Goal: Share content: Share content

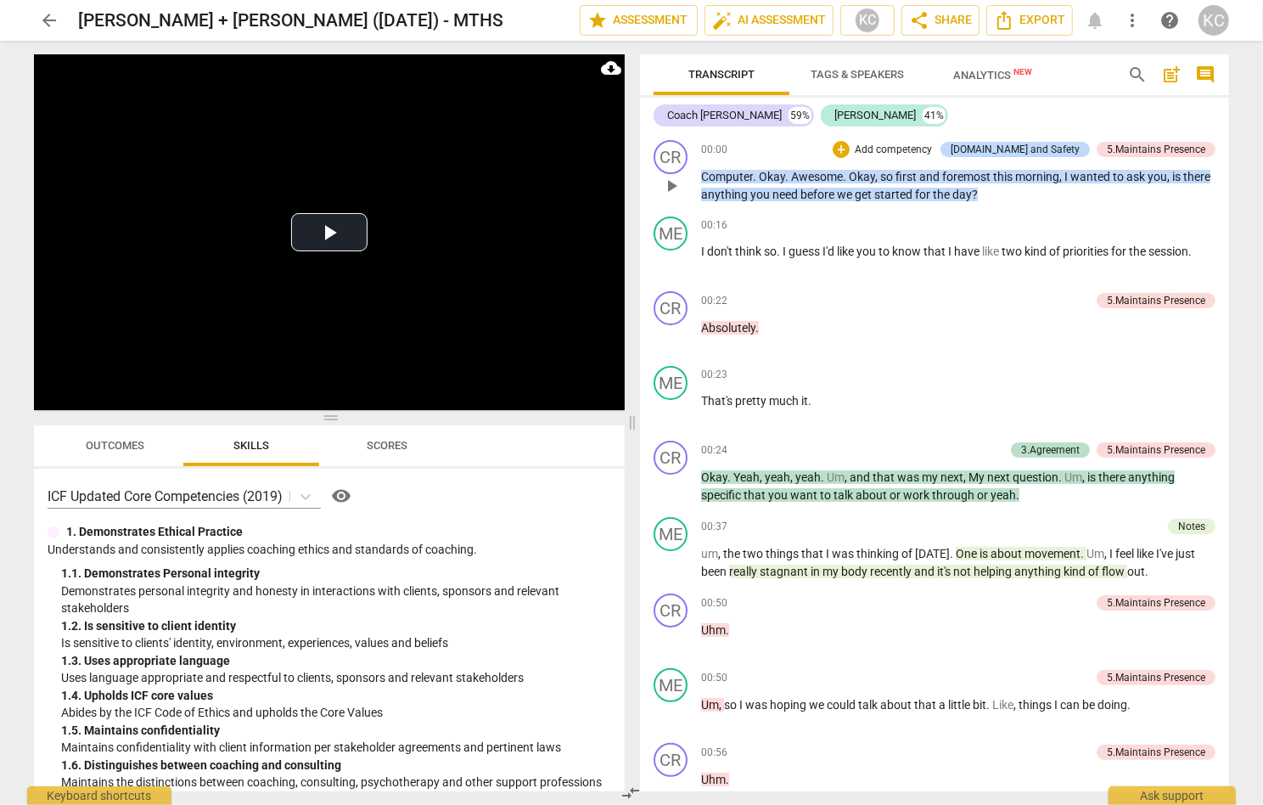
click at [824, 188] on span "before" at bounding box center [819, 195] width 37 height 14
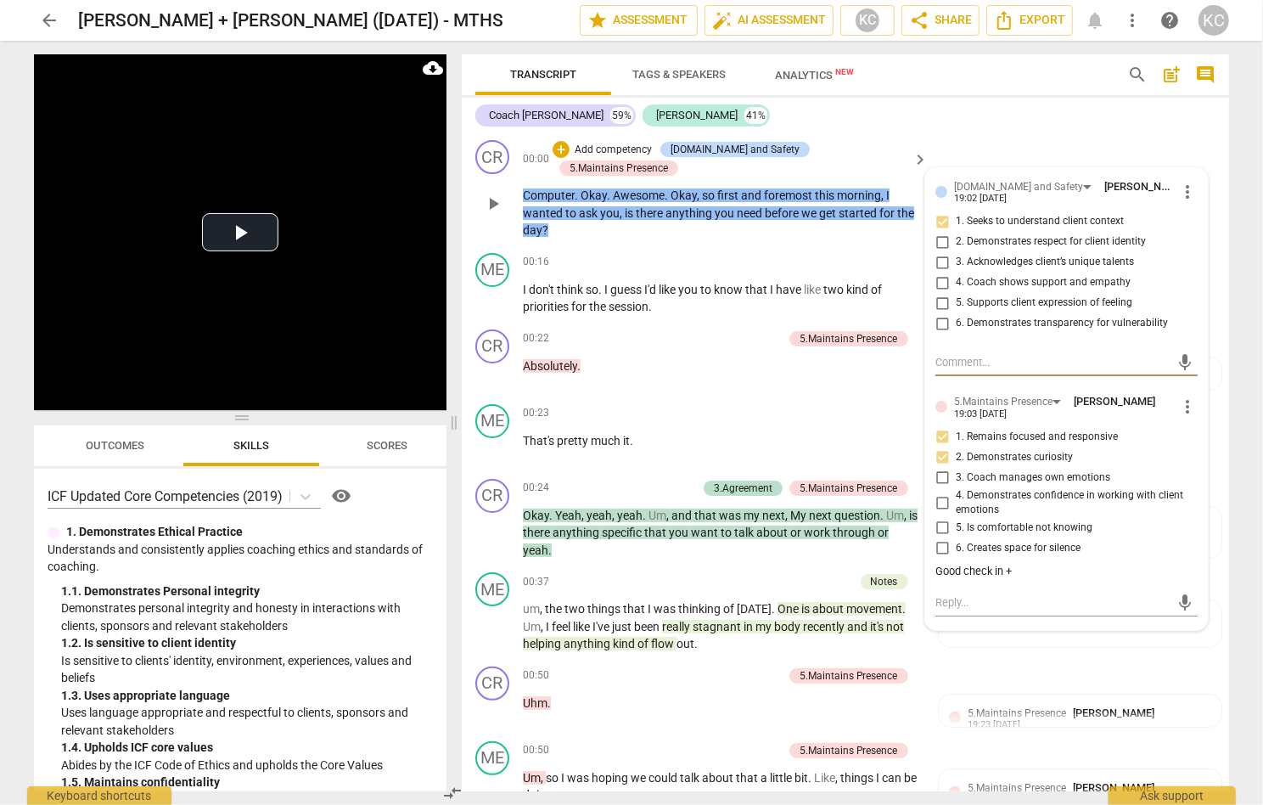
click at [985, 152] on div "CR play_arrow pause 00:00 + Add competency [DOMAIN_NAME] and Safety 5.Maintains…" at bounding box center [846, 189] width 768 height 113
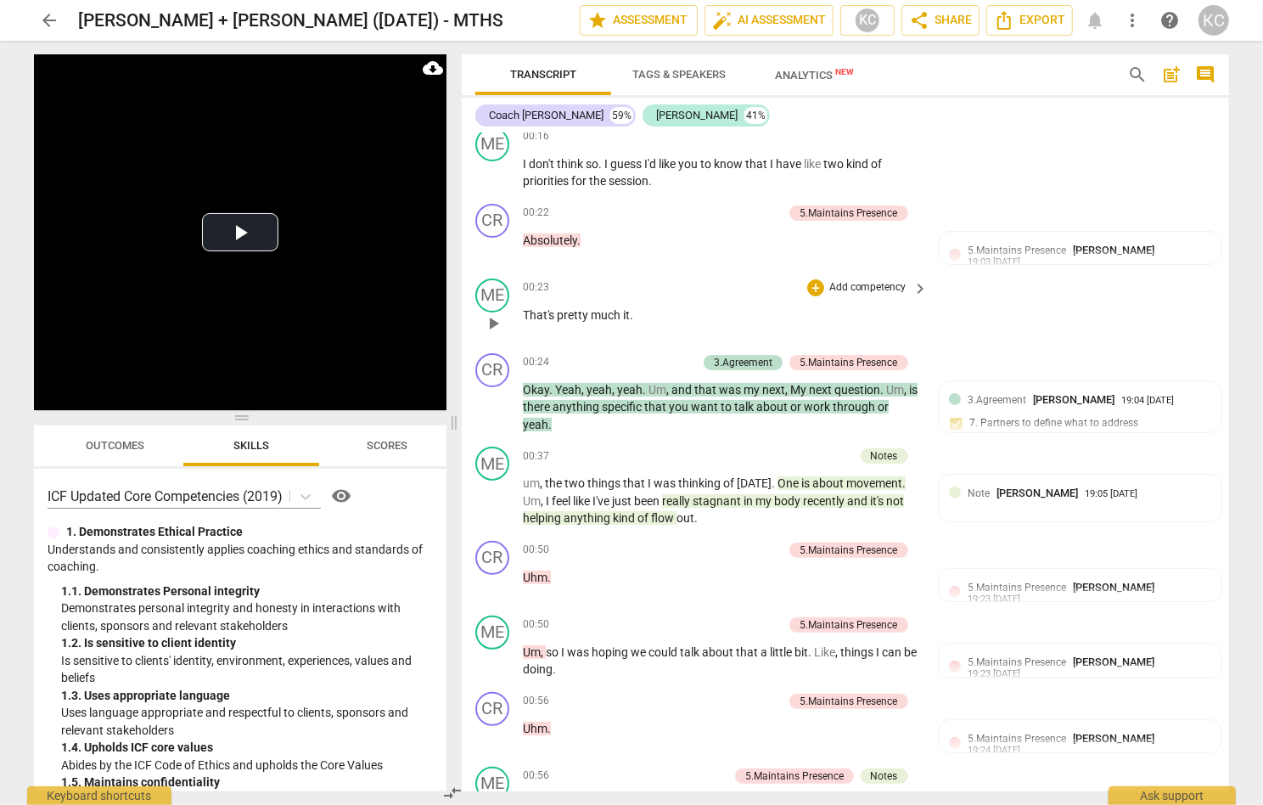
scroll to position [145, 0]
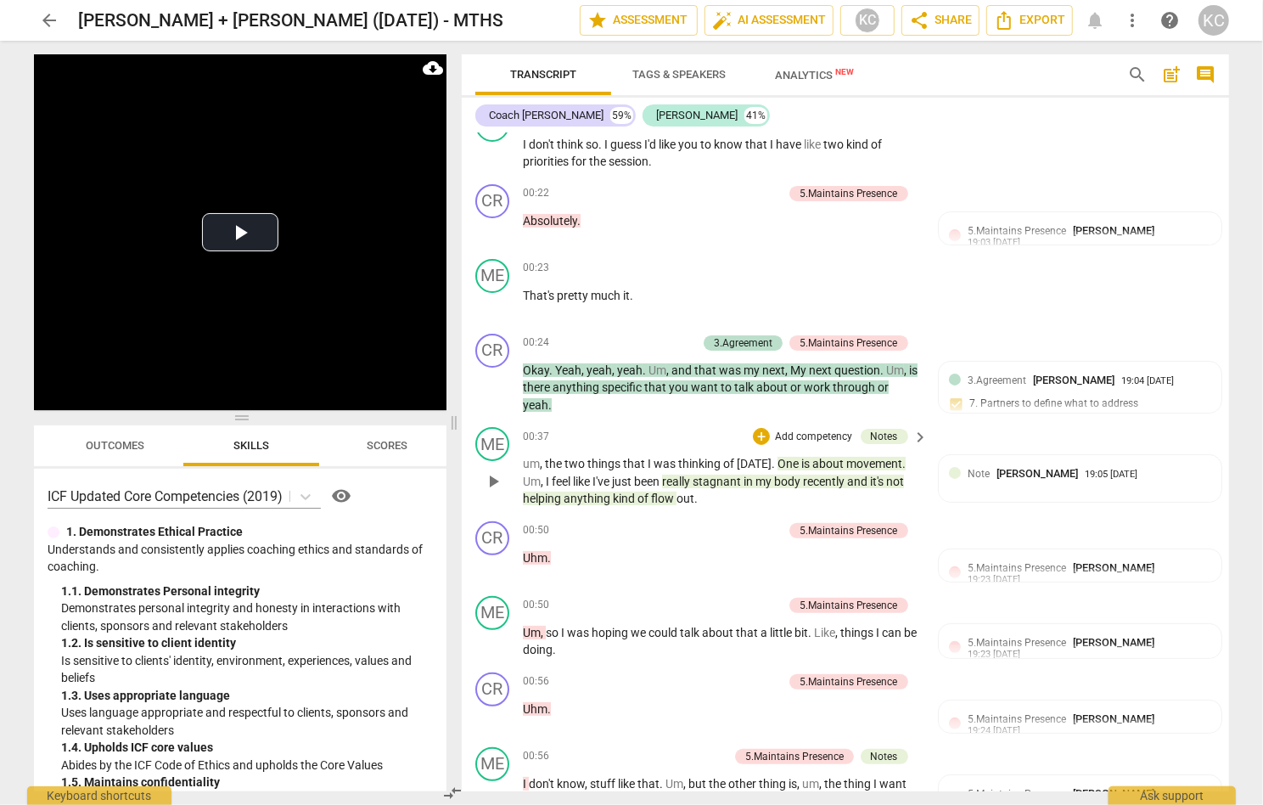
click at [847, 457] on span "movement" at bounding box center [875, 464] width 56 height 14
click at [754, 470] on div "ME play_arrow pause 00:37 + Add competency Notes keyboard_arrow_right um , the …" at bounding box center [846, 467] width 768 height 94
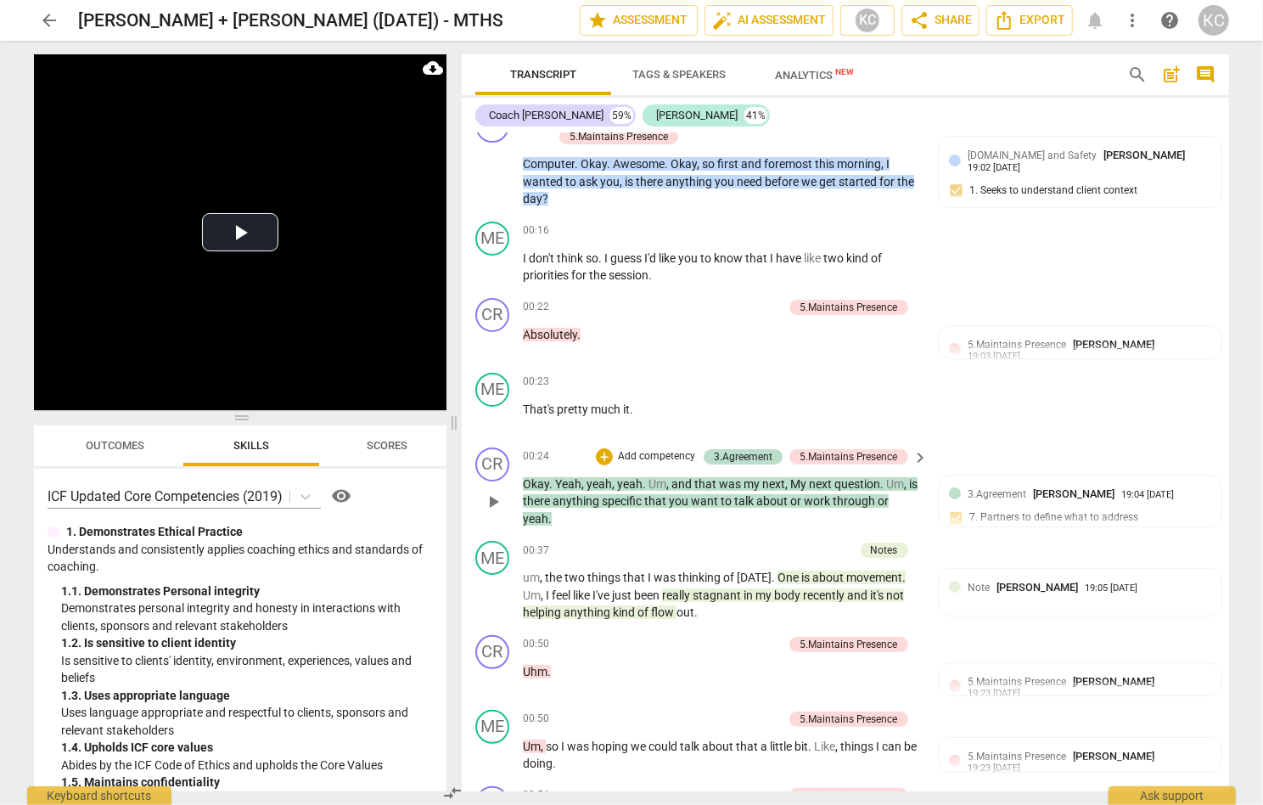
scroll to position [33, 0]
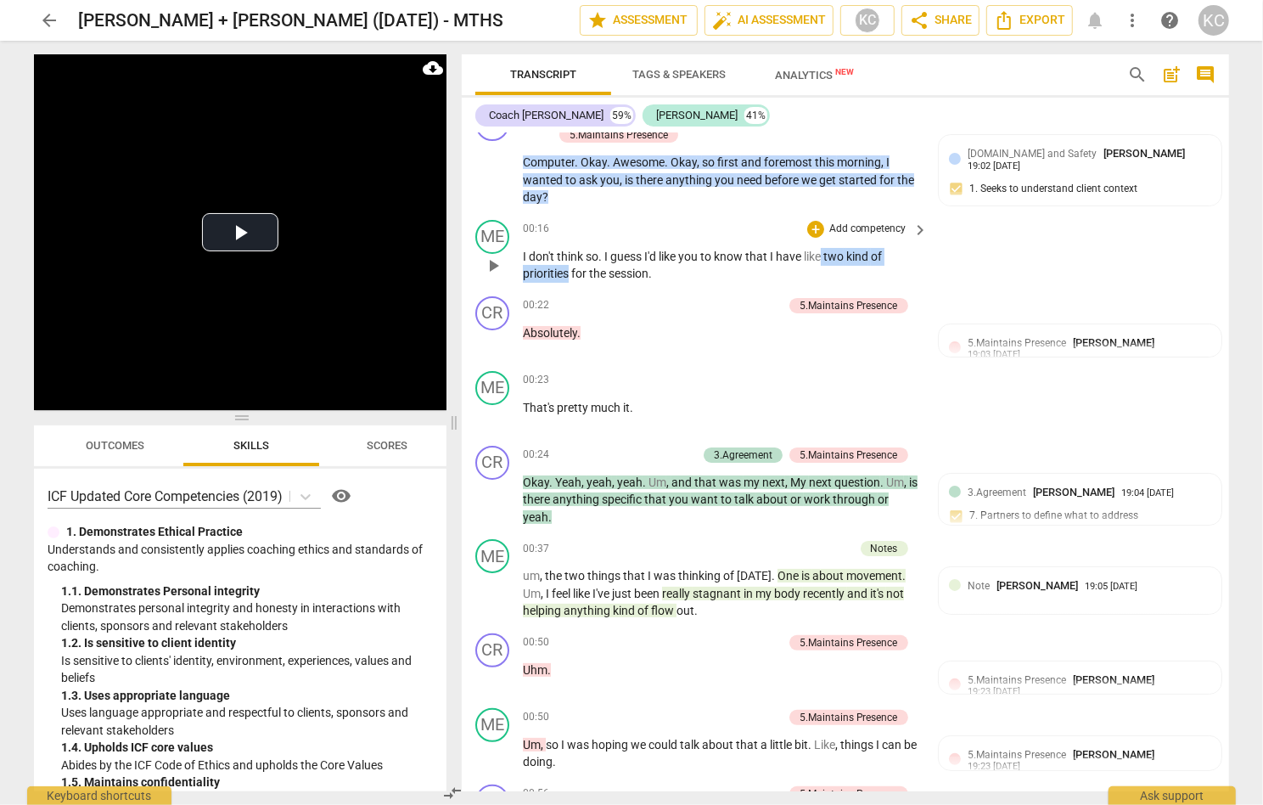
drag, startPoint x: 823, startPoint y: 233, endPoint x: 571, endPoint y: 257, distance: 253.4
click at [571, 257] on p "I don't think so . I guess I'd like you to know that I have like two kind of pr…" at bounding box center [721, 265] width 397 height 35
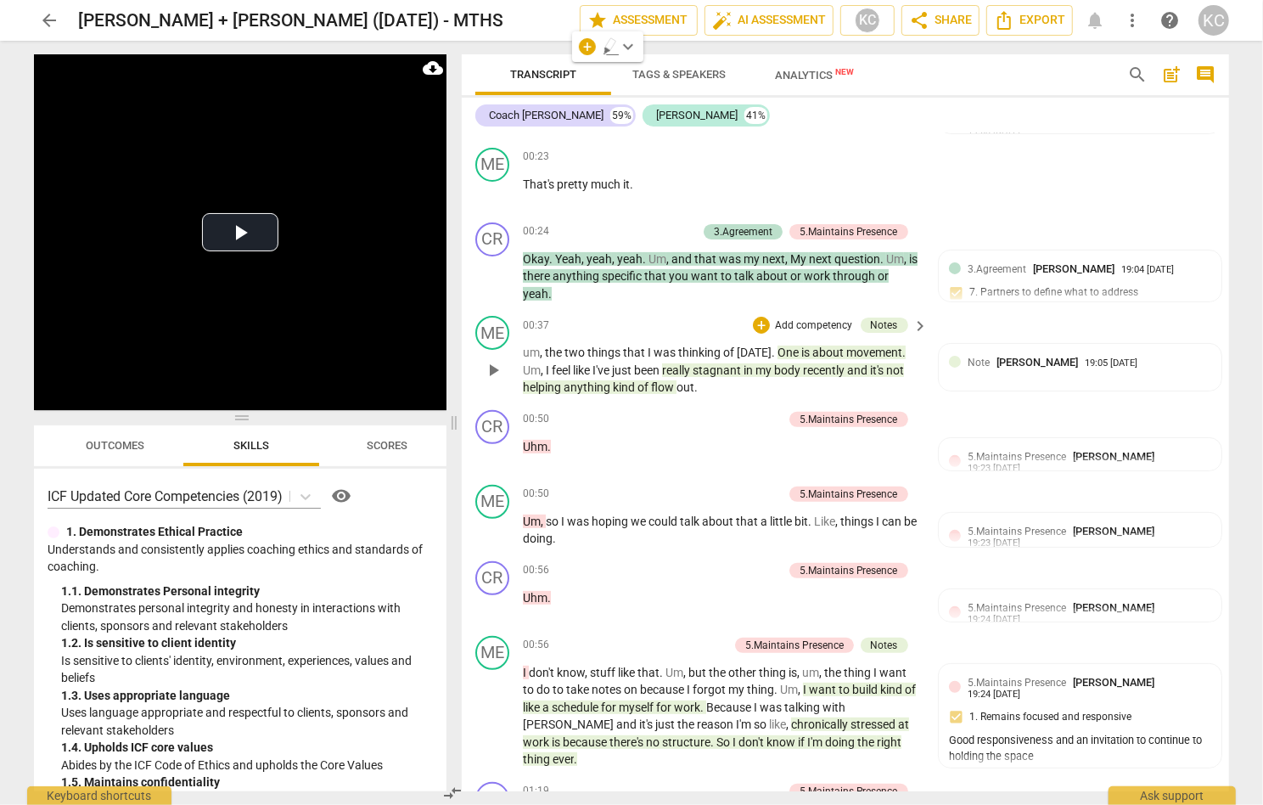
scroll to position [257, 0]
drag, startPoint x: 704, startPoint y: 347, endPoint x: 648, endPoint y: 347, distance: 56.0
click at [648, 347] on p "um , the two things that I was thinking of [DATE] . One is about movement . Um …" at bounding box center [721, 369] width 397 height 53
click at [915, 352] on p "um , the two things that I was thinking of [DATE] . One is about movement . Um …" at bounding box center [721, 369] width 397 height 53
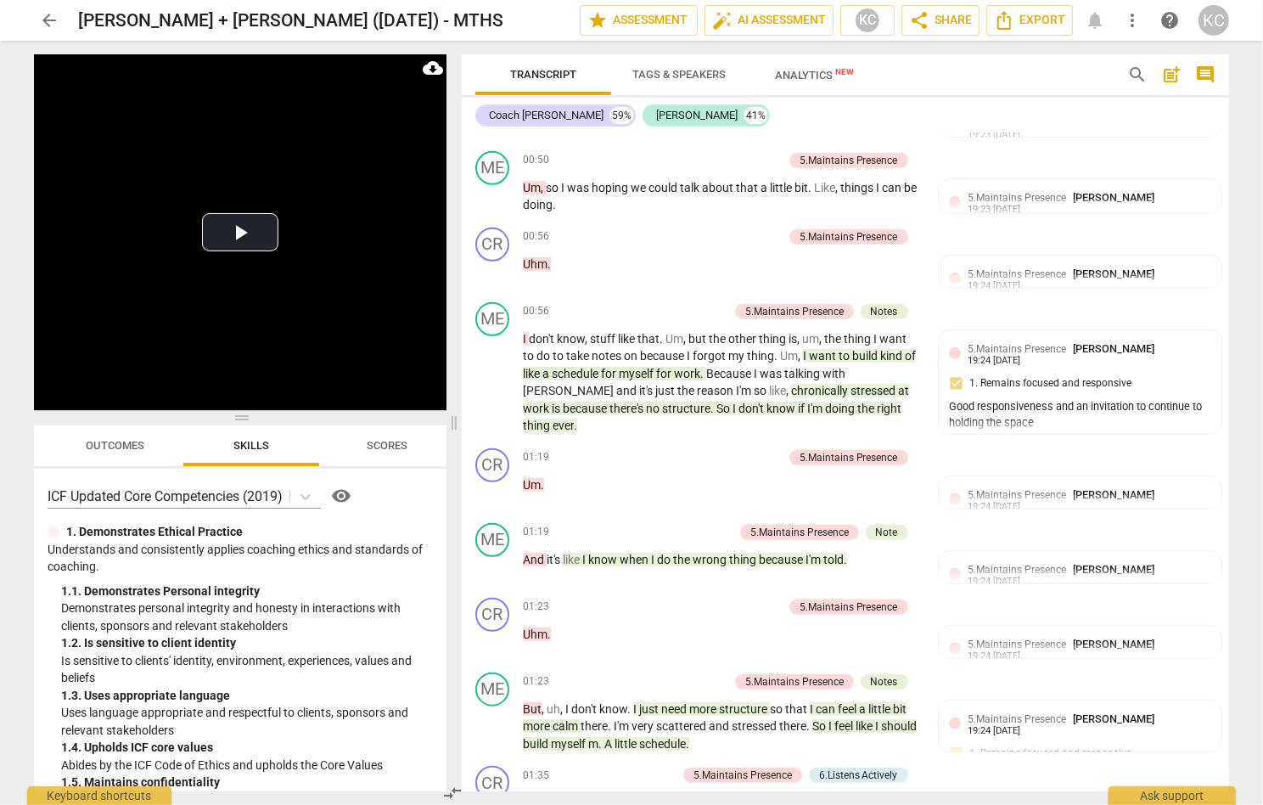
scroll to position [599, 0]
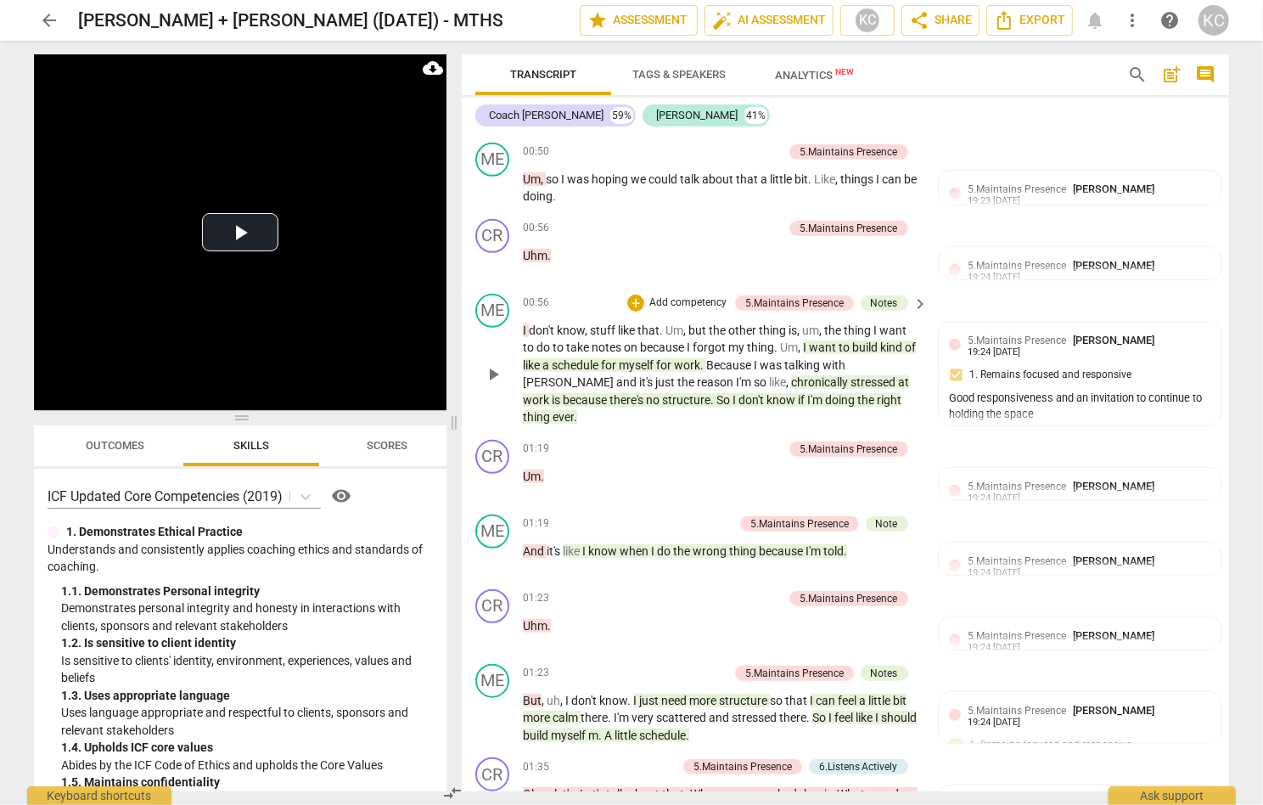
click at [894, 340] on span "kind" at bounding box center [892, 347] width 25 height 14
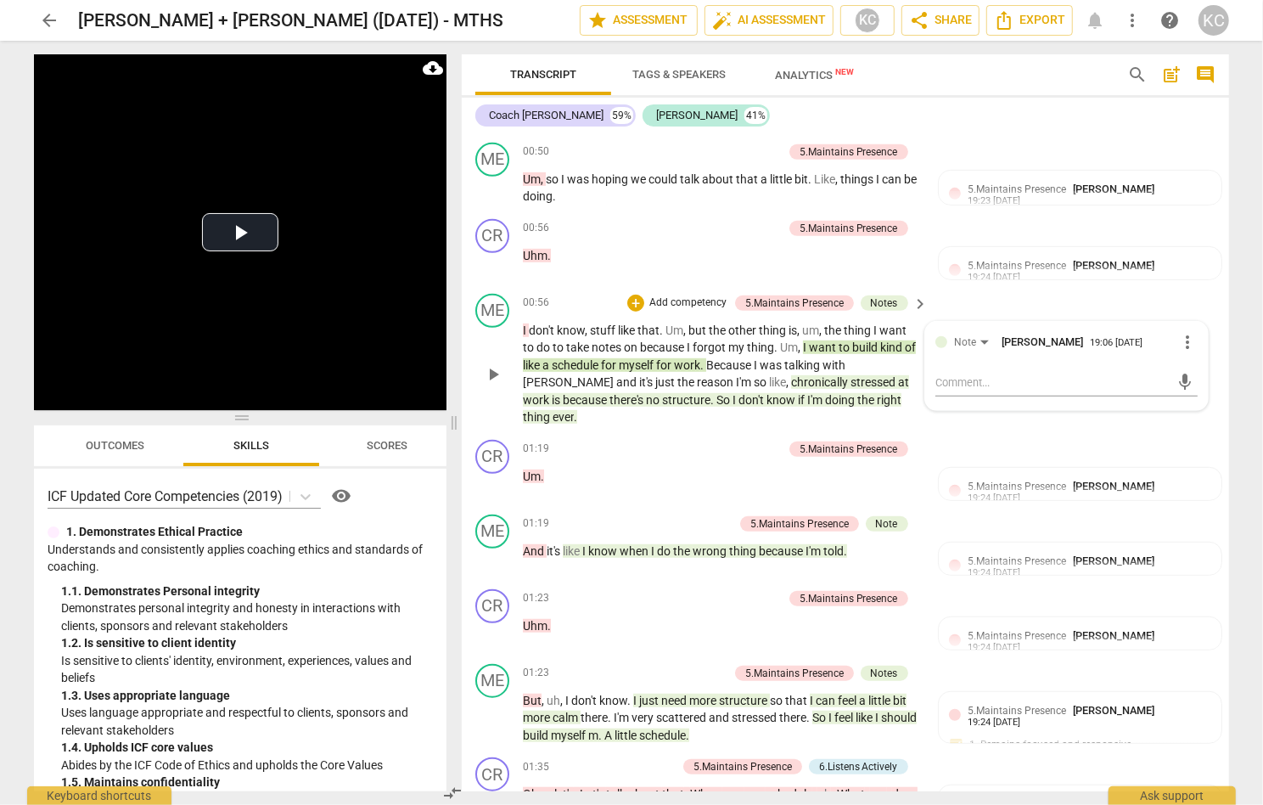
click at [791, 375] on span "chronically" at bounding box center [820, 382] width 59 height 14
drag, startPoint x: 533, startPoint y: 357, endPoint x: 585, endPoint y: 357, distance: 51.8
click at [585, 357] on p "I don't know , stuff like that . Um , but the other thing is , um , the thing I…" at bounding box center [721, 374] width 397 height 104
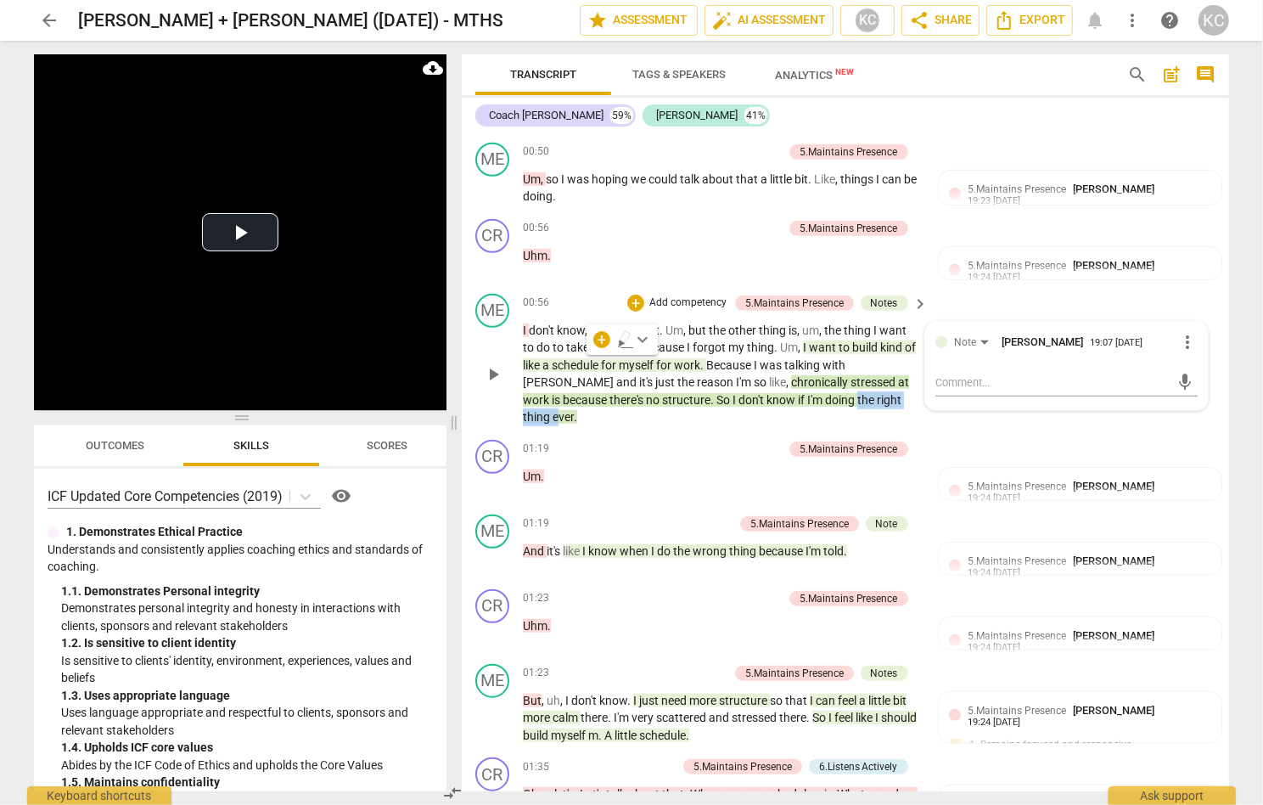
drag, startPoint x: 735, startPoint y: 365, endPoint x: 820, endPoint y: 362, distance: 85.0
click at [820, 362] on p "I don't know , stuff like that . Um , but the other thing is , um , the thing I…" at bounding box center [721, 374] width 397 height 104
click at [962, 433] on div "CR play_arrow pause 01:19 + Add competency 5.Maintains Presence keyboard_arrow_…" at bounding box center [846, 470] width 768 height 75
drag, startPoint x: 846, startPoint y: 360, endPoint x: 681, endPoint y: 363, distance: 164.7
click at [683, 363] on p "I don't know , stuff like that . Um , but the other thing is , um , the thing I…" at bounding box center [721, 374] width 397 height 104
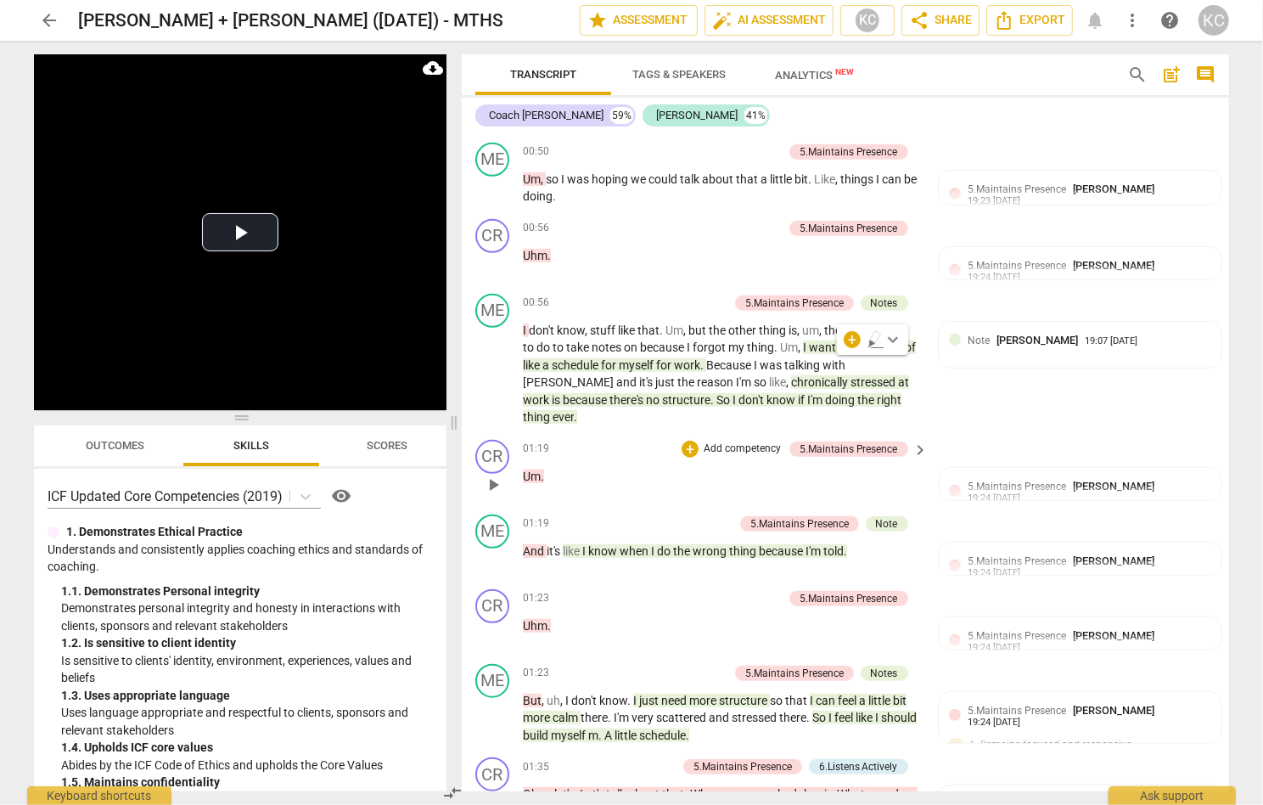
click at [601, 468] on p "Um ." at bounding box center [721, 477] width 397 height 18
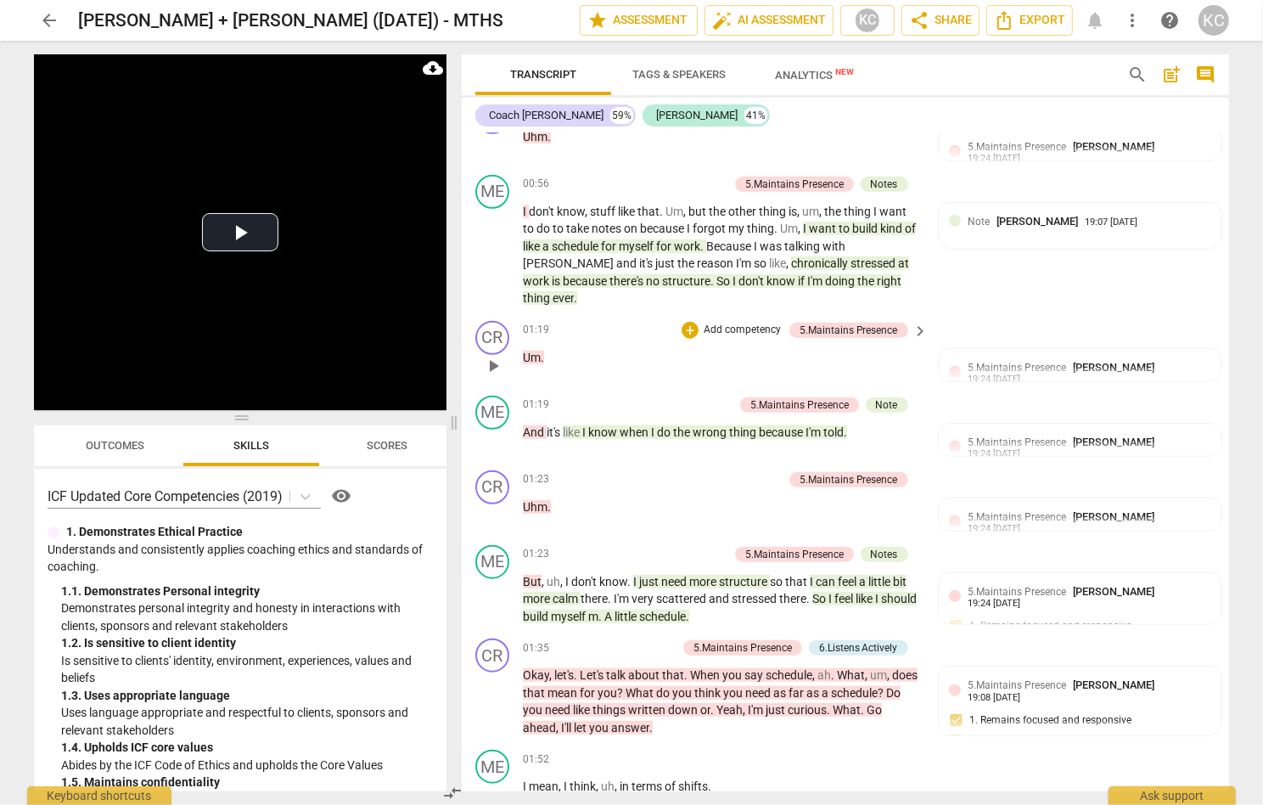
scroll to position [720, 0]
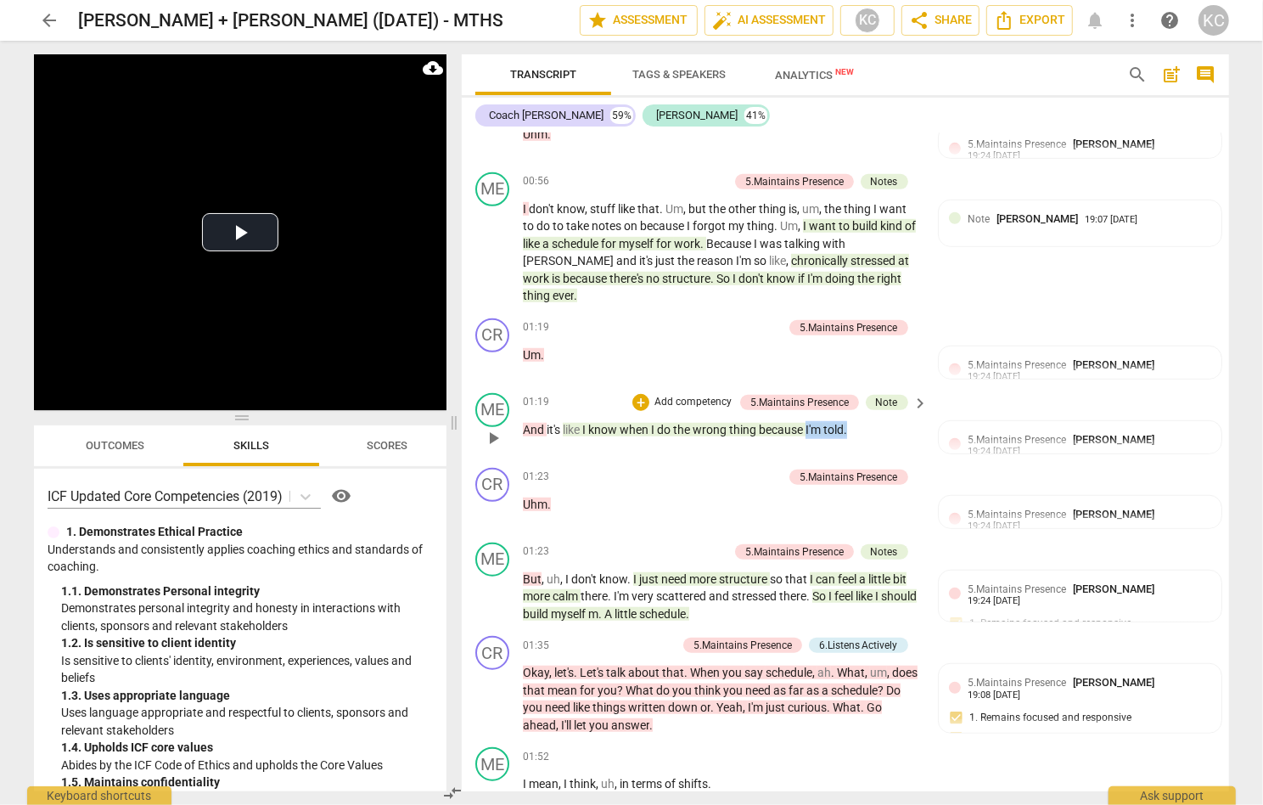
drag, startPoint x: 858, startPoint y: 375, endPoint x: 809, endPoint y: 377, distance: 48.4
click at [809, 421] on p "And it's like I know when I do the wrong thing because I'm told ." at bounding box center [721, 430] width 397 height 18
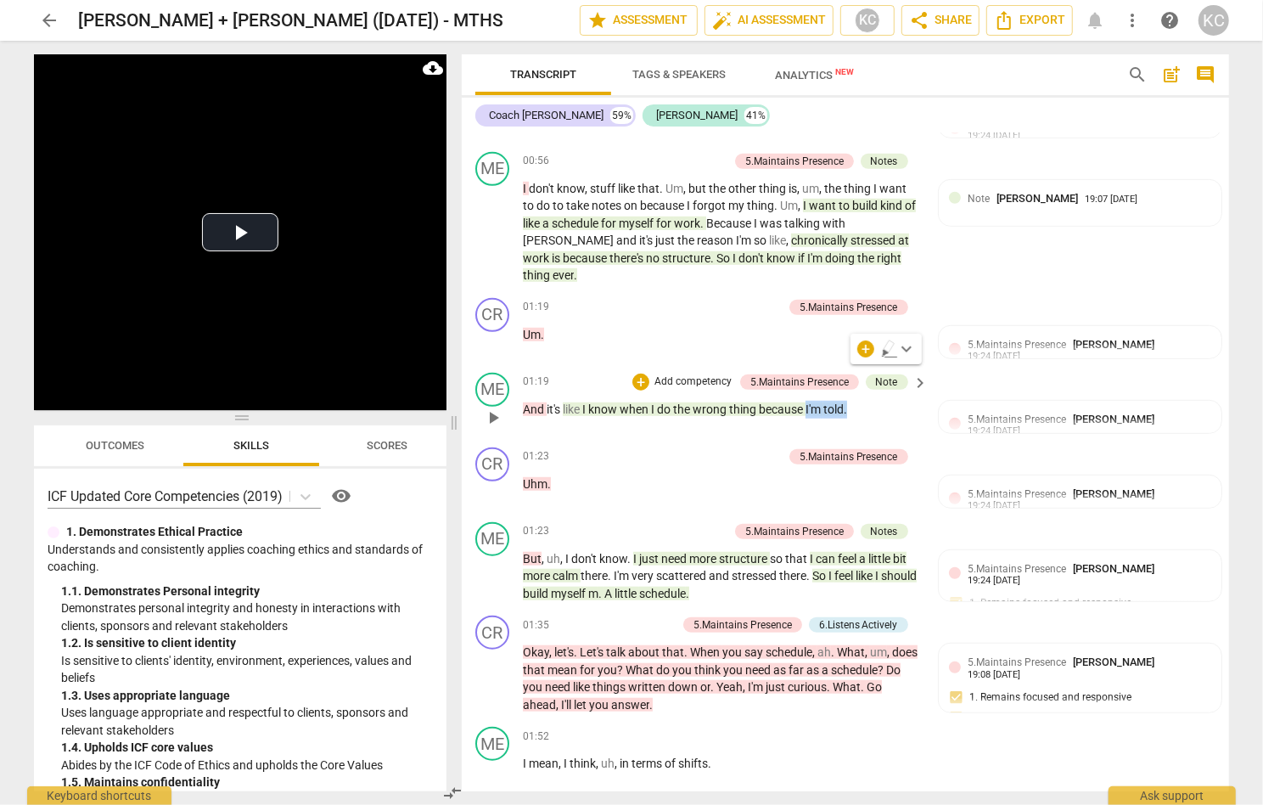
scroll to position [745, 0]
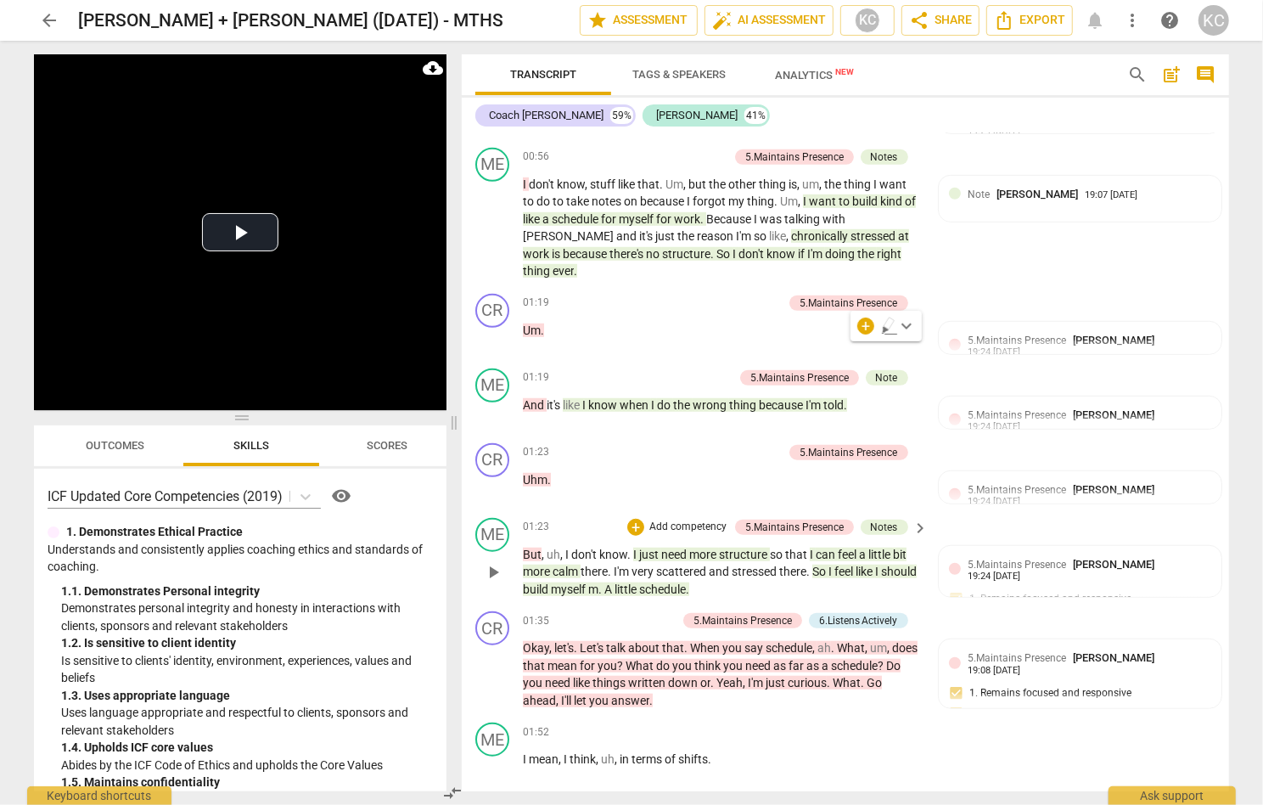
click at [694, 548] on span "more" at bounding box center [704, 555] width 30 height 14
drag, startPoint x: 748, startPoint y: 537, endPoint x: 641, endPoint y: 532, distance: 107.1
click at [641, 546] on p "But , uh , I don't know . I just need more structure so that I can feel a littl…" at bounding box center [721, 572] width 397 height 53
click at [771, 540] on div "ME play_arrow pause 01:23 + Add competency 5.Maintains Presence Notes keyboard_…" at bounding box center [846, 558] width 768 height 94
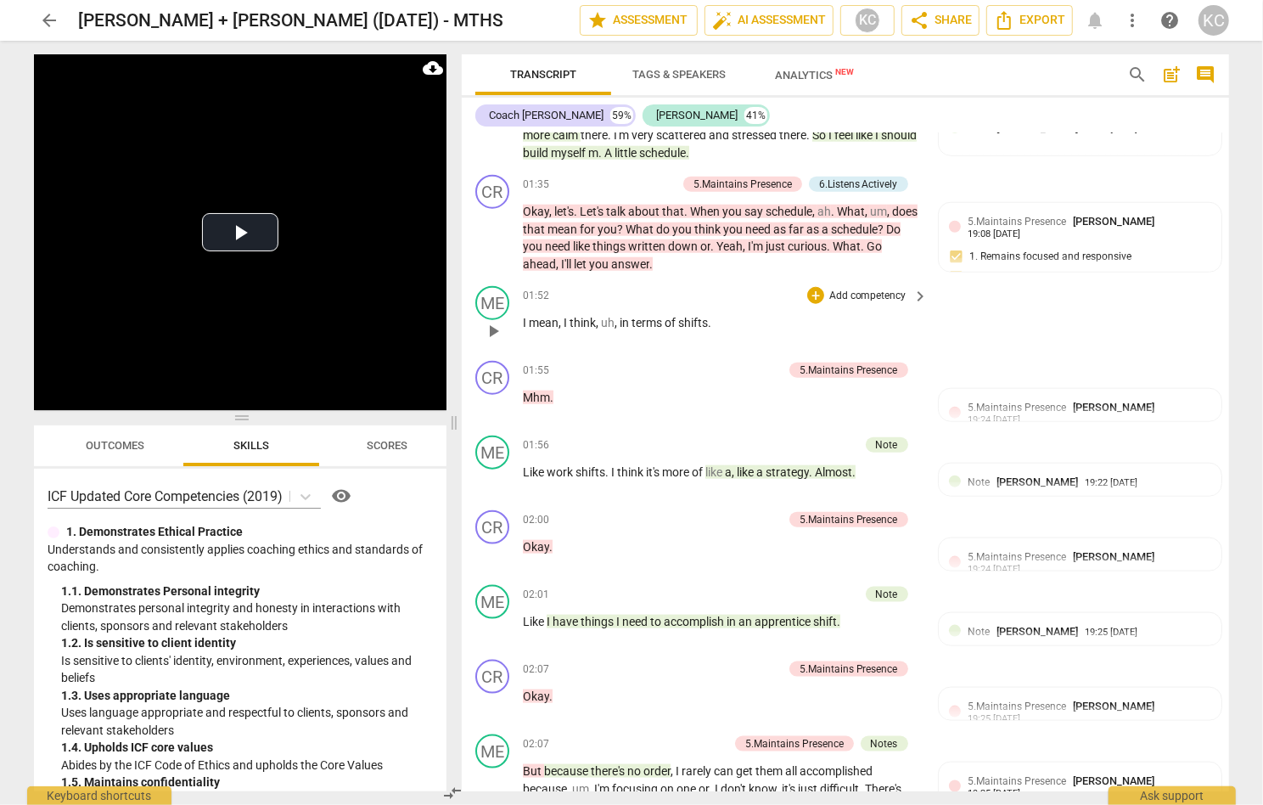
scroll to position [1182, 0]
click at [749, 464] on span "like" at bounding box center [747, 471] width 20 height 14
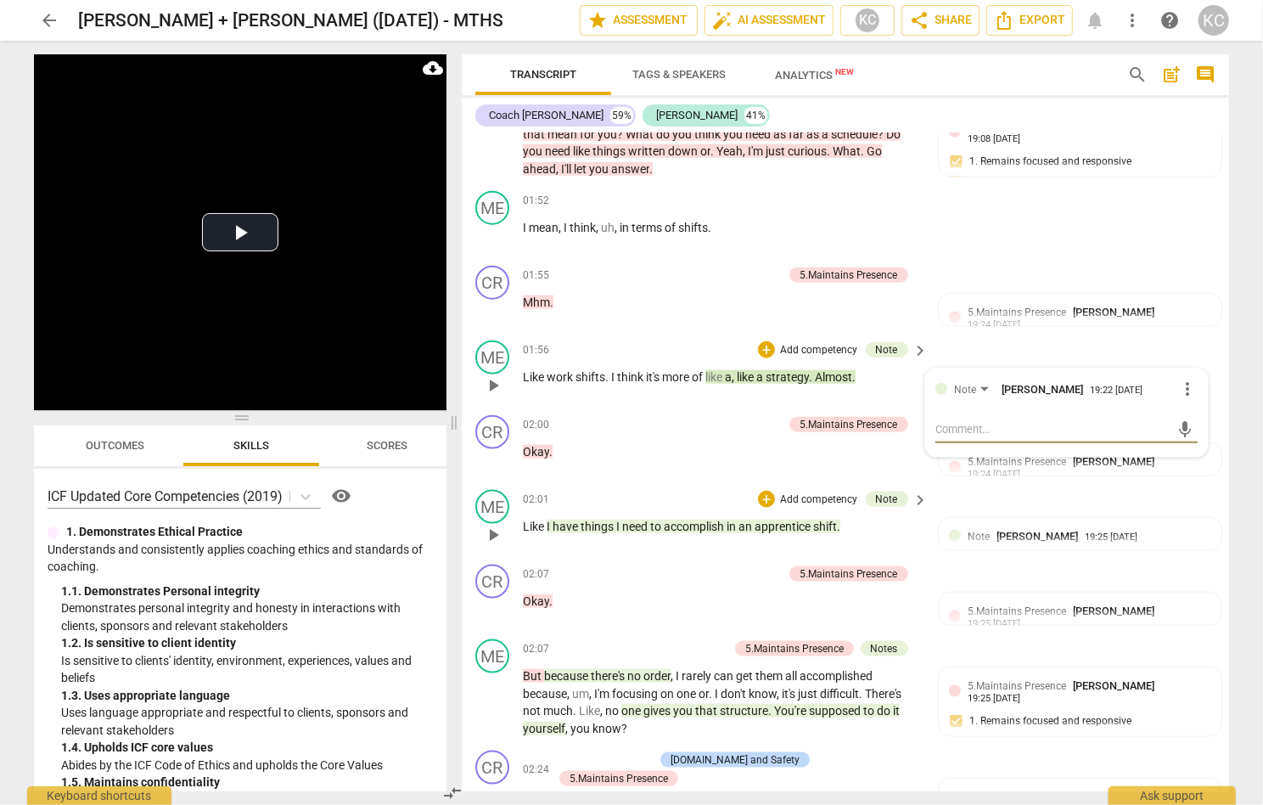
scroll to position [1280, 0]
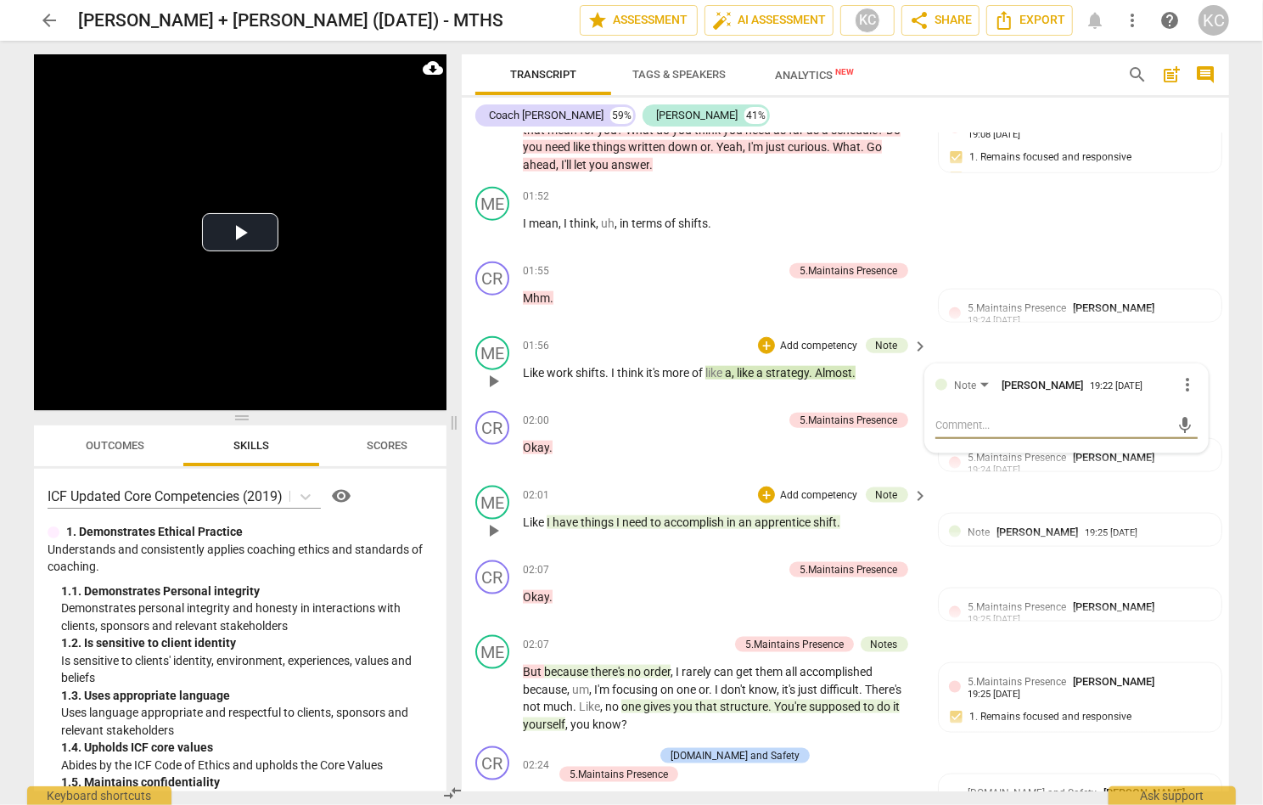
click at [680, 515] on span "accomplish" at bounding box center [695, 522] width 63 height 14
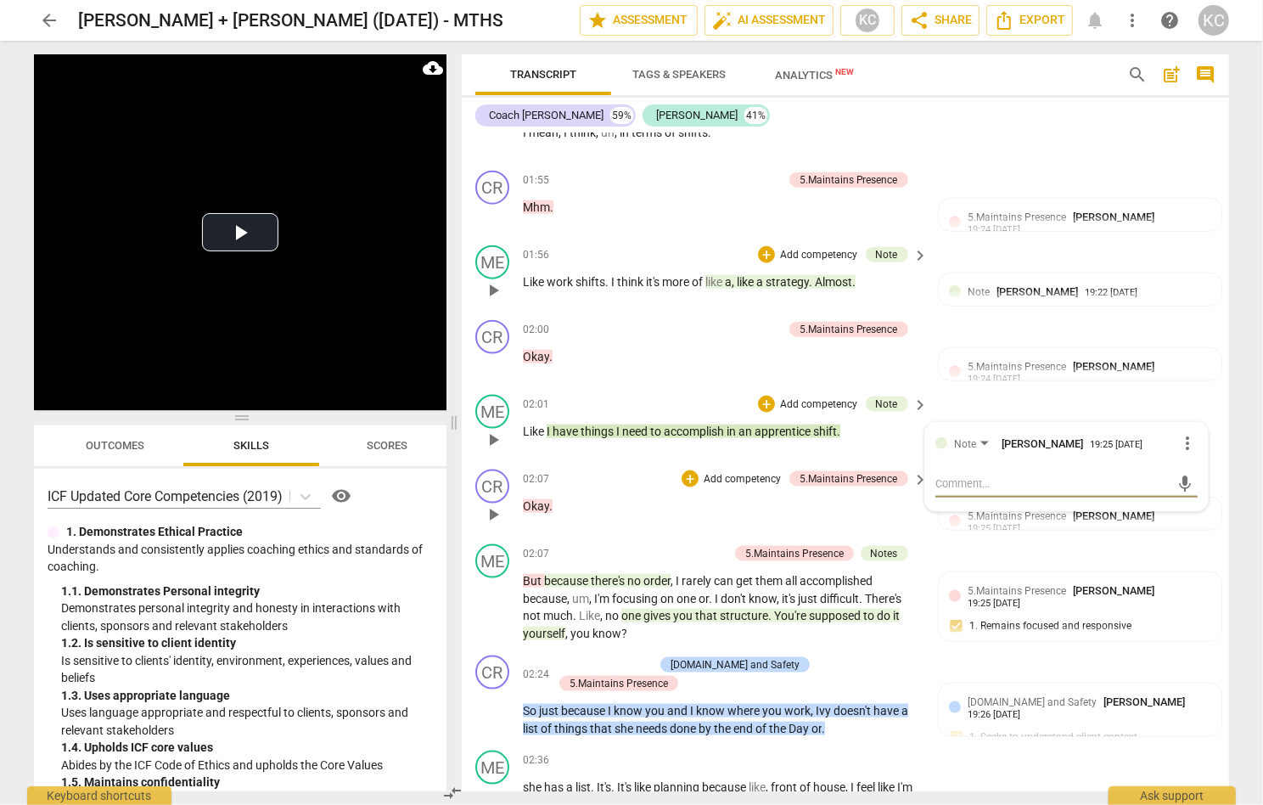
scroll to position [1387, 0]
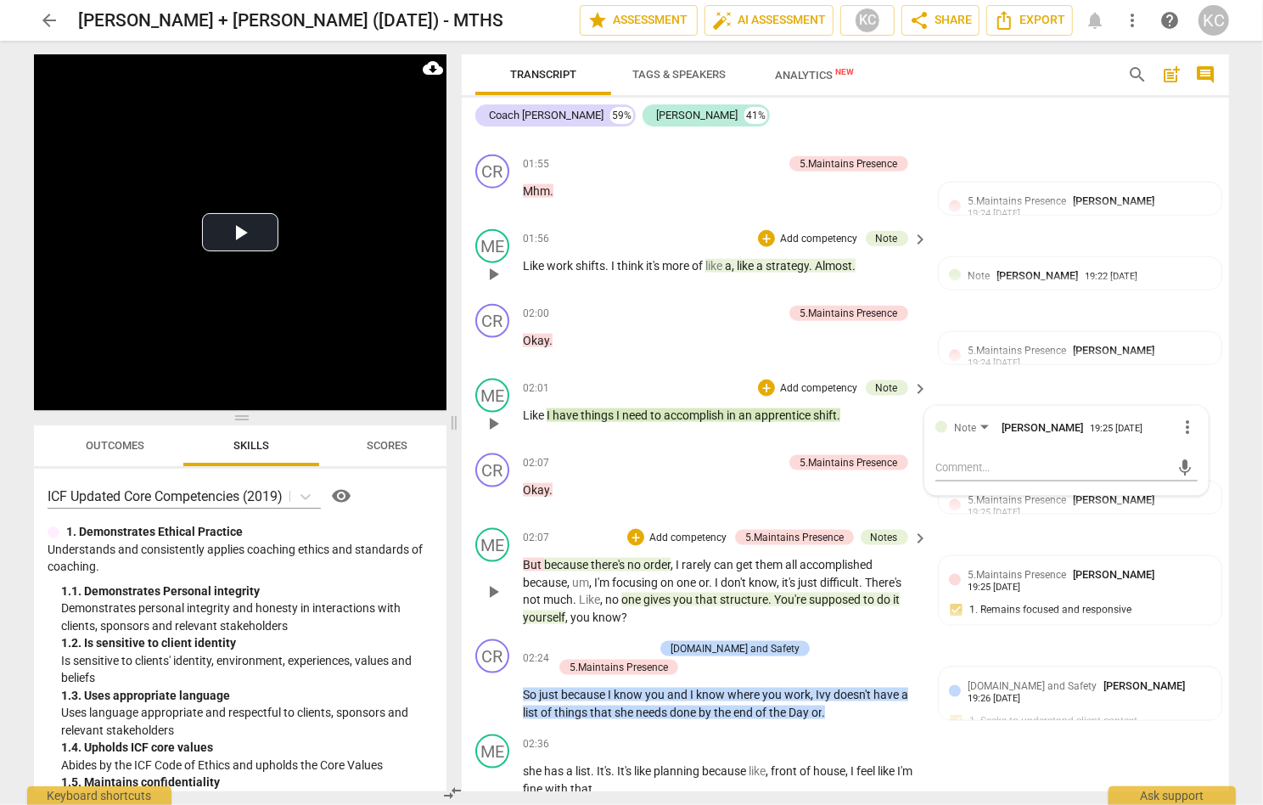
click at [605, 558] on span "there's" at bounding box center [609, 565] width 37 height 14
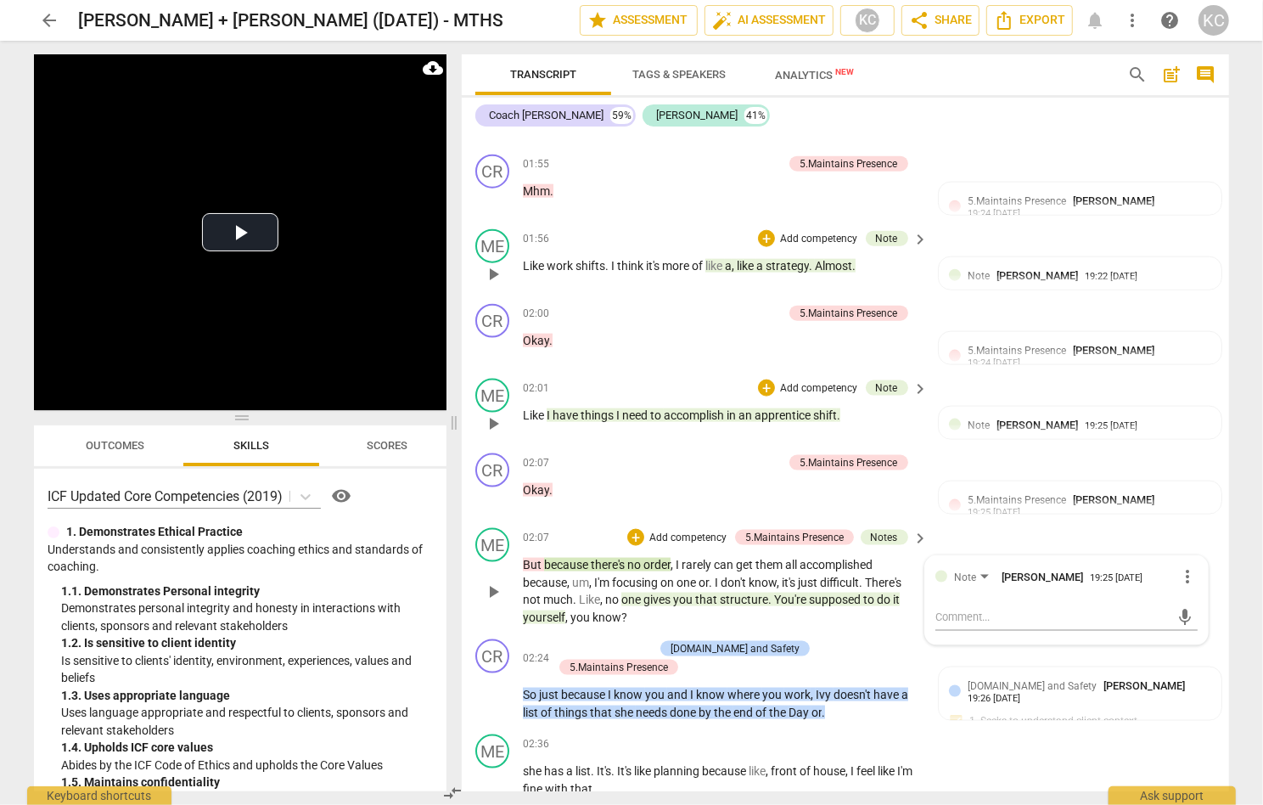
click at [768, 593] on span "structure" at bounding box center [744, 600] width 48 height 14
drag, startPoint x: 625, startPoint y: 543, endPoint x: 870, endPoint y: 532, distance: 245.6
click at [870, 556] on p "But because there's no order , I rarely can get them all accomplished because ,…" at bounding box center [721, 591] width 397 height 70
click at [824, 560] on p "But because there's no order , I rarely can get them all accomplished because ,…" at bounding box center [721, 591] width 397 height 70
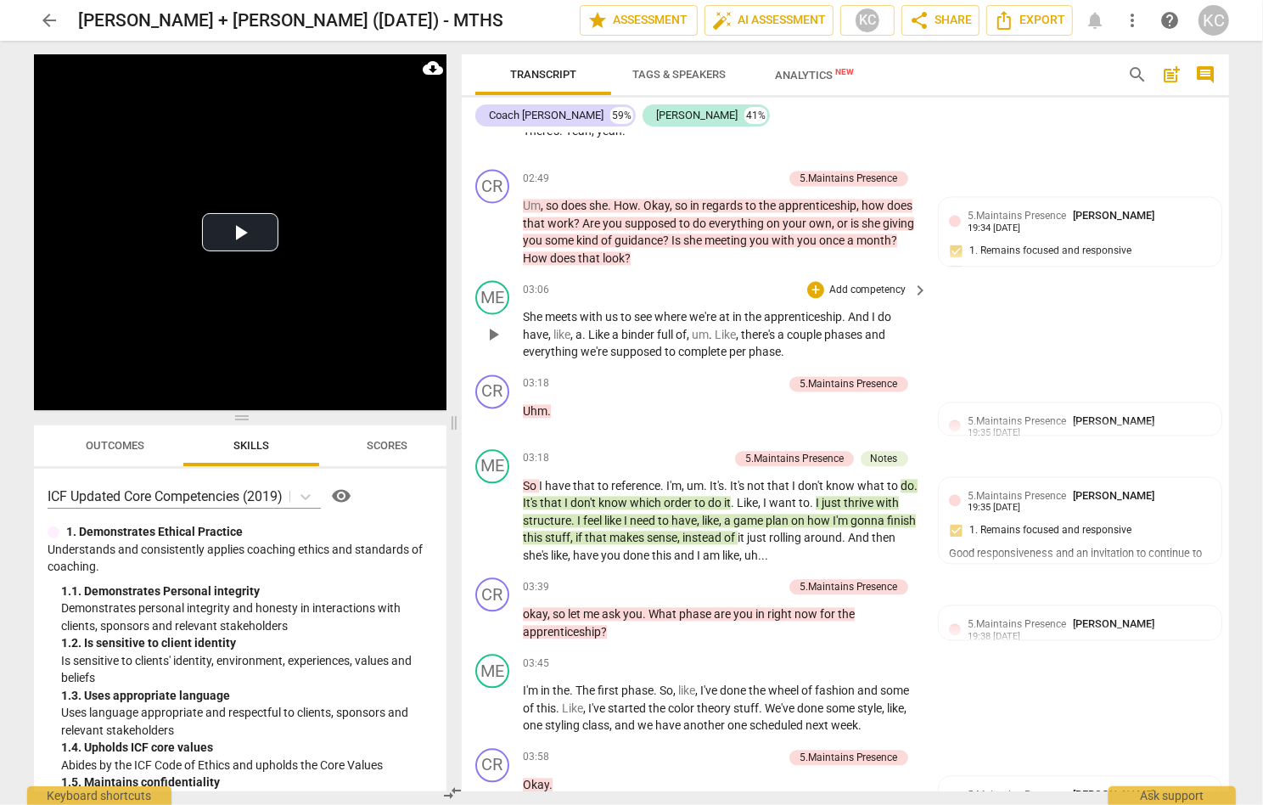
scroll to position [2359, 0]
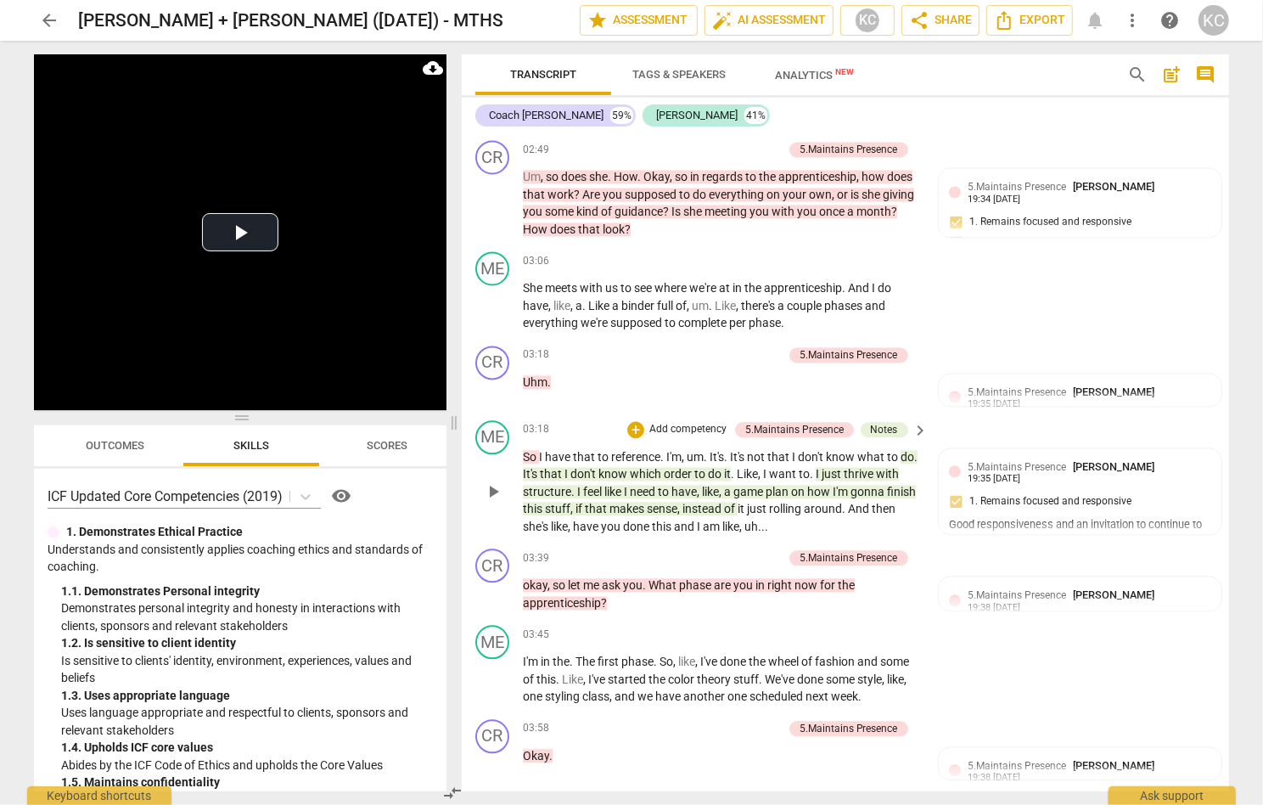
click at [839, 467] on span "just" at bounding box center [833, 474] width 22 height 14
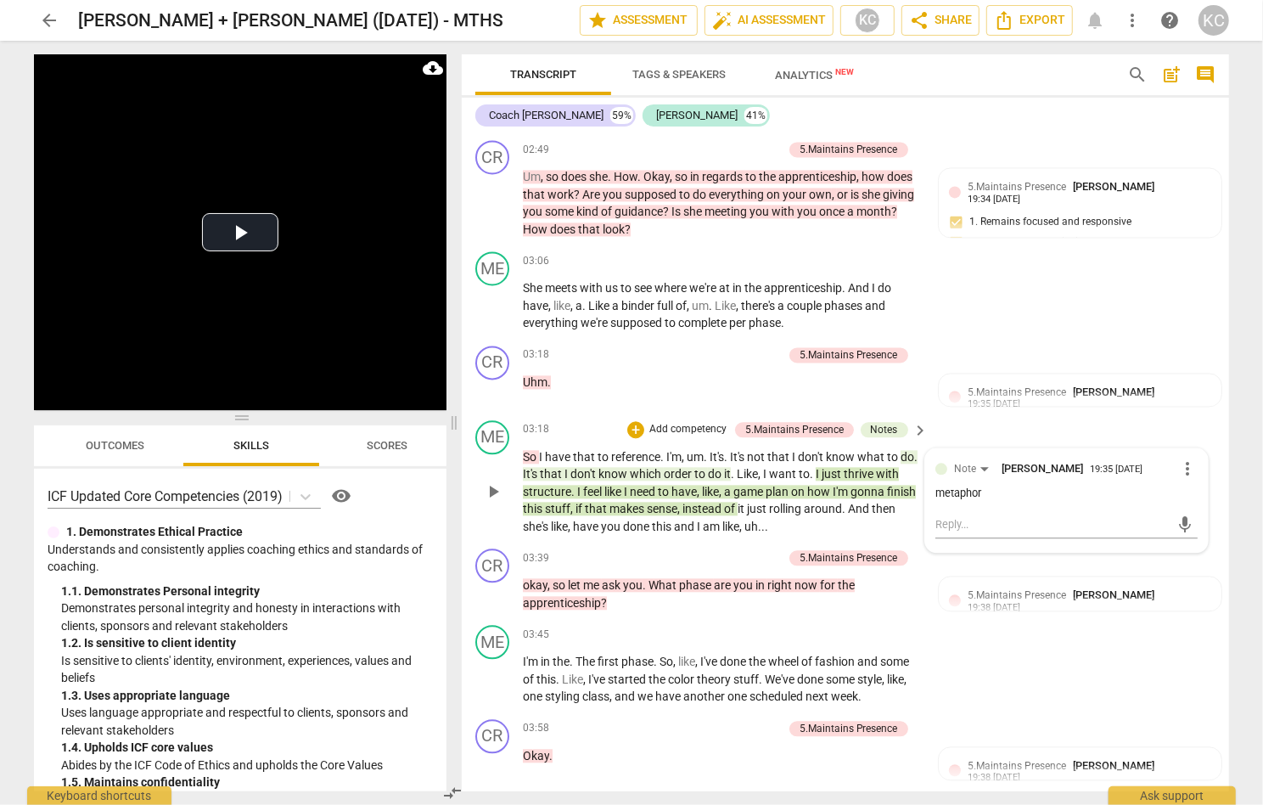
click at [690, 467] on span "order" at bounding box center [679, 474] width 31 height 14
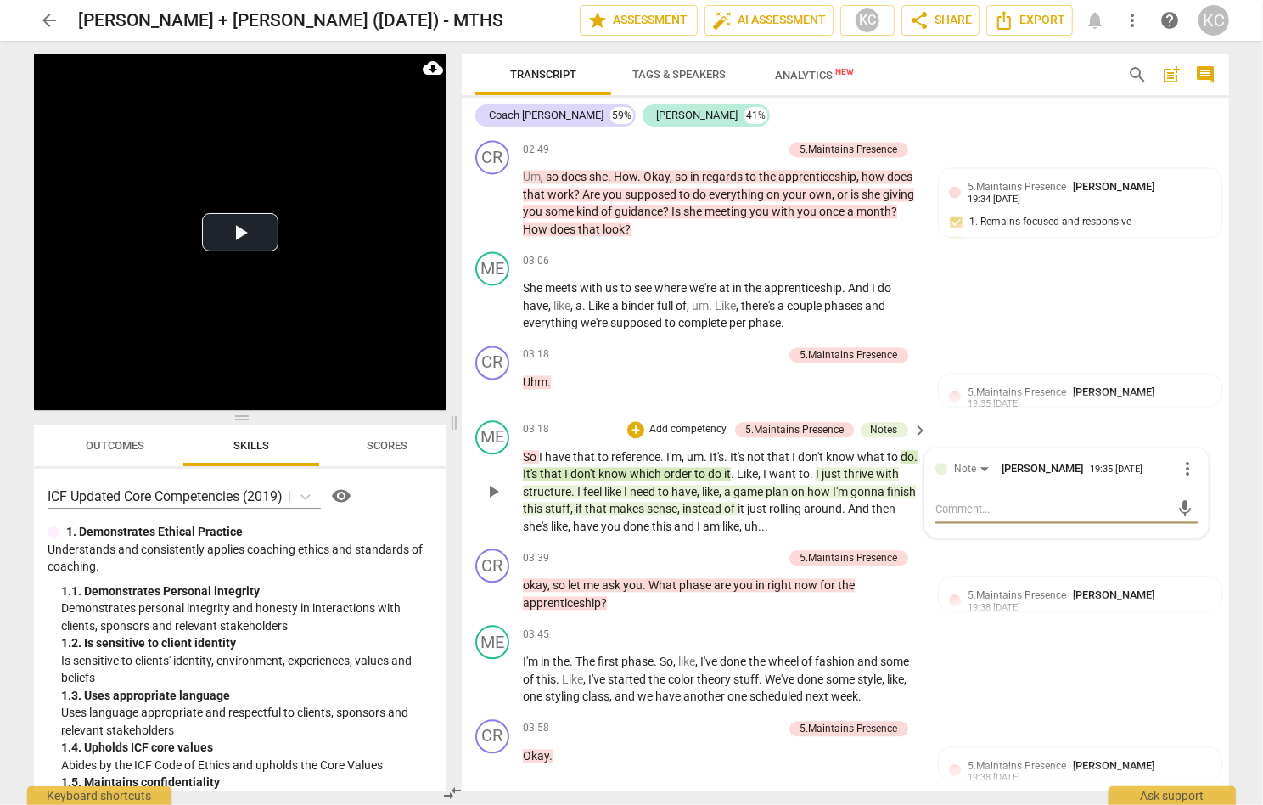
click at [656, 467] on span "which" at bounding box center [647, 474] width 34 height 14
click at [590, 485] on span "feel" at bounding box center [593, 492] width 21 height 14
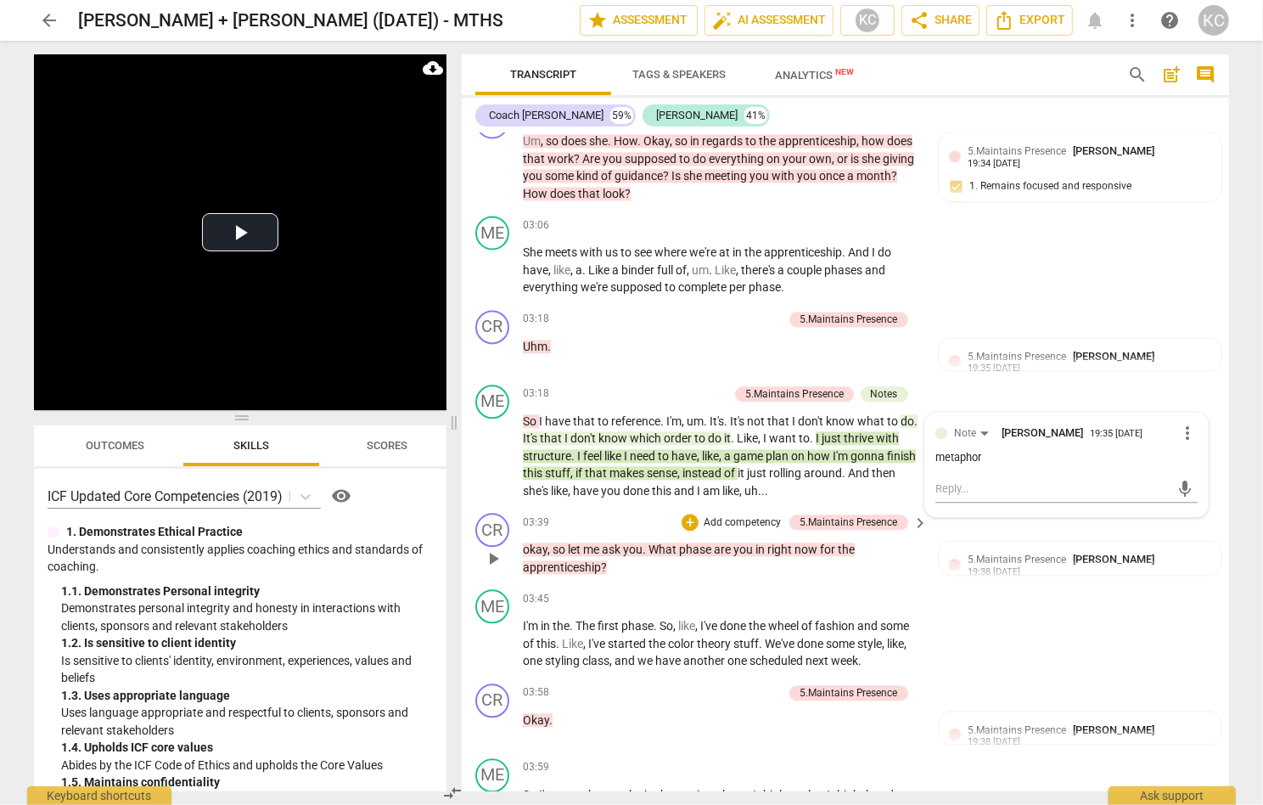
scroll to position [2395, 0]
click at [625, 540] on p "okay , so let me ask you . What phase are you in right now for the apprenticesh…" at bounding box center [721, 557] width 397 height 35
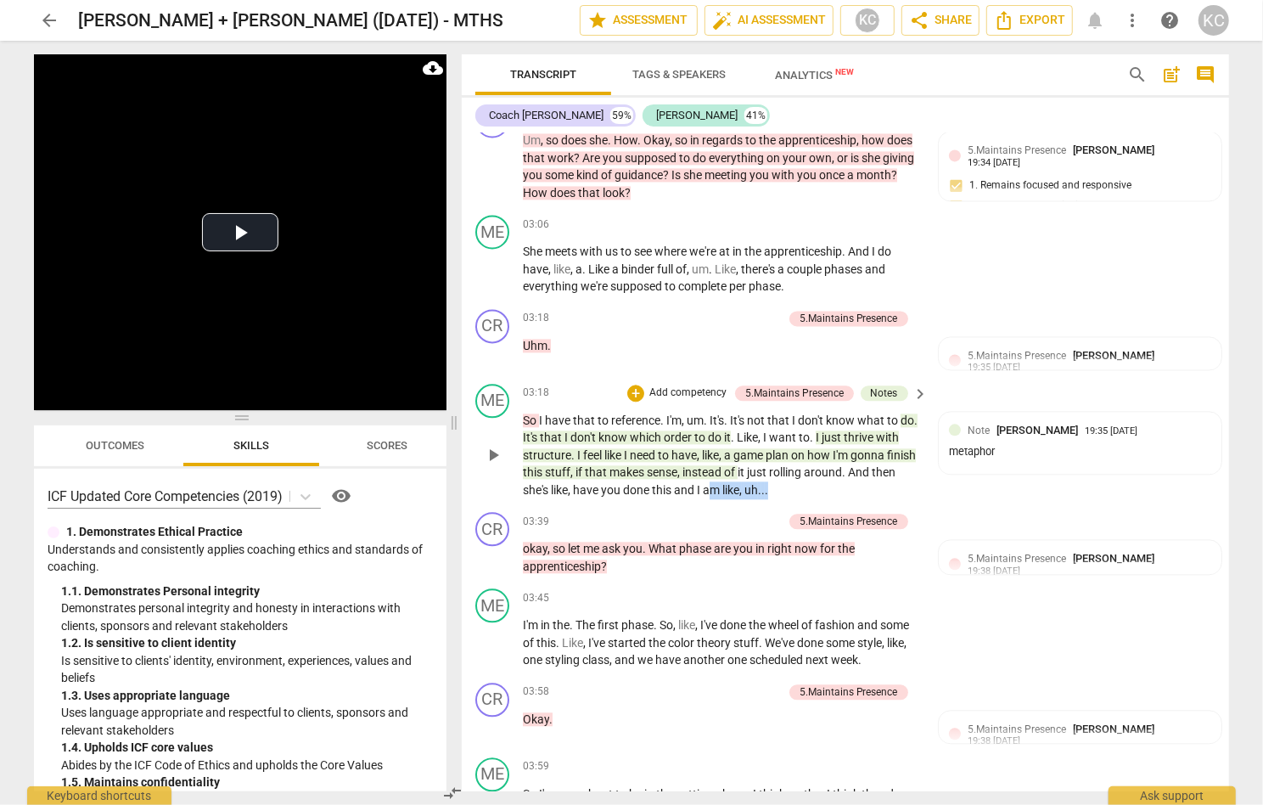
drag, startPoint x: 798, startPoint y: 409, endPoint x: 740, endPoint y: 400, distance: 59.3
click at [740, 412] on p "So I have that to reference . I'm , um . It's . It's not that I don't know what…" at bounding box center [721, 455] width 397 height 87
click at [674, 483] on span "this" at bounding box center [663, 490] width 22 height 14
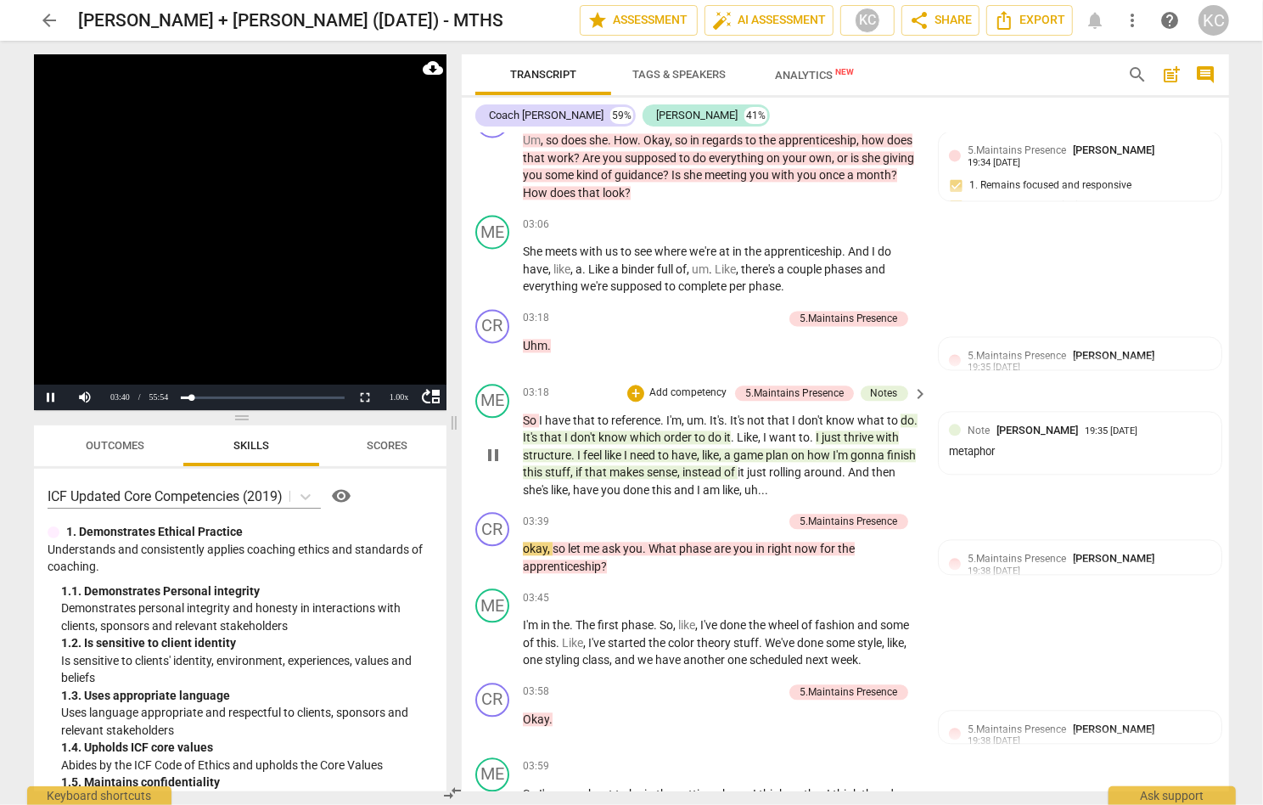
click at [498, 445] on span "pause" at bounding box center [493, 455] width 20 height 20
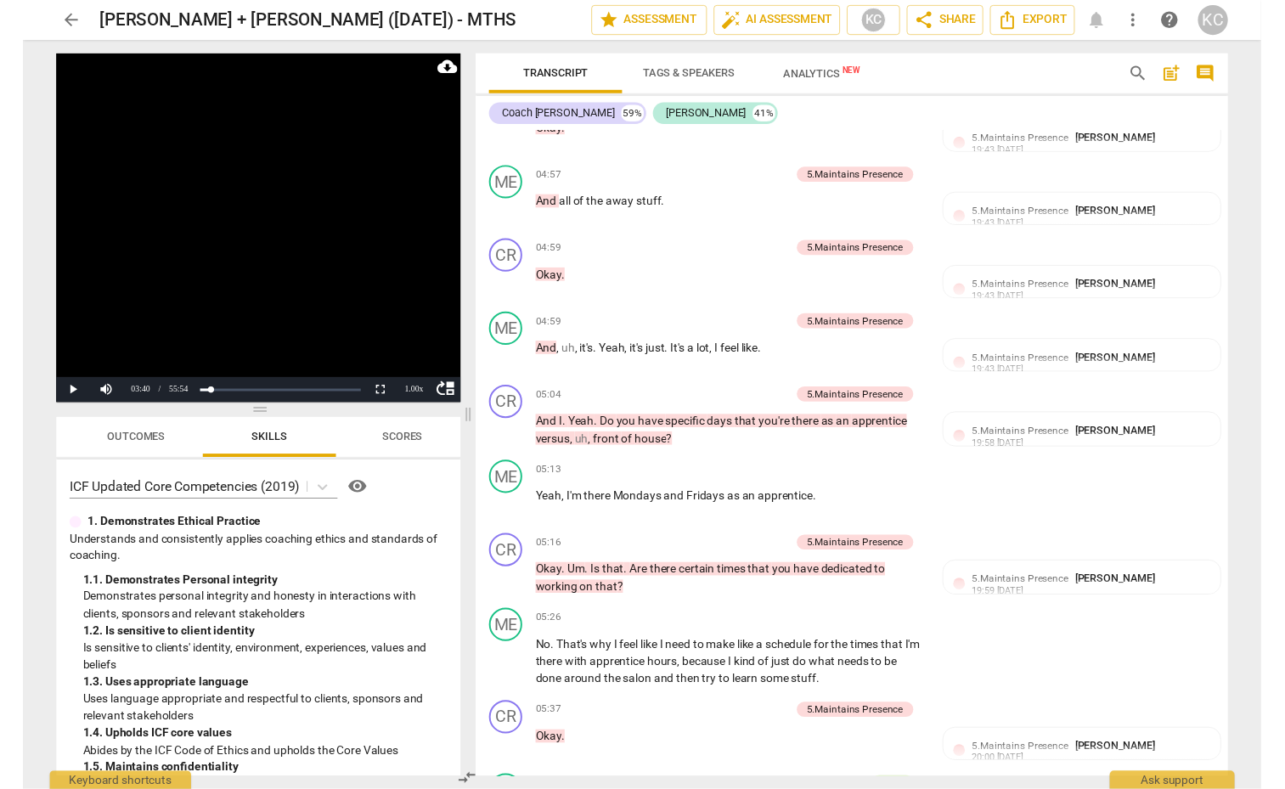
scroll to position [3722, 0]
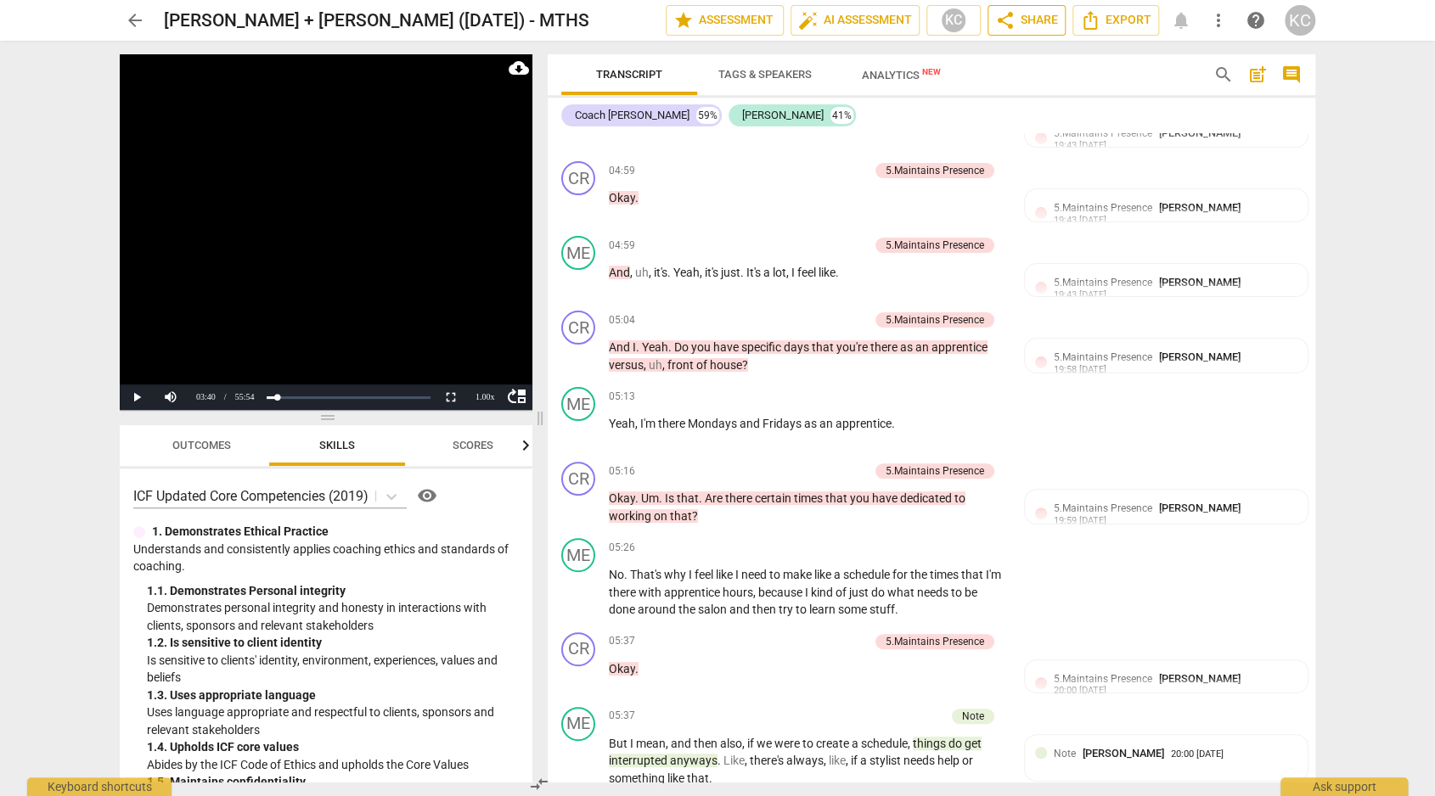
click at [1004, 24] on span "share" at bounding box center [1005, 20] width 20 height 20
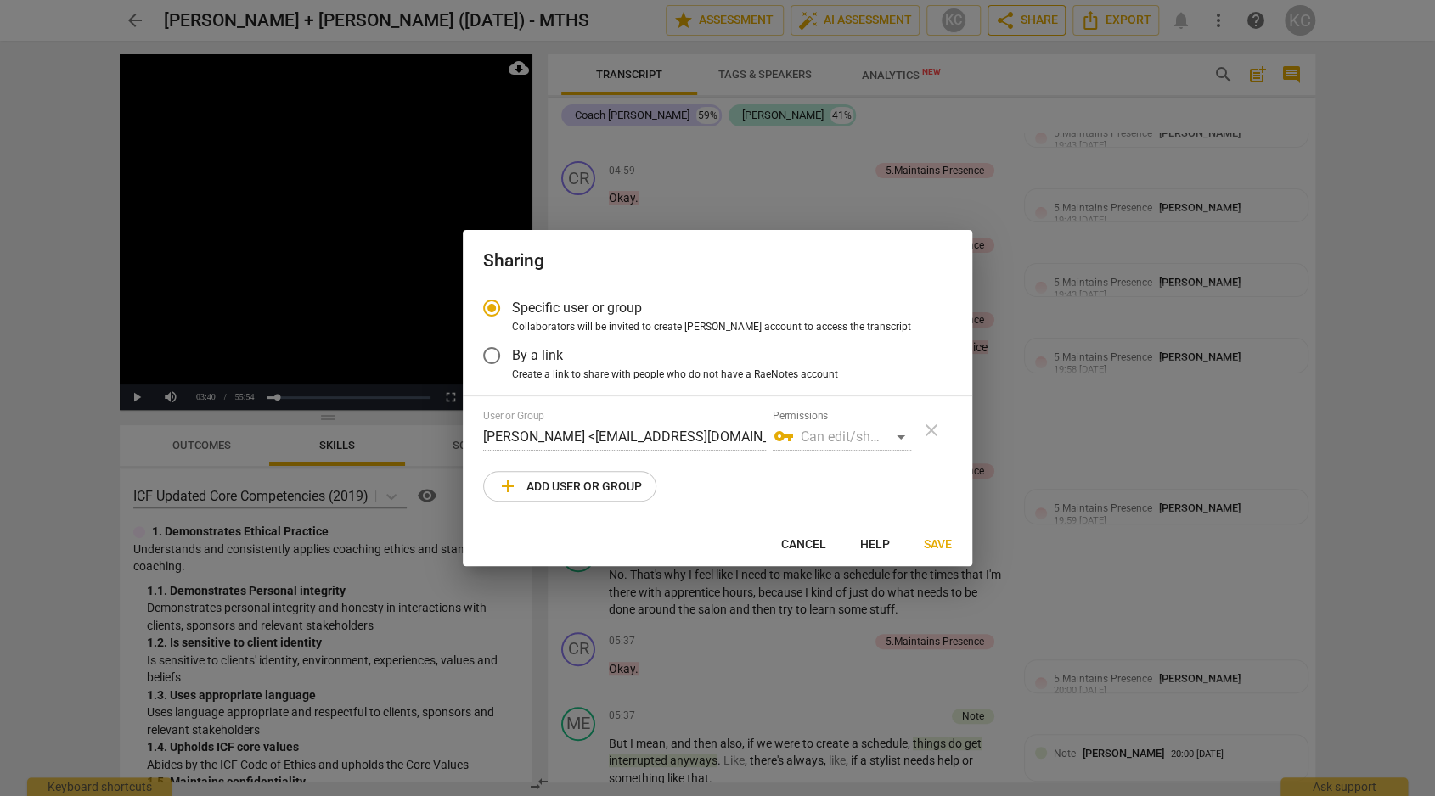
radio input "false"
click at [602, 374] on span "Create a link to share with people who do not have a RaeNotes account" at bounding box center [675, 375] width 326 height 15
click at [0, 0] on input "Create a link to share with people who do not have a RaeNotes account" at bounding box center [0, 0] width 0 height 0
radio input "true"
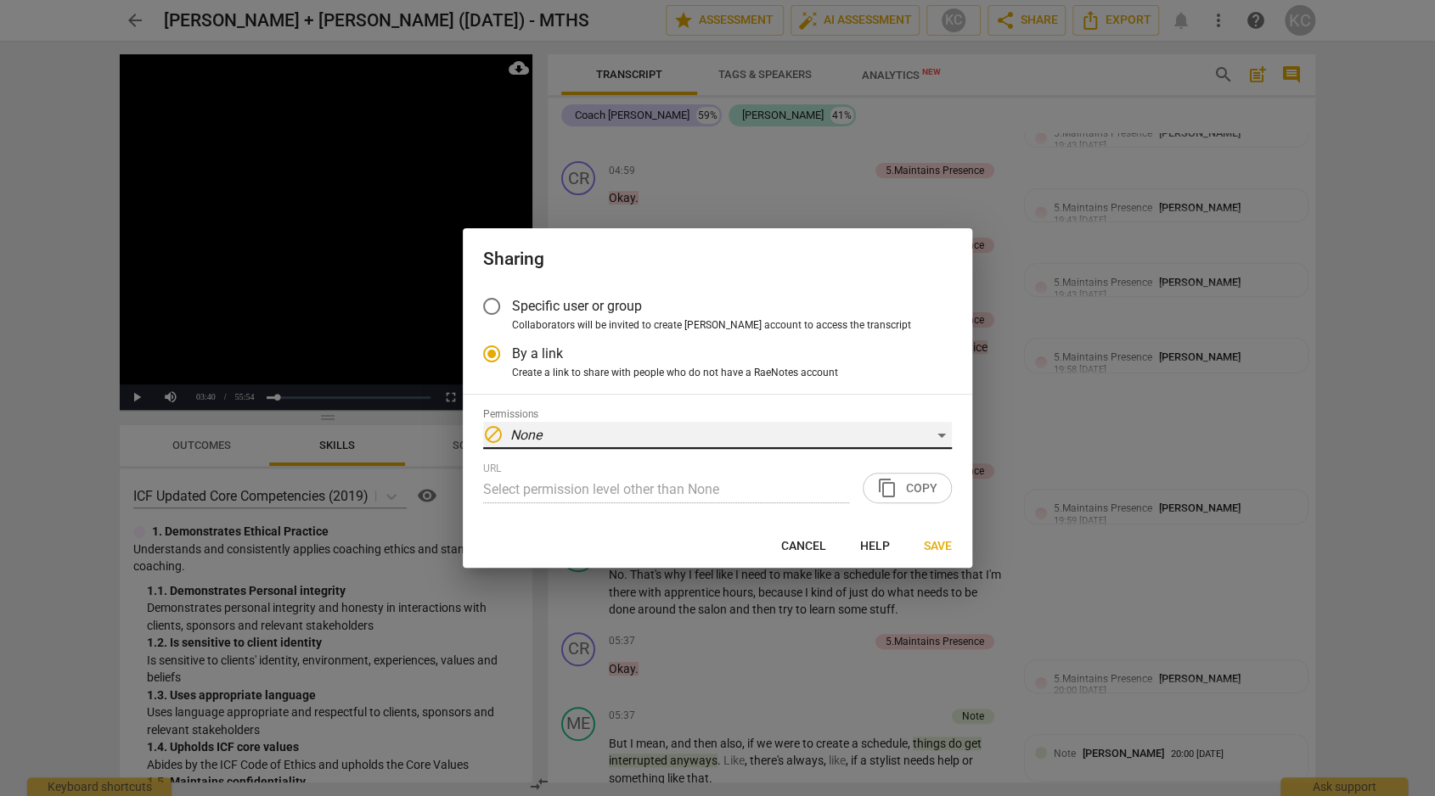
click at [526, 428] on em "None" at bounding box center [525, 435] width 31 height 16
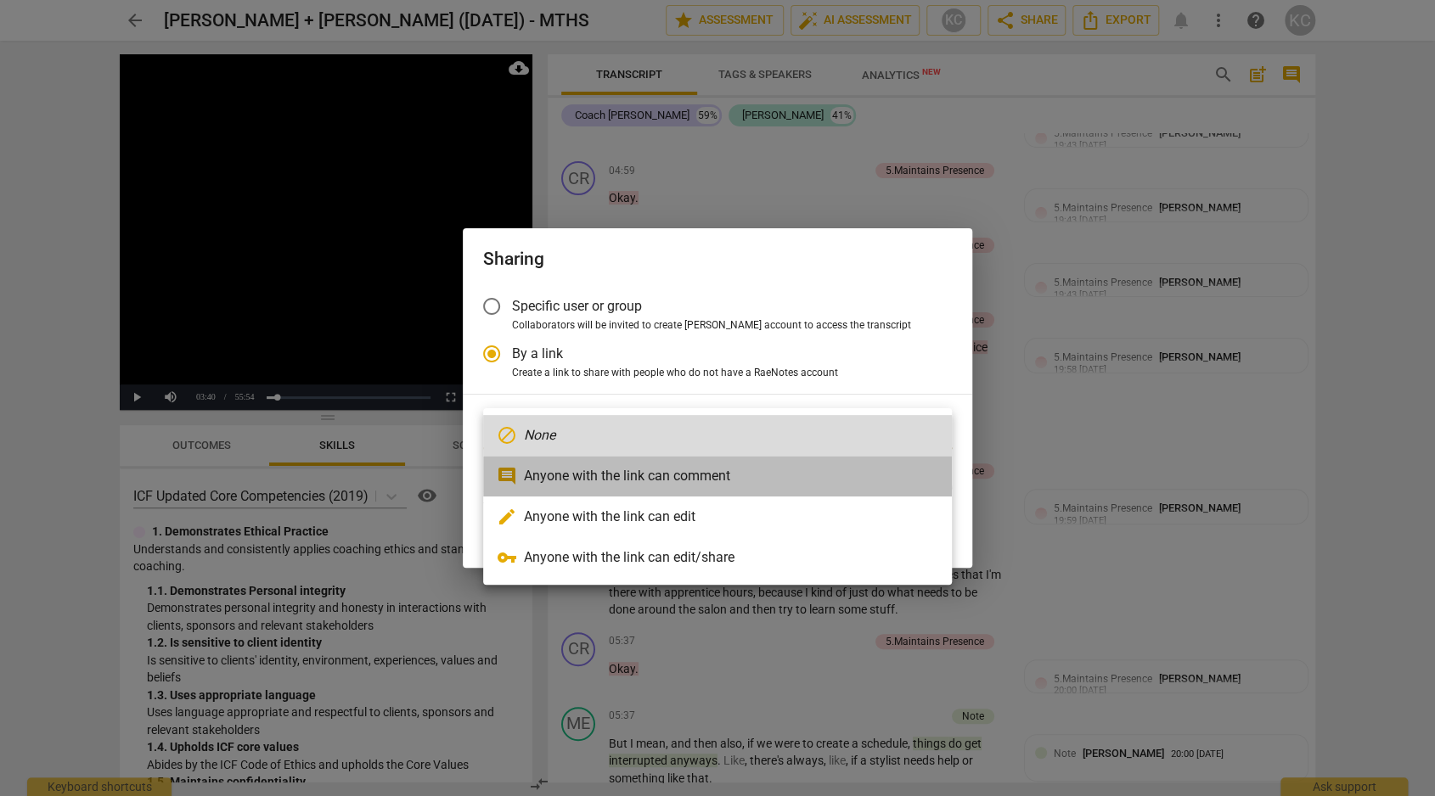
click at [543, 470] on li "comment Anyone with the link can comment" at bounding box center [717, 476] width 469 height 41
type input "[URL][DOMAIN_NAME]"
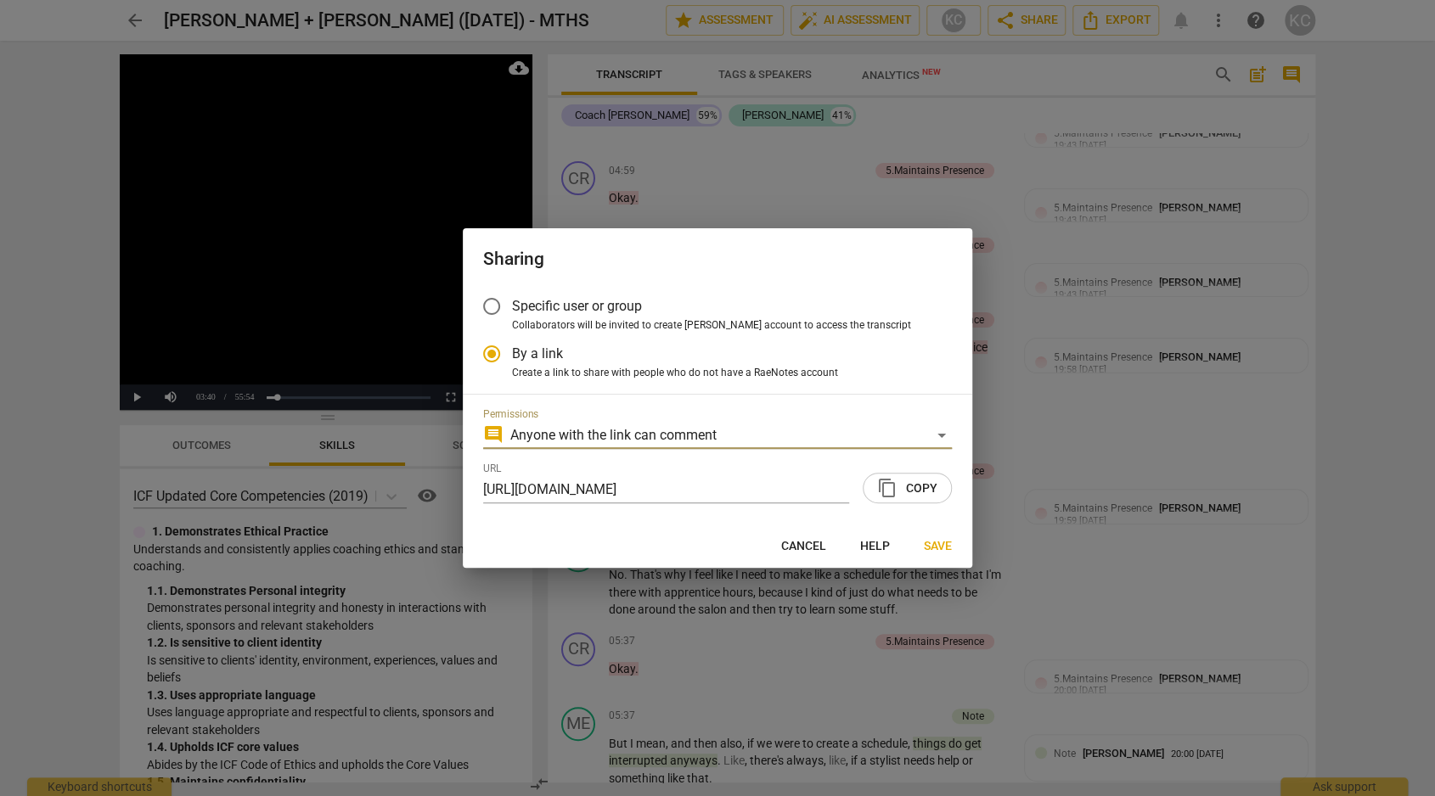
click at [892, 489] on span "content_copy" at bounding box center [887, 488] width 20 height 20
click at [954, 546] on button "Save" at bounding box center [937, 546] width 55 height 31
radio input "false"
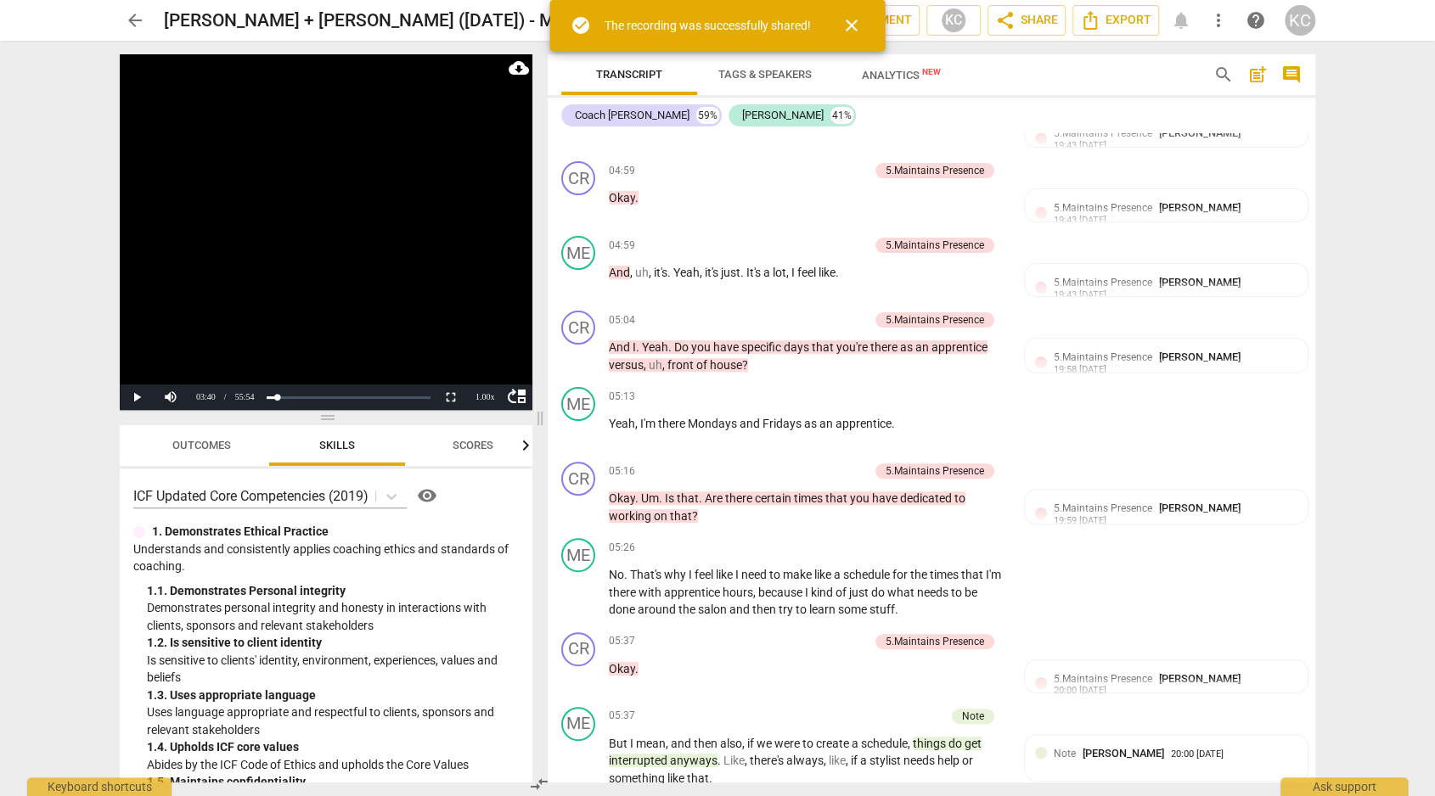
click at [138, 20] on span "arrow_back" at bounding box center [135, 20] width 20 height 20
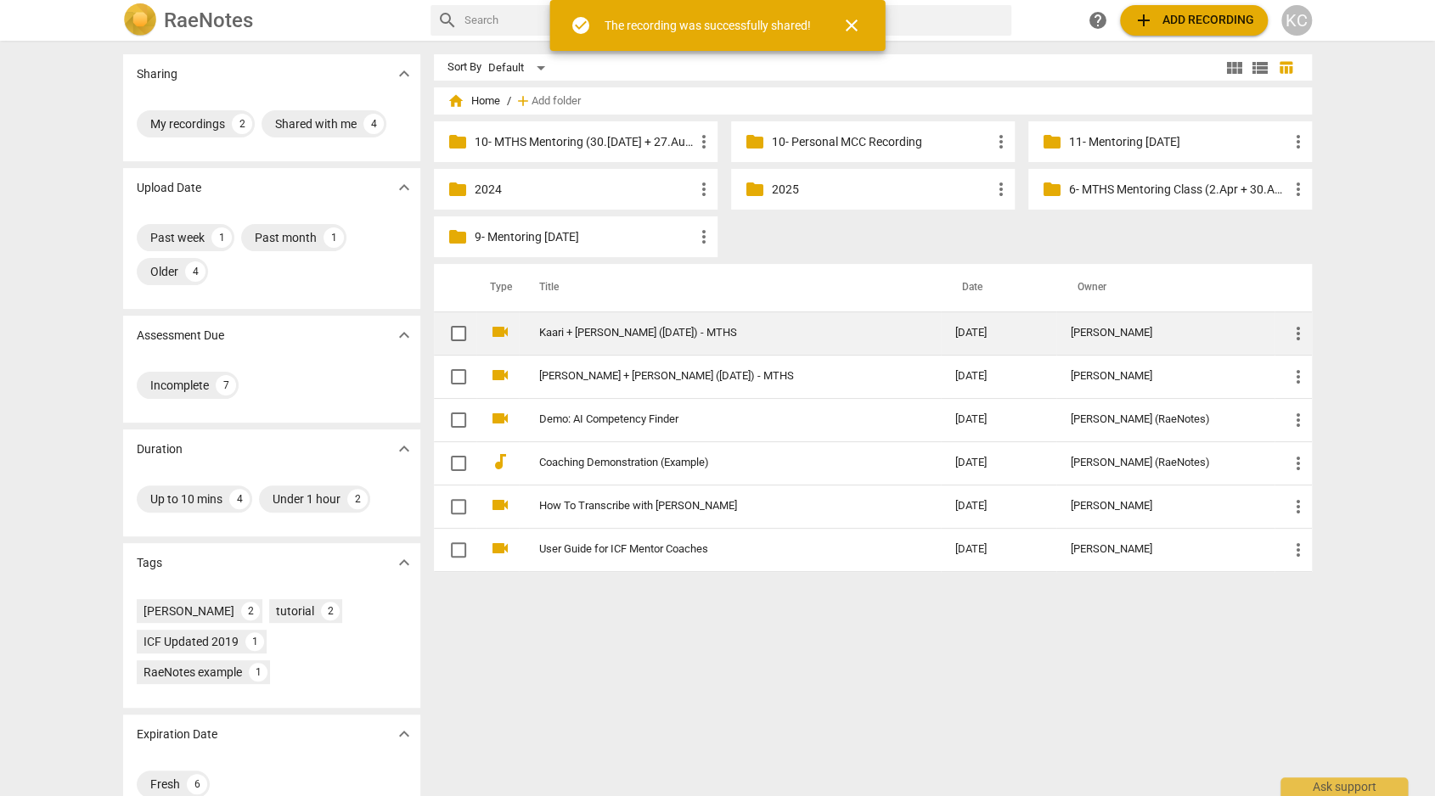
click at [629, 342] on td "Kaari + [PERSON_NAME] ([DATE]) - MTHS" at bounding box center [730, 333] width 422 height 43
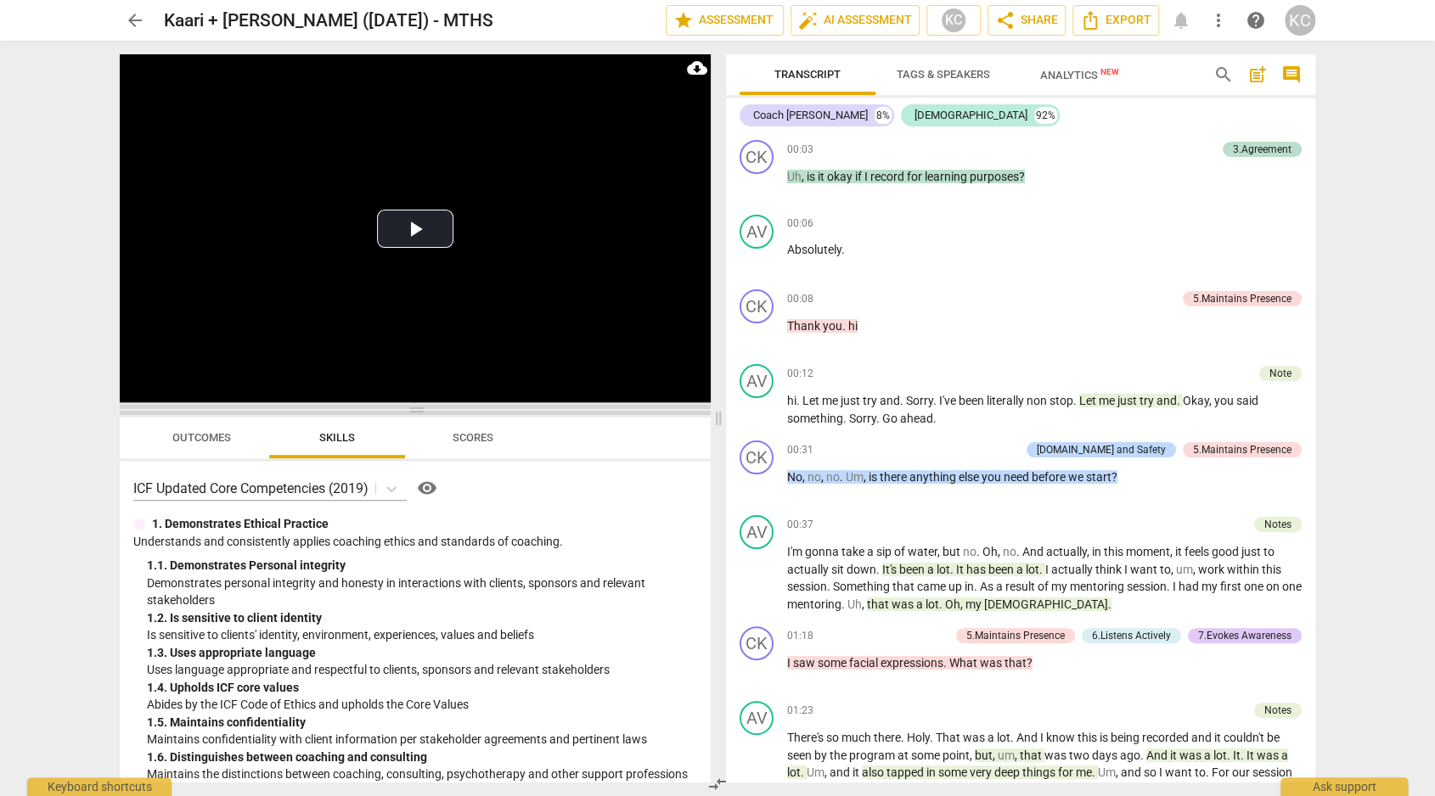
drag, startPoint x: 419, startPoint y: 270, endPoint x: 423, endPoint y: 407, distance: 136.8
click at [423, 407] on span at bounding box center [415, 410] width 591 height 10
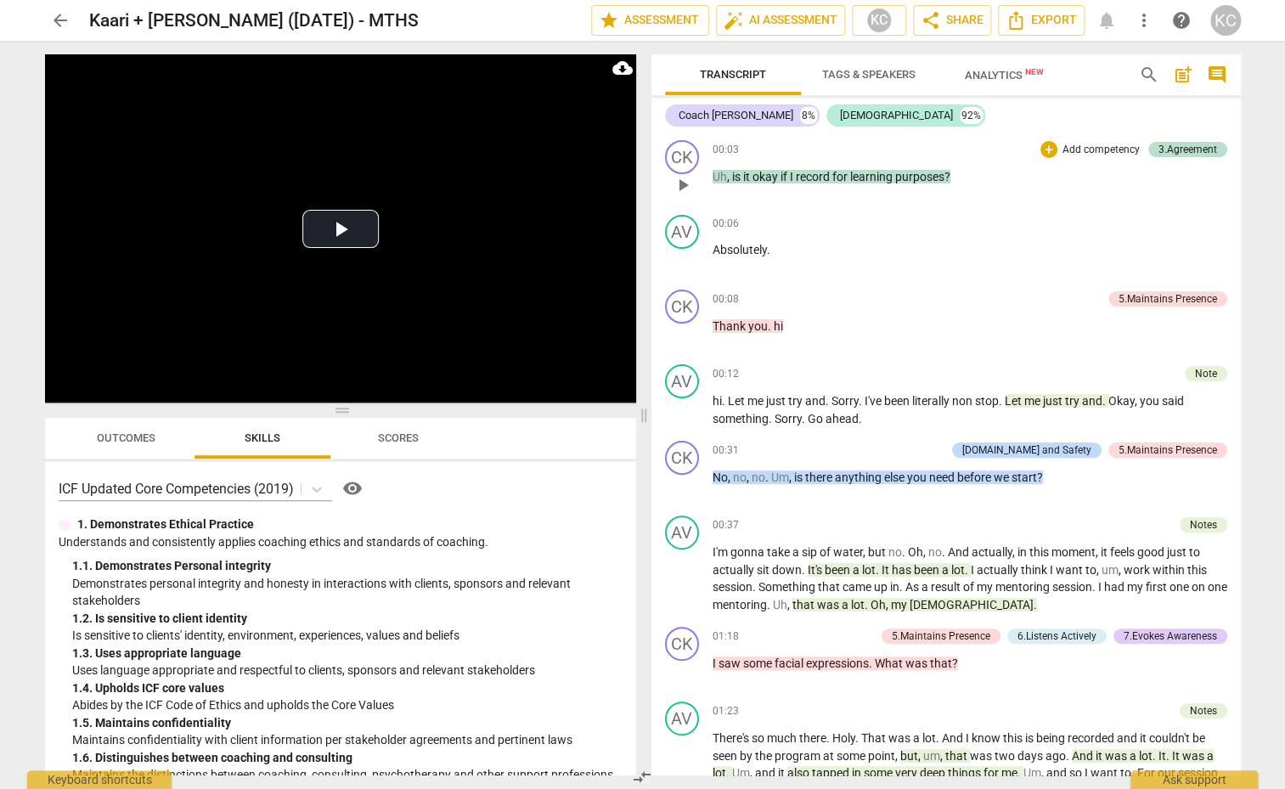
click at [783, 174] on span "if" at bounding box center [784, 177] width 9 height 14
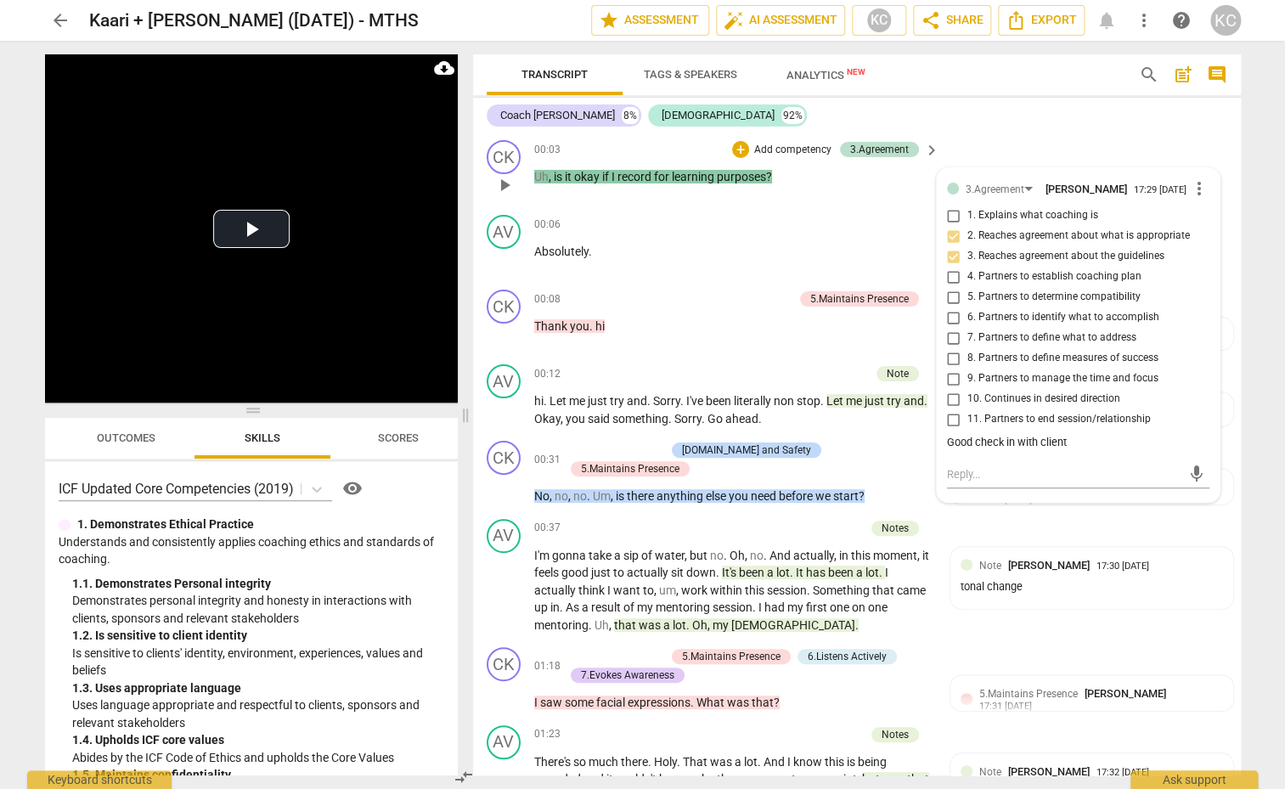
scroll to position [30, 0]
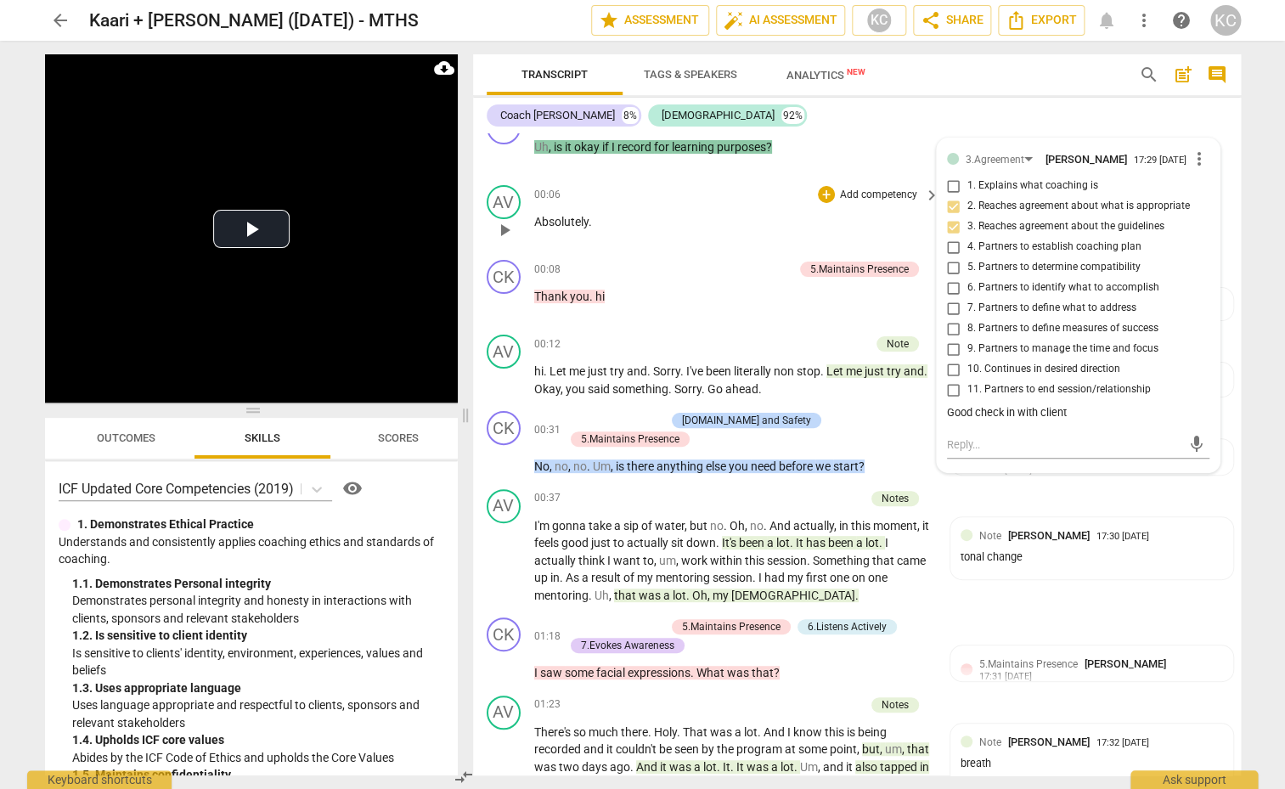
click at [762, 229] on p "Absolutely ." at bounding box center [732, 222] width 397 height 18
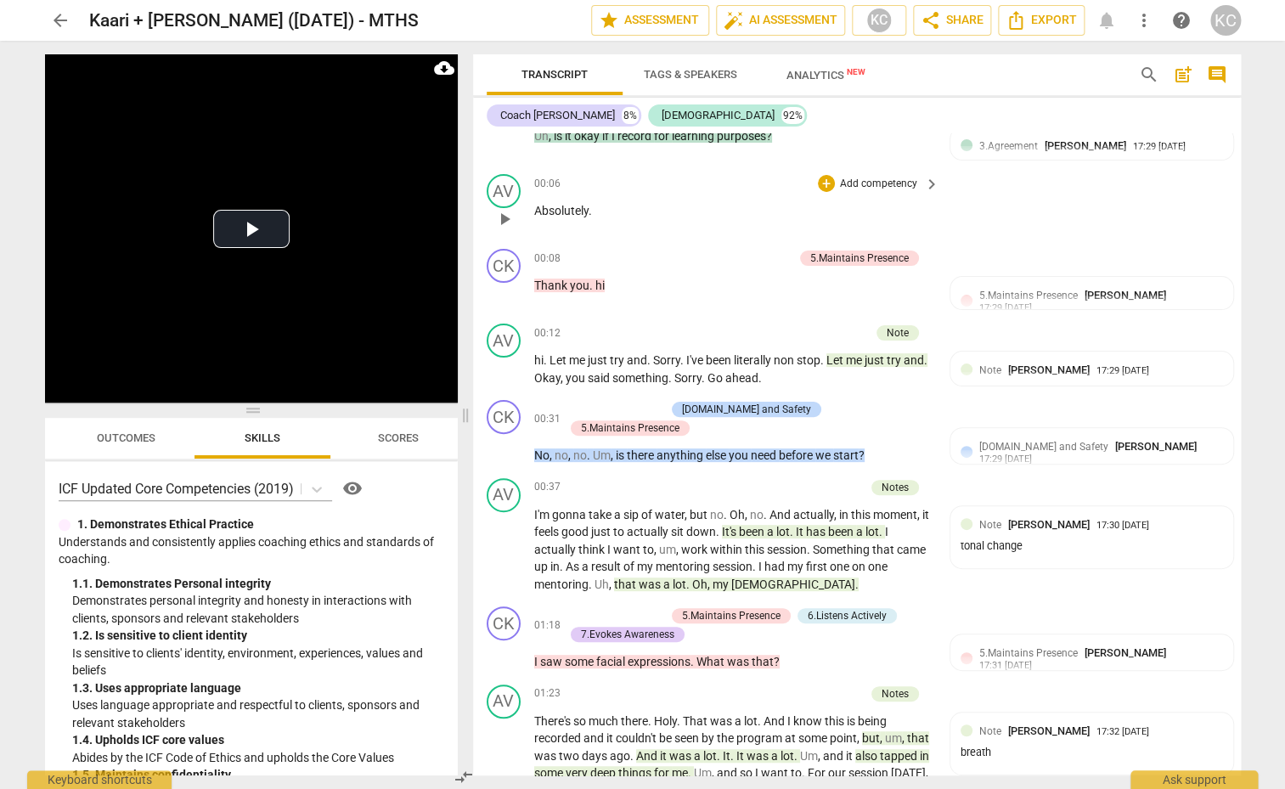
scroll to position [53, 0]
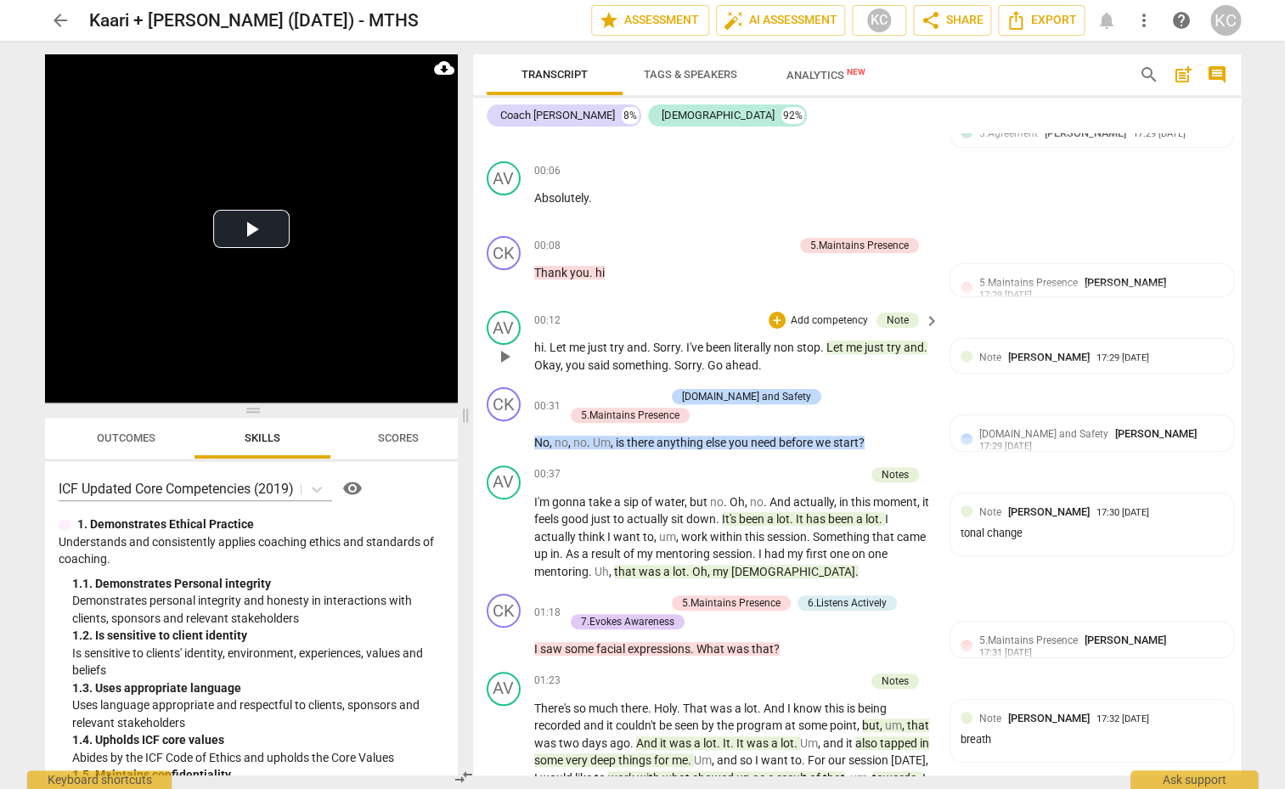
click at [818, 346] on span "stop" at bounding box center [808, 347] width 24 height 14
click at [504, 349] on span "pause" at bounding box center [504, 356] width 20 height 20
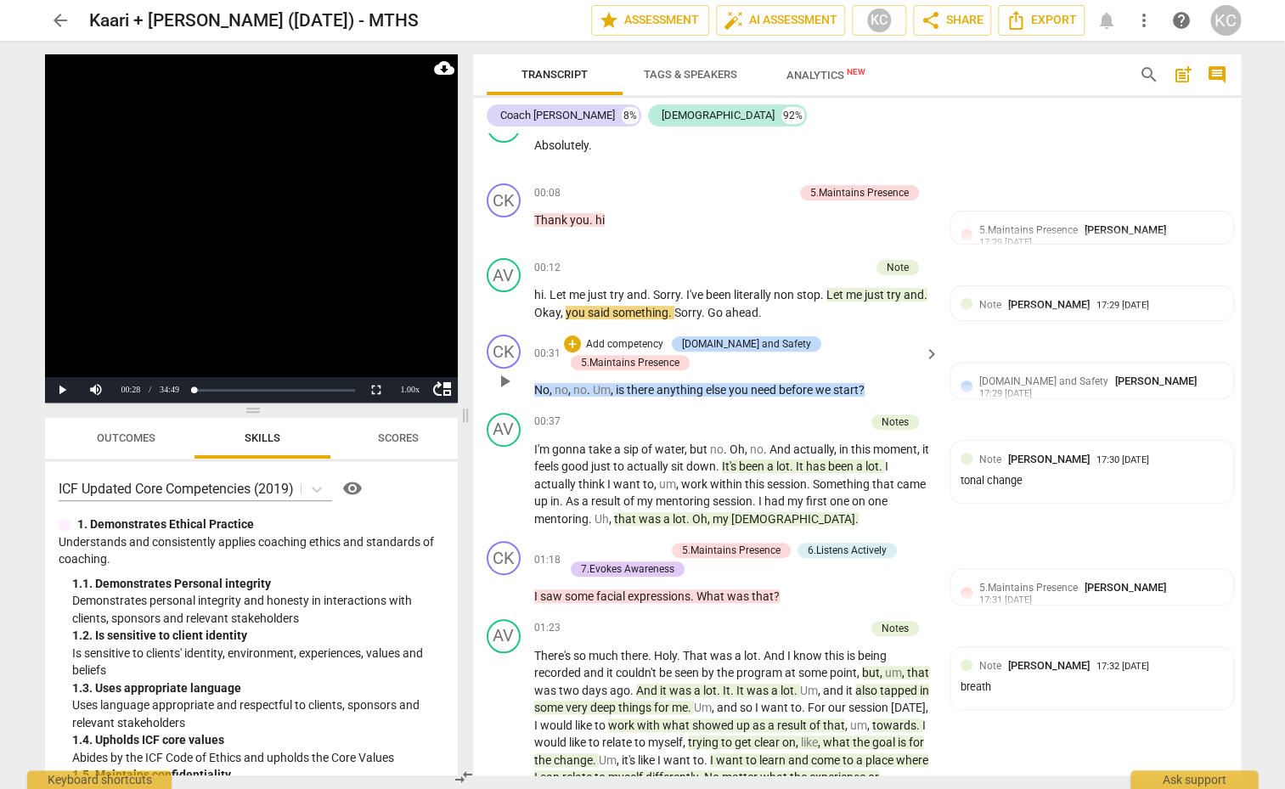
scroll to position [121, 0]
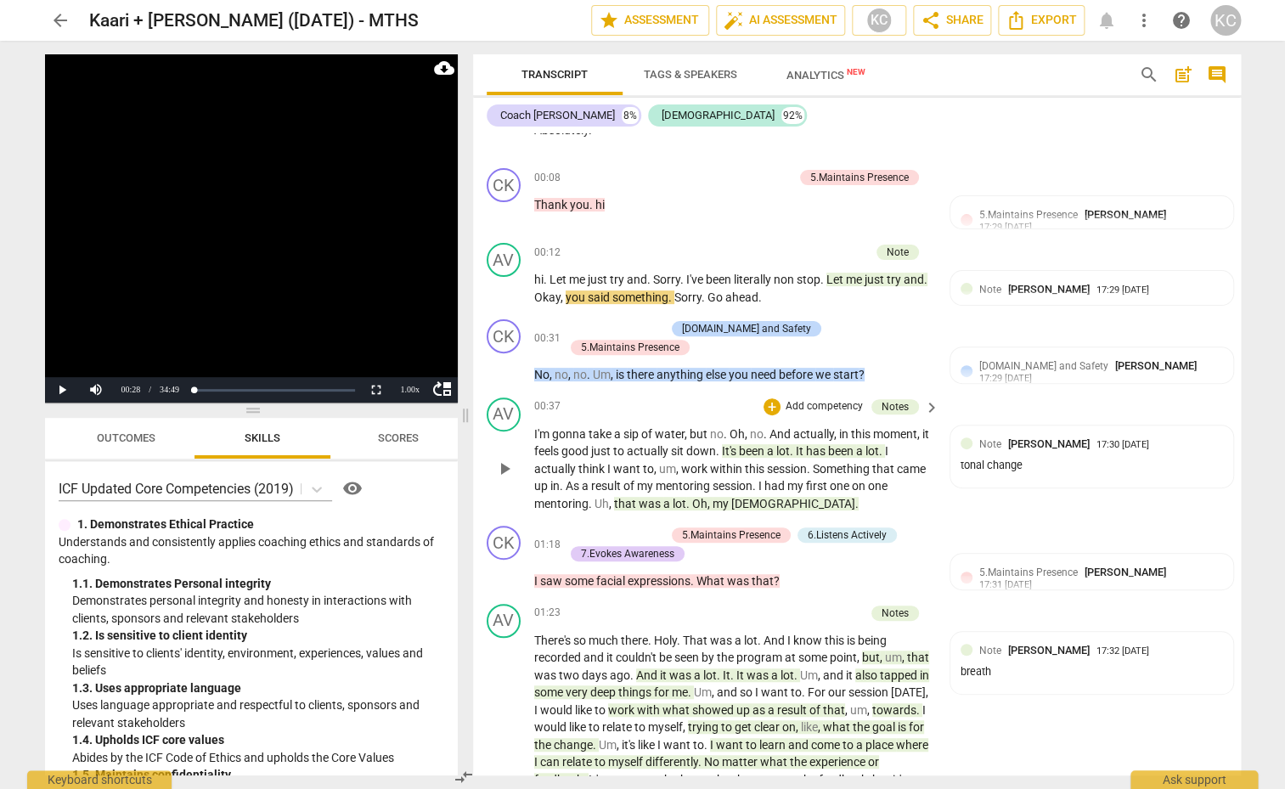
click at [714, 444] on span "down" at bounding box center [701, 451] width 30 height 14
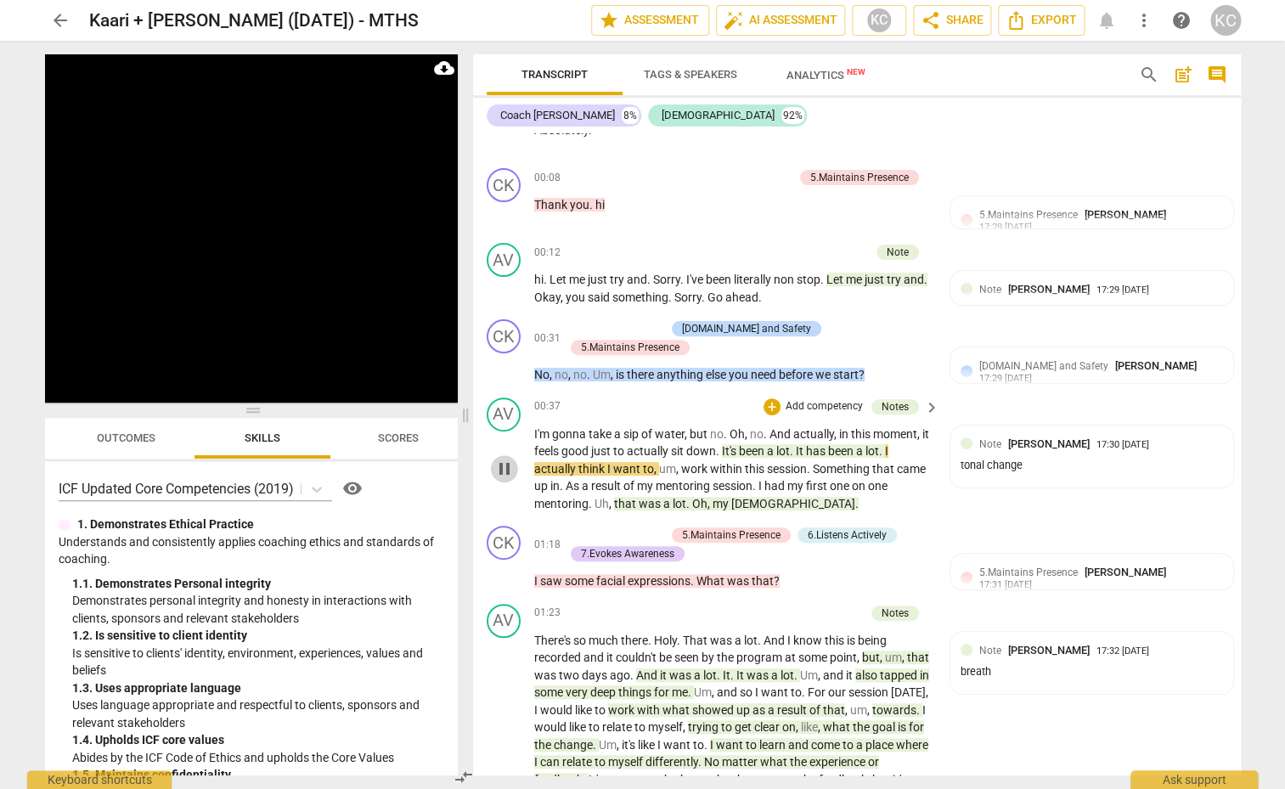
click at [501, 468] on span "pause" at bounding box center [504, 469] width 20 height 20
click at [594, 427] on span "take" at bounding box center [600, 434] width 25 height 14
click at [500, 467] on span "pause" at bounding box center [504, 469] width 20 height 20
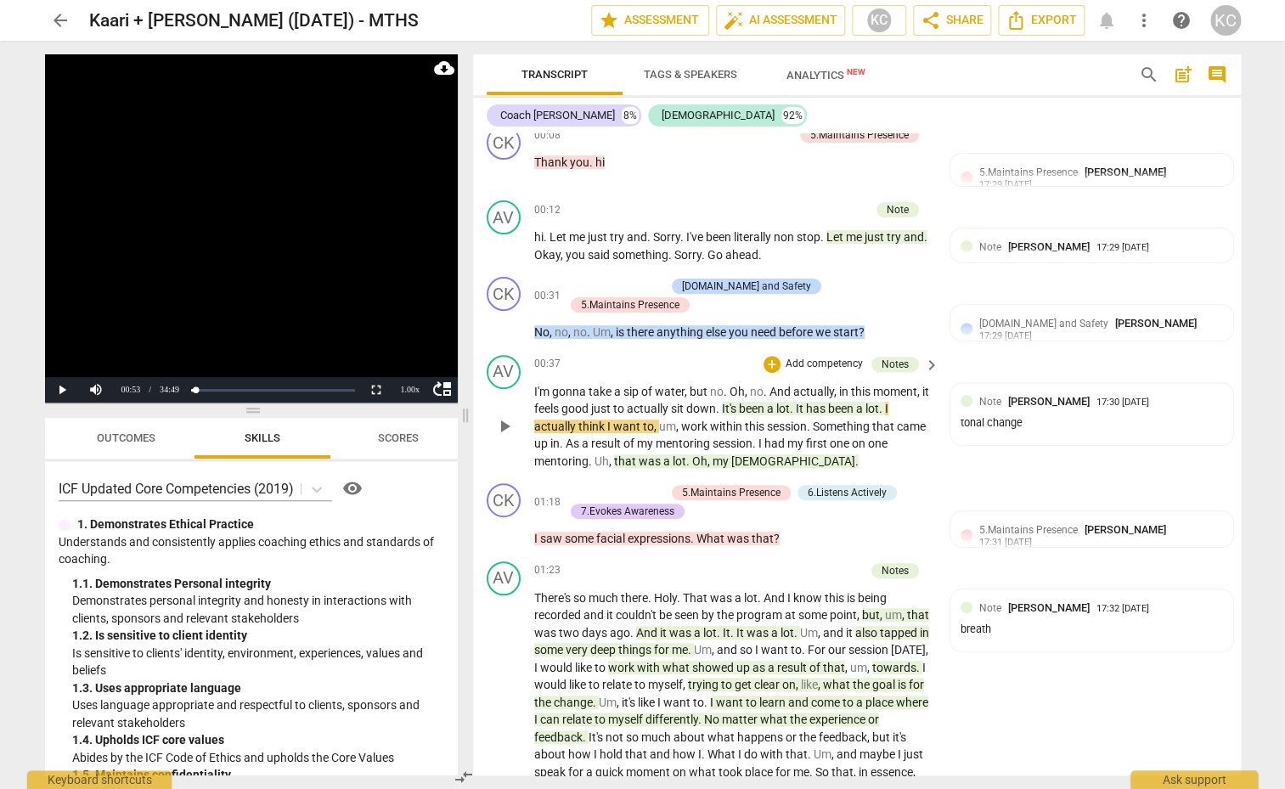
scroll to position [173, 0]
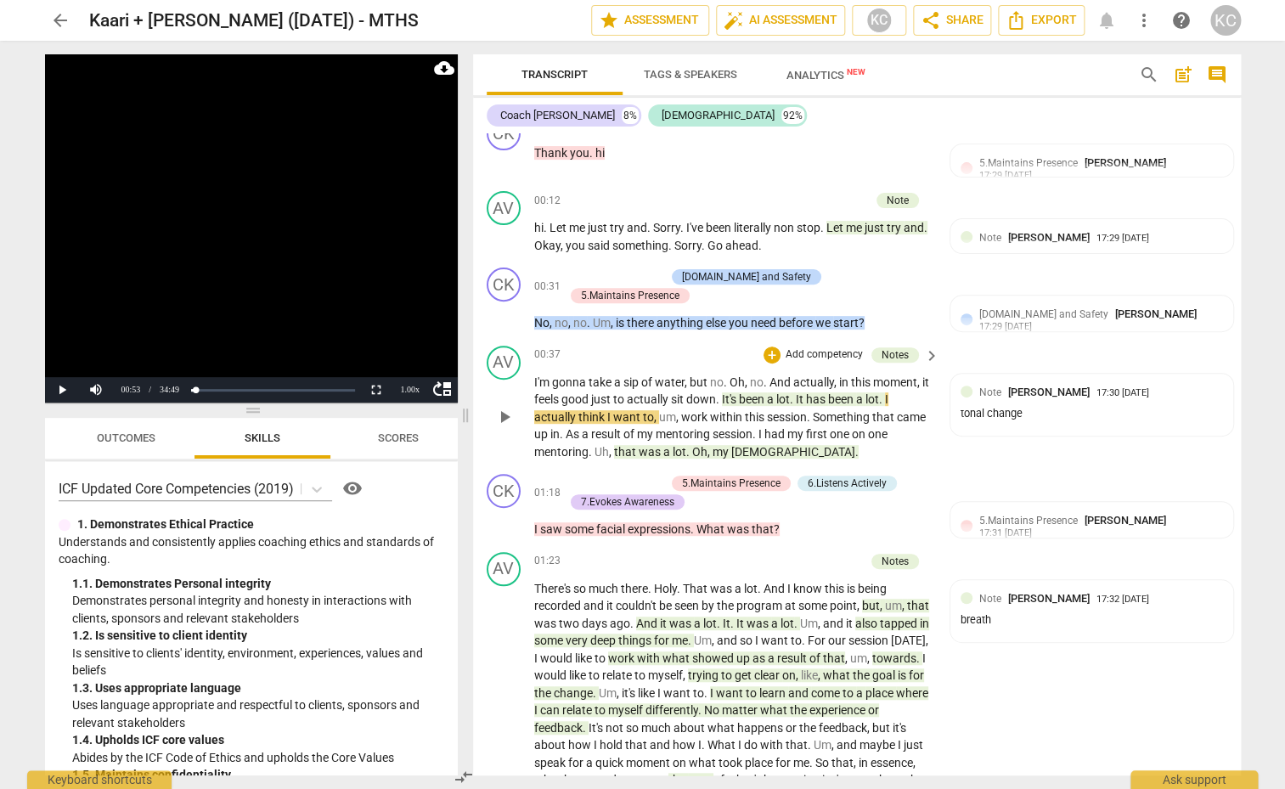
click at [624, 450] on span "that" at bounding box center [626, 452] width 25 height 14
click at [577, 445] on span "mentoring" at bounding box center [561, 452] width 54 height 14
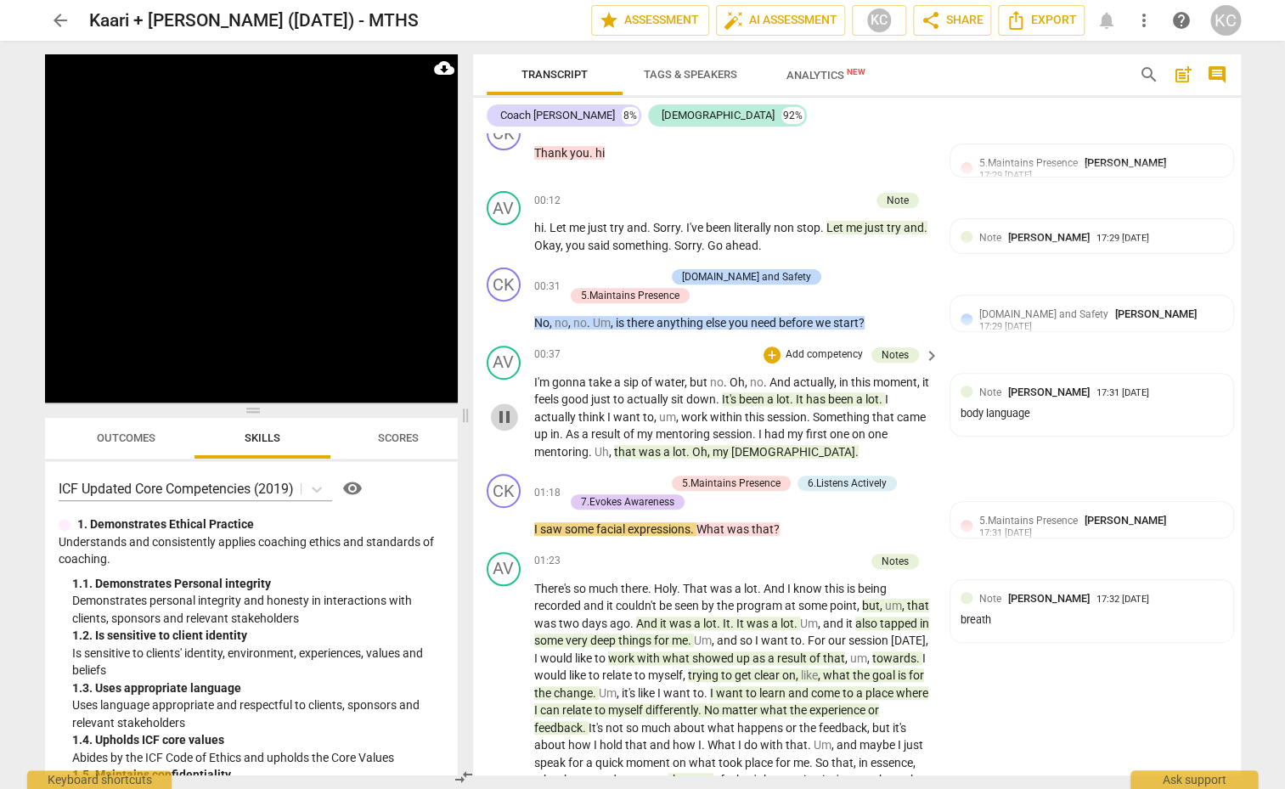
click at [504, 407] on span "pause" at bounding box center [504, 417] width 20 height 20
click at [504, 407] on span "play_arrow" at bounding box center [504, 417] width 20 height 20
click at [504, 407] on span "pause" at bounding box center [504, 417] width 20 height 20
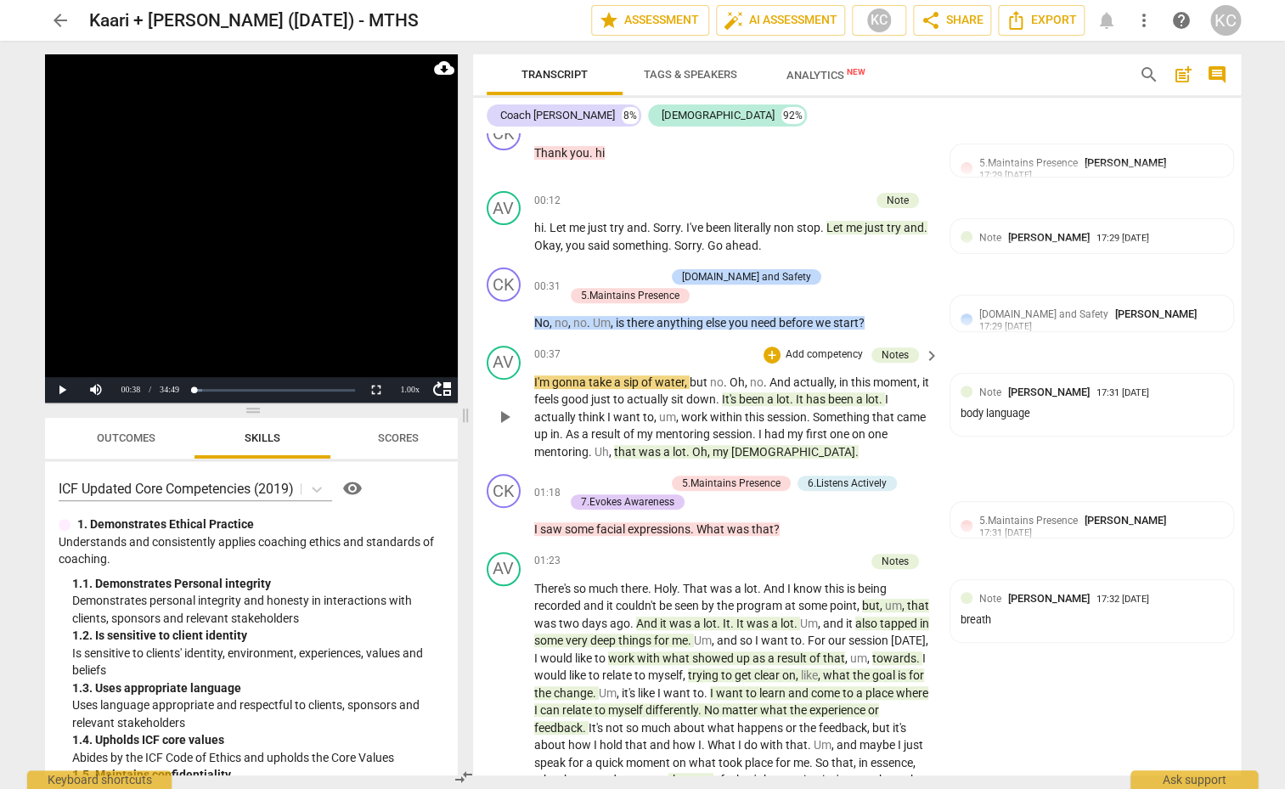
click at [746, 392] on span "been" at bounding box center [753, 399] width 28 height 14
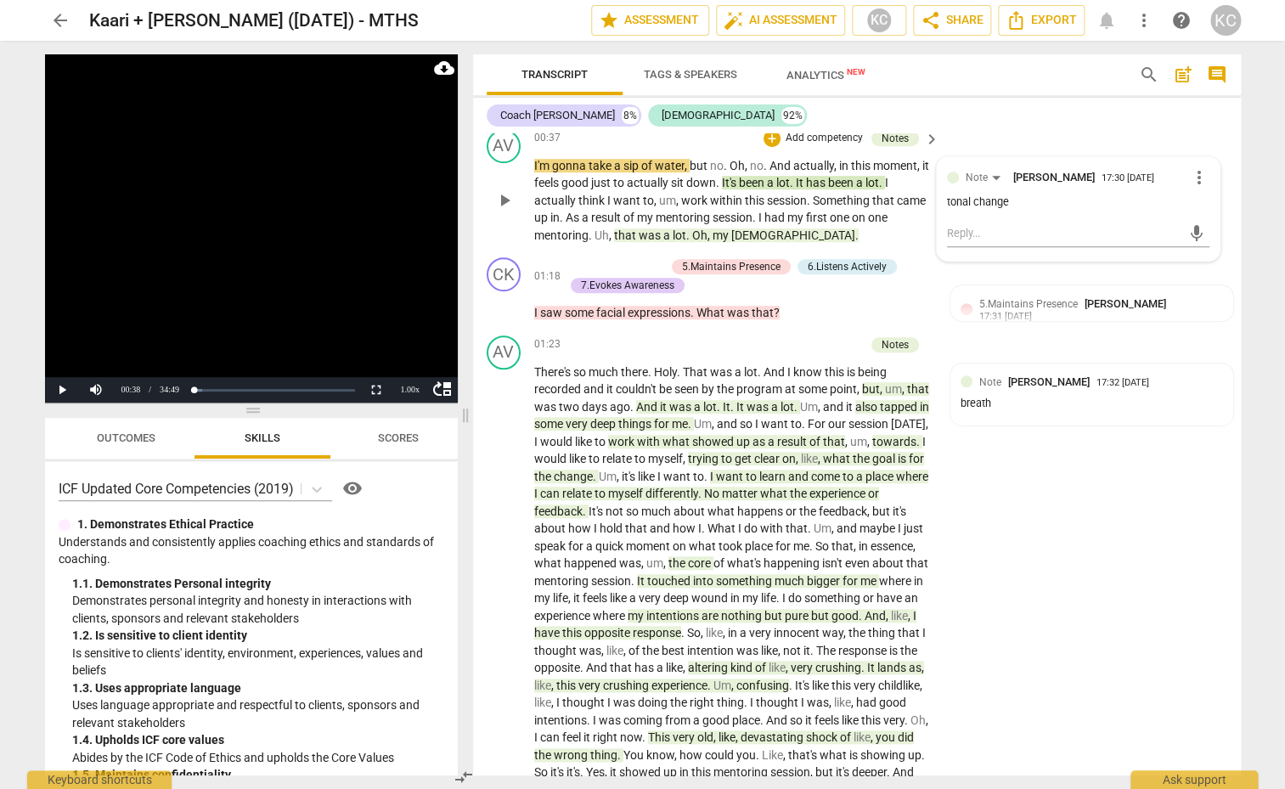
scroll to position [399, 0]
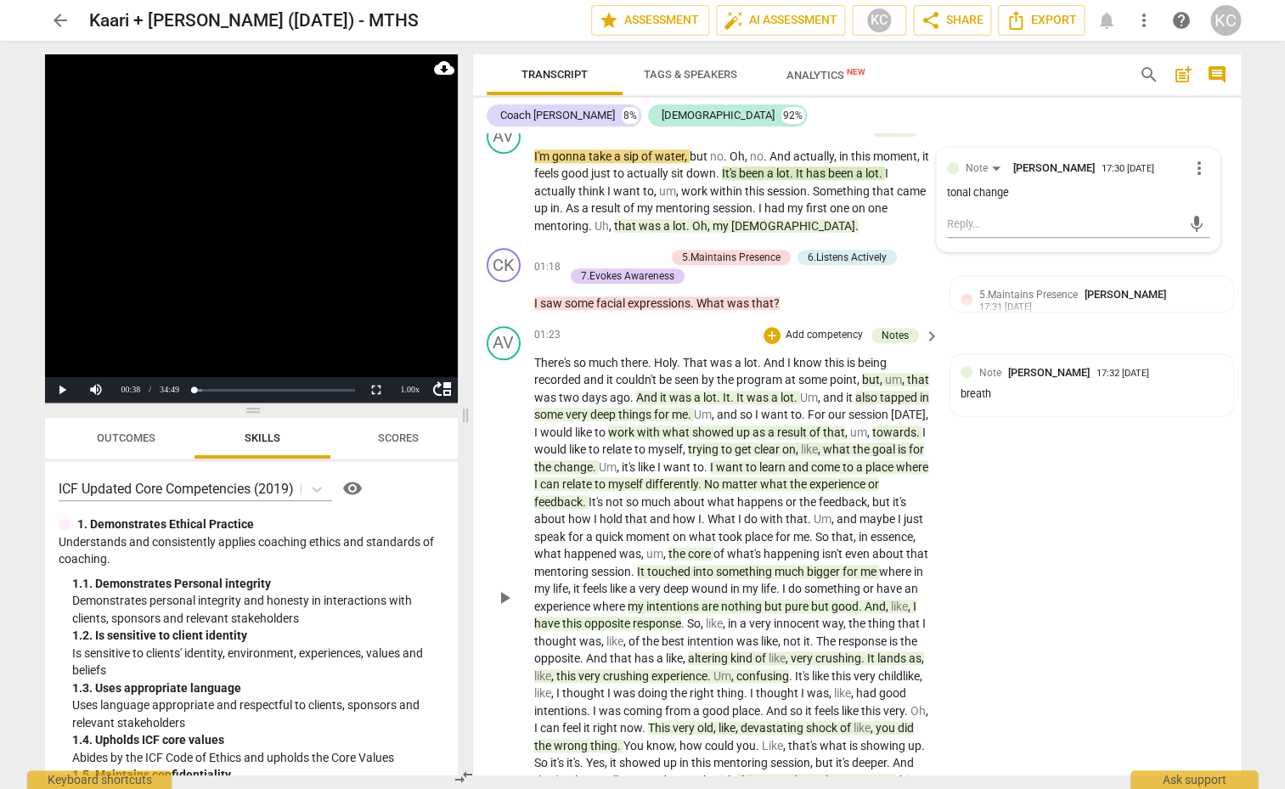
click at [725, 373] on span "the" at bounding box center [727, 380] width 20 height 14
click at [836, 373] on span "point" at bounding box center [843, 380] width 27 height 14
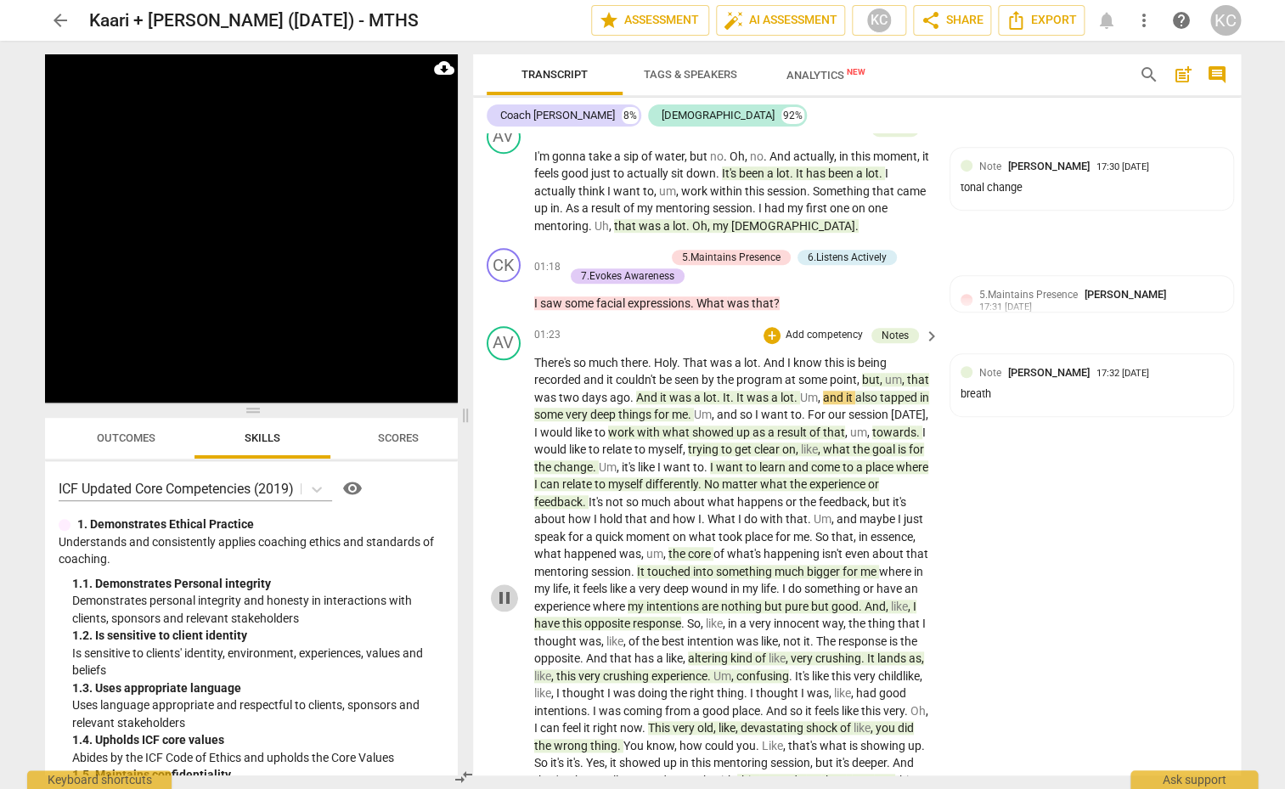
click at [501, 599] on span "pause" at bounding box center [504, 598] width 20 height 20
click at [902, 391] on span "tapped" at bounding box center [900, 398] width 40 height 14
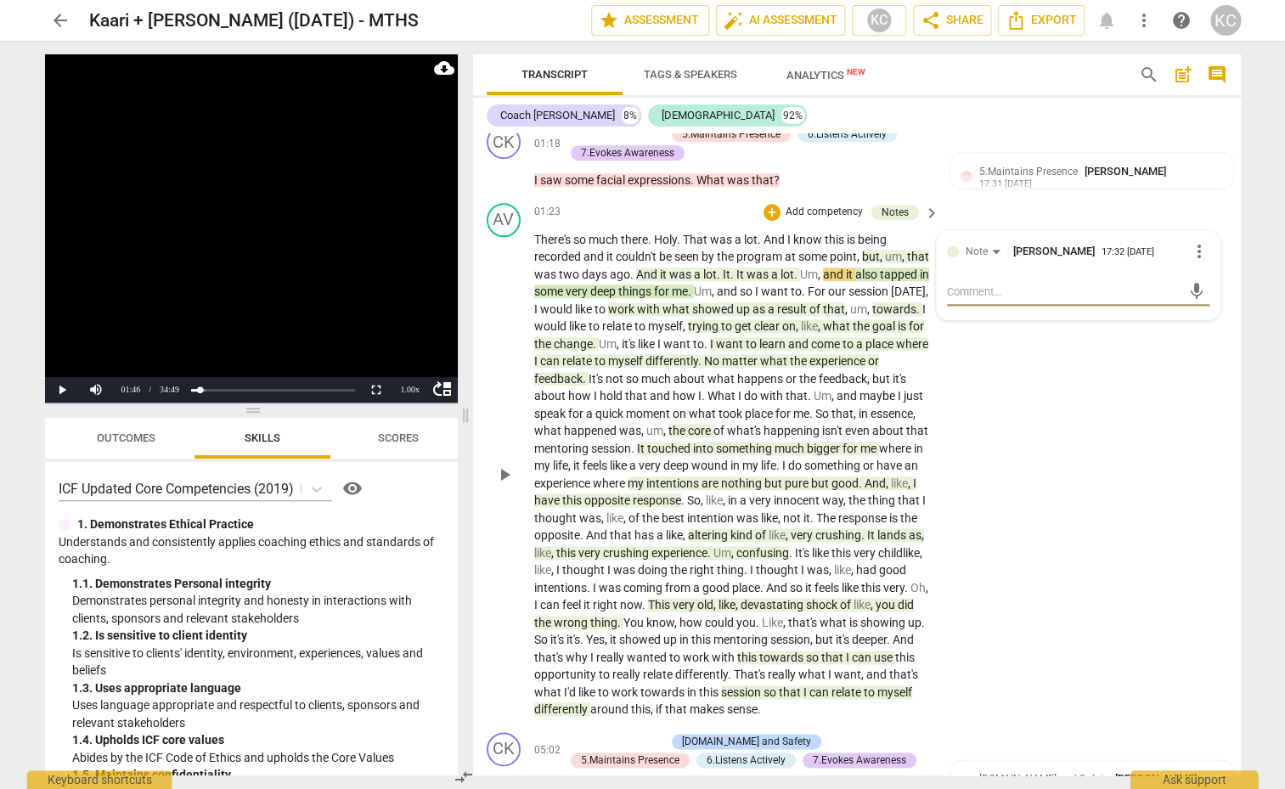
scroll to position [523, 0]
click at [648, 307] on span "with" at bounding box center [649, 308] width 25 height 14
click at [746, 322] on span "get" at bounding box center [744, 325] width 20 height 14
click at [678, 319] on span "myself" at bounding box center [665, 325] width 35 height 14
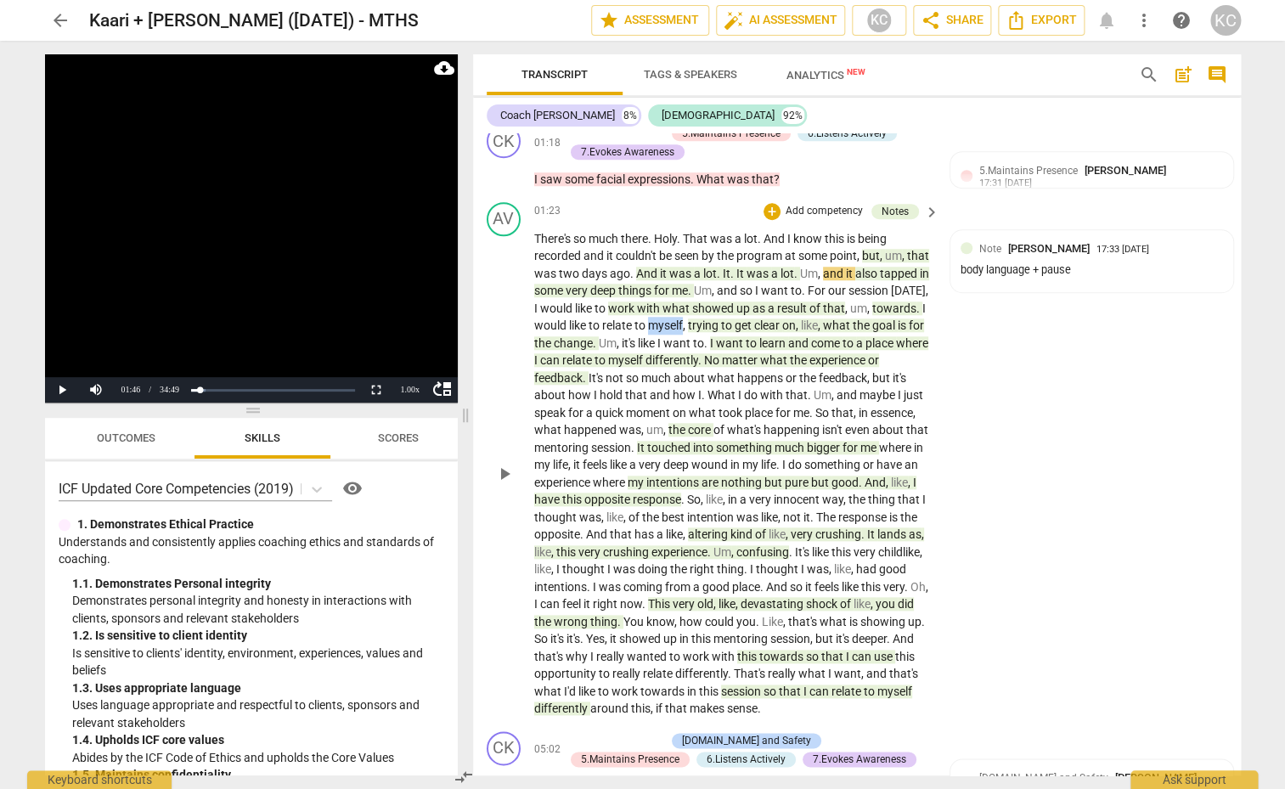
click at [678, 319] on span "myself" at bounding box center [665, 325] width 35 height 14
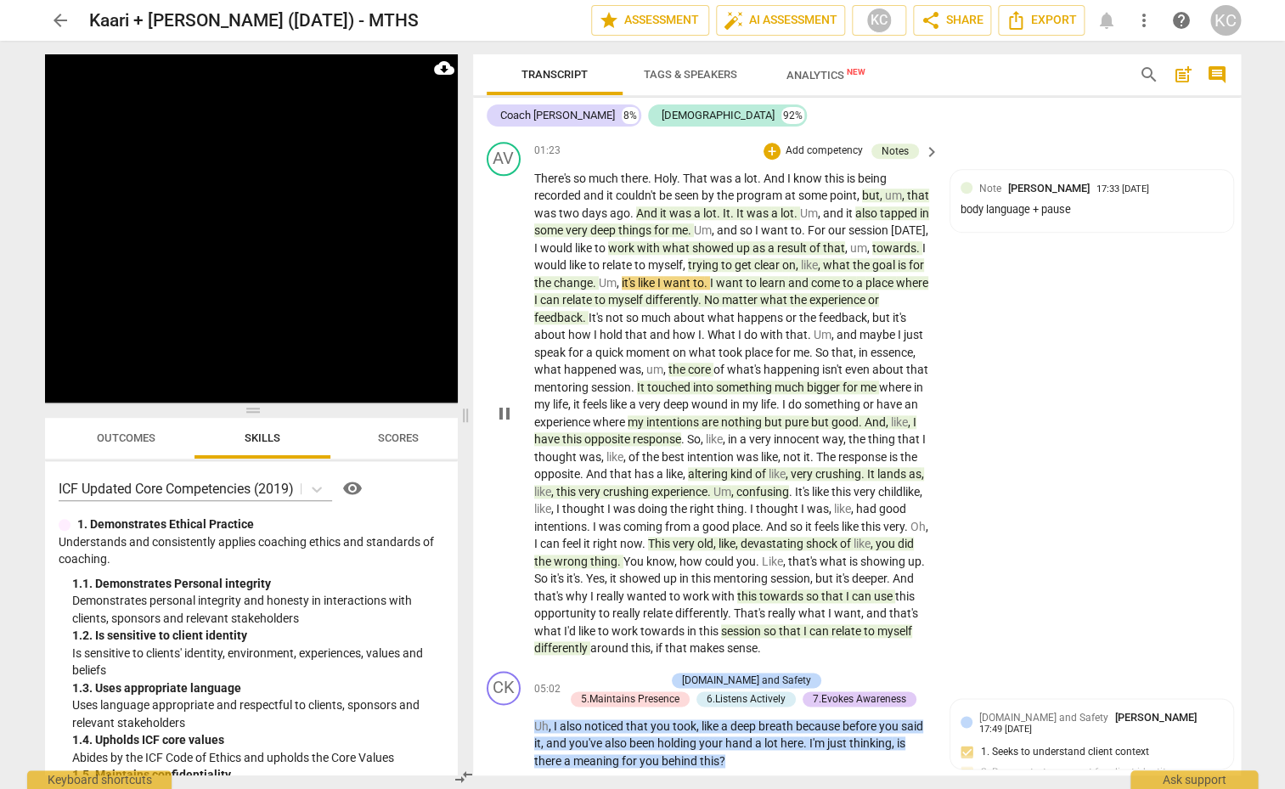
scroll to position [585, 0]
click at [499, 405] on span "pause" at bounding box center [504, 412] width 20 height 20
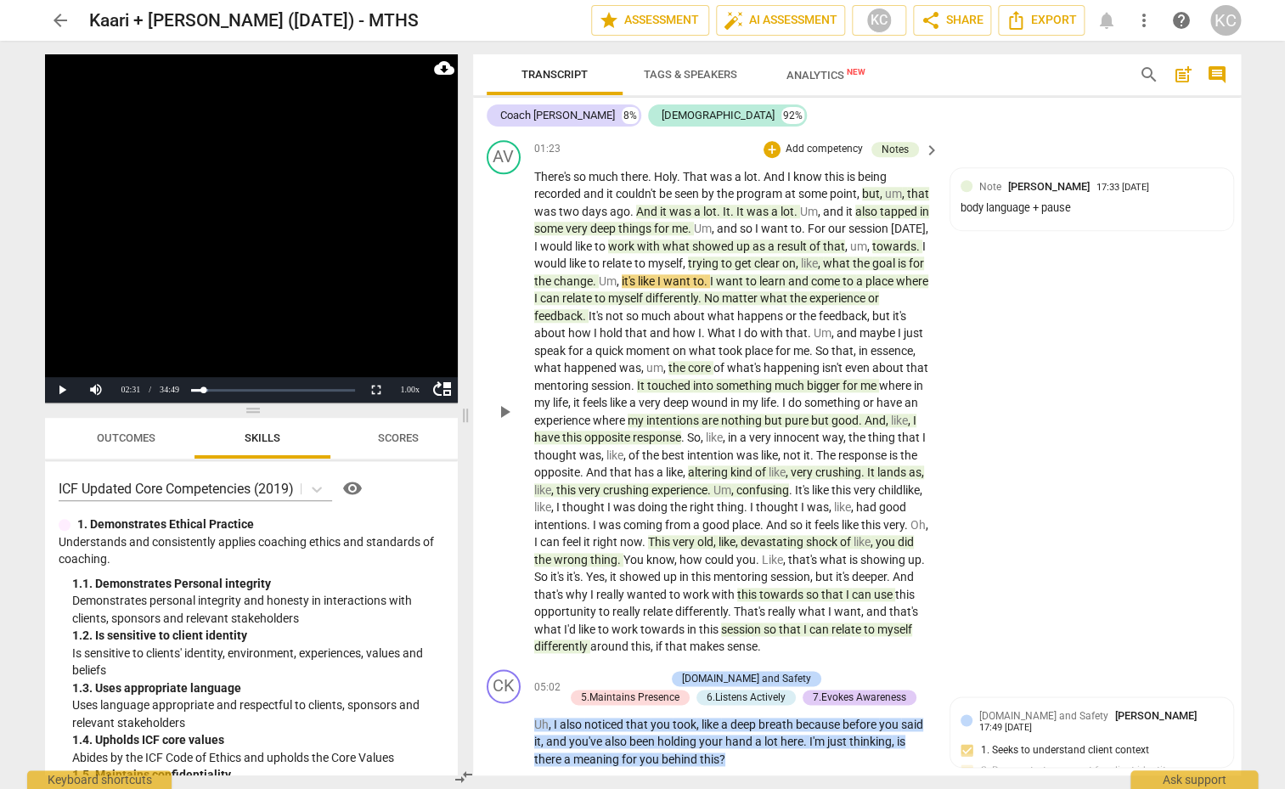
click at [734, 274] on span "want" at bounding box center [731, 281] width 30 height 14
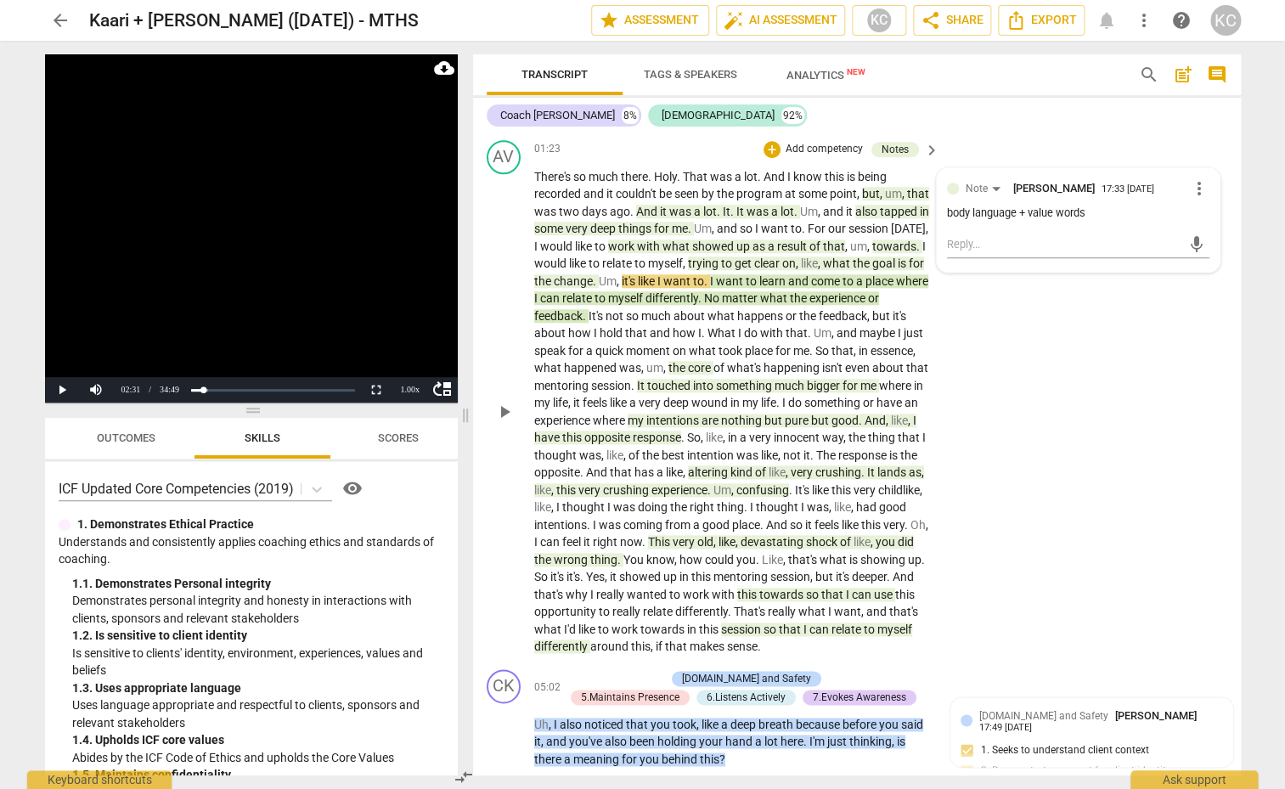
click at [504, 407] on span "play_arrow" at bounding box center [504, 412] width 20 height 20
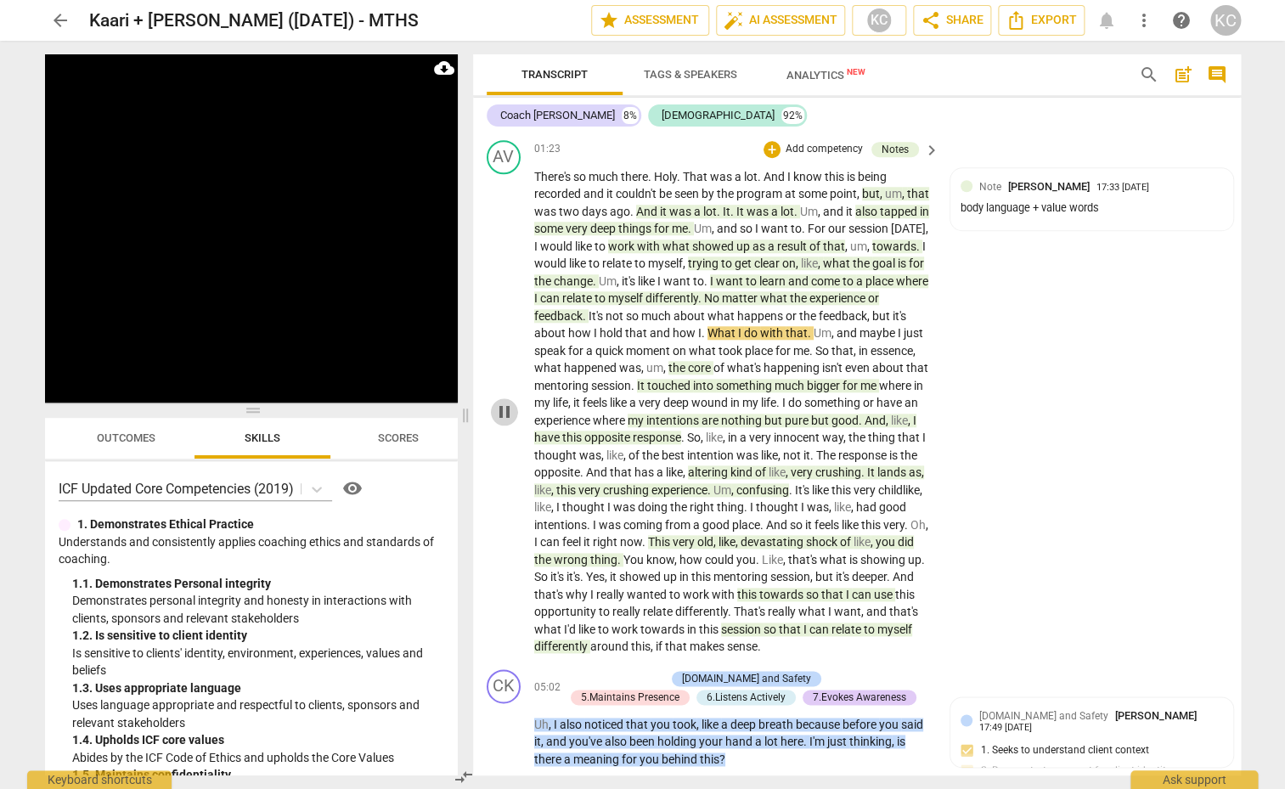
click at [504, 405] on span "pause" at bounding box center [504, 412] width 20 height 20
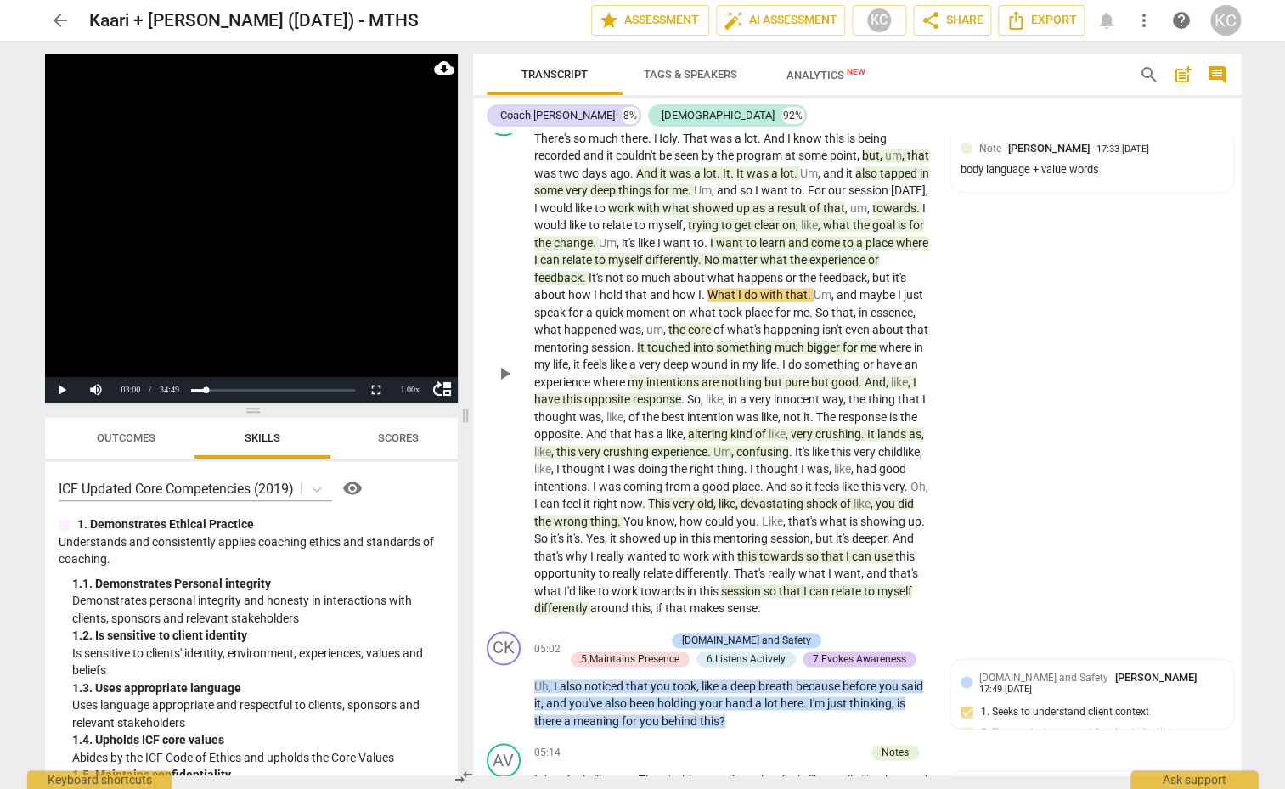
scroll to position [647, 0]
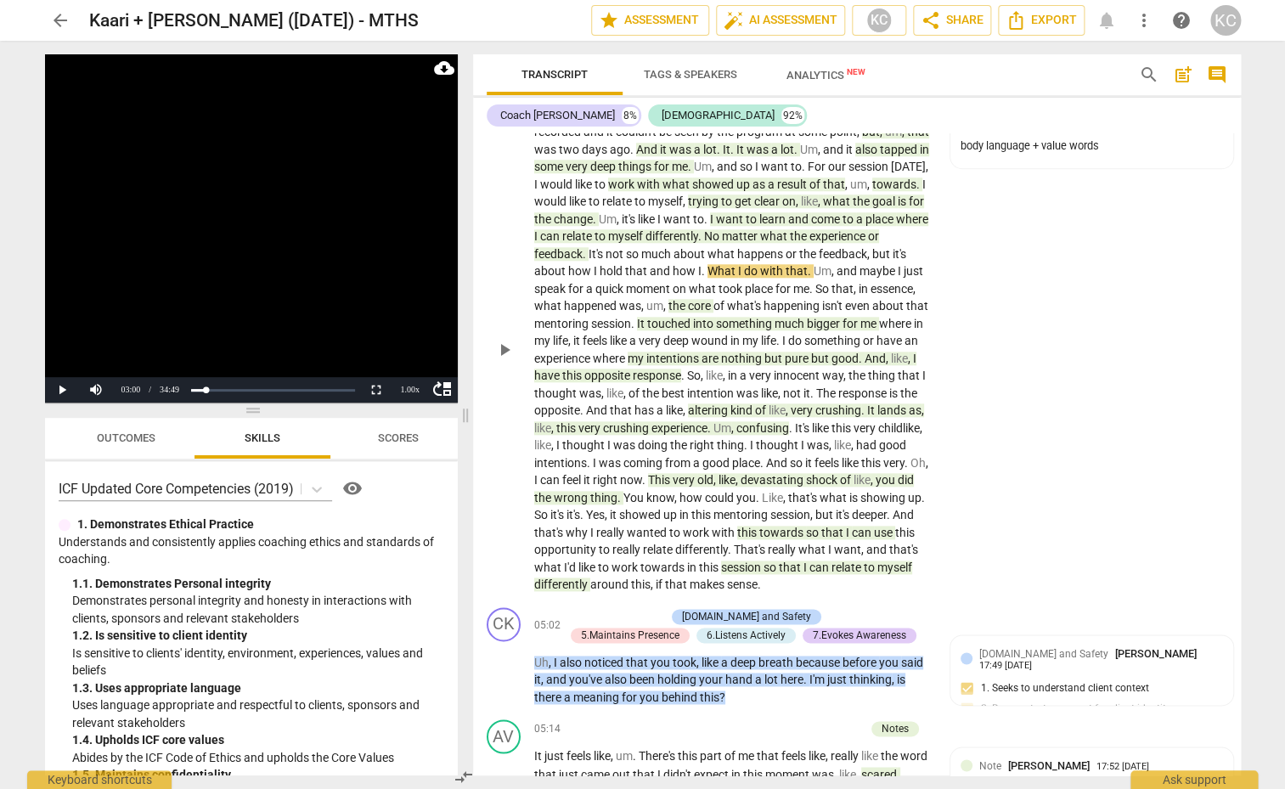
click at [706, 359] on span "are" at bounding box center [711, 359] width 20 height 14
click at [633, 352] on span "my" at bounding box center [636, 359] width 19 height 14
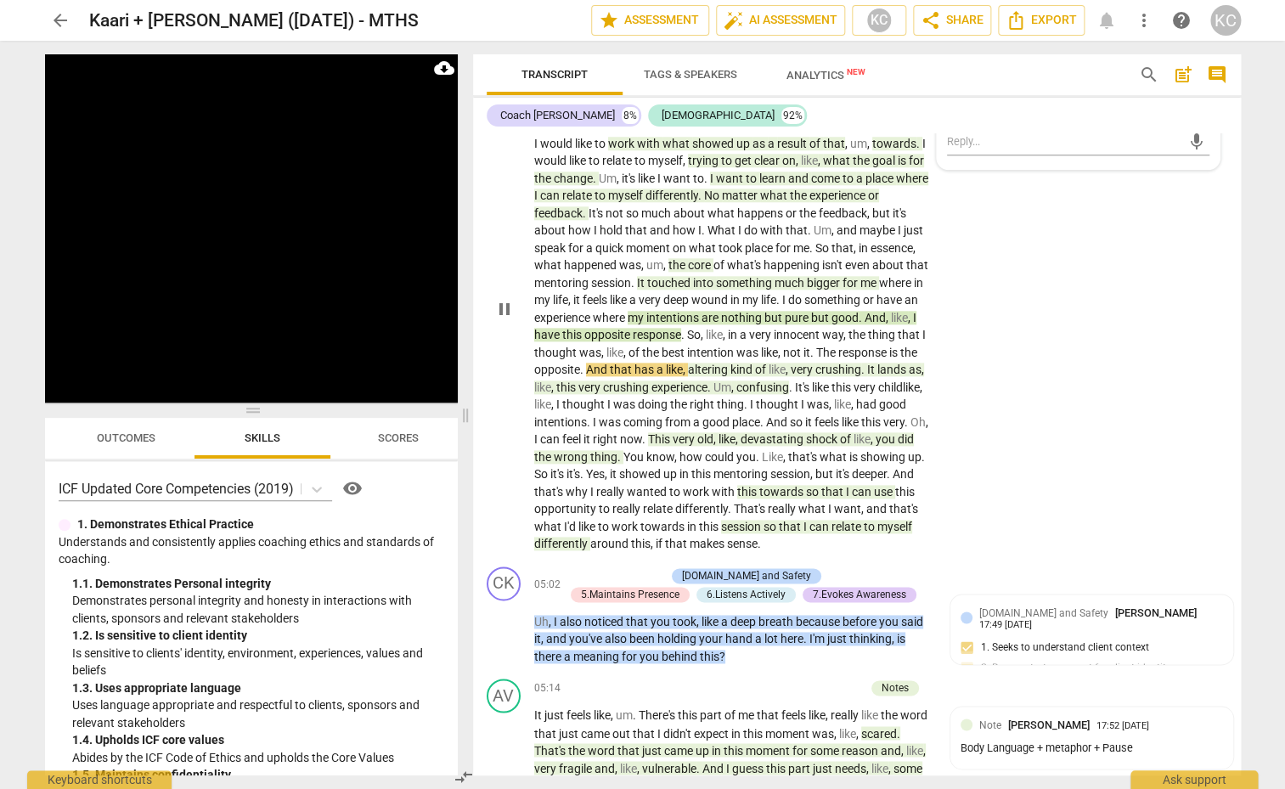
scroll to position [689, 0]
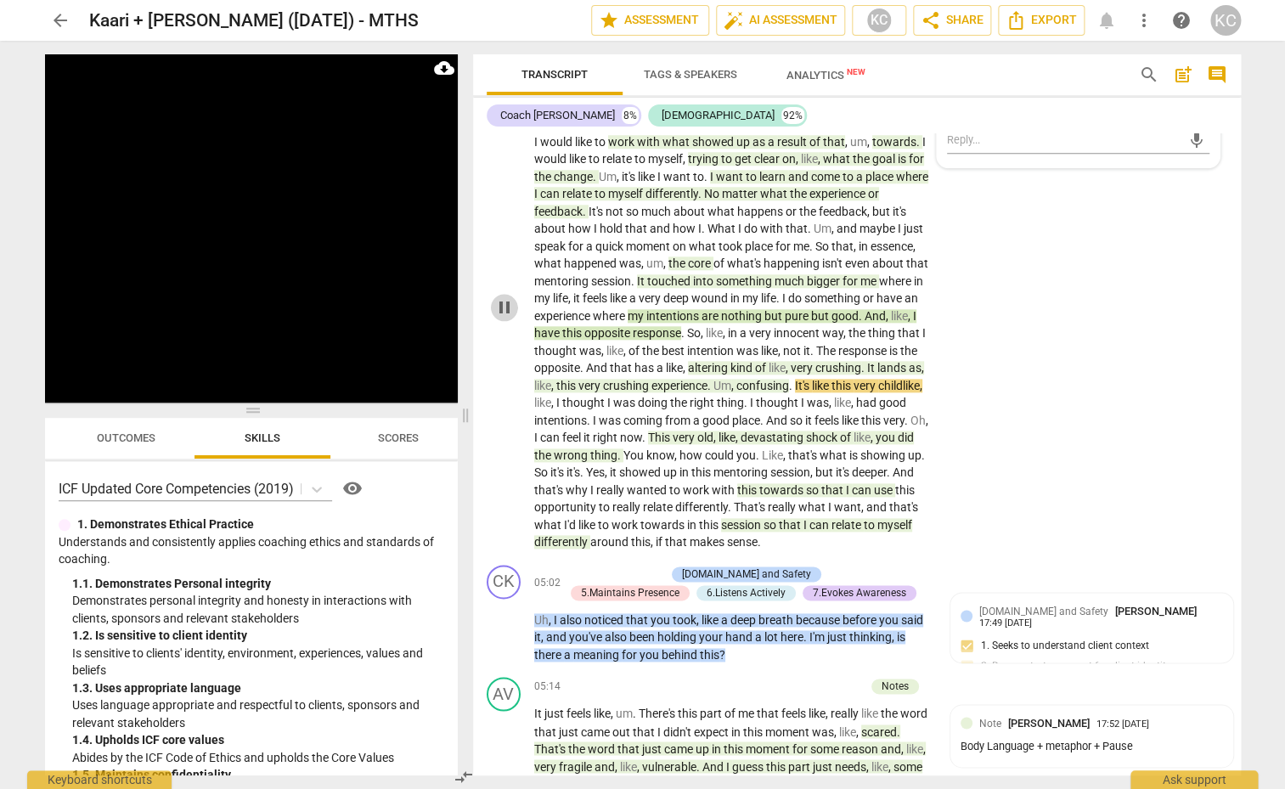
click at [508, 305] on span "pause" at bounding box center [504, 307] width 20 height 20
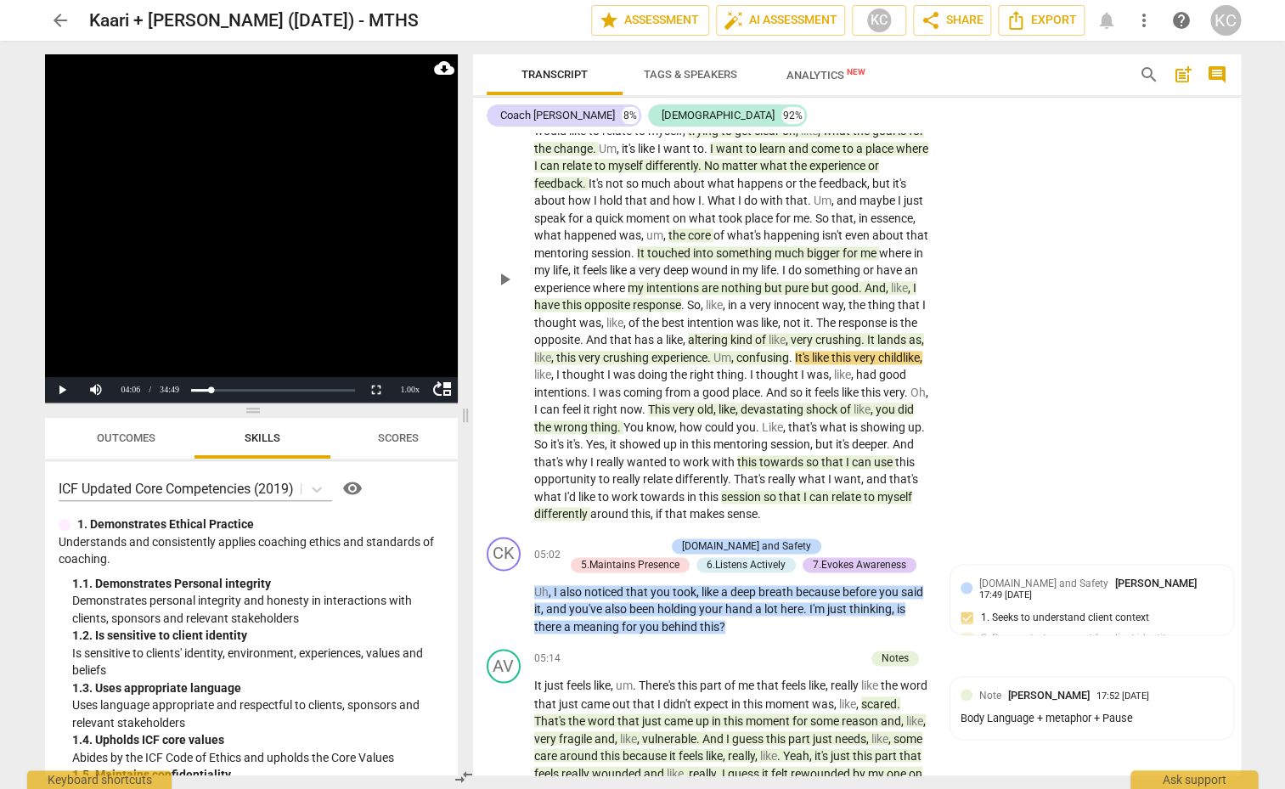
scroll to position [745, 0]
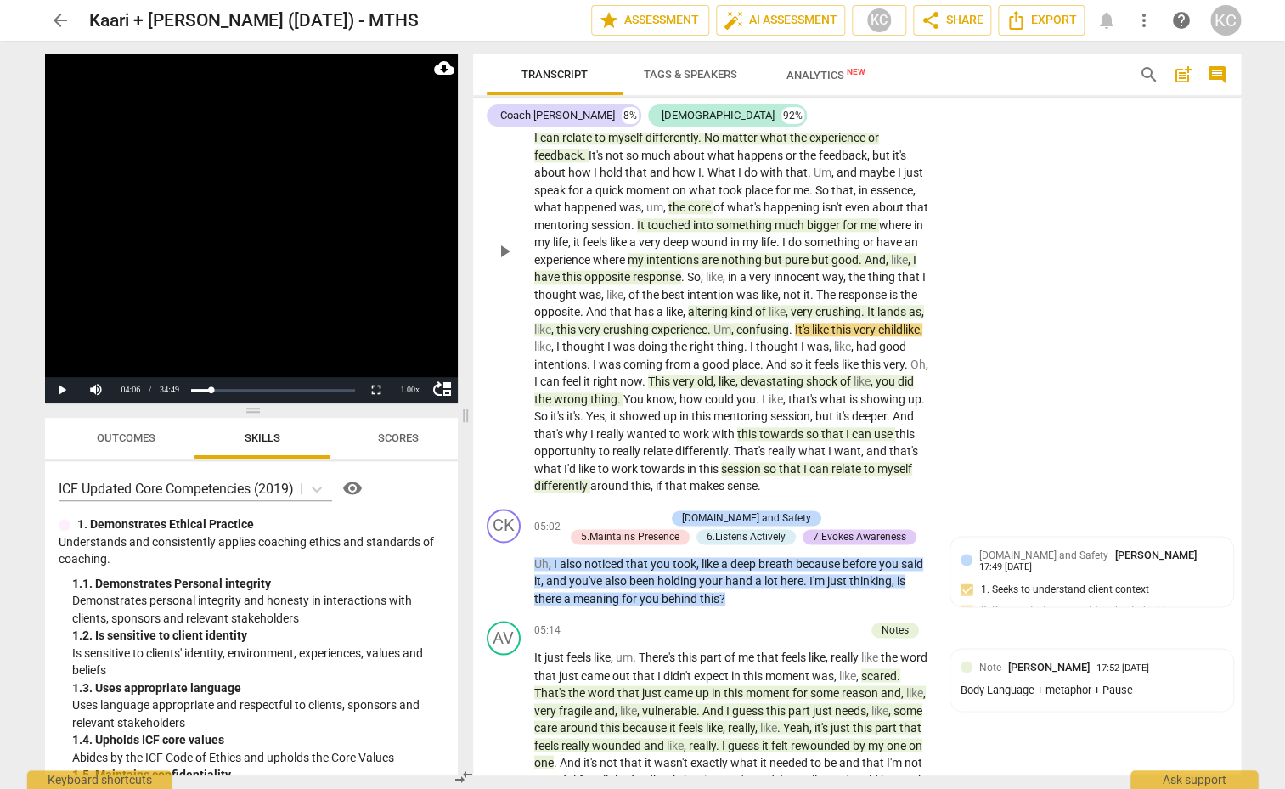
click at [697, 374] on span "very" at bounding box center [684, 381] width 25 height 14
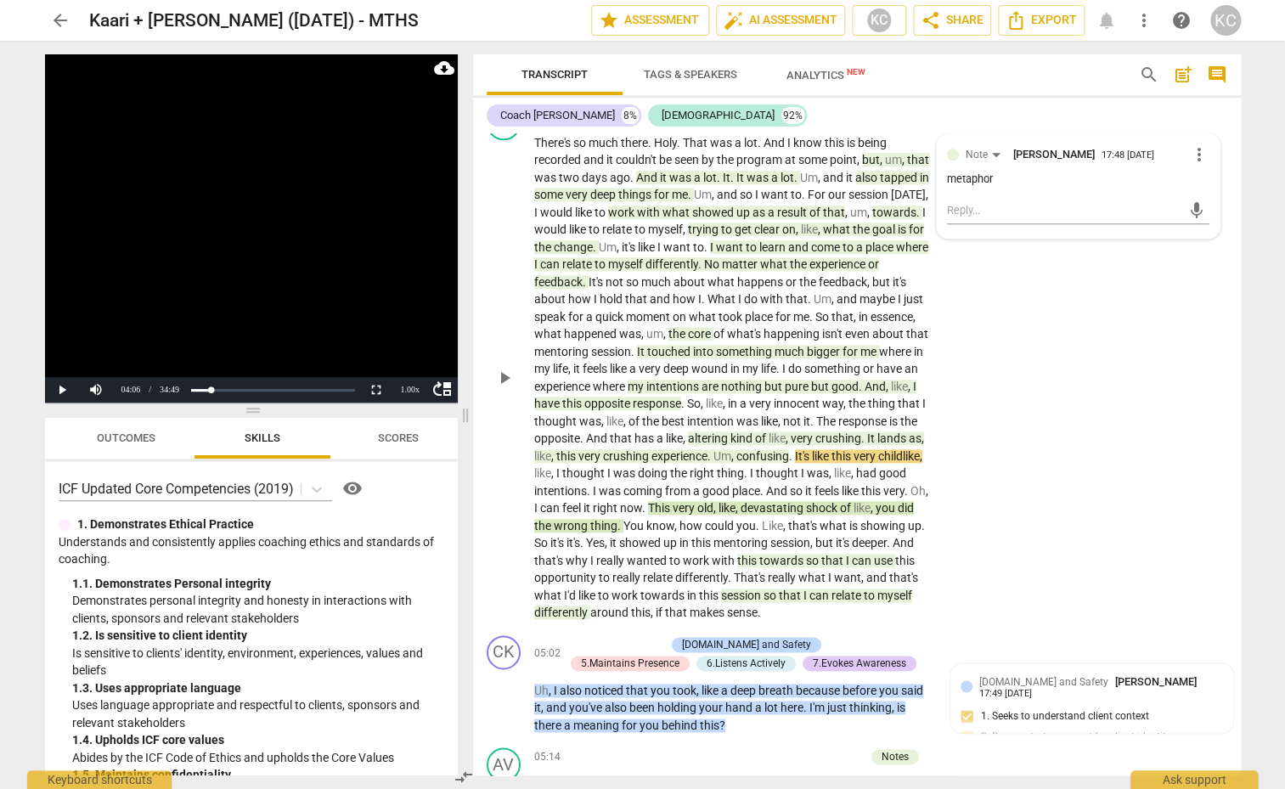
scroll to position [626, 0]
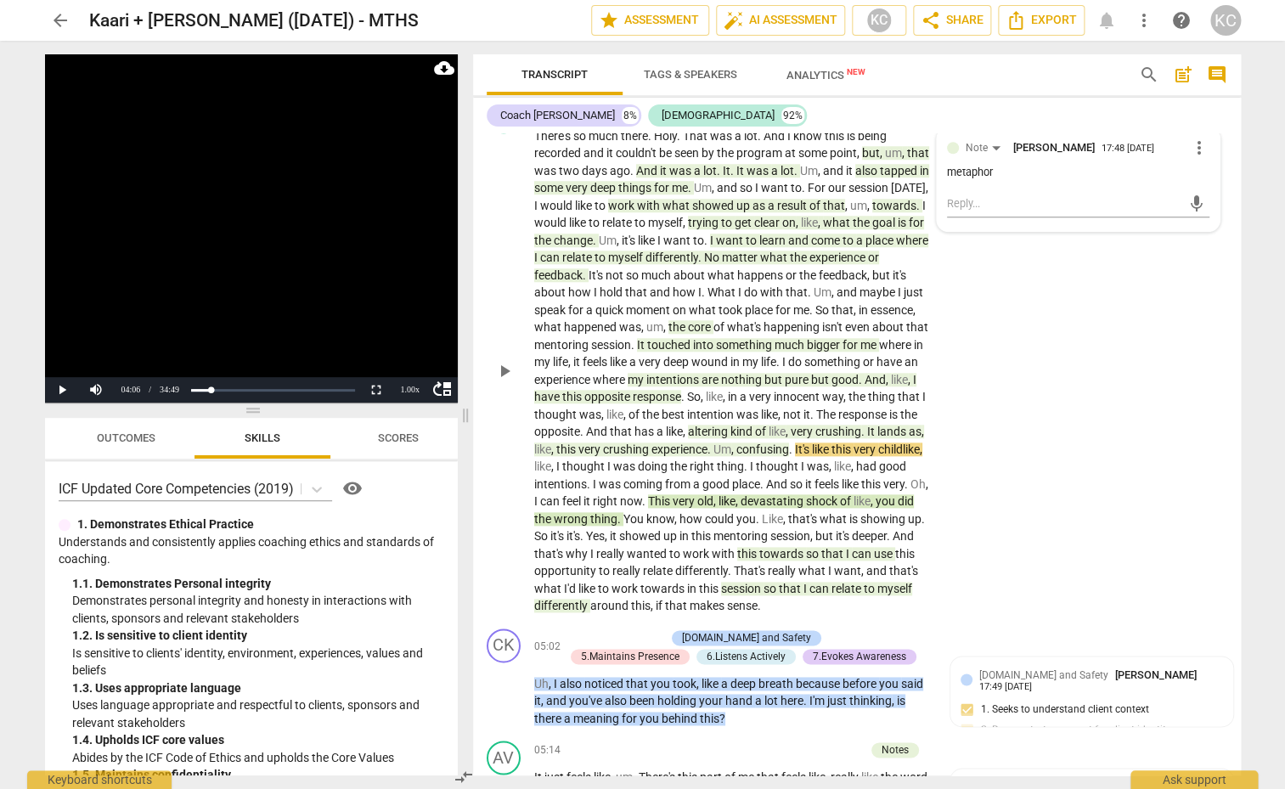
click at [776, 555] on p "There's so much there . Holy . That was a lot . And I know this is being record…" at bounding box center [732, 370] width 397 height 487
click at [763, 582] on span "session" at bounding box center [742, 589] width 42 height 14
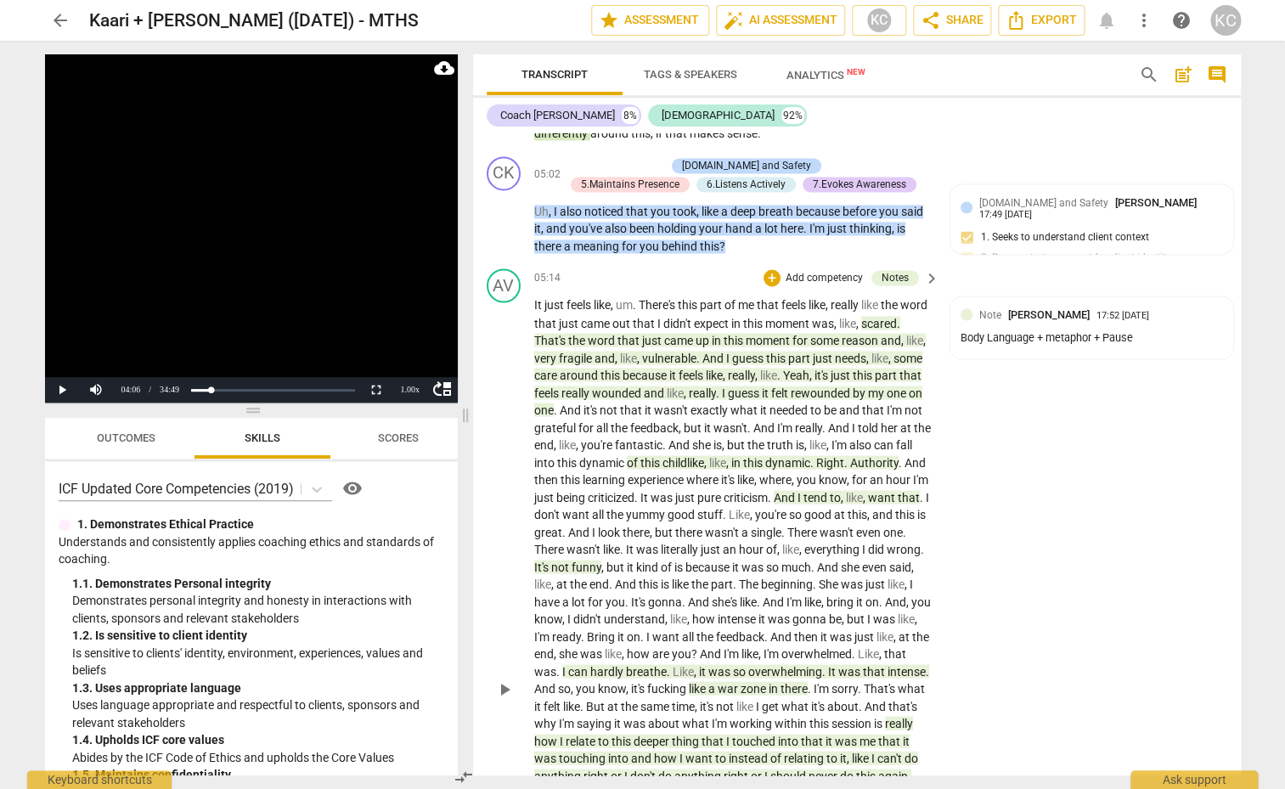
scroll to position [1068, 0]
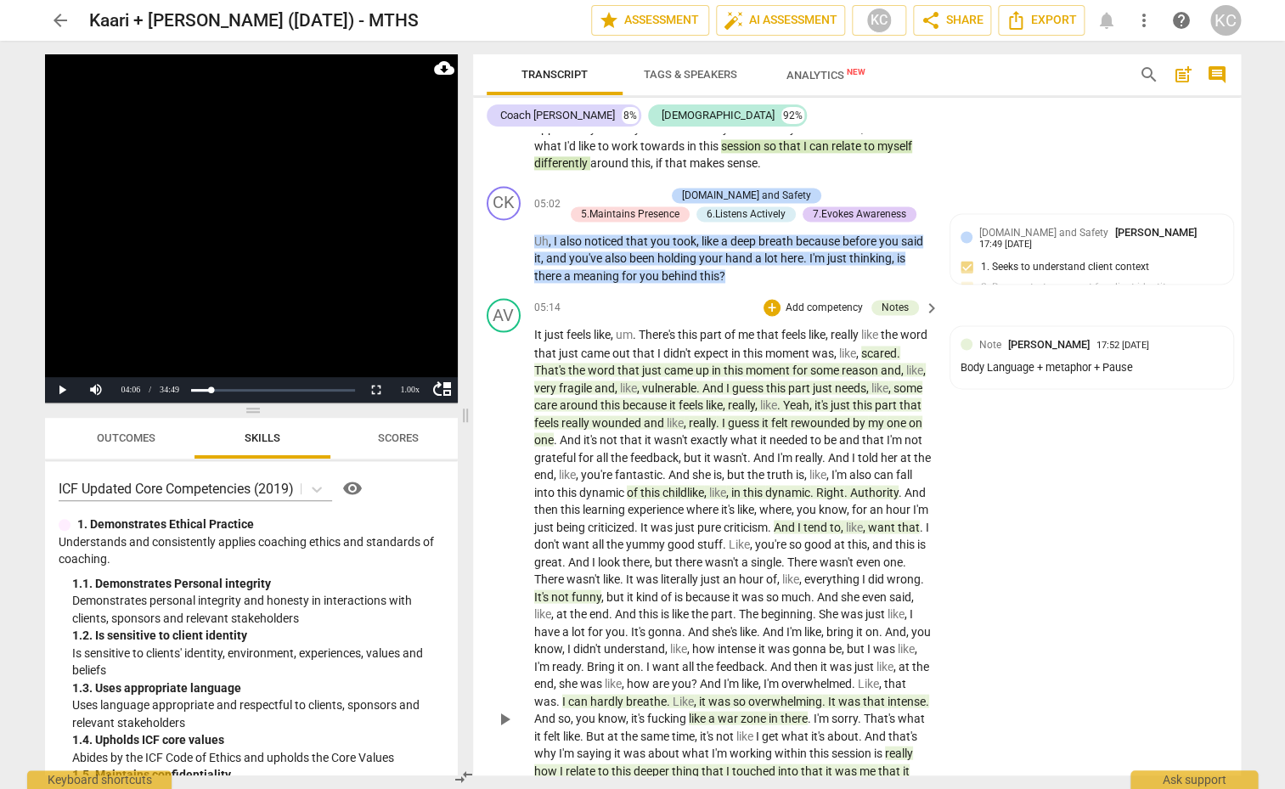
click at [568, 366] on span "That's" at bounding box center [551, 370] width 34 height 14
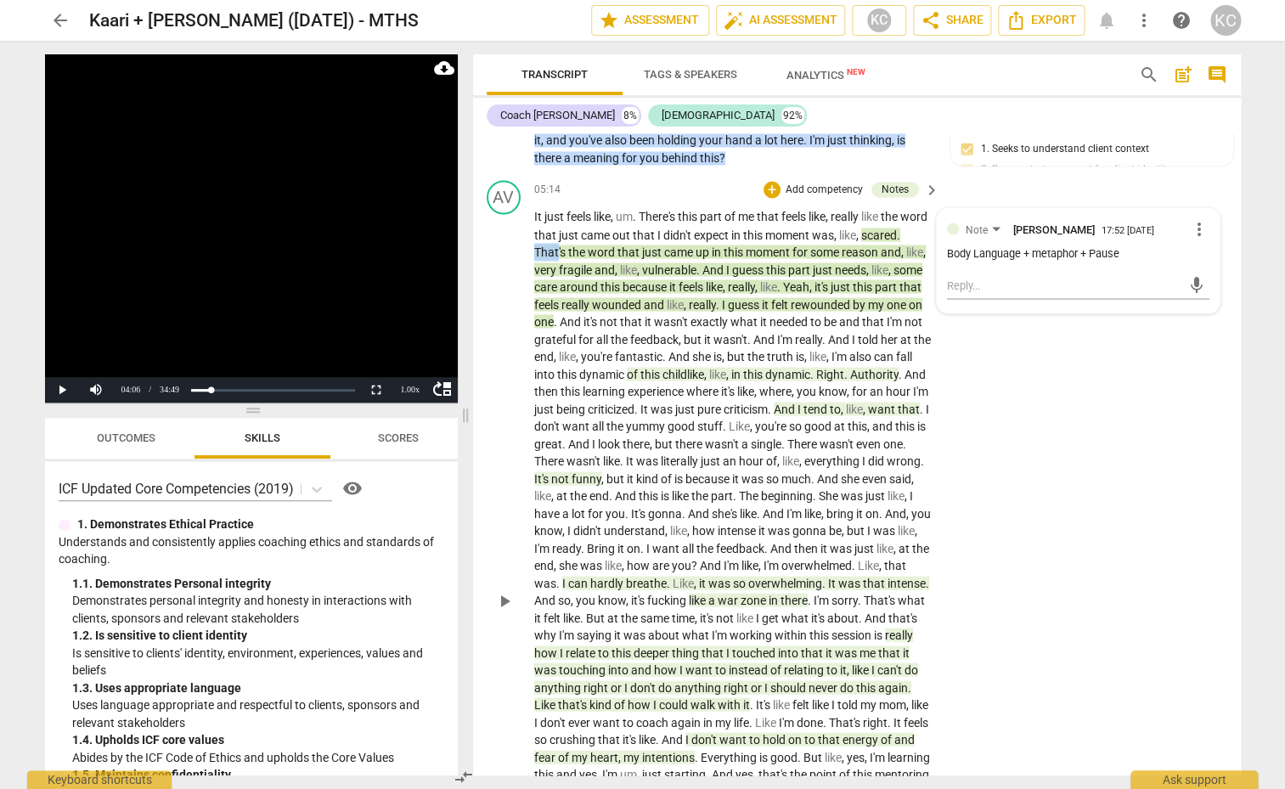
click at [594, 365] on p "It just feels like , um . There's this part of me that feels like , really like…" at bounding box center [732, 600] width 397 height 784
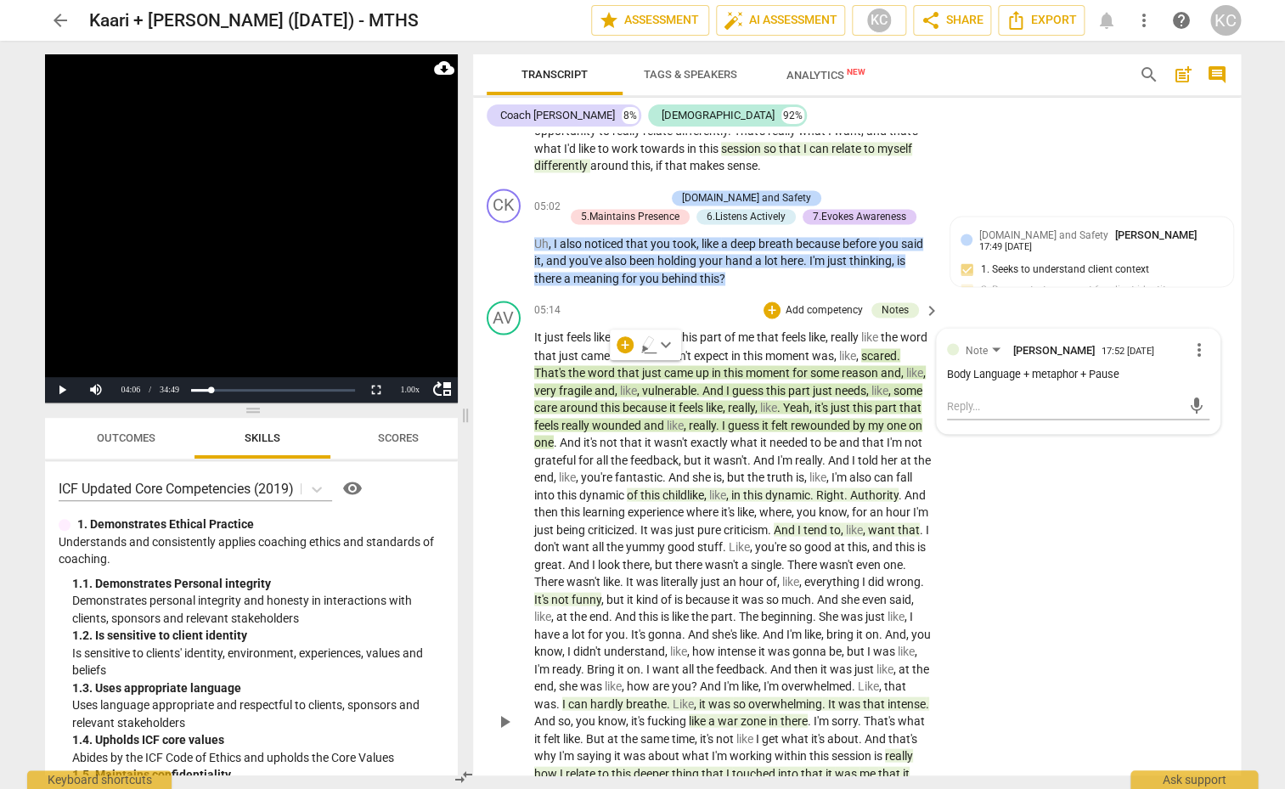
click at [897, 362] on span "." at bounding box center [898, 355] width 3 height 14
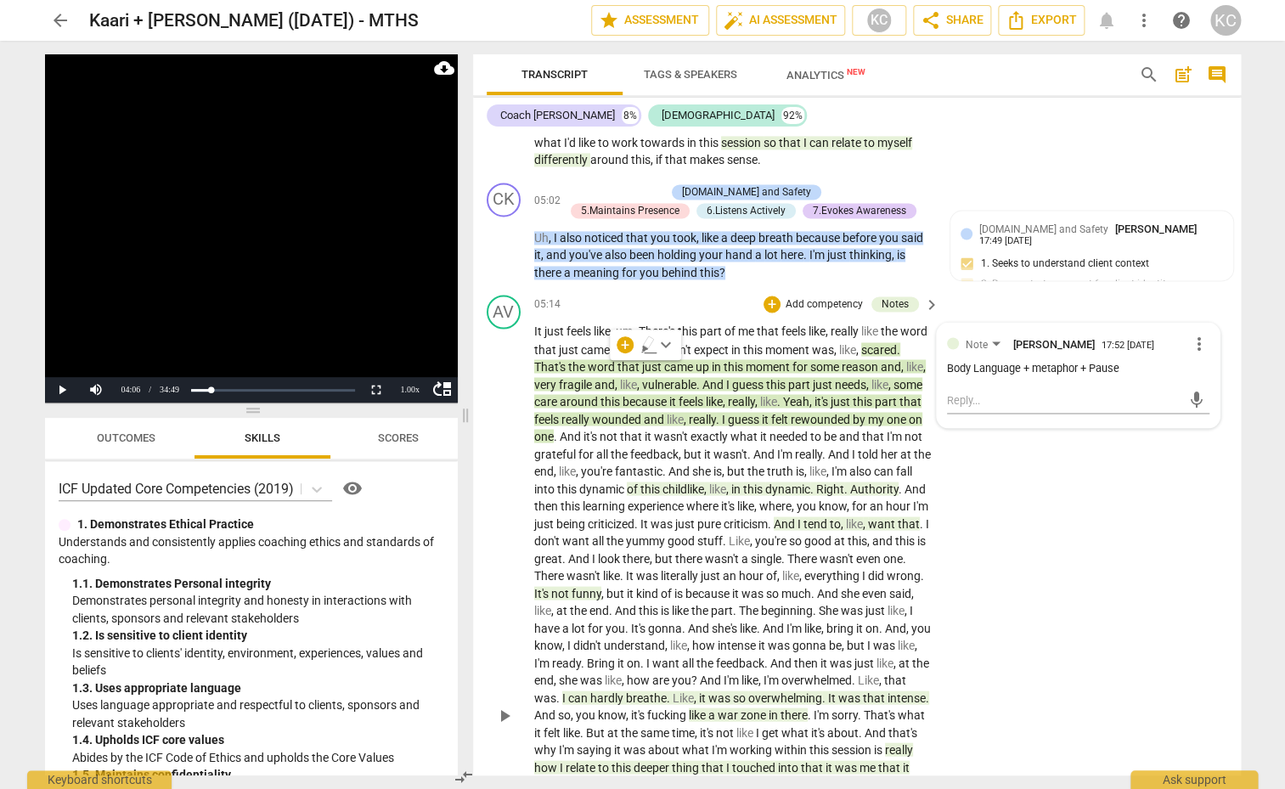
click at [575, 368] on p "It just feels like , um . There's this part of me that feels like , really like…" at bounding box center [732, 715] width 397 height 784
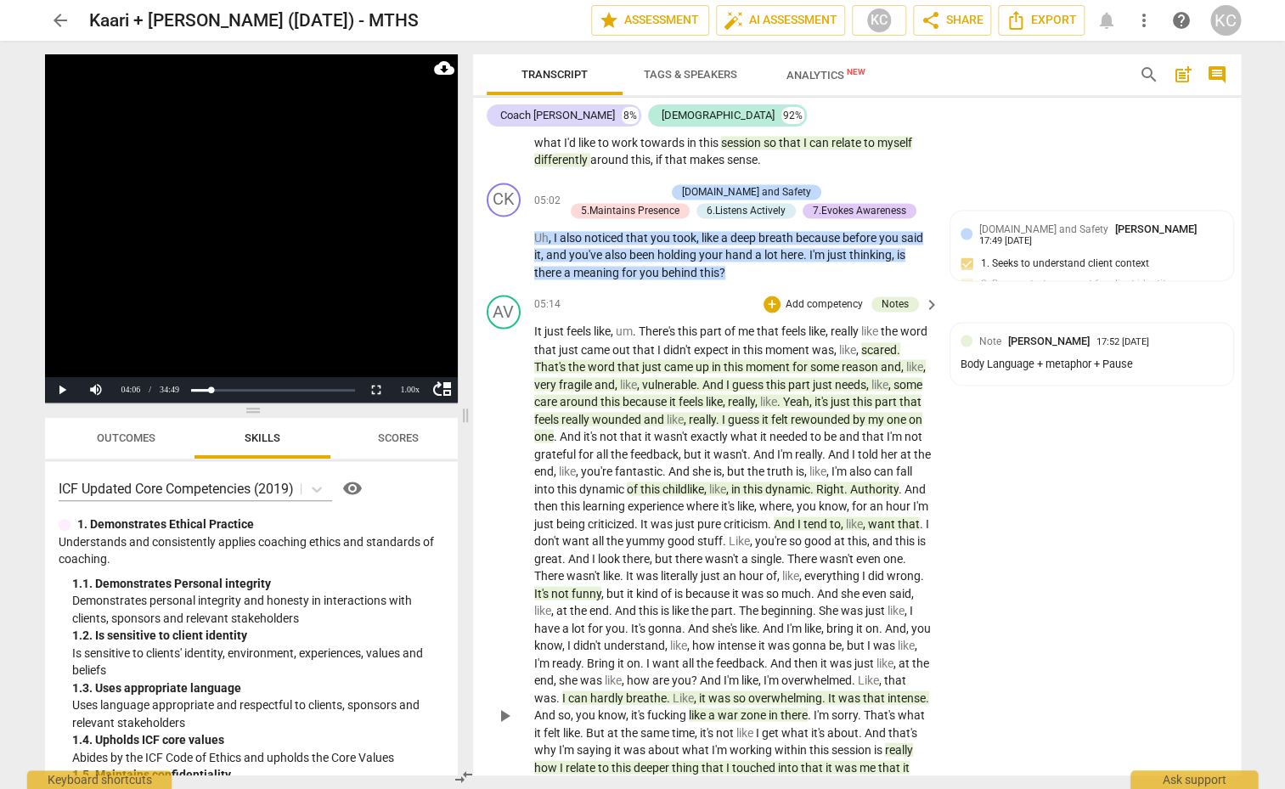
click at [861, 356] on span "scared" at bounding box center [879, 349] width 36 height 14
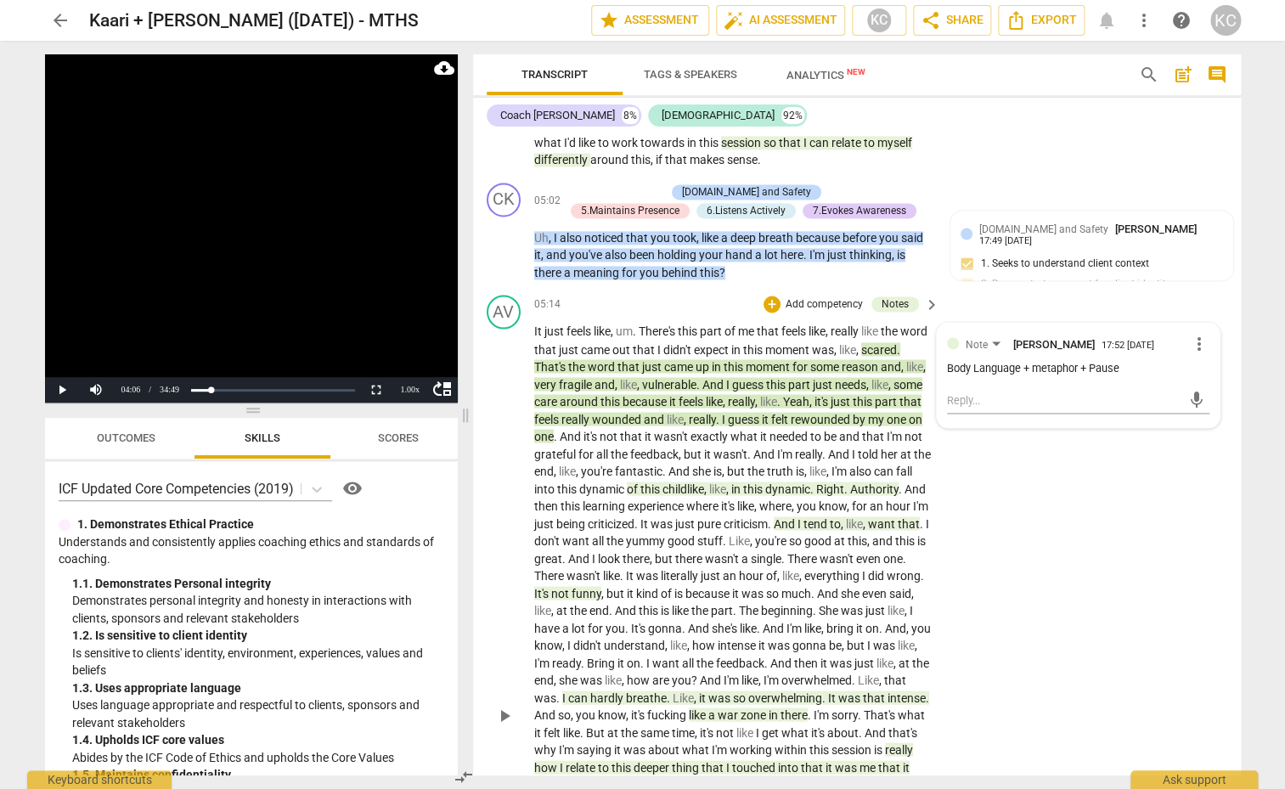
scroll to position [1138, 0]
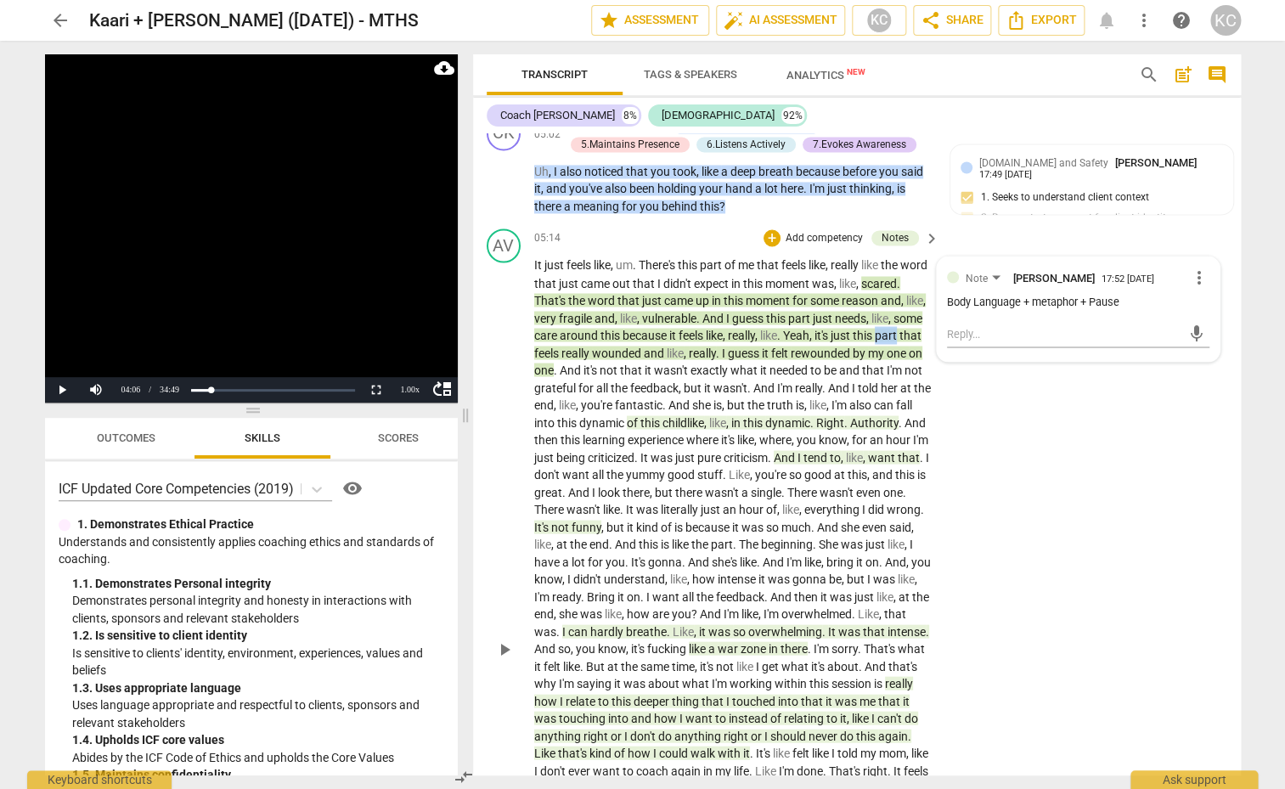
click at [566, 361] on p "It just feels like , um . There's this part of me that feels like , really like…" at bounding box center [732, 648] width 397 height 784
click at [612, 284] on p "It just feels like , um . There's this part of me that feels like , really like…" at bounding box center [732, 648] width 397 height 784
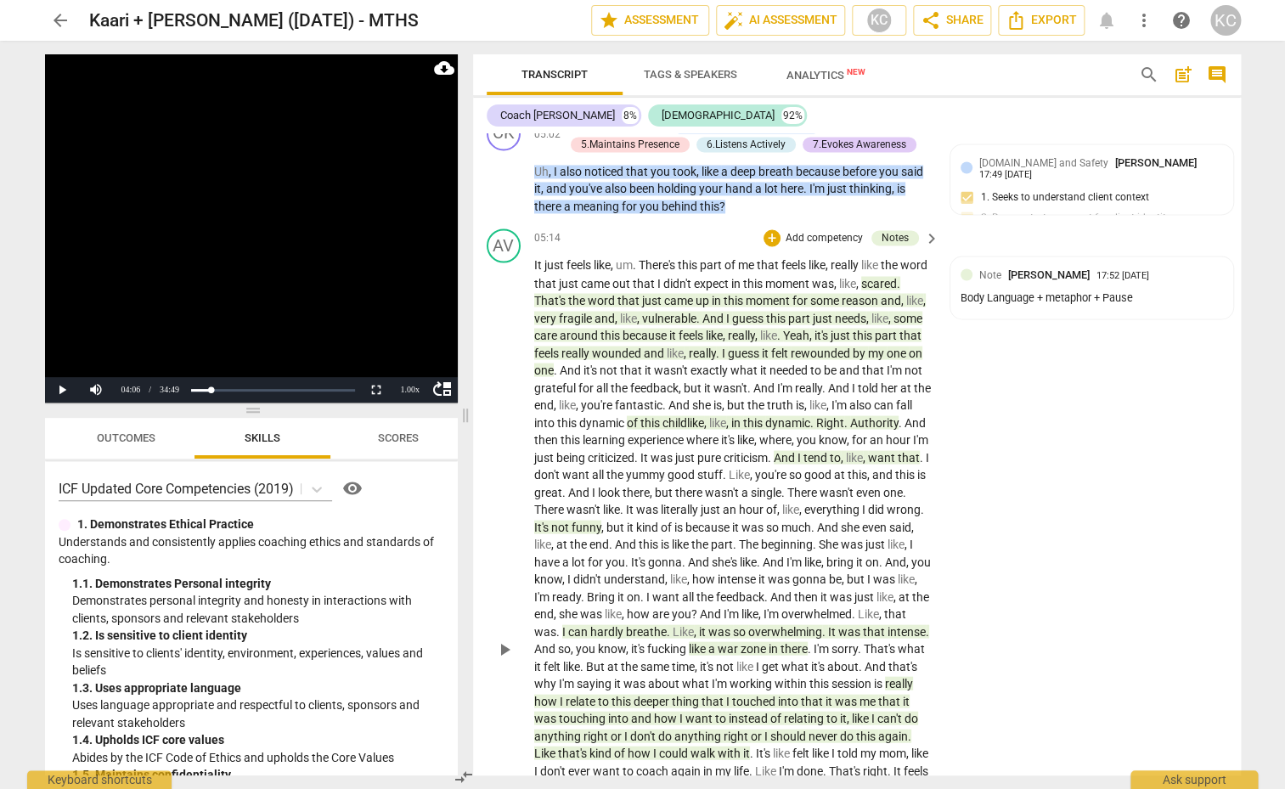
click at [612, 284] on p "It just feels like , um . There's this part of me that feels like , really like…" at bounding box center [732, 648] width 397 height 784
click at [577, 286] on p "It just feels like , um . There's this part of me that feels like , really like…" at bounding box center [732, 648] width 397 height 784
click at [612, 278] on span "came" at bounding box center [596, 283] width 31 height 14
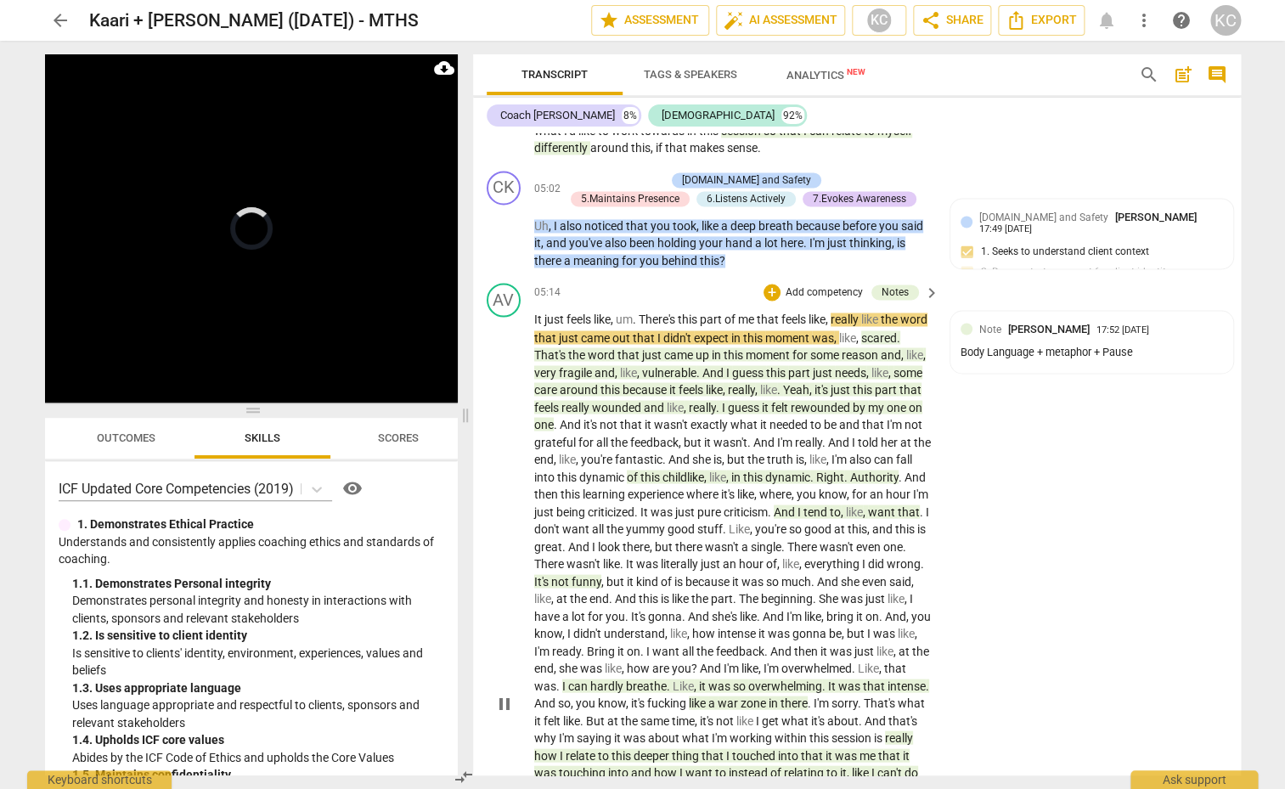
scroll to position [1063, 0]
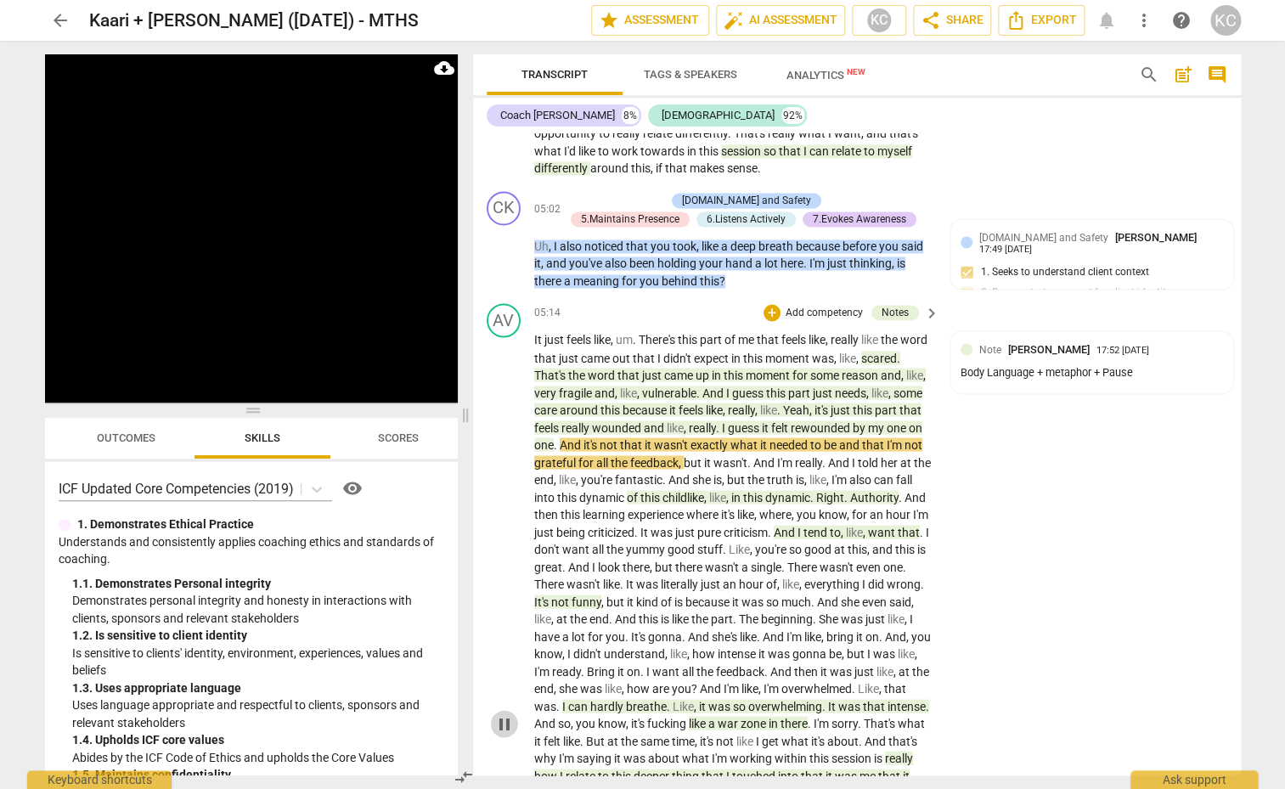
click at [500, 721] on span "pause" at bounding box center [504, 723] width 20 height 20
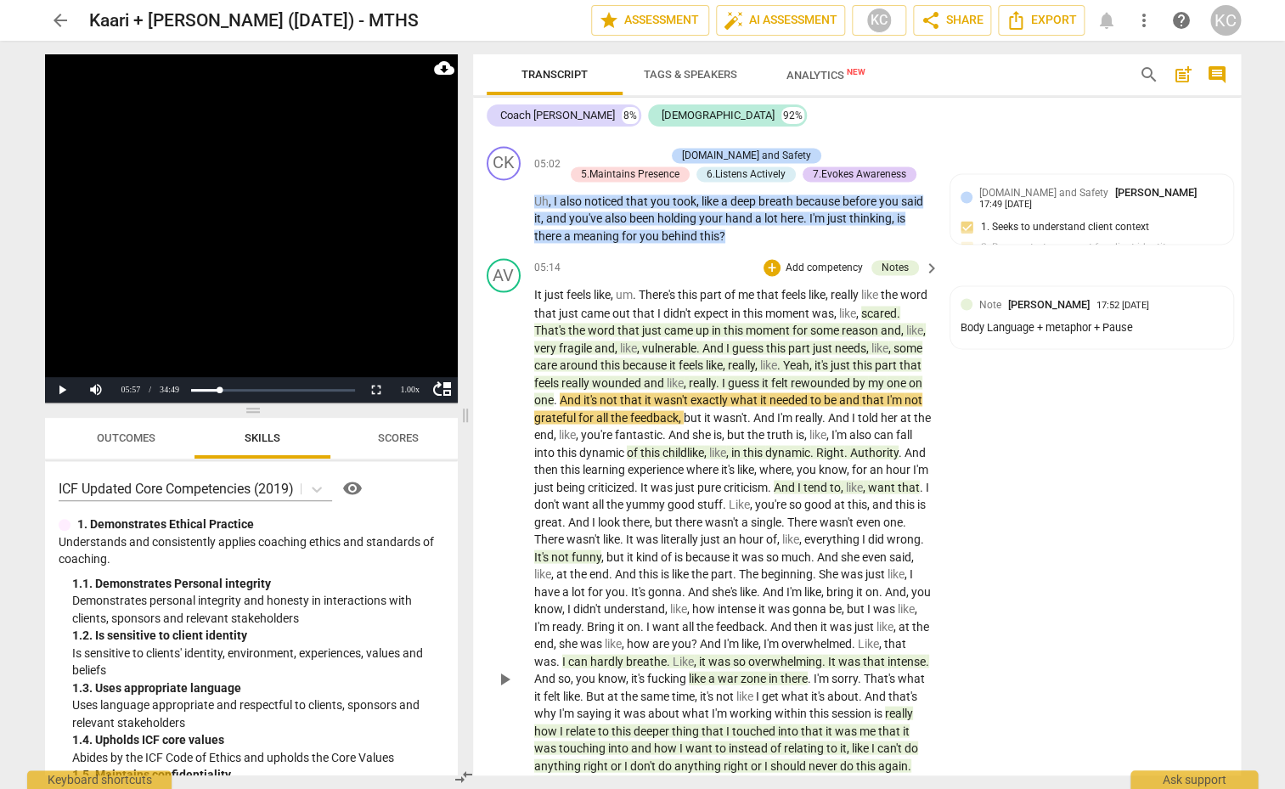
scroll to position [1110, 0]
click at [662, 443] on span "this" at bounding box center [651, 450] width 22 height 14
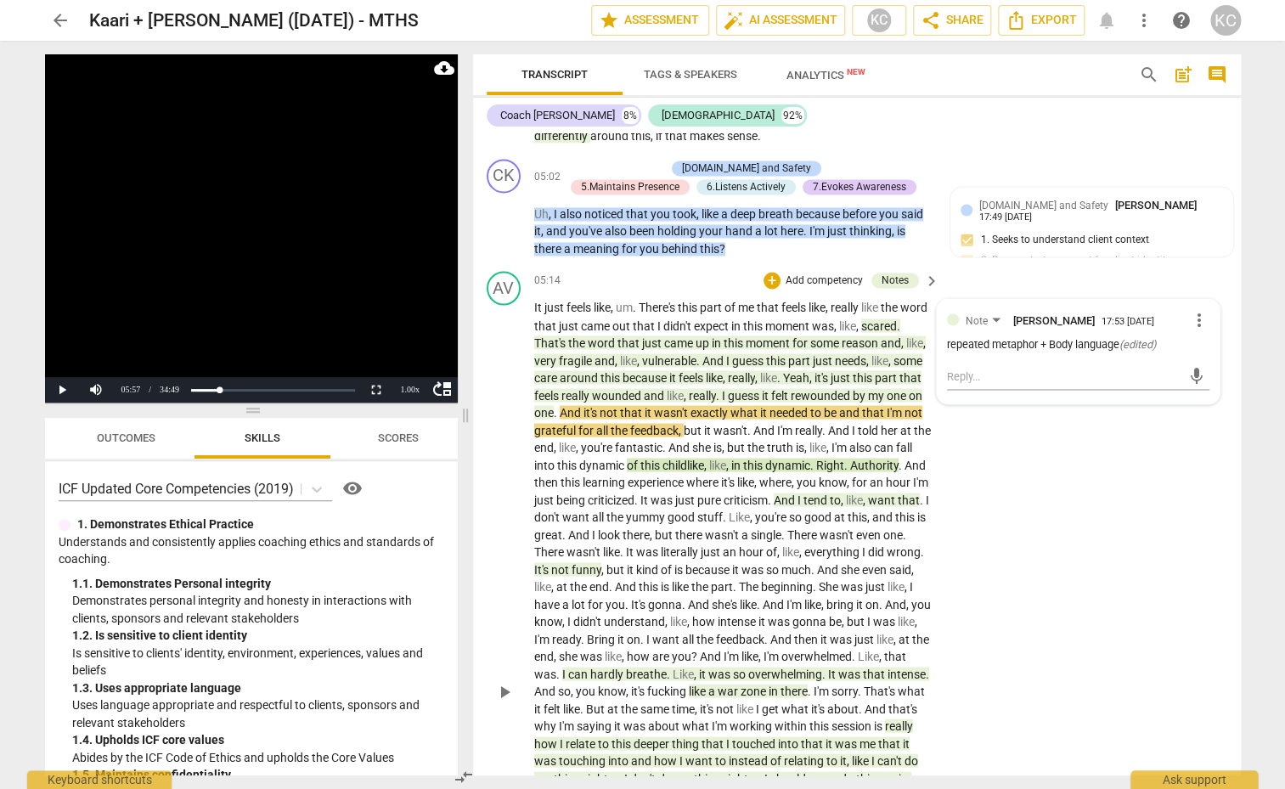
scroll to position [1094, 0]
click at [640, 459] on span "of" at bounding box center [634, 466] width 14 height 14
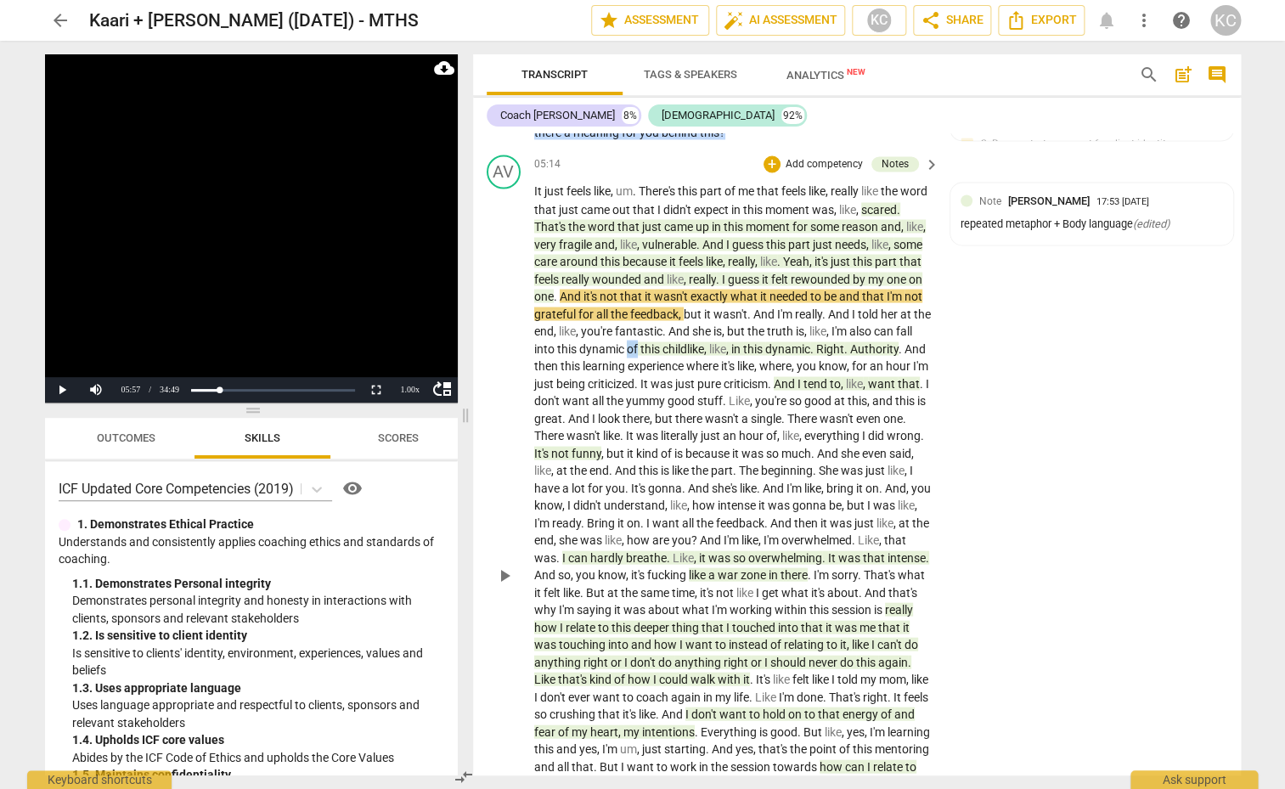
click at [736, 453] on p "It just feels like , um . There's this part of me that feels like , really like…" at bounding box center [732, 575] width 397 height 784
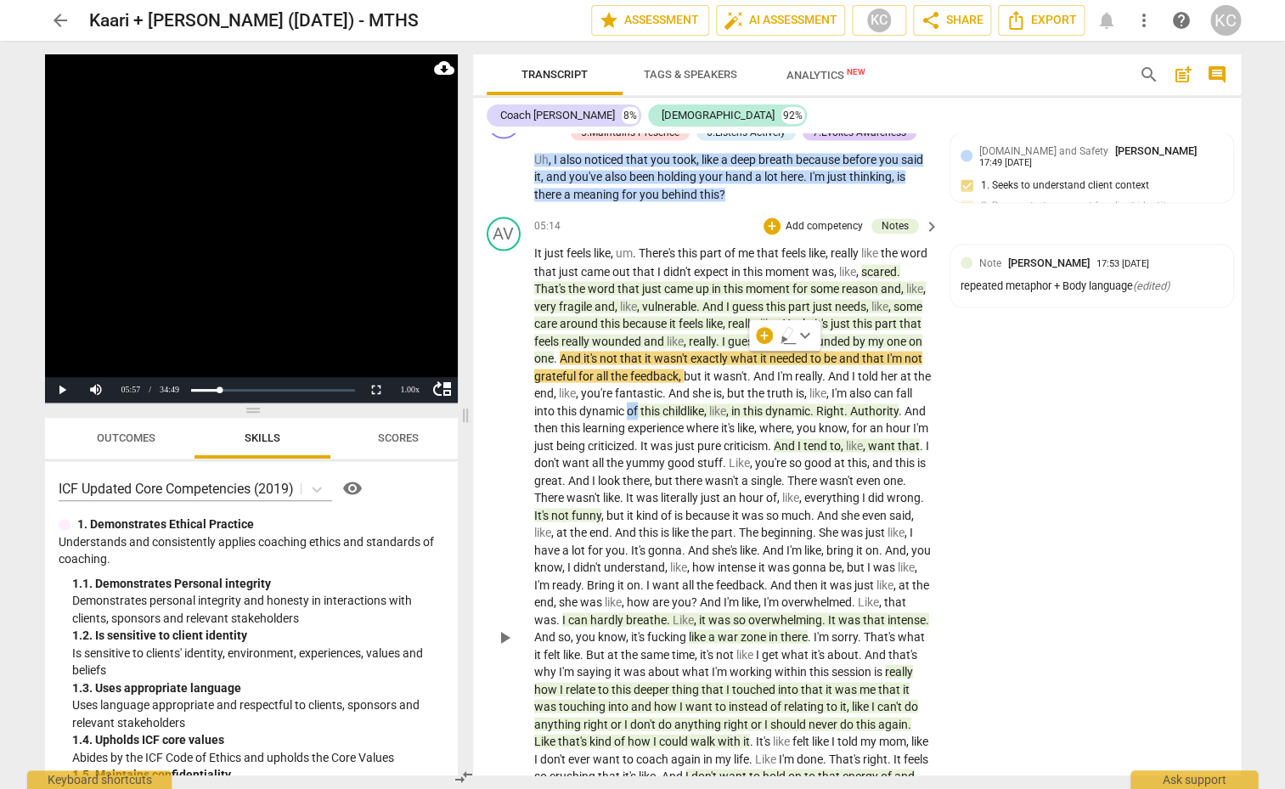
scroll to position [1135, 0]
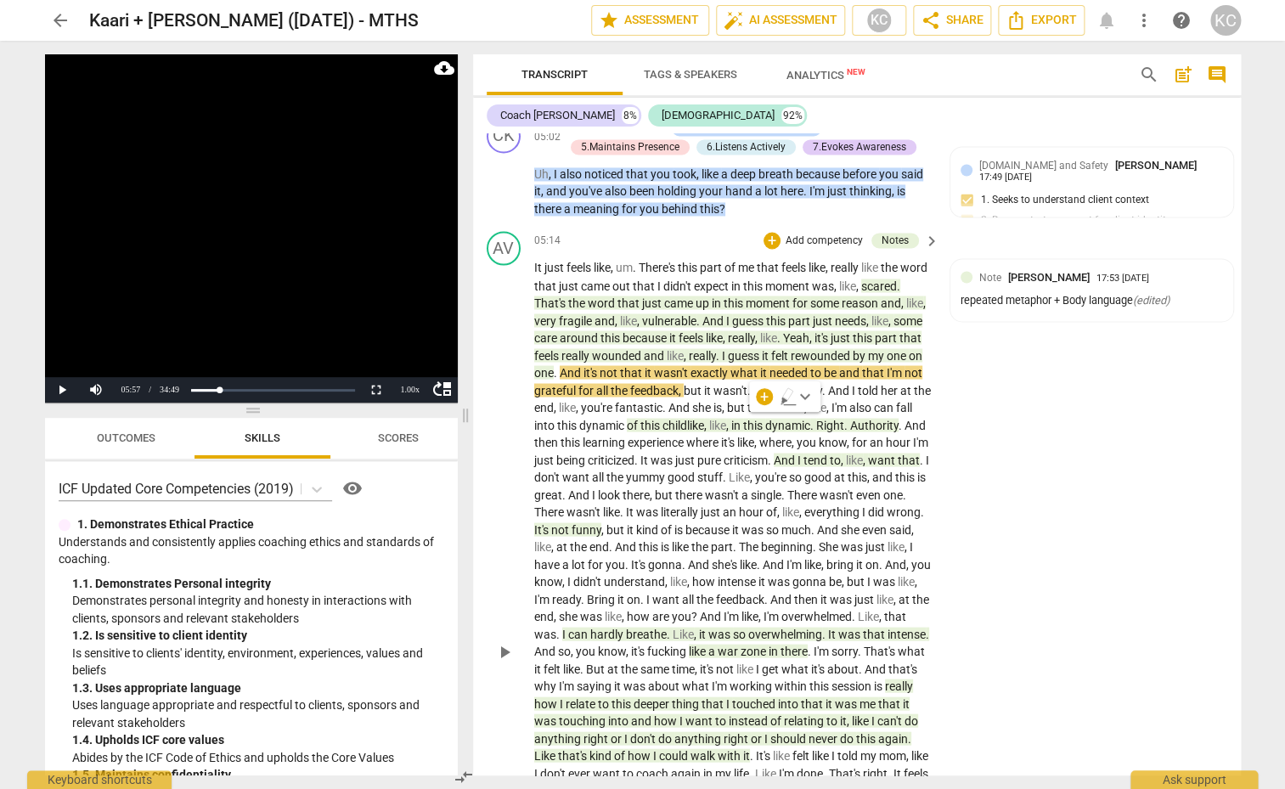
click at [627, 419] on span "dynamic" at bounding box center [603, 425] width 48 height 14
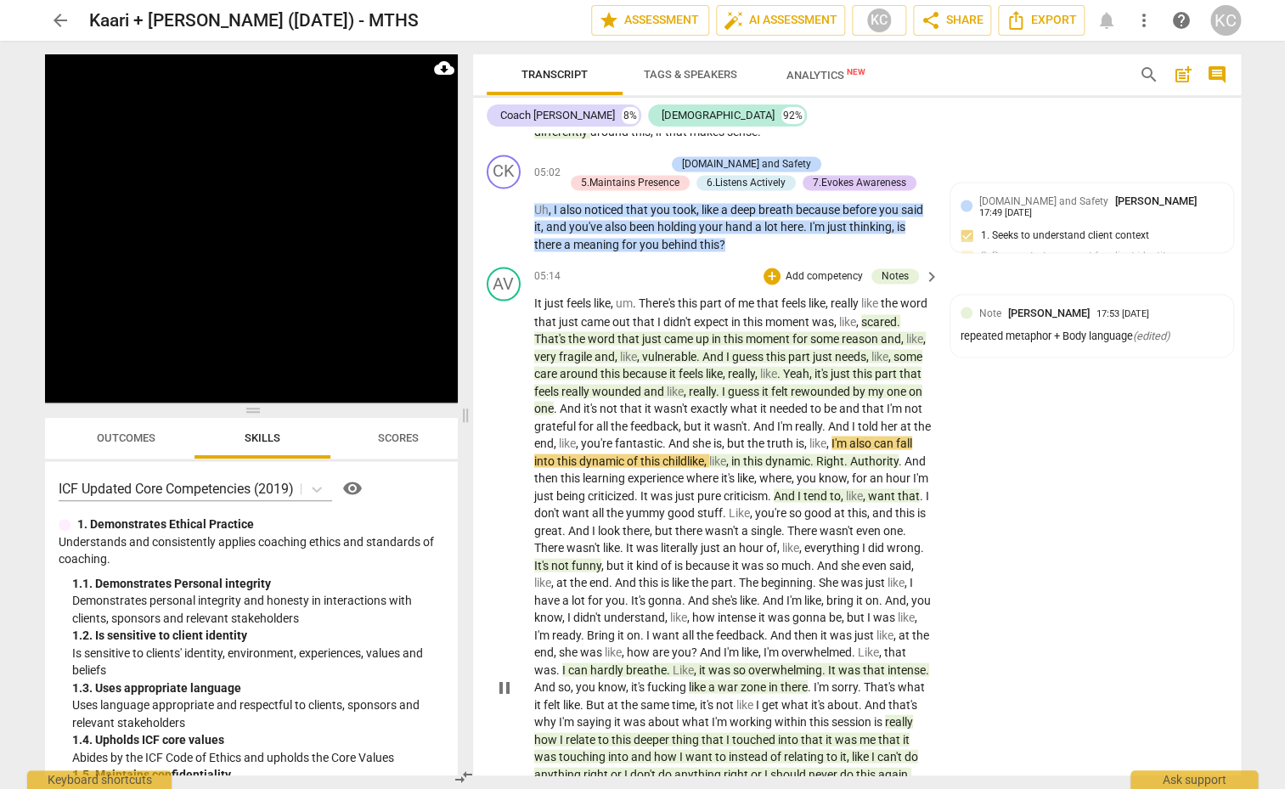
scroll to position [1094, 0]
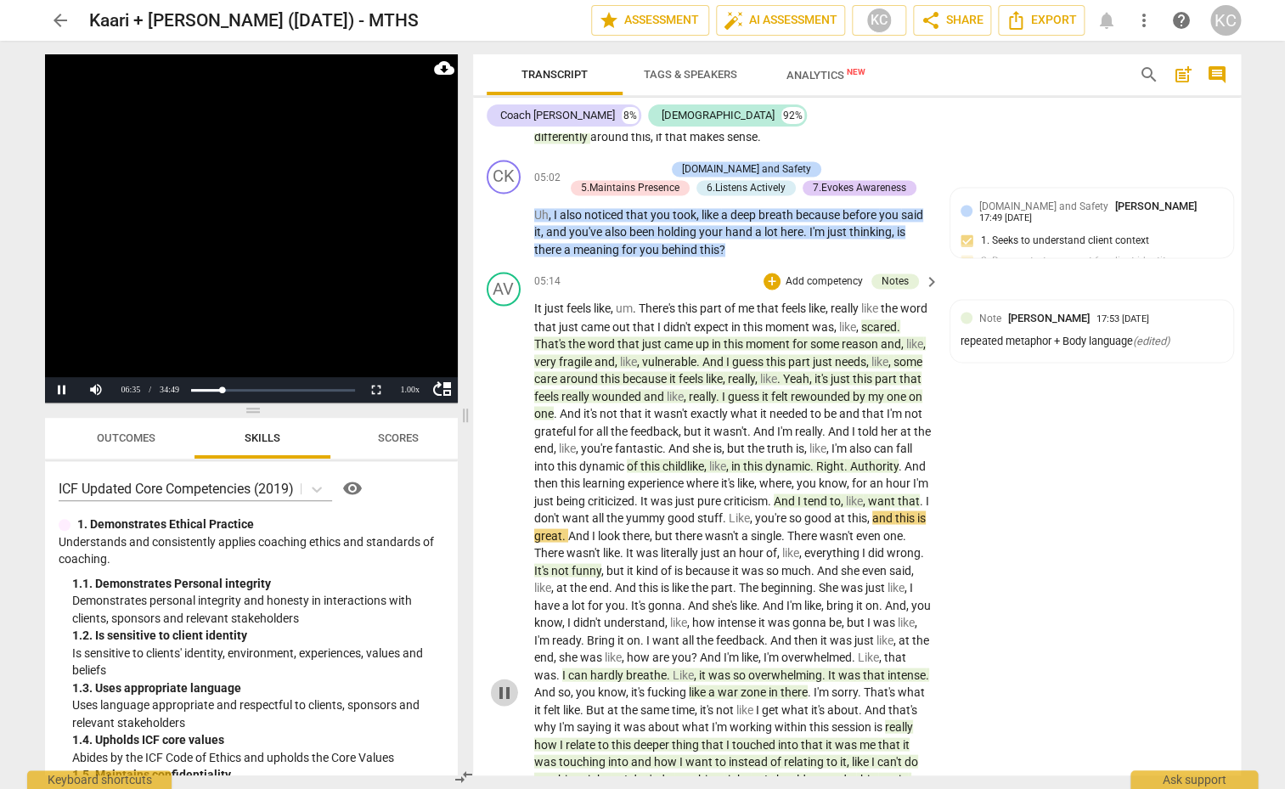
click at [503, 689] on span "pause" at bounding box center [504, 692] width 20 height 20
click at [868, 507] on span "want" at bounding box center [883, 500] width 30 height 14
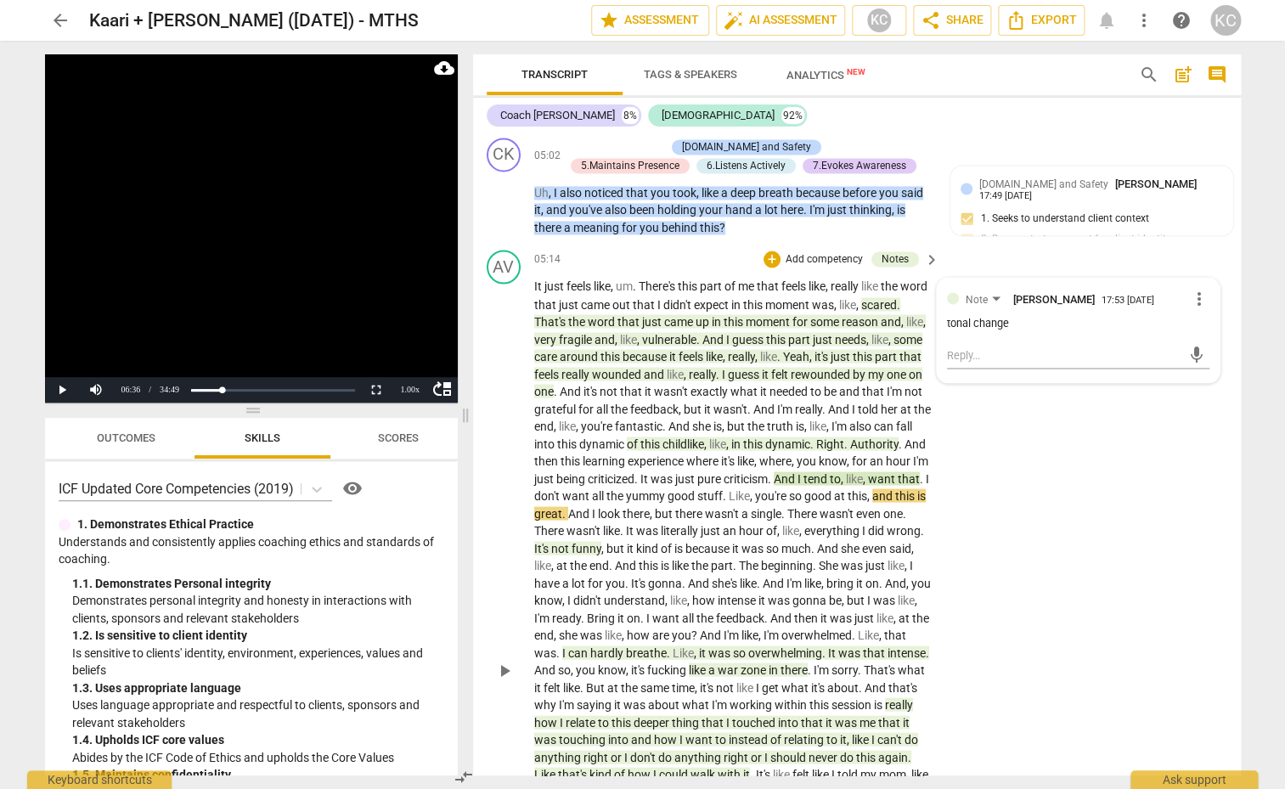
scroll to position [1118, 0]
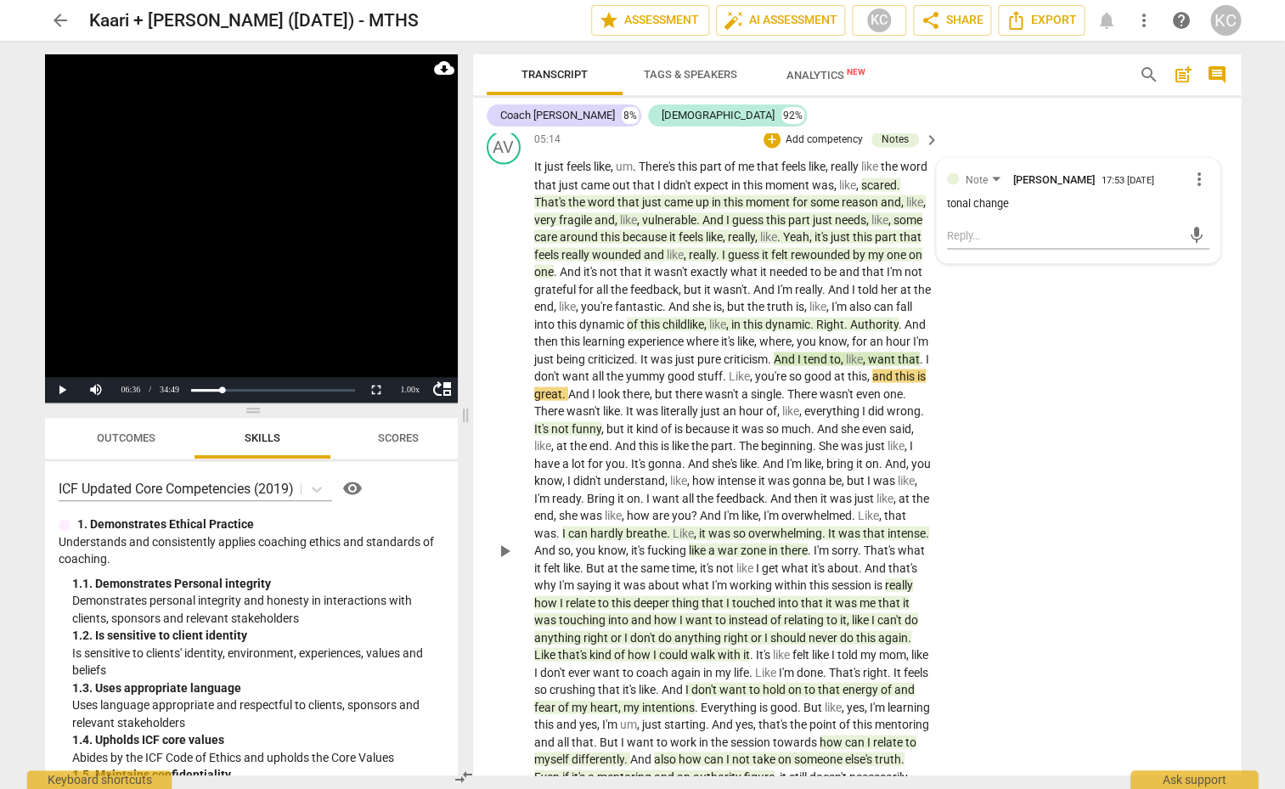
click at [571, 422] on span "not" at bounding box center [561, 428] width 20 height 14
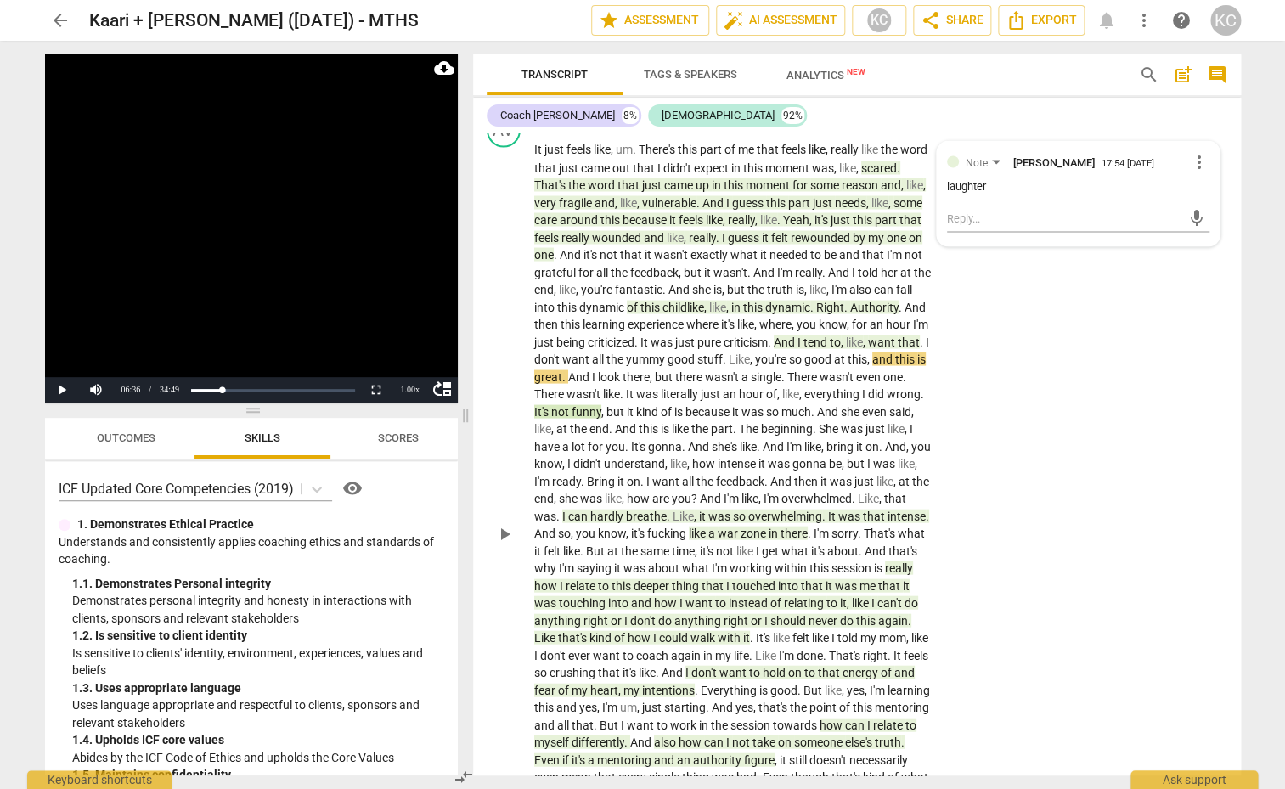
scroll to position [1235, 0]
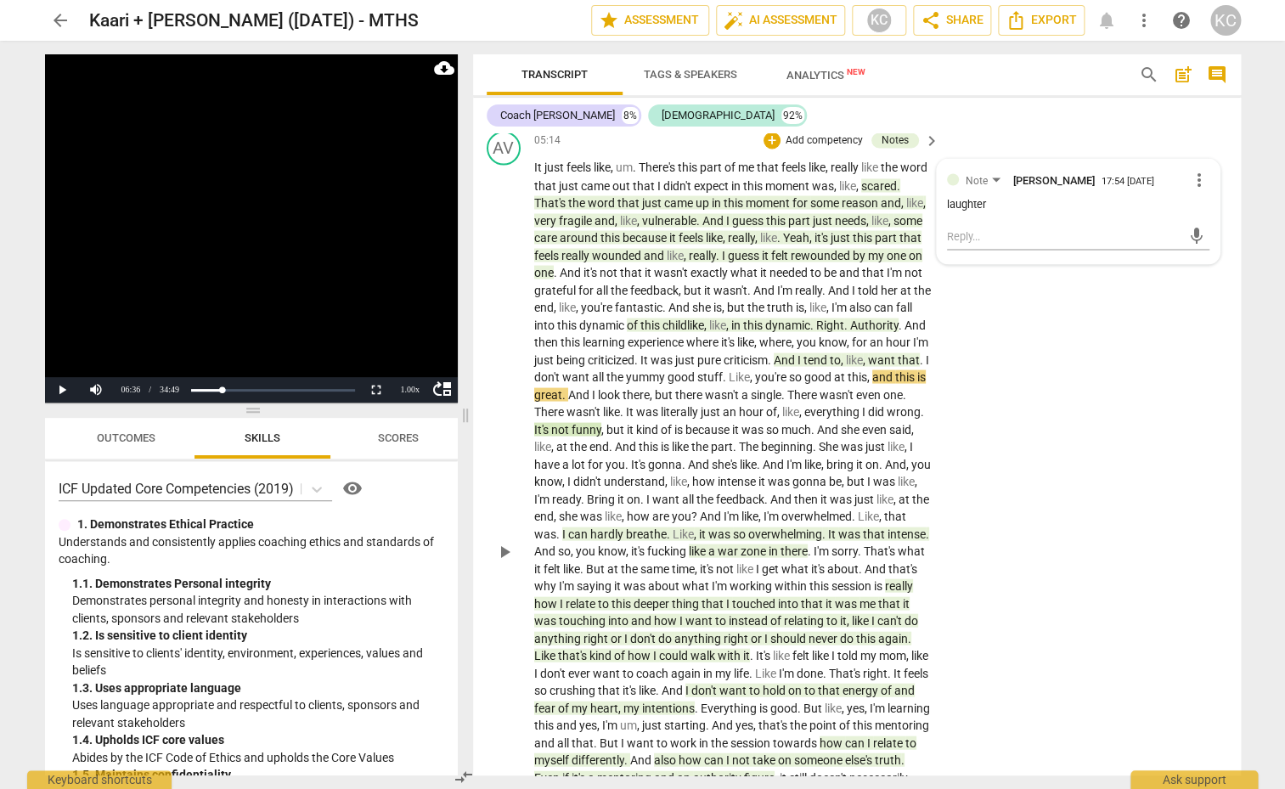
click at [920, 418] on span "." at bounding box center [921, 411] width 3 height 14
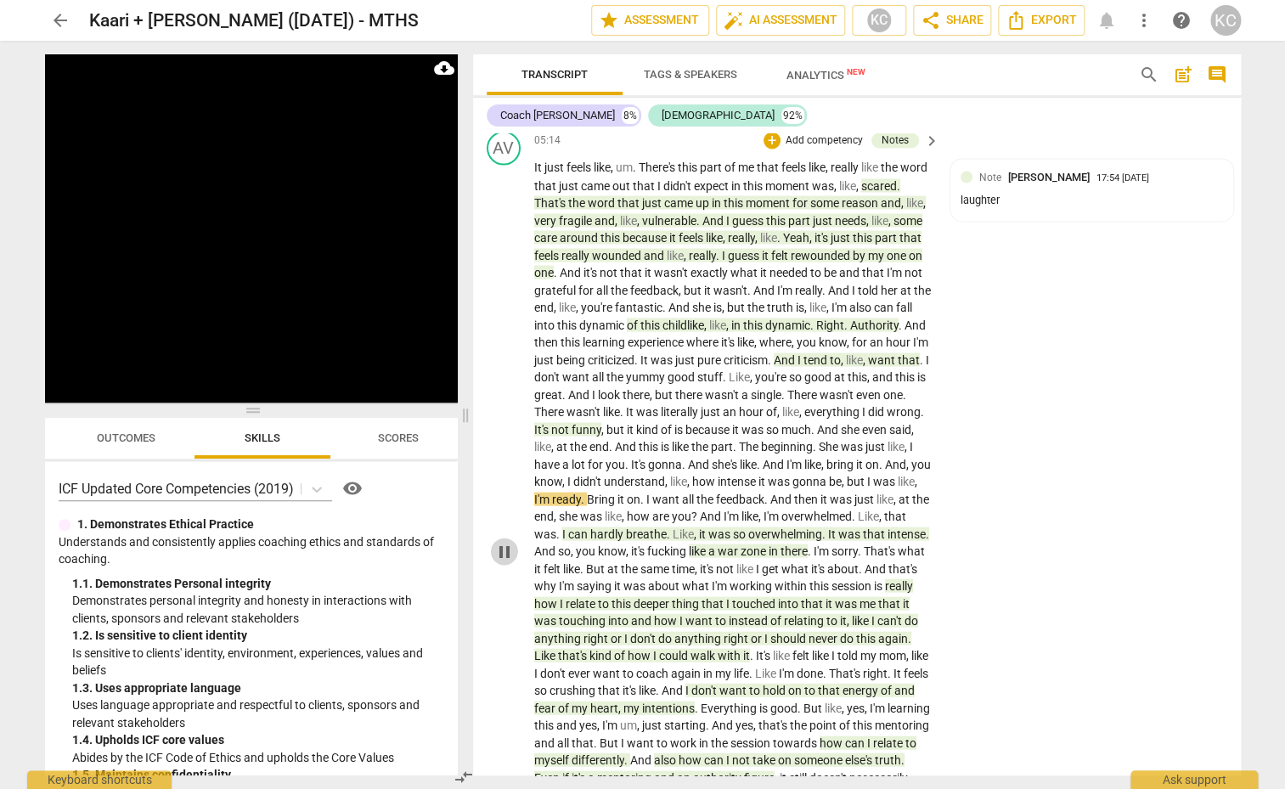
click at [506, 543] on span "pause" at bounding box center [504, 551] width 20 height 20
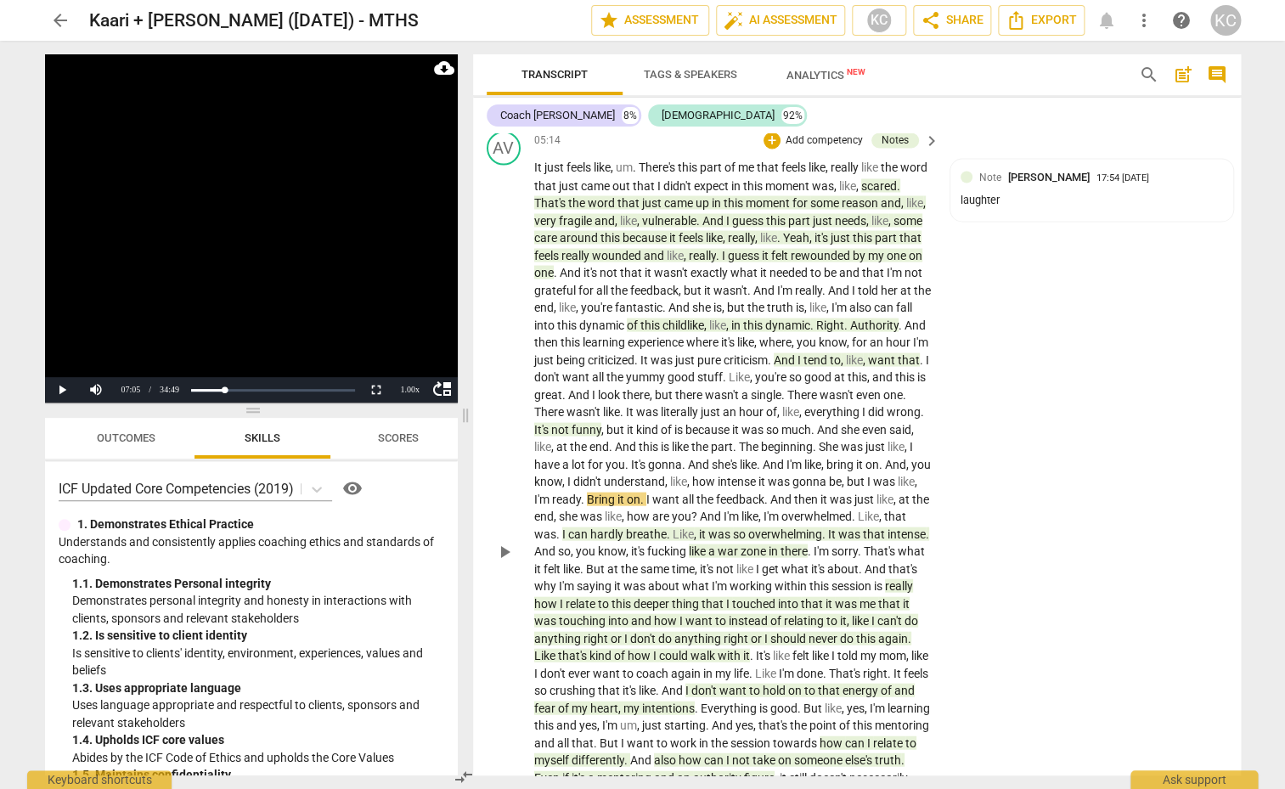
click at [568, 530] on span "I" at bounding box center [565, 533] width 6 height 14
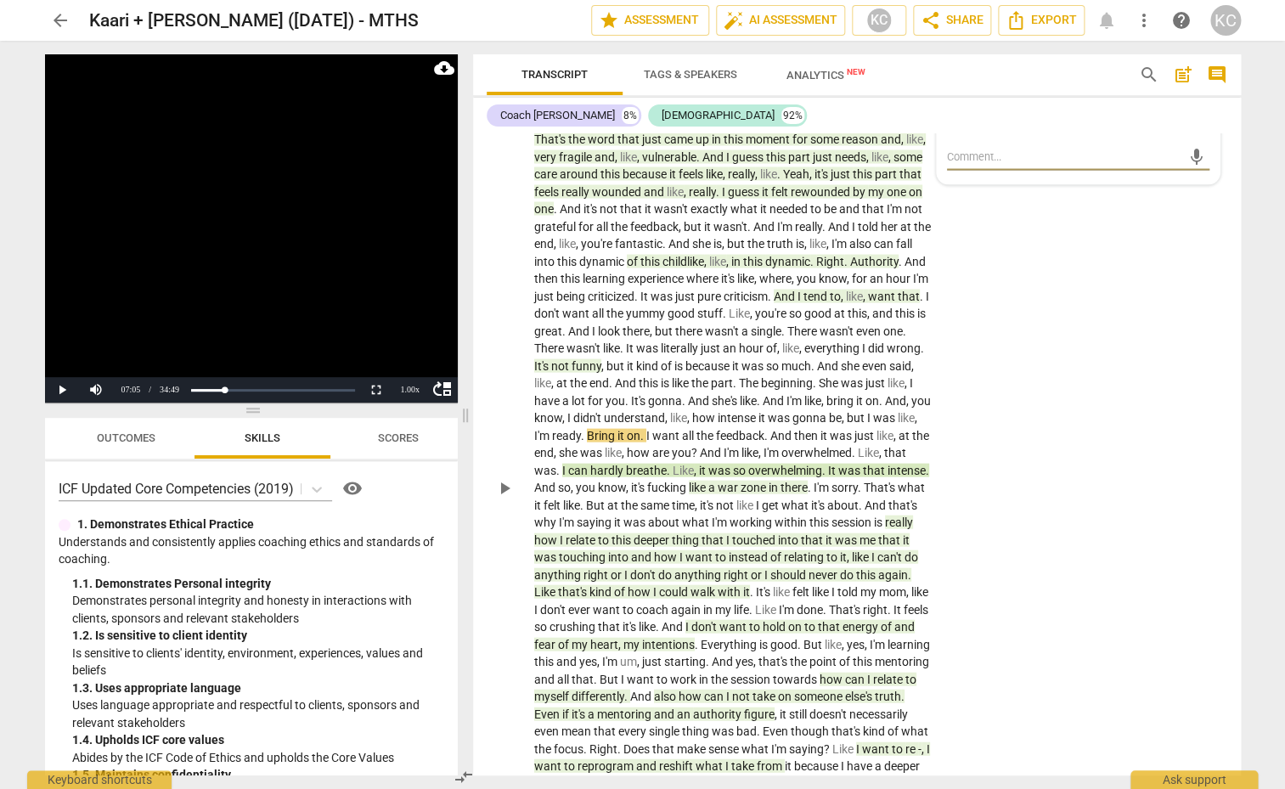
scroll to position [1300, 0]
click at [740, 492] on span "zone" at bounding box center [754, 486] width 28 height 14
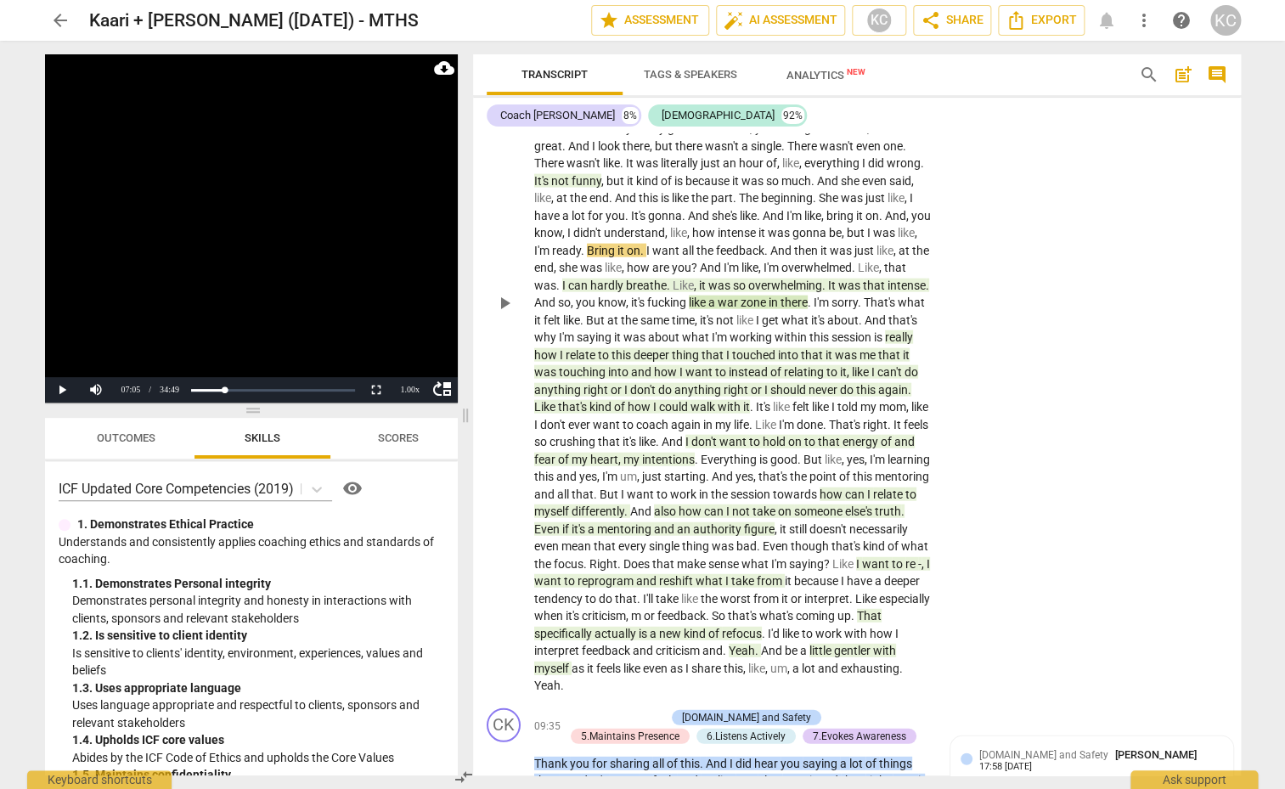
scroll to position [1497, 0]
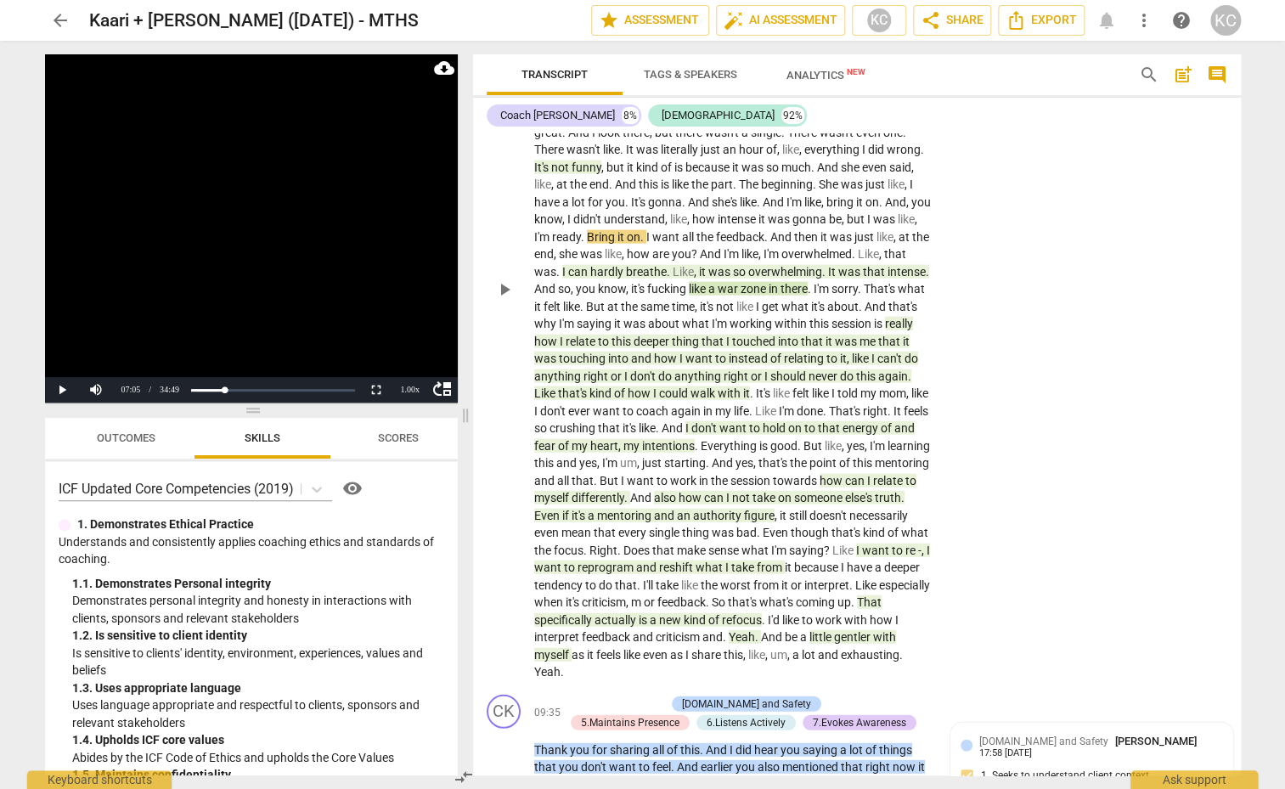
click at [835, 348] on span "was" at bounding box center [847, 342] width 25 height 14
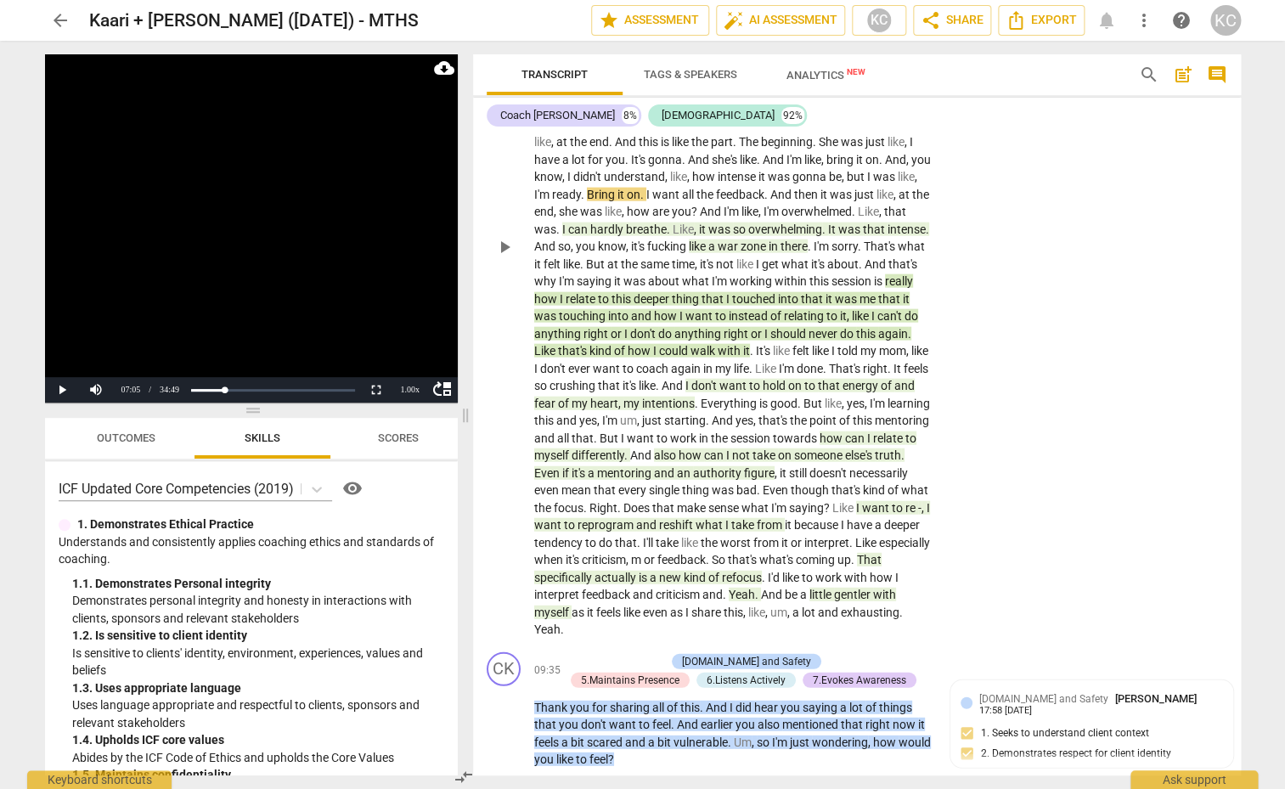
scroll to position [1538, 0]
click at [590, 398] on span "my" at bounding box center [580, 405] width 19 height 14
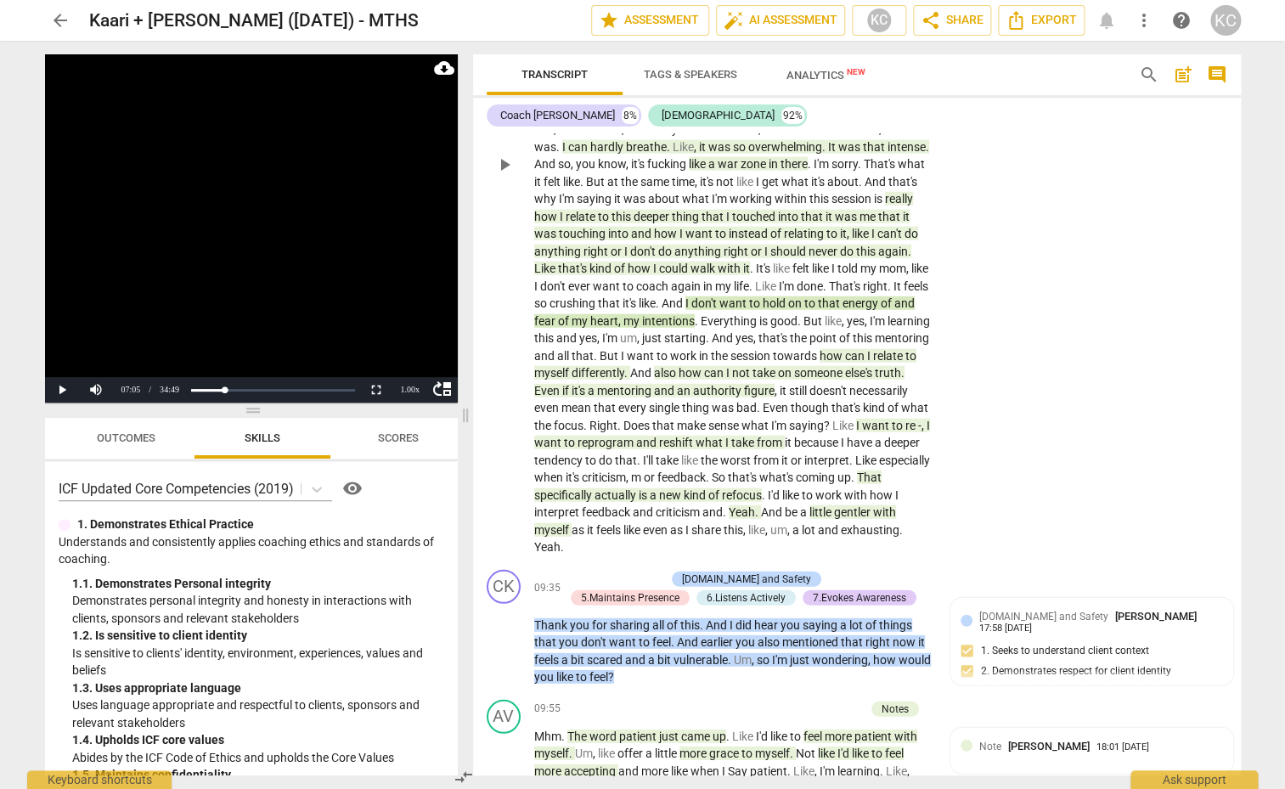
scroll to position [1623, 0]
click at [794, 378] on span "someone" at bounding box center [819, 371] width 51 height 14
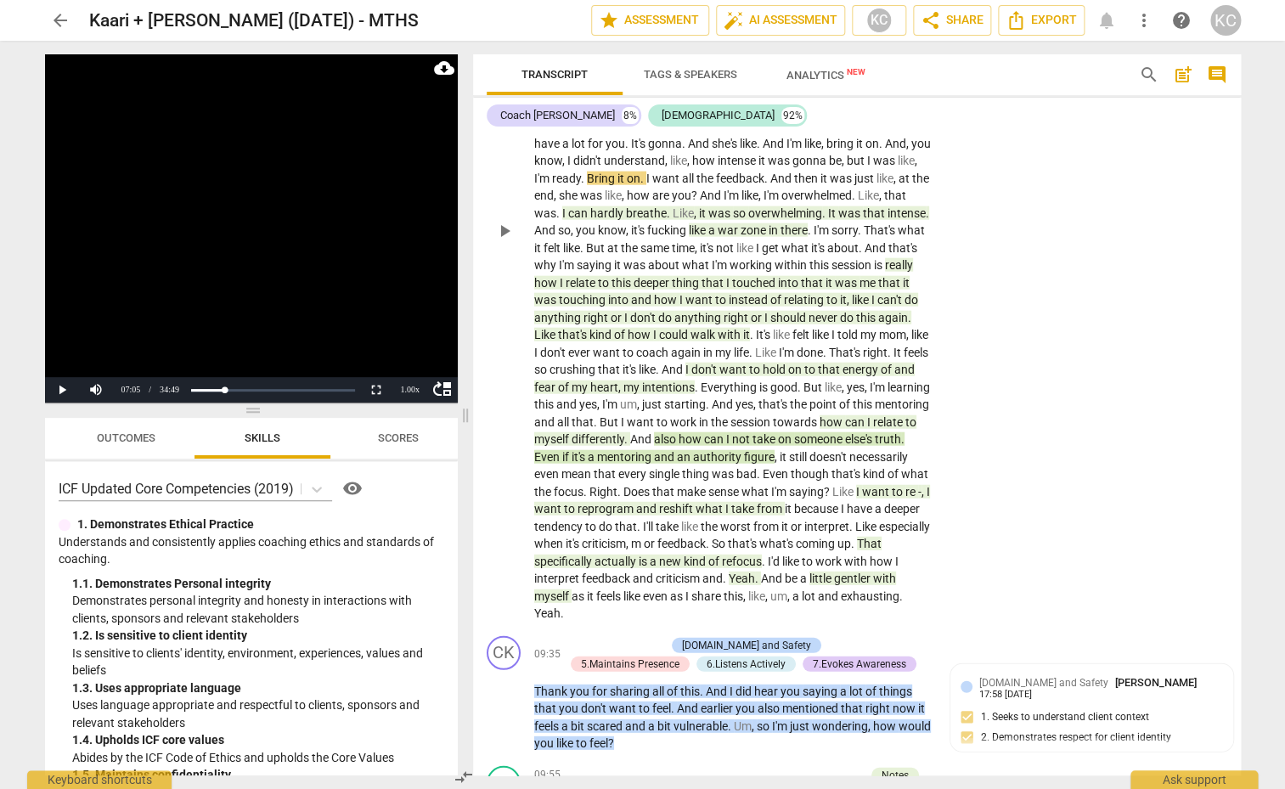
scroll to position [1561, 0]
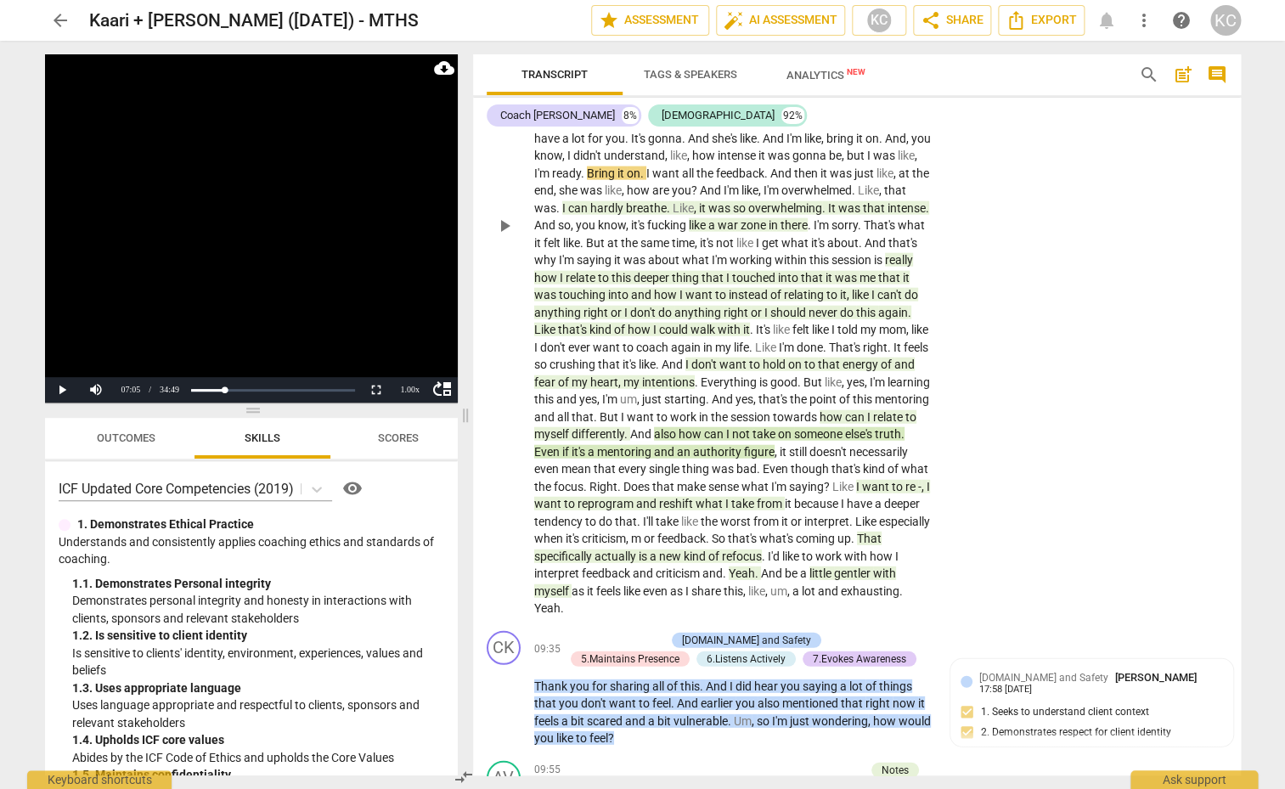
click at [695, 510] on span "what" at bounding box center [710, 504] width 30 height 14
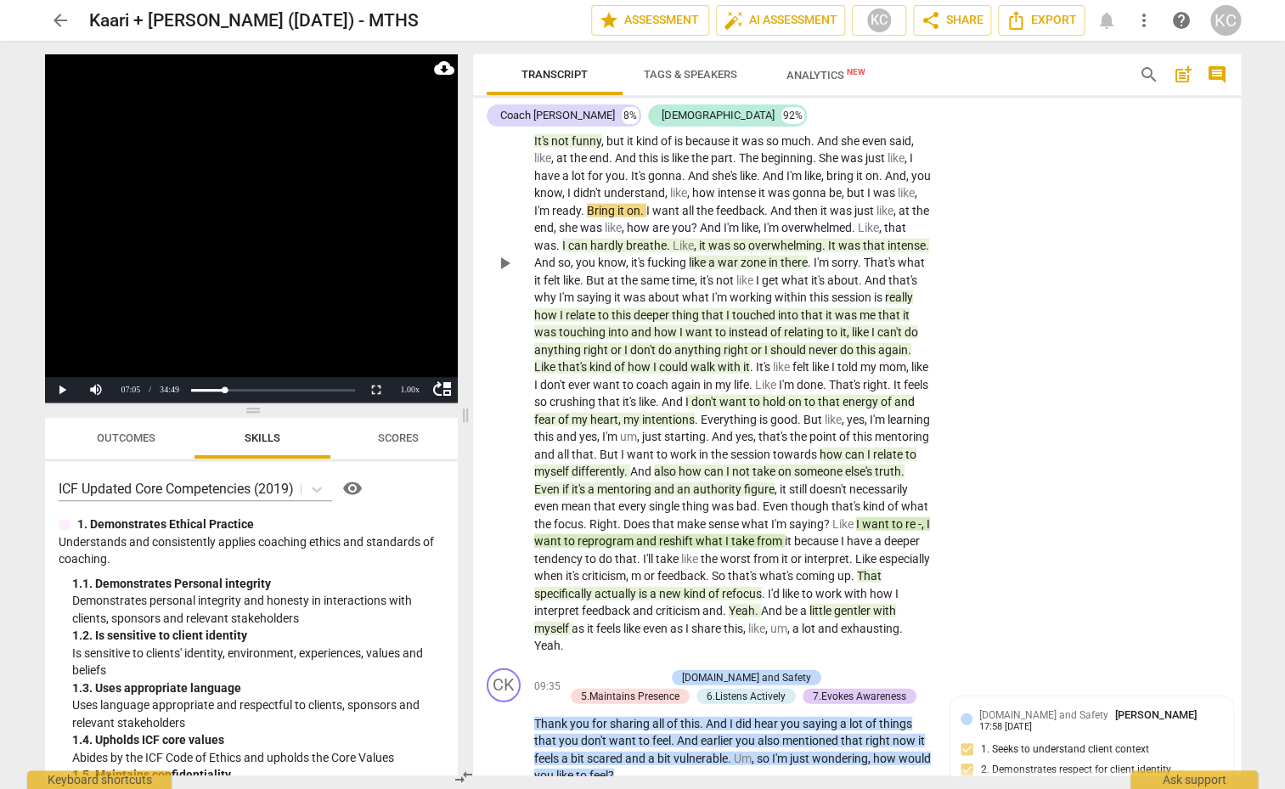
scroll to position [1527, 0]
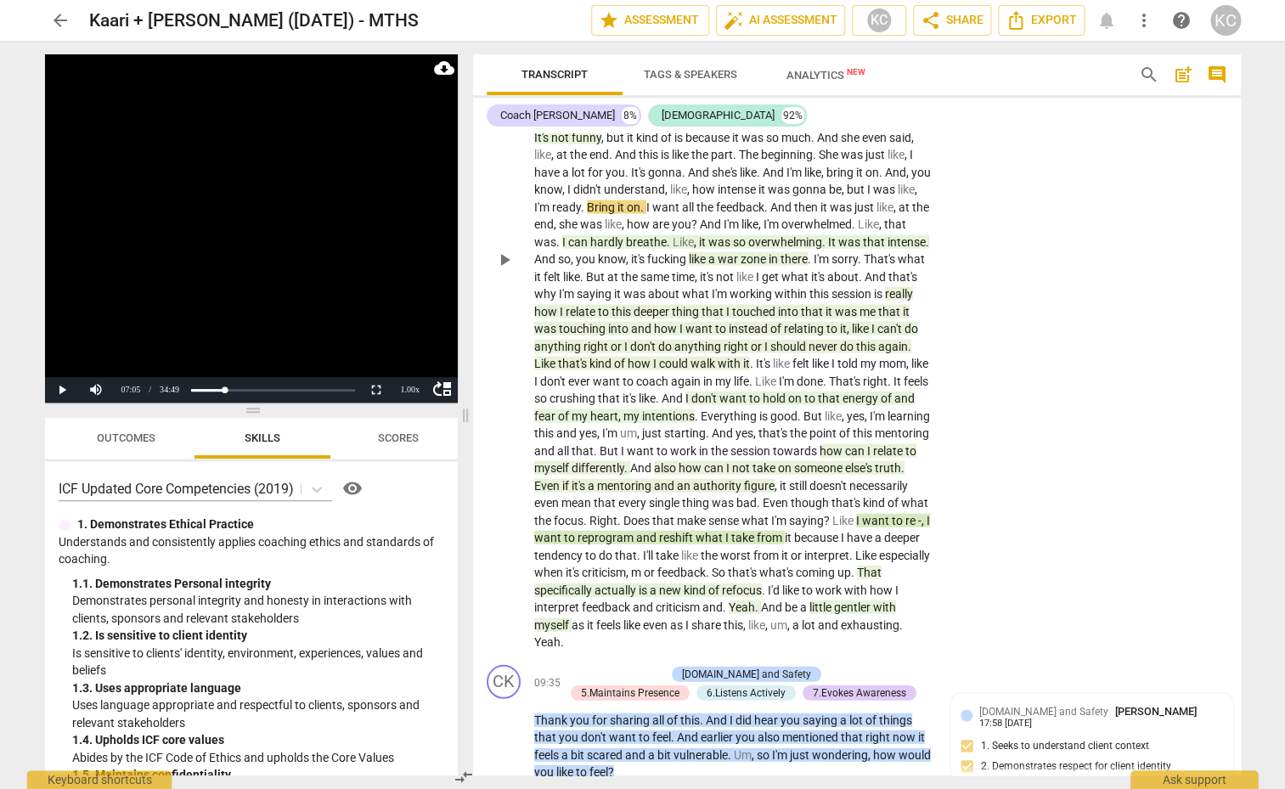
click at [832, 527] on span "Like" at bounding box center [844, 521] width 24 height 14
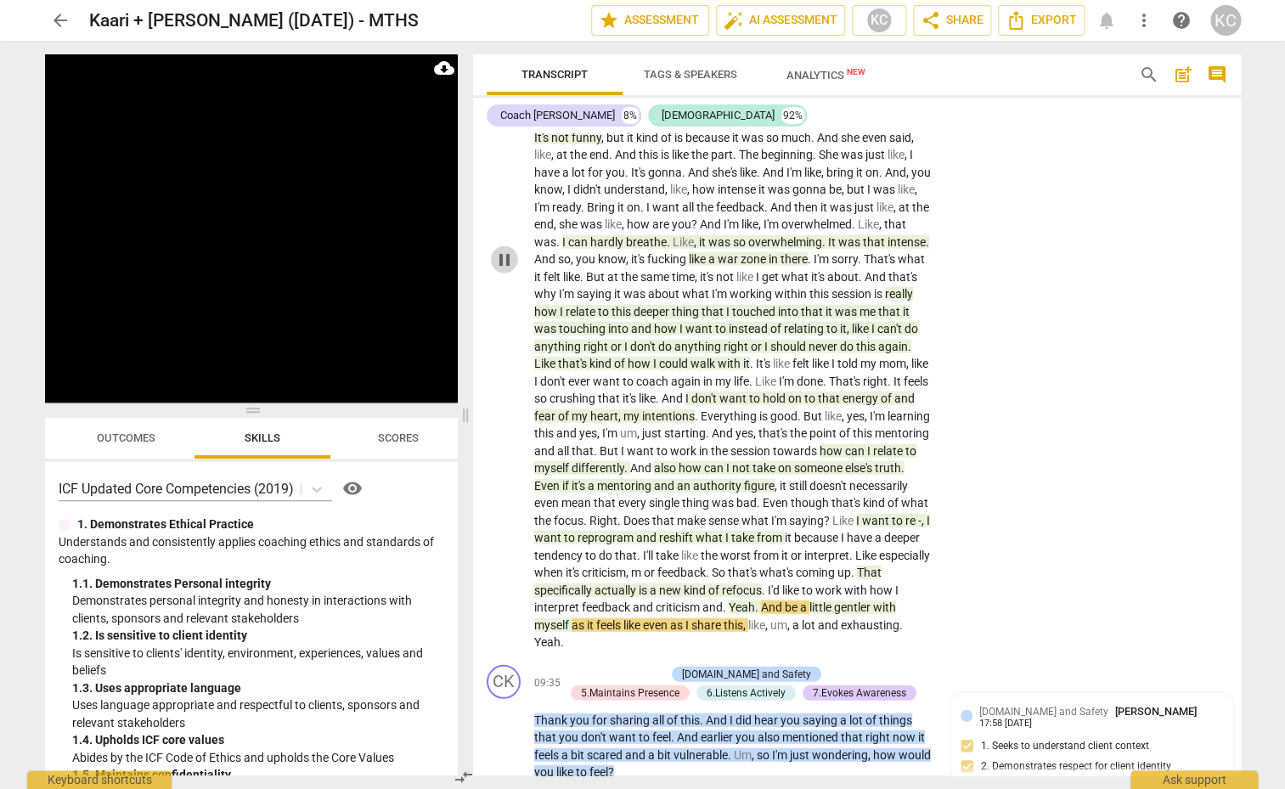
click at [502, 256] on span "pause" at bounding box center [504, 260] width 20 height 20
click at [502, 256] on span "play_arrow" at bounding box center [504, 260] width 20 height 20
click at [502, 256] on span "pause" at bounding box center [504, 260] width 20 height 20
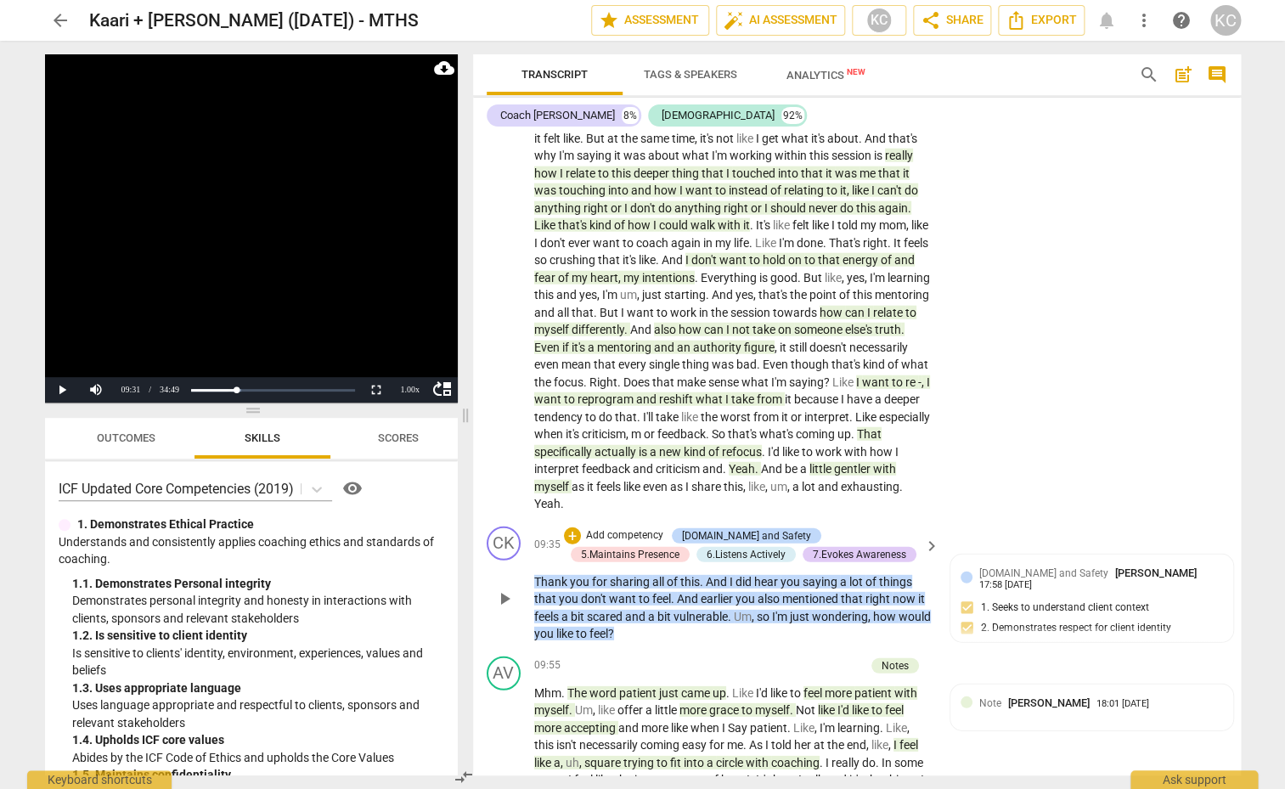
scroll to position [1657, 0]
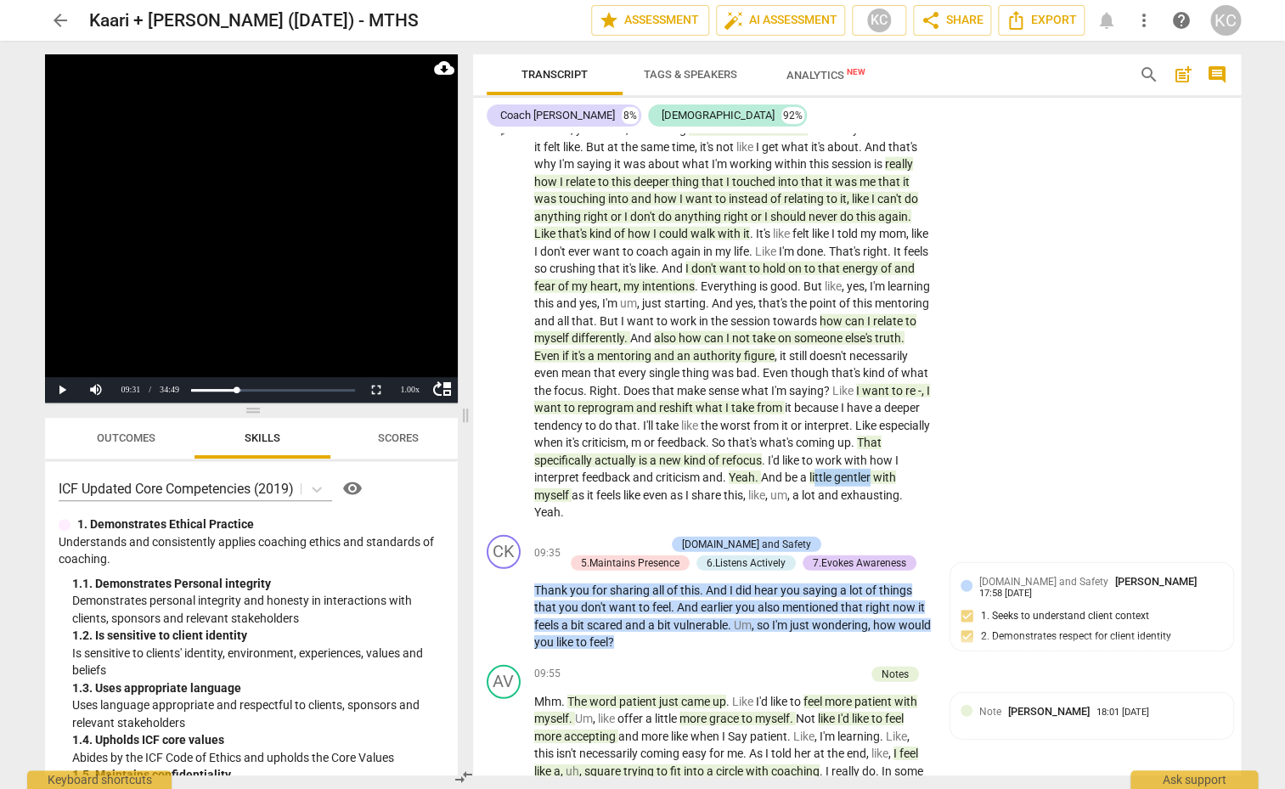
drag, startPoint x: 769, startPoint y: 490, endPoint x: 824, endPoint y: 490, distance: 55.2
click at [824, 490] on p "It just feels like , um . There's this part of me that feels like , really like…" at bounding box center [732, 130] width 397 height 784
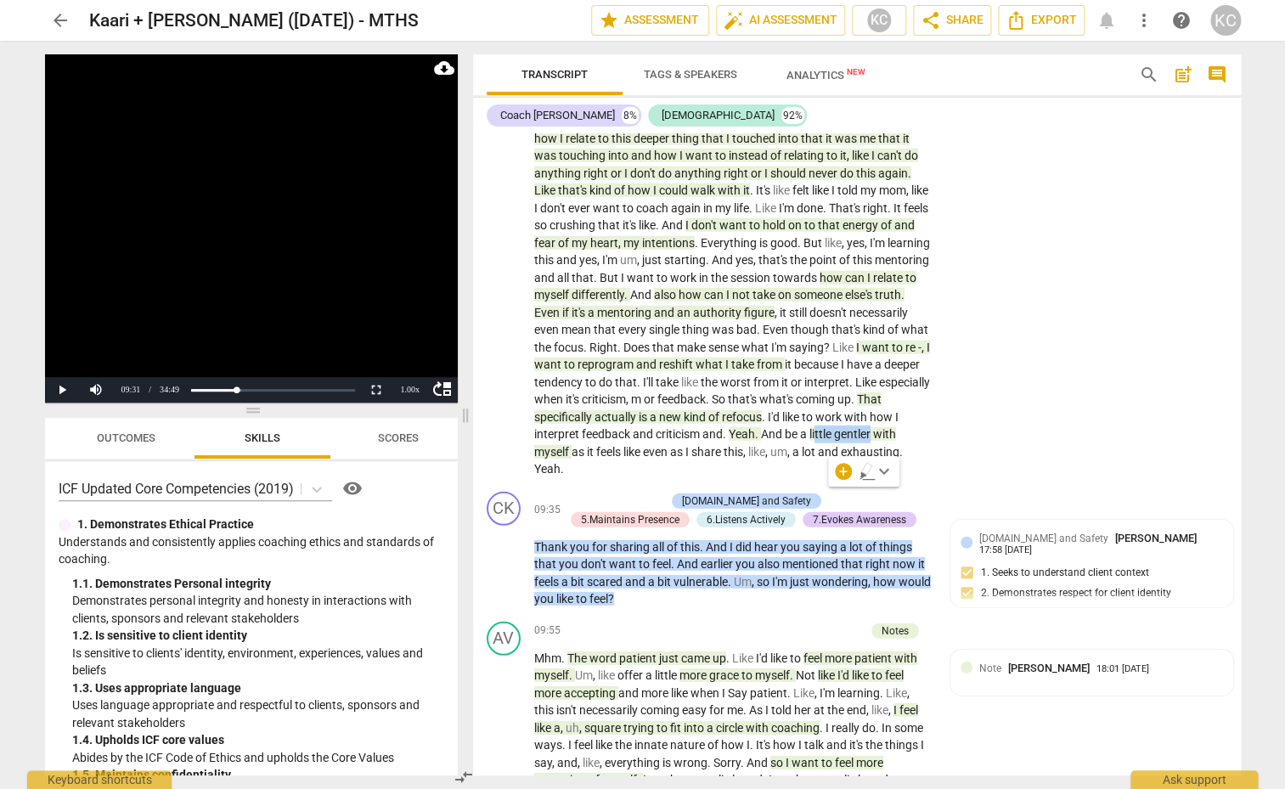
scroll to position [1711, 0]
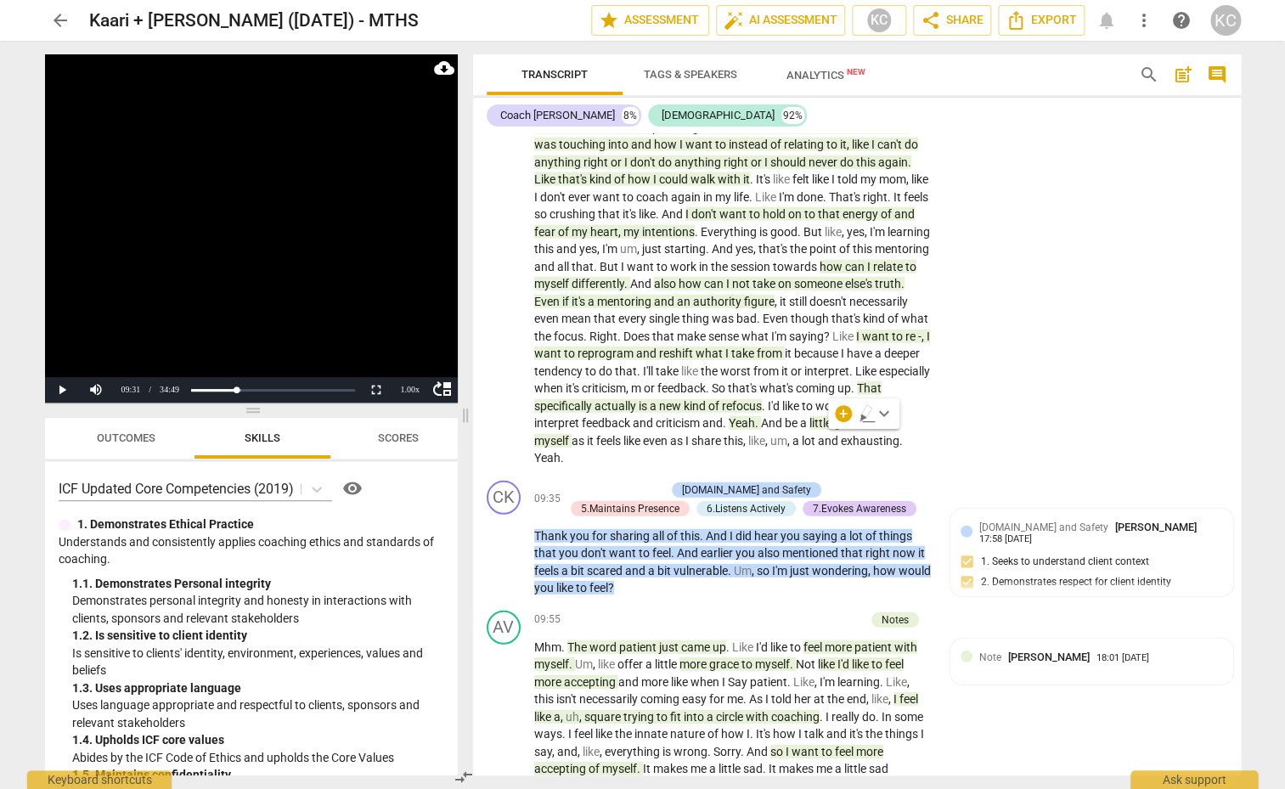
click at [730, 395] on span "that's" at bounding box center [743, 388] width 31 height 14
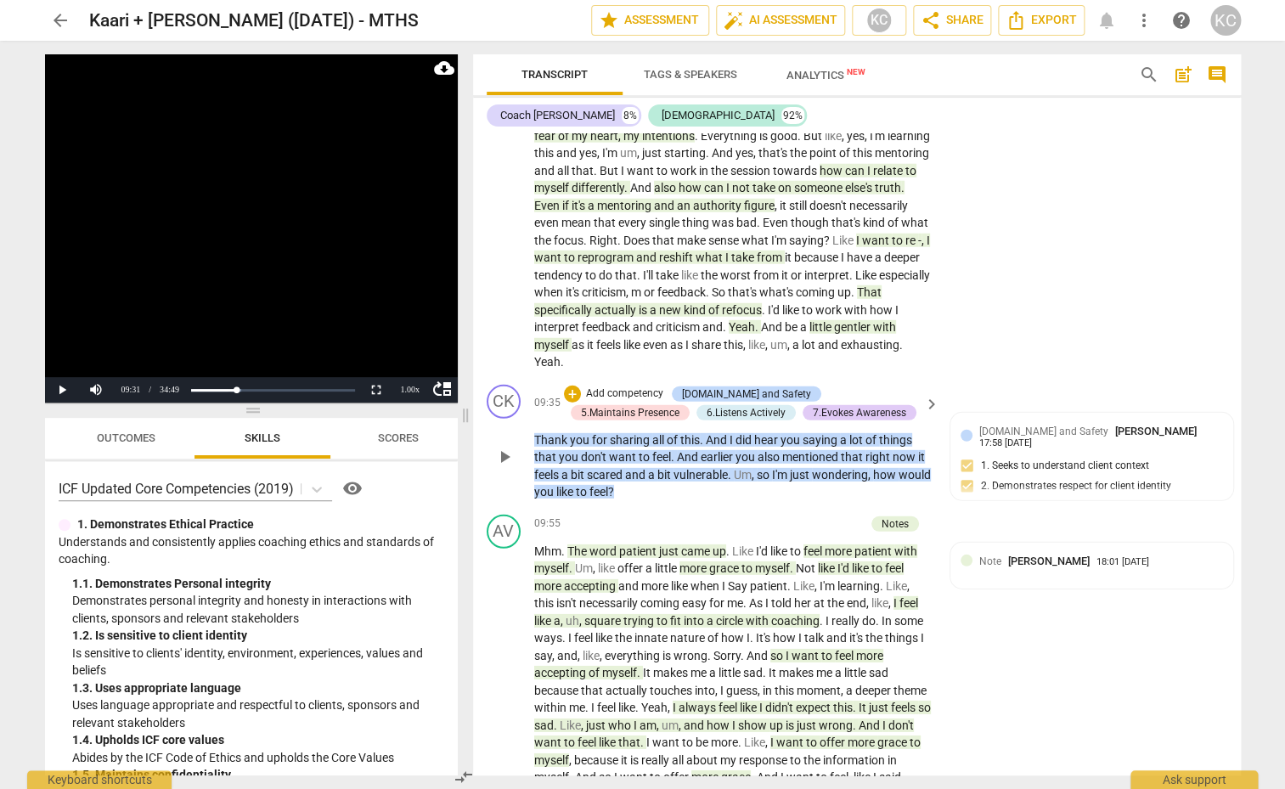
scroll to position [1823, 0]
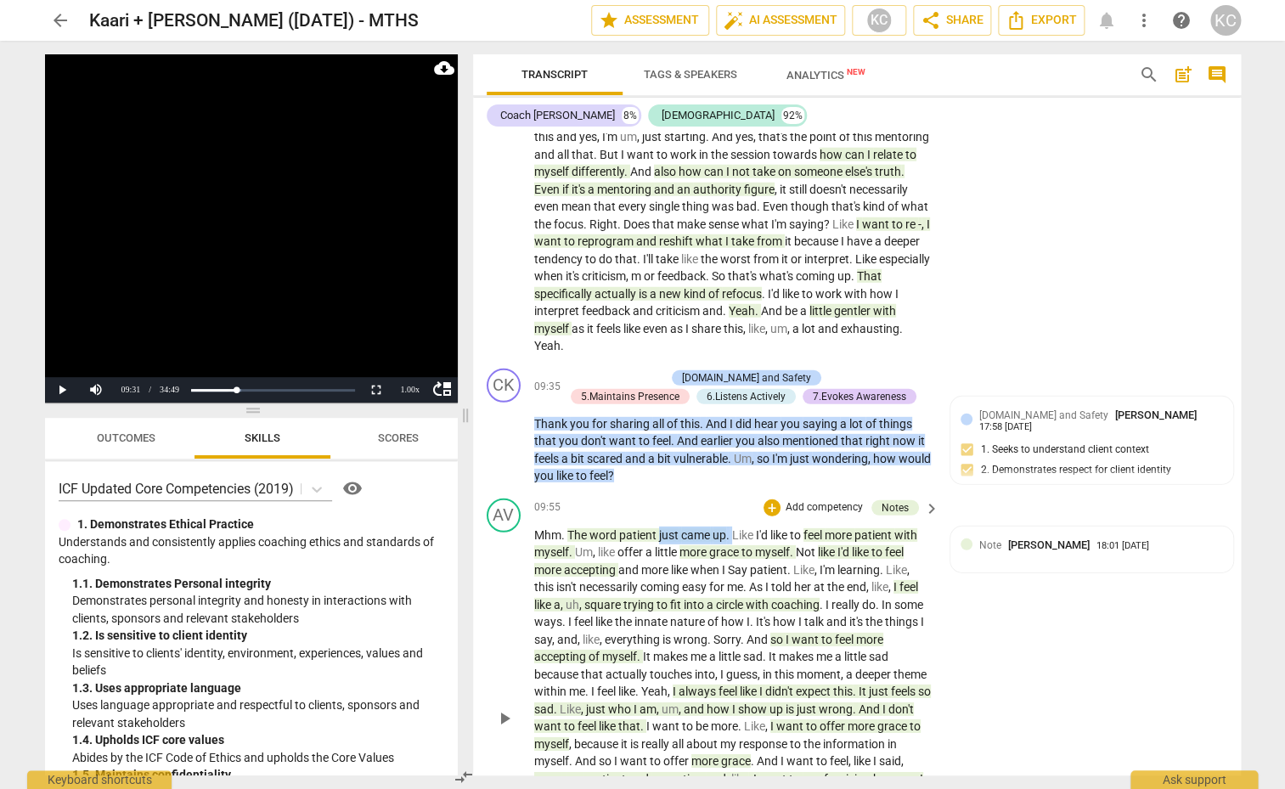
drag, startPoint x: 732, startPoint y: 529, endPoint x: 658, endPoint y: 534, distance: 74.0
click at [658, 534] on p "Mhm . The word patient just came up . Like I'd like to feel more patient with m…" at bounding box center [732, 717] width 397 height 383
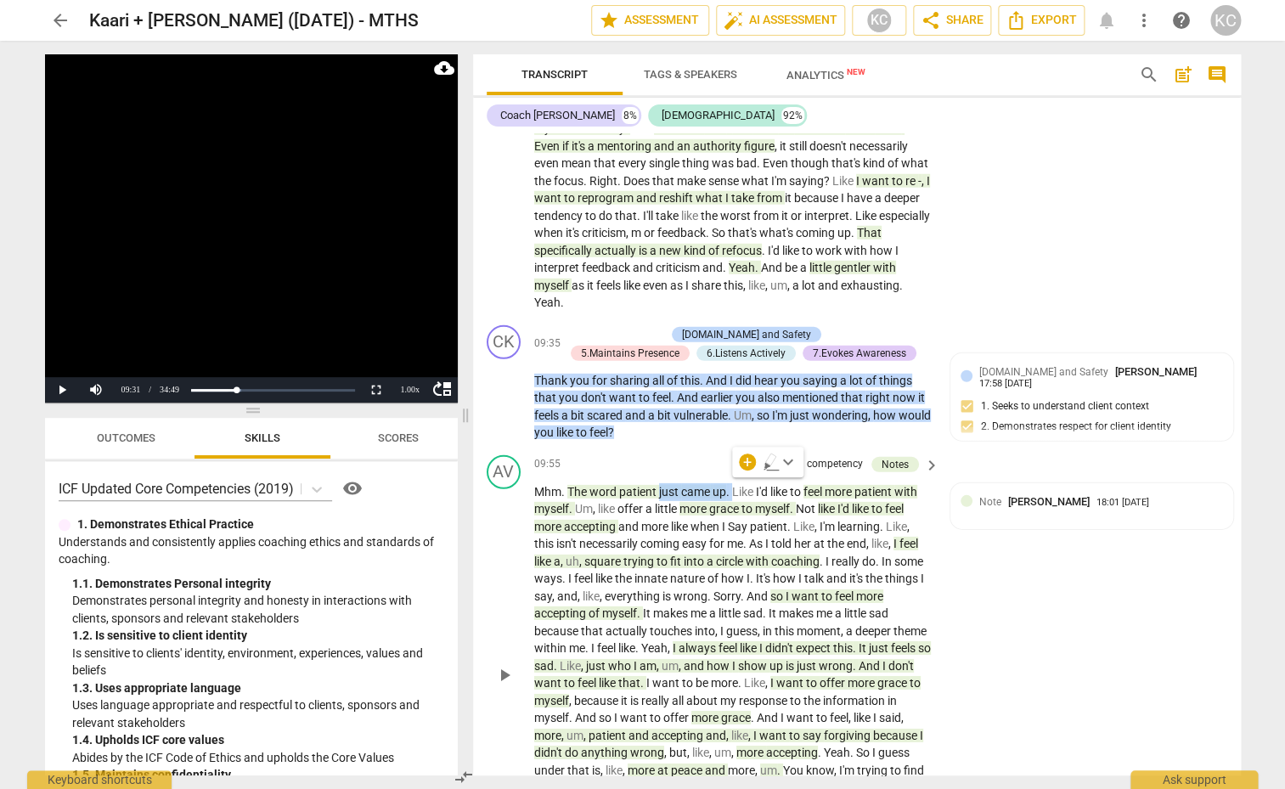
scroll to position [1869, 0]
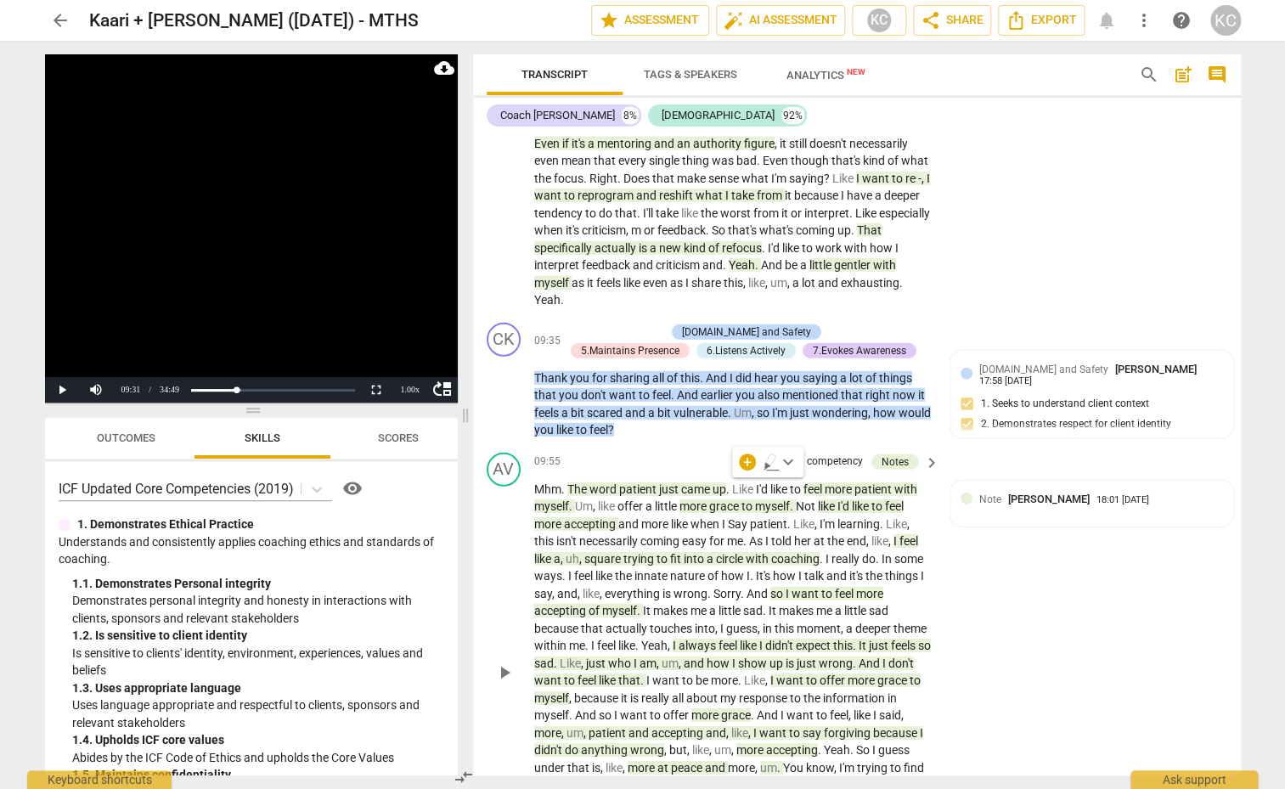
click at [861, 487] on span "patient" at bounding box center [874, 489] width 40 height 14
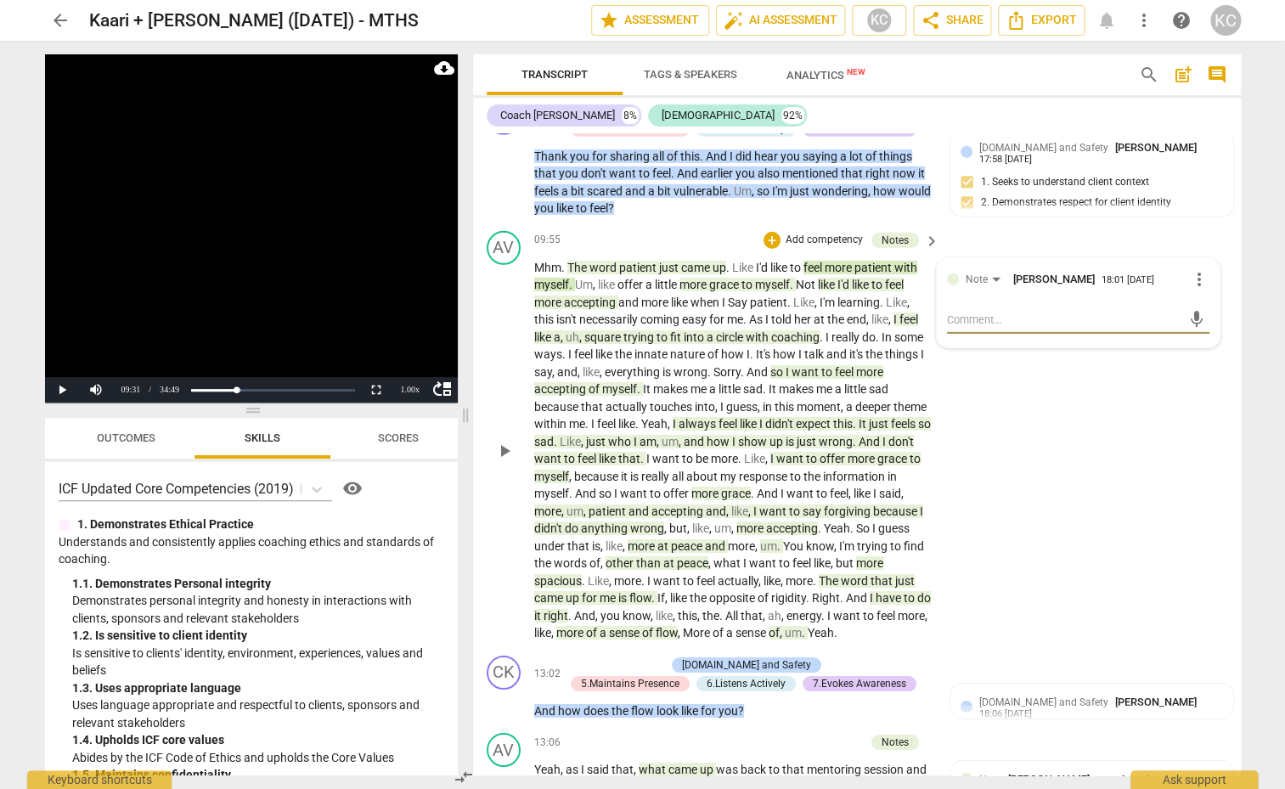
scroll to position [2096, 0]
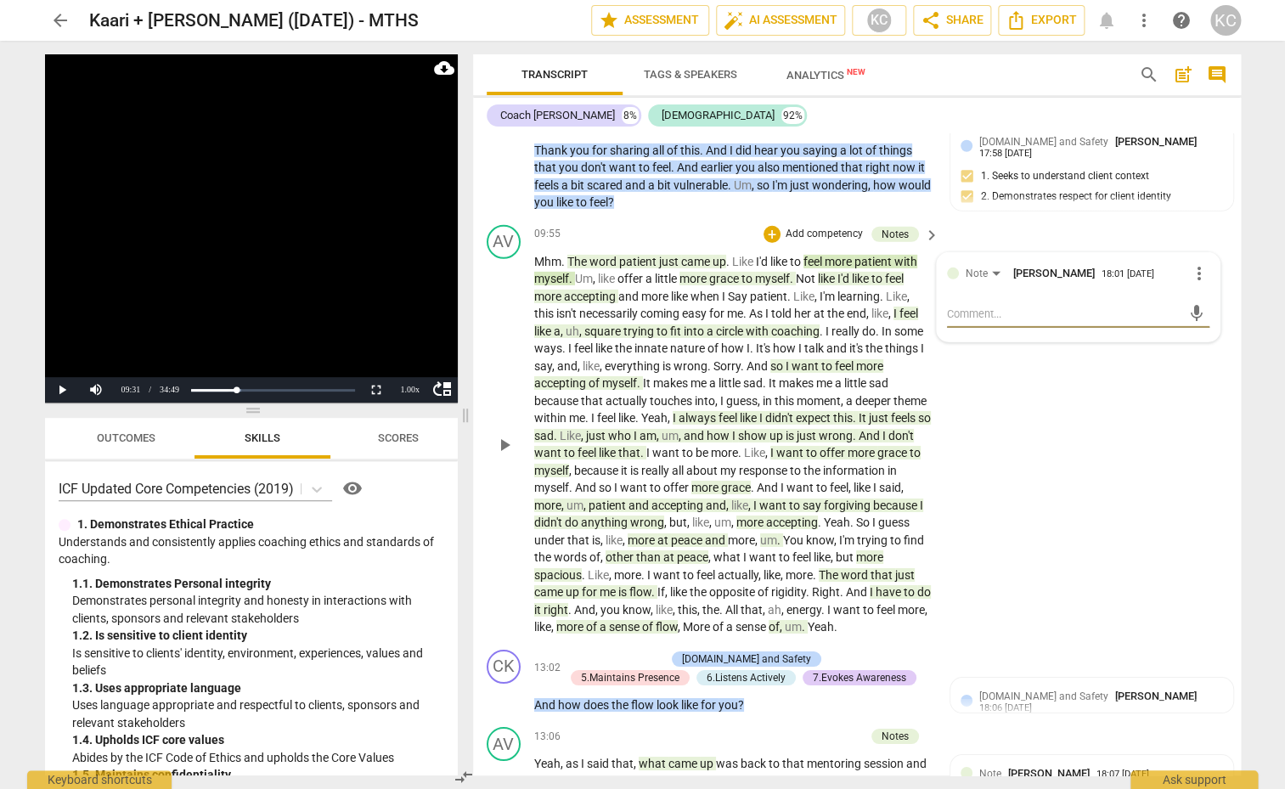
click at [608, 325] on span "square" at bounding box center [603, 331] width 39 height 14
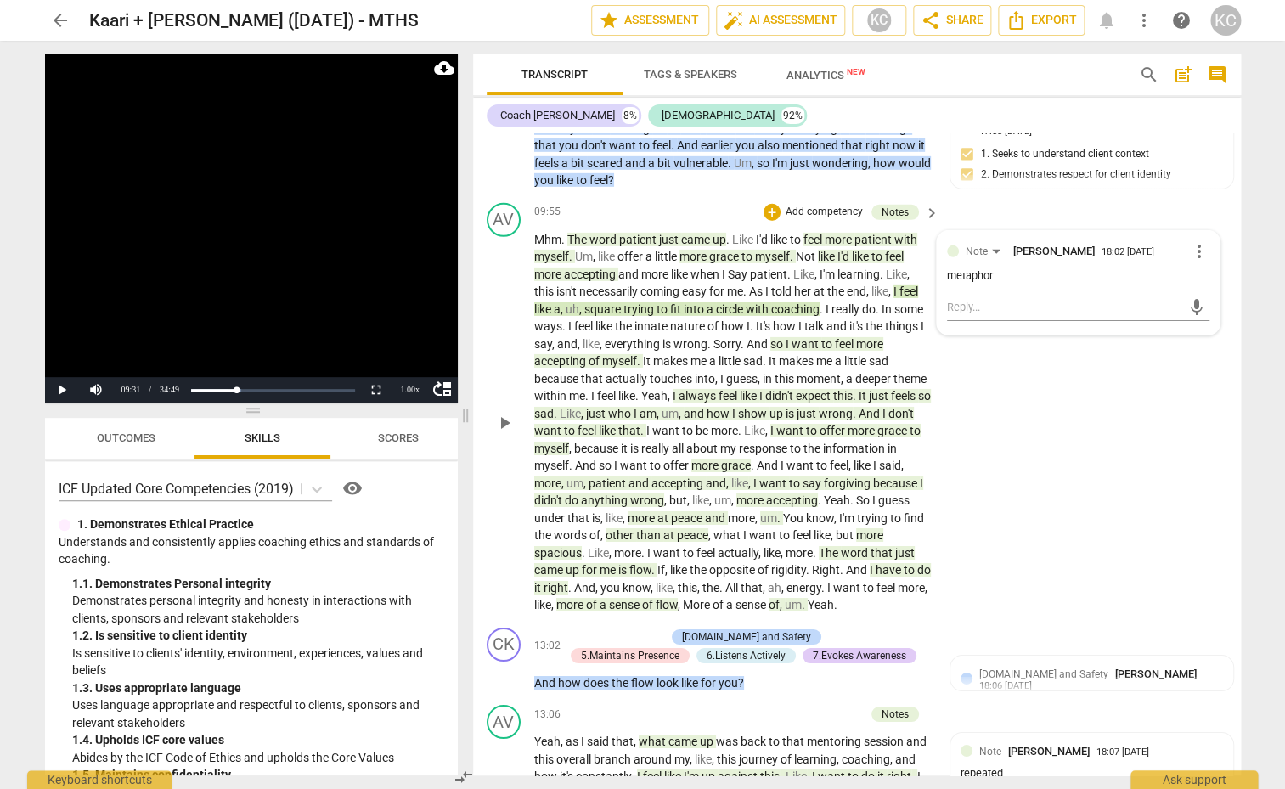
scroll to position [2124, 0]
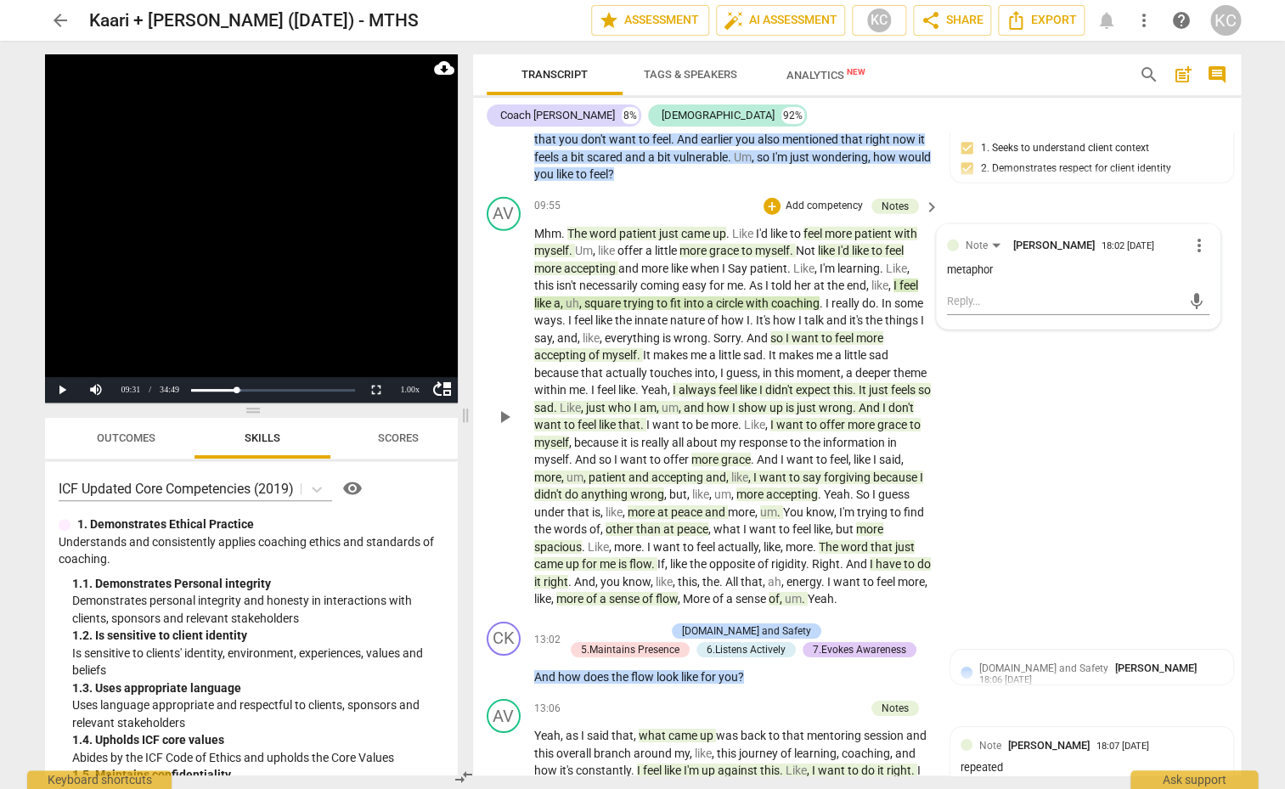
click at [700, 383] on span "always" at bounding box center [698, 390] width 40 height 14
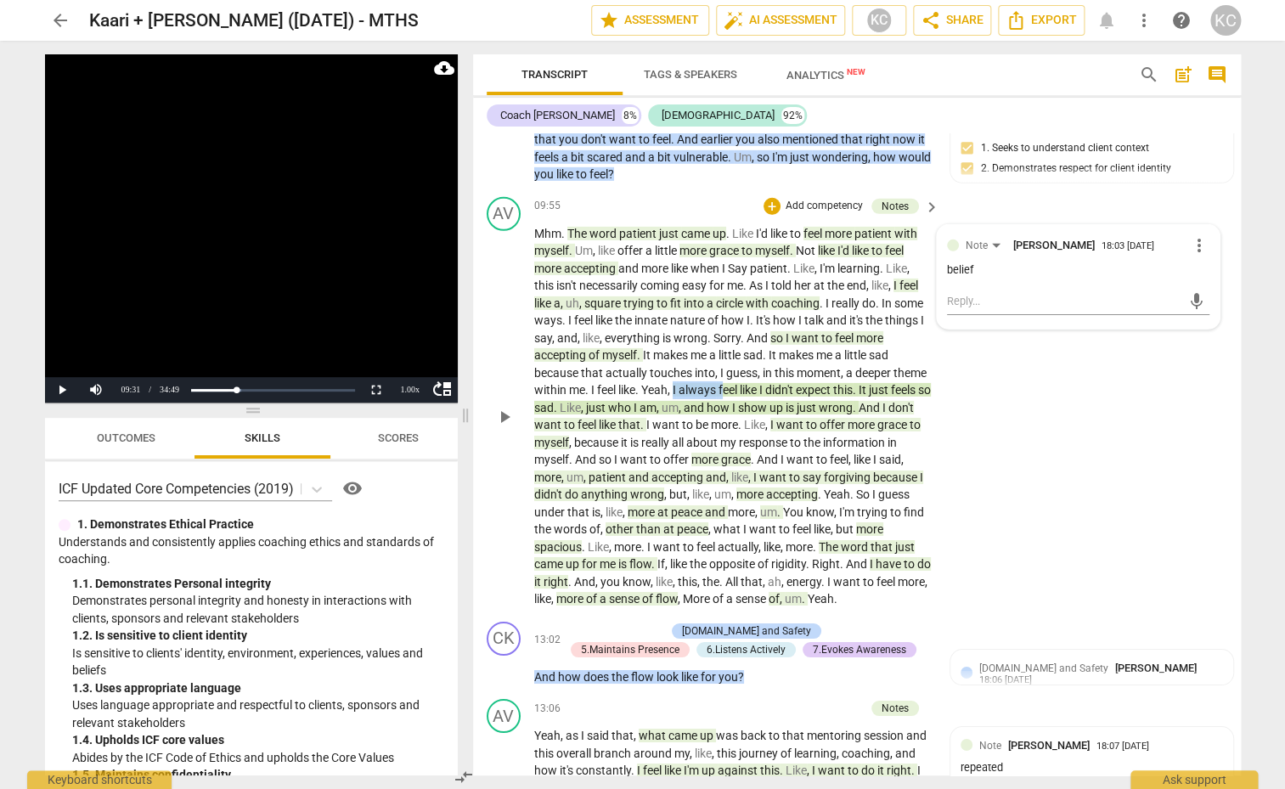
drag, startPoint x: 674, startPoint y: 385, endPoint x: 726, endPoint y: 385, distance: 51.8
click at [726, 385] on p "Mhm . The word patient just came up . Like I'd like to feel more patient with m…" at bounding box center [732, 416] width 397 height 383
click at [702, 403] on span "and" at bounding box center [695, 408] width 23 height 14
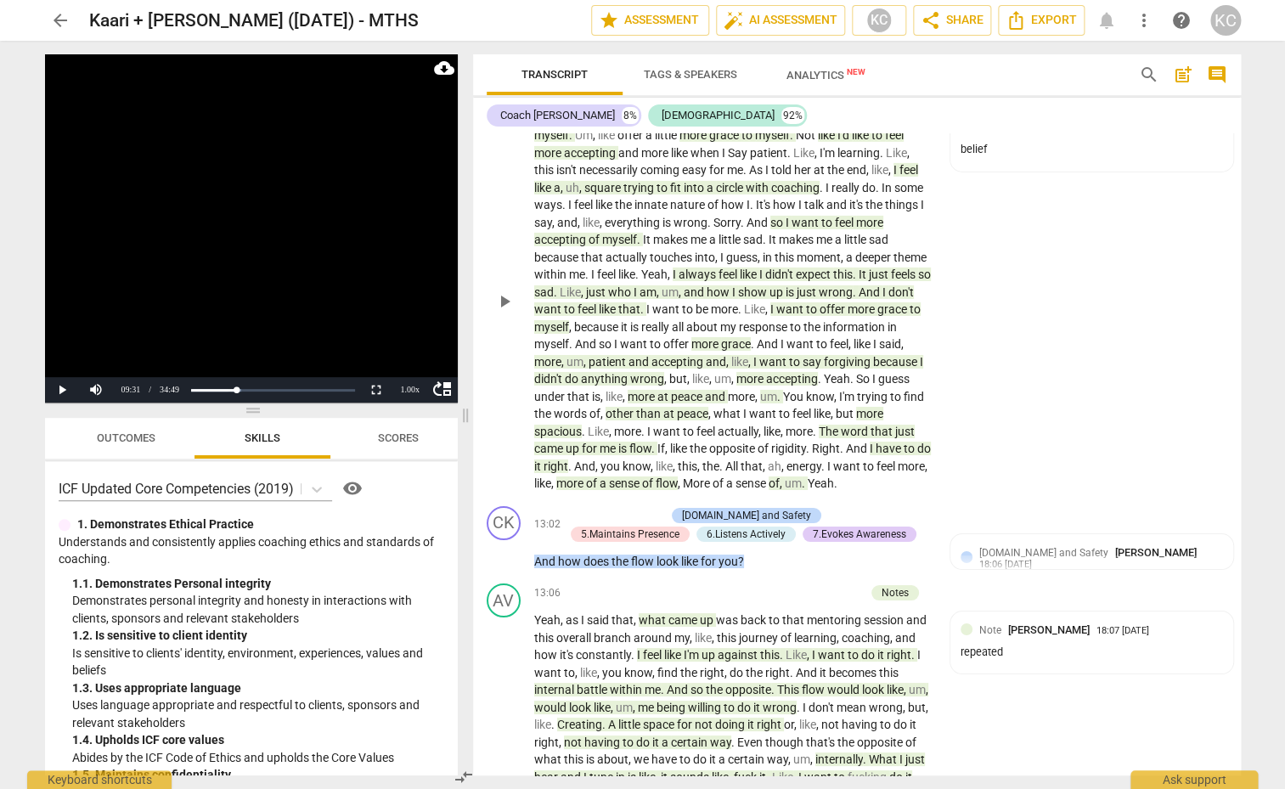
scroll to position [2242, 0]
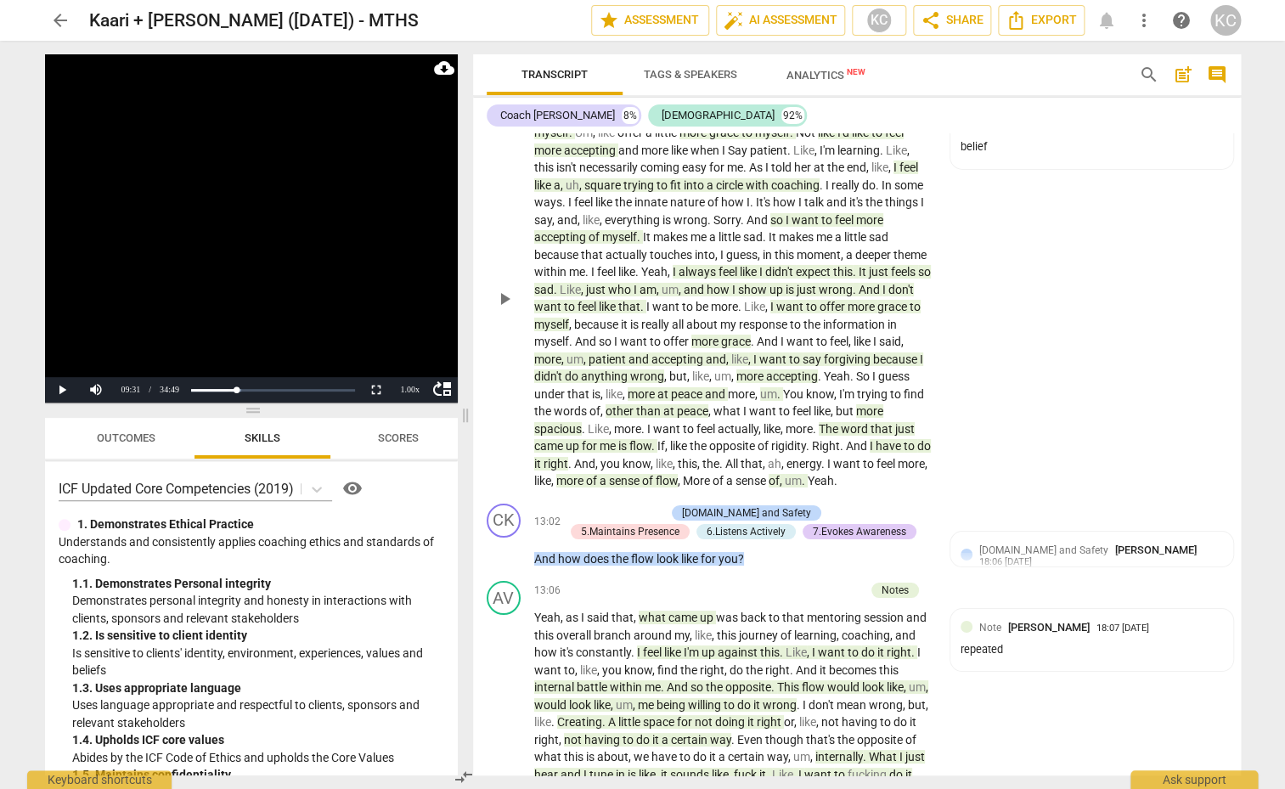
click at [564, 459] on span "right" at bounding box center [555, 464] width 25 height 14
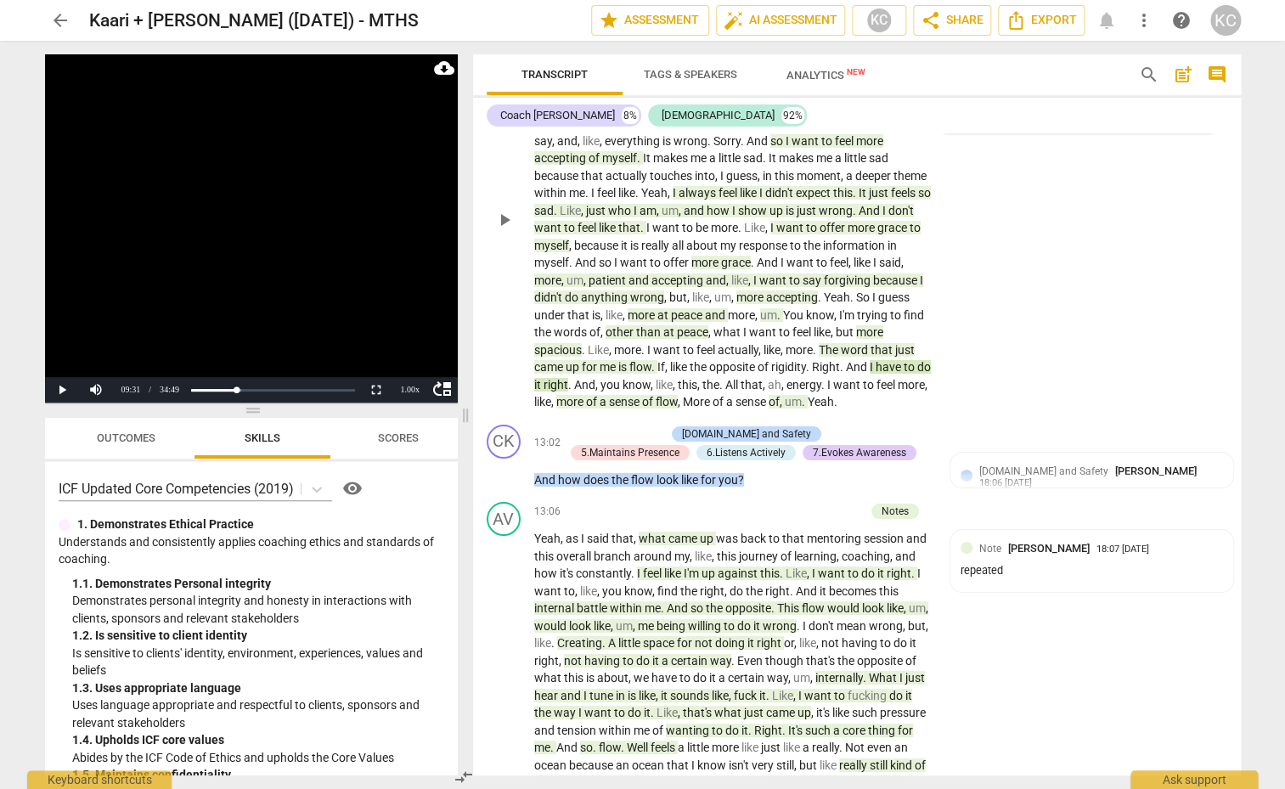
scroll to position [2323, 0]
click at [802, 393] on span "um" at bounding box center [793, 400] width 17 height 14
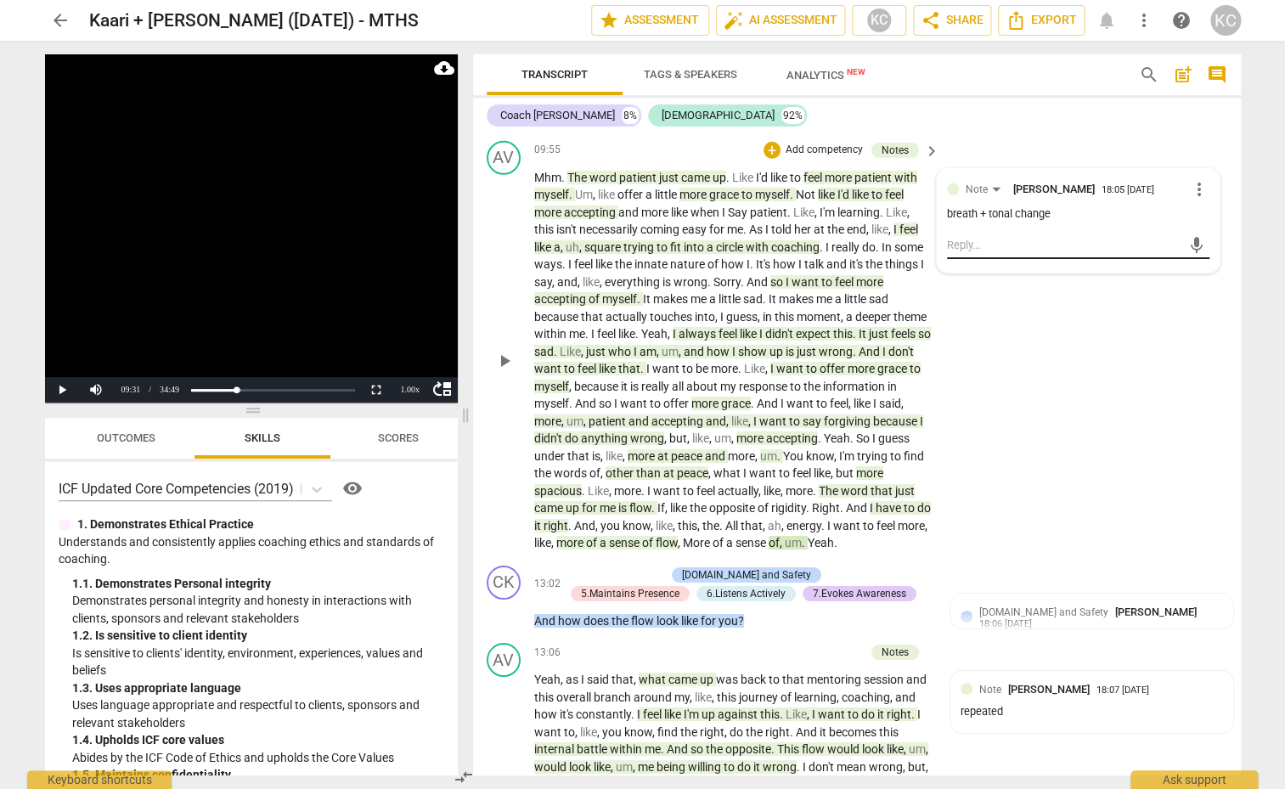
scroll to position [2189, 0]
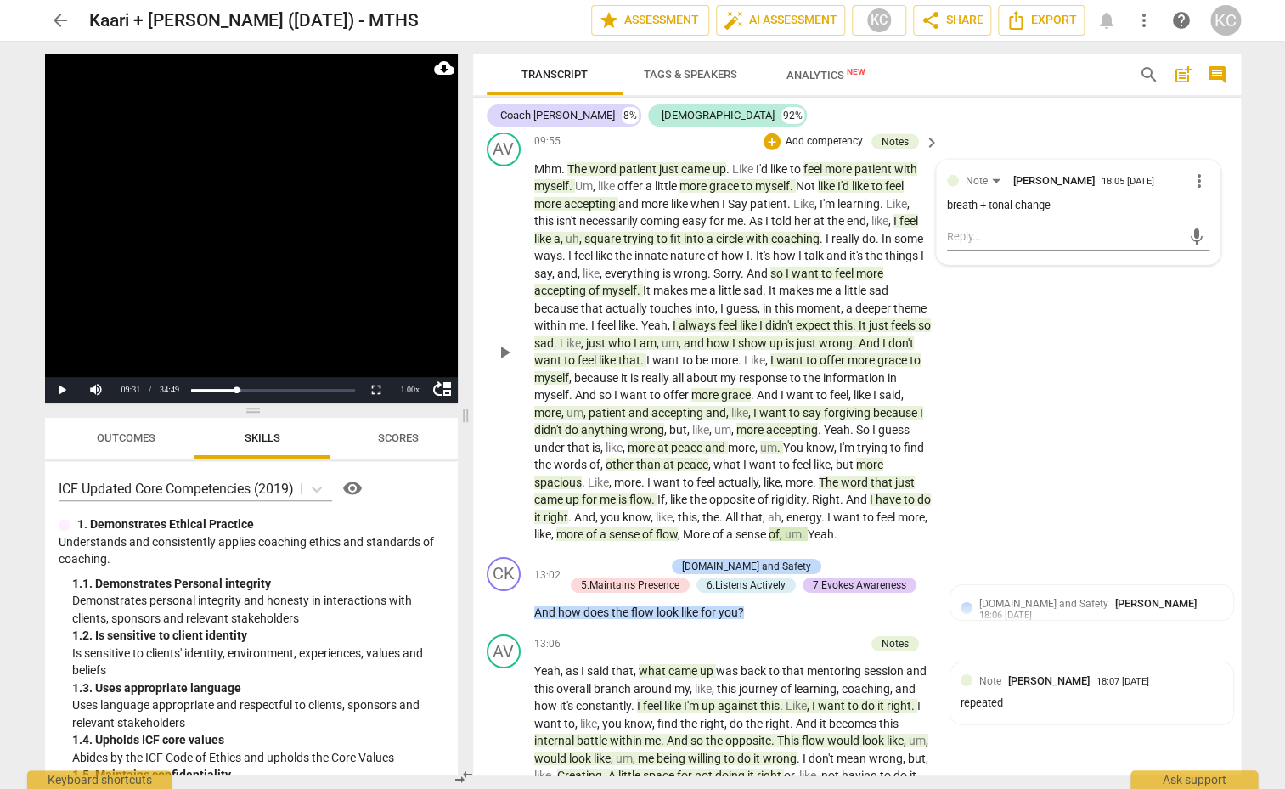
click at [712, 527] on span "More" at bounding box center [698, 534] width 30 height 14
click at [505, 346] on span "pause" at bounding box center [504, 352] width 20 height 20
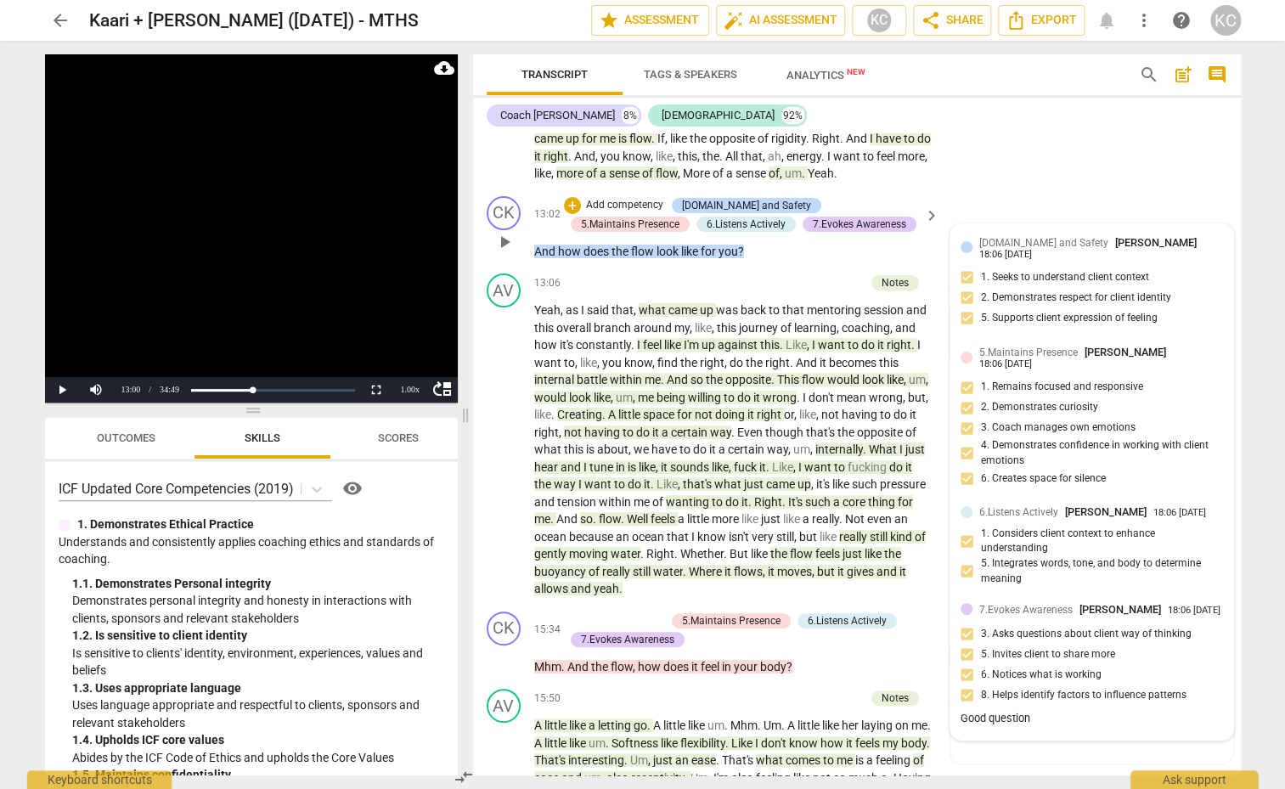
scroll to position [2506, 0]
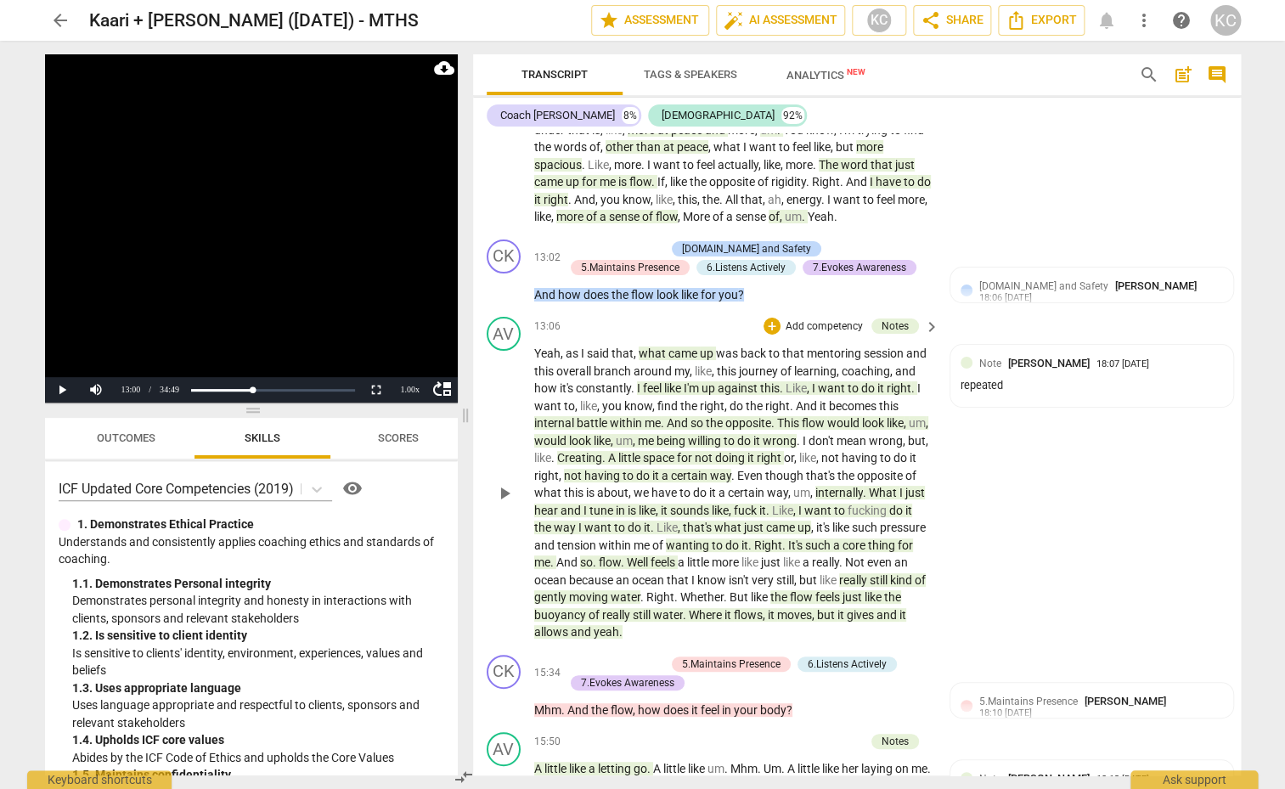
click at [671, 385] on span "like" at bounding box center [674, 388] width 20 height 14
drag, startPoint x: 916, startPoint y: 383, endPoint x: 889, endPoint y: 386, distance: 27.4
click at [889, 386] on p "Yeah , as I said that , what came up was back to that mentoring session and thi…" at bounding box center [732, 493] width 397 height 296
click at [736, 399] on span "do" at bounding box center [737, 406] width 16 height 14
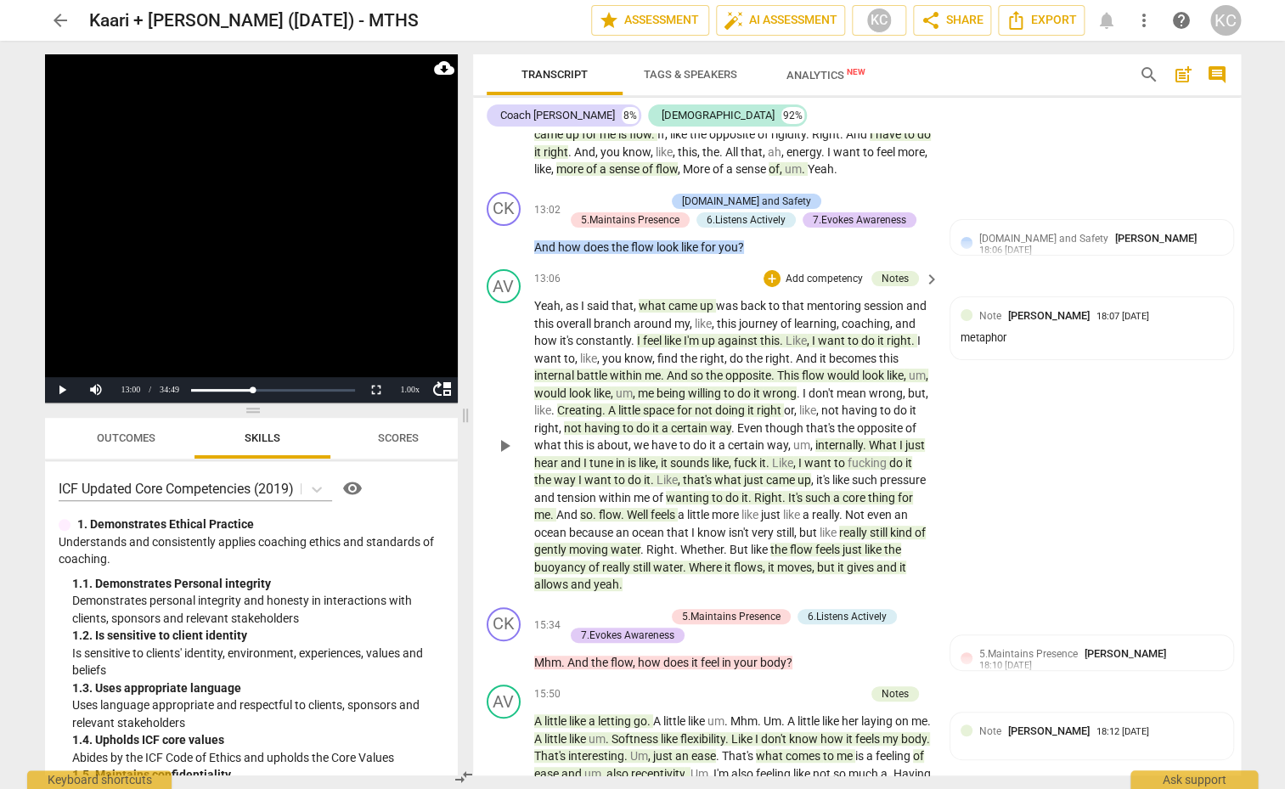
scroll to position [2561, 0]
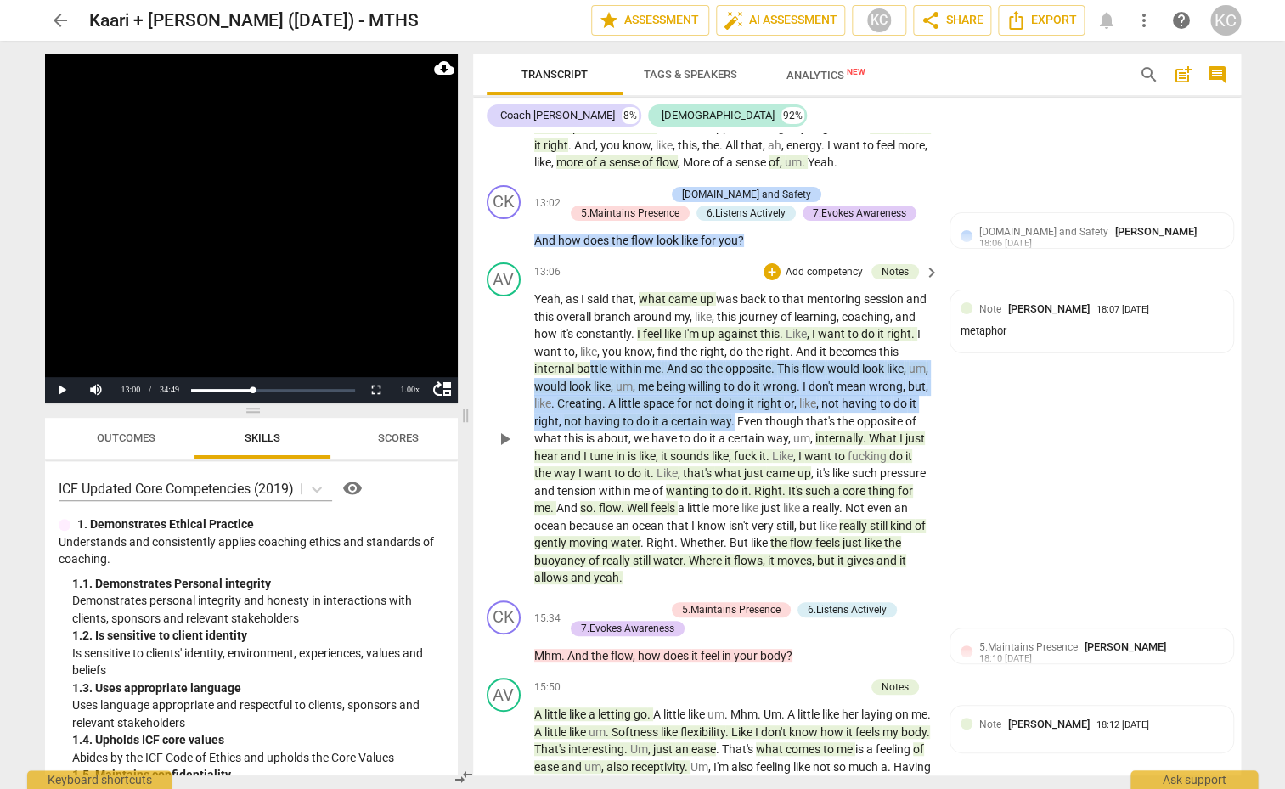
drag, startPoint x: 809, startPoint y: 417, endPoint x: 588, endPoint y: 369, distance: 226.7
click at [588, 369] on p "Yeah , as I said that , what came up was back to that mentoring session and thi…" at bounding box center [732, 438] width 397 height 296
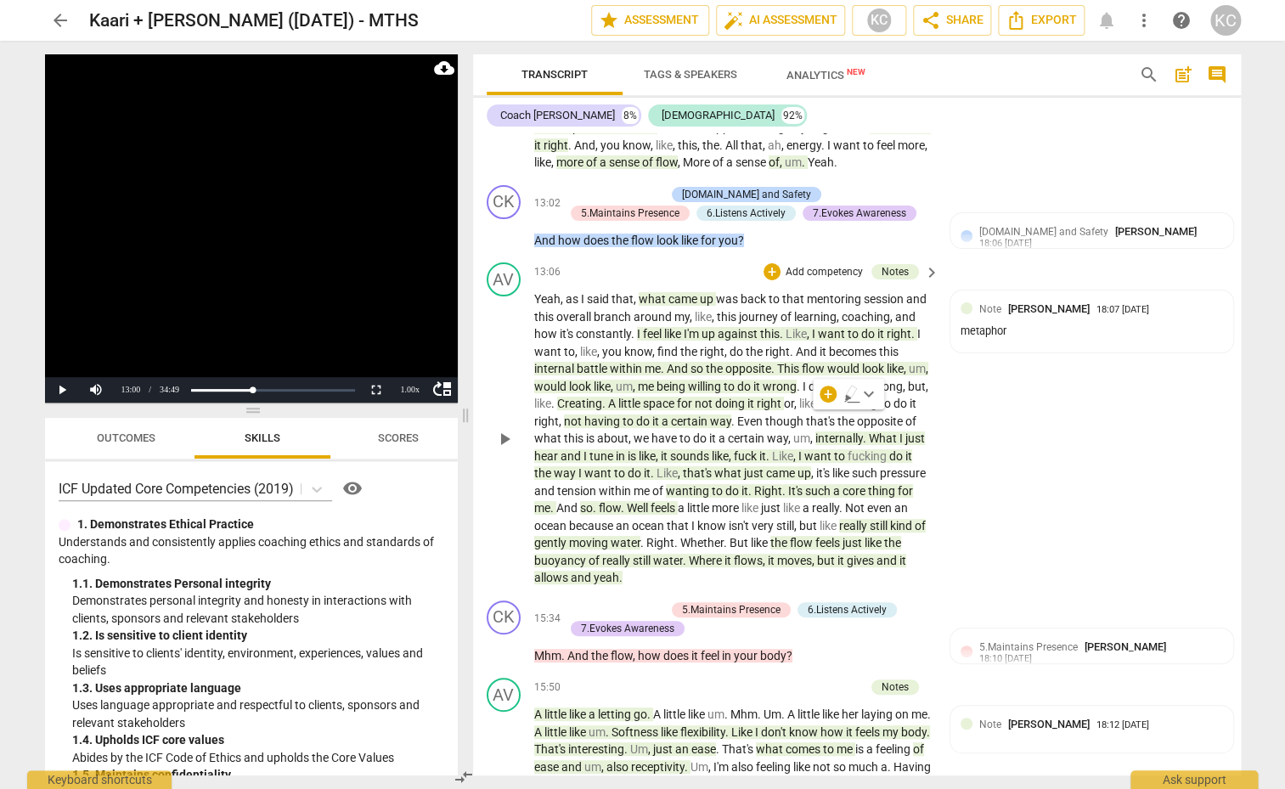
click at [565, 371] on p "Yeah , as I said that , what came up was back to that mentoring session and thi…" at bounding box center [732, 438] width 397 height 296
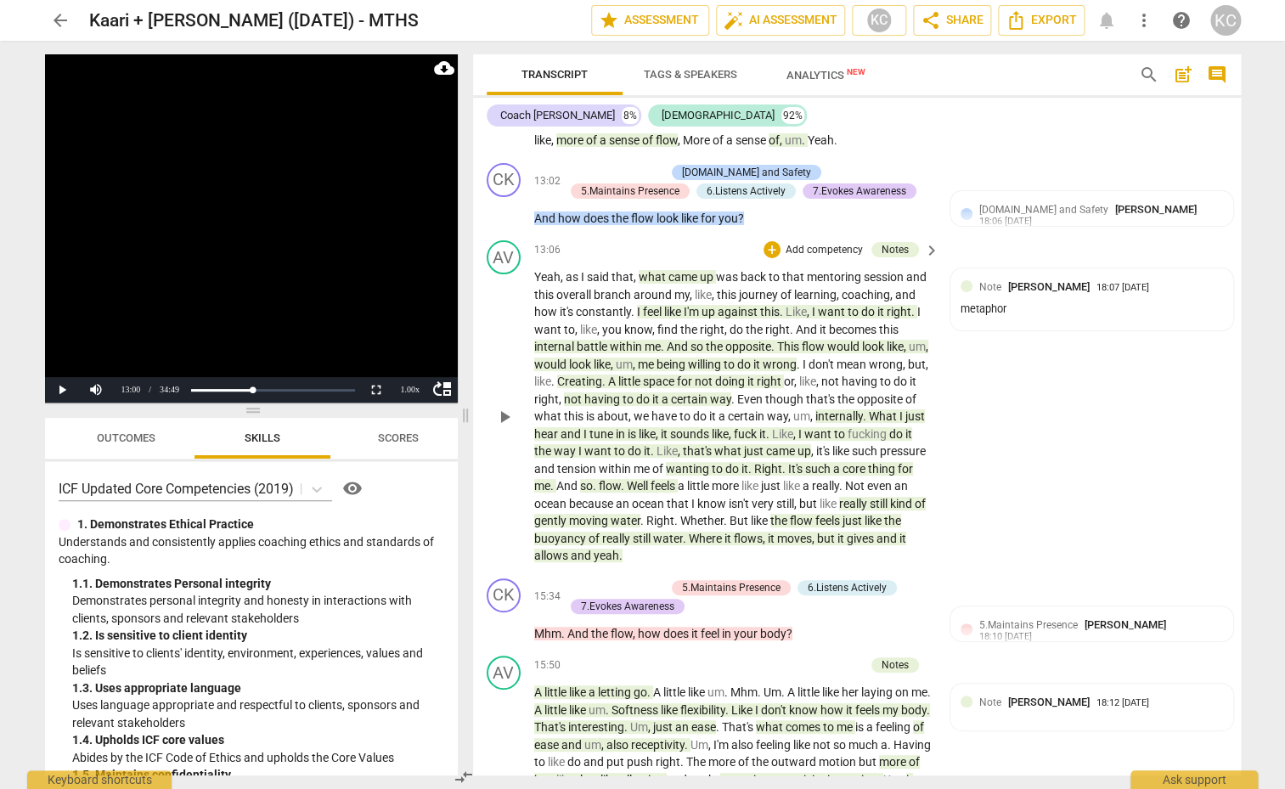
scroll to position [2585, 0]
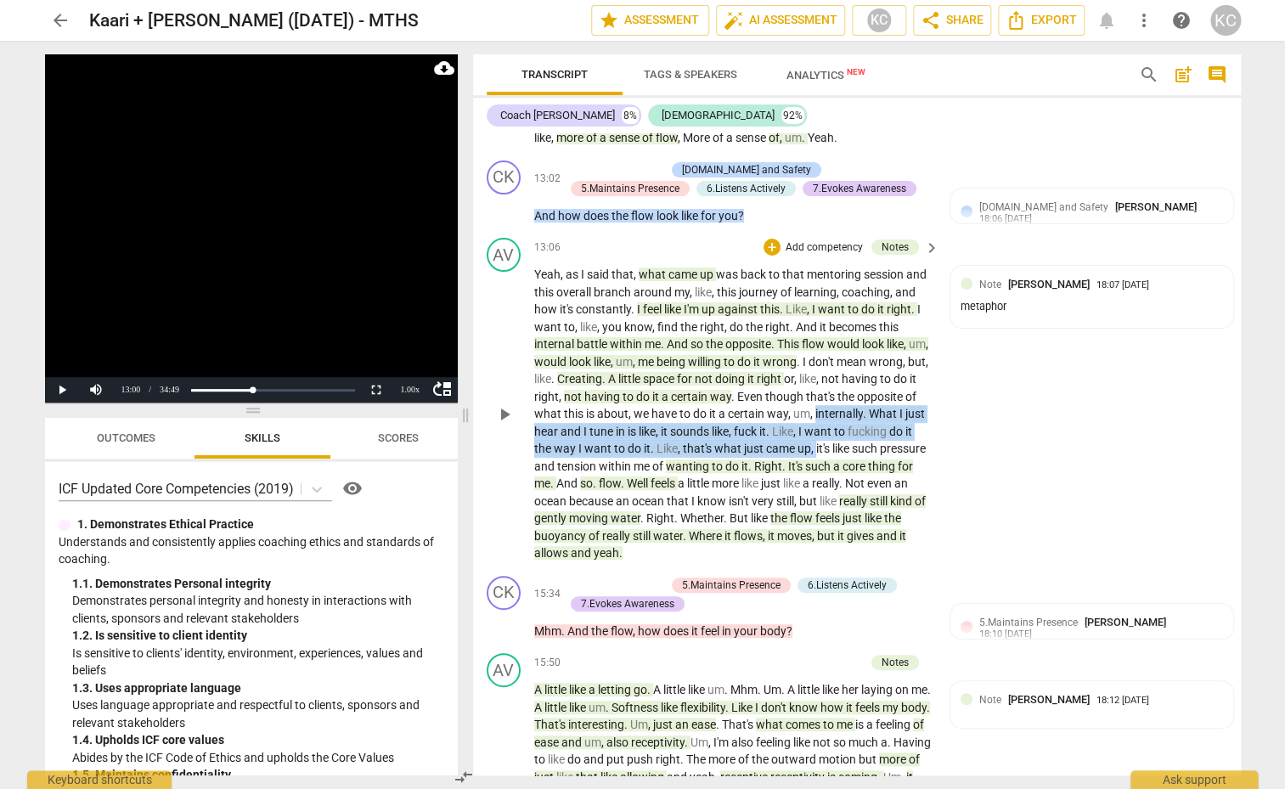
drag, startPoint x: 877, startPoint y: 410, endPoint x: 884, endPoint y: 442, distance: 33.0
click at [884, 442] on p "Yeah , as I said that , what came up was back to that mentoring session and thi…" at bounding box center [732, 414] width 397 height 296
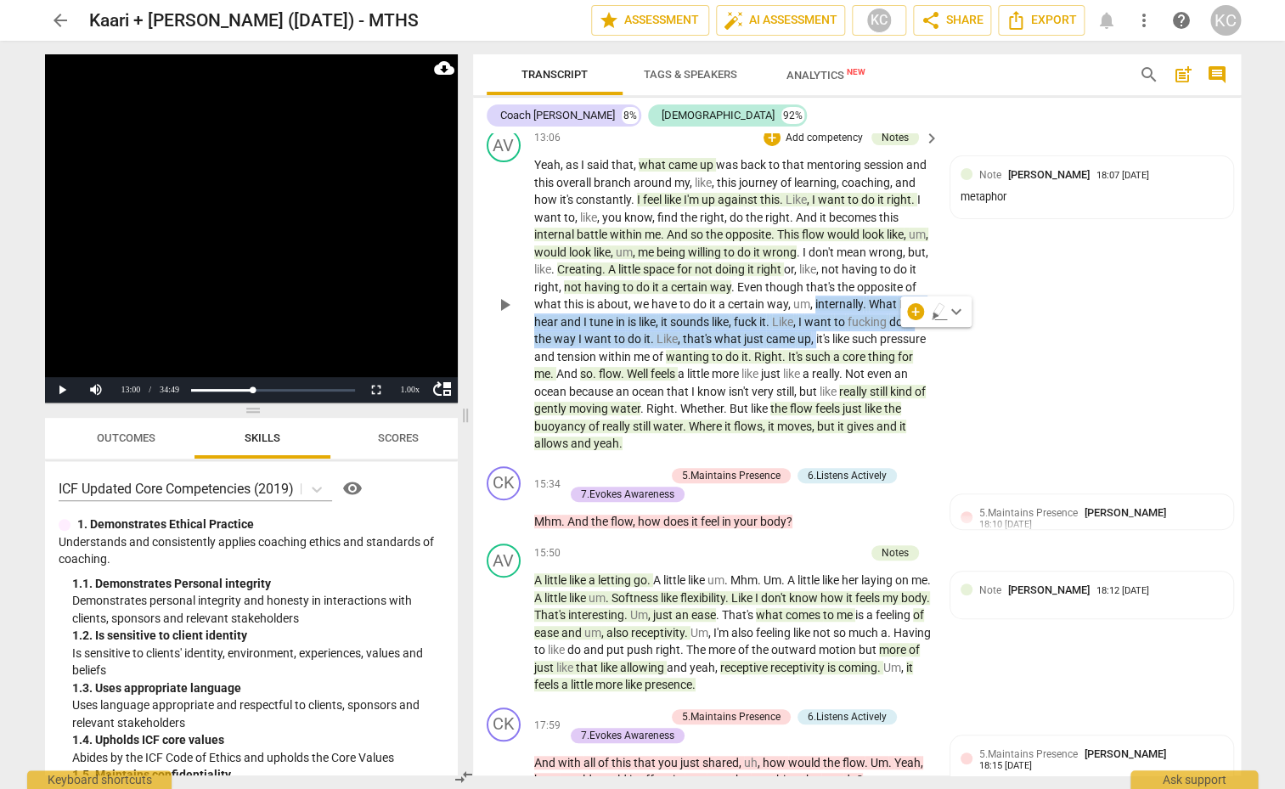
scroll to position [2697, 0]
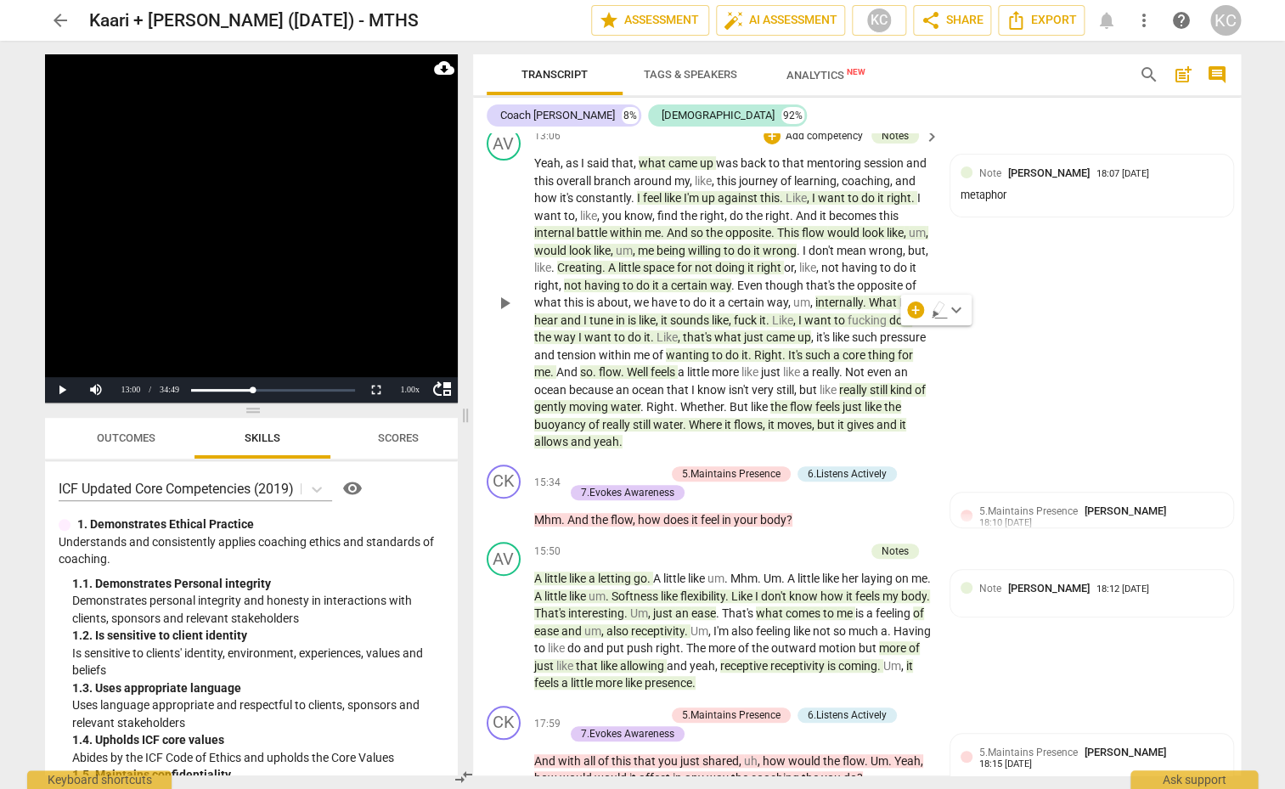
click at [610, 404] on span "moving" at bounding box center [590, 407] width 42 height 14
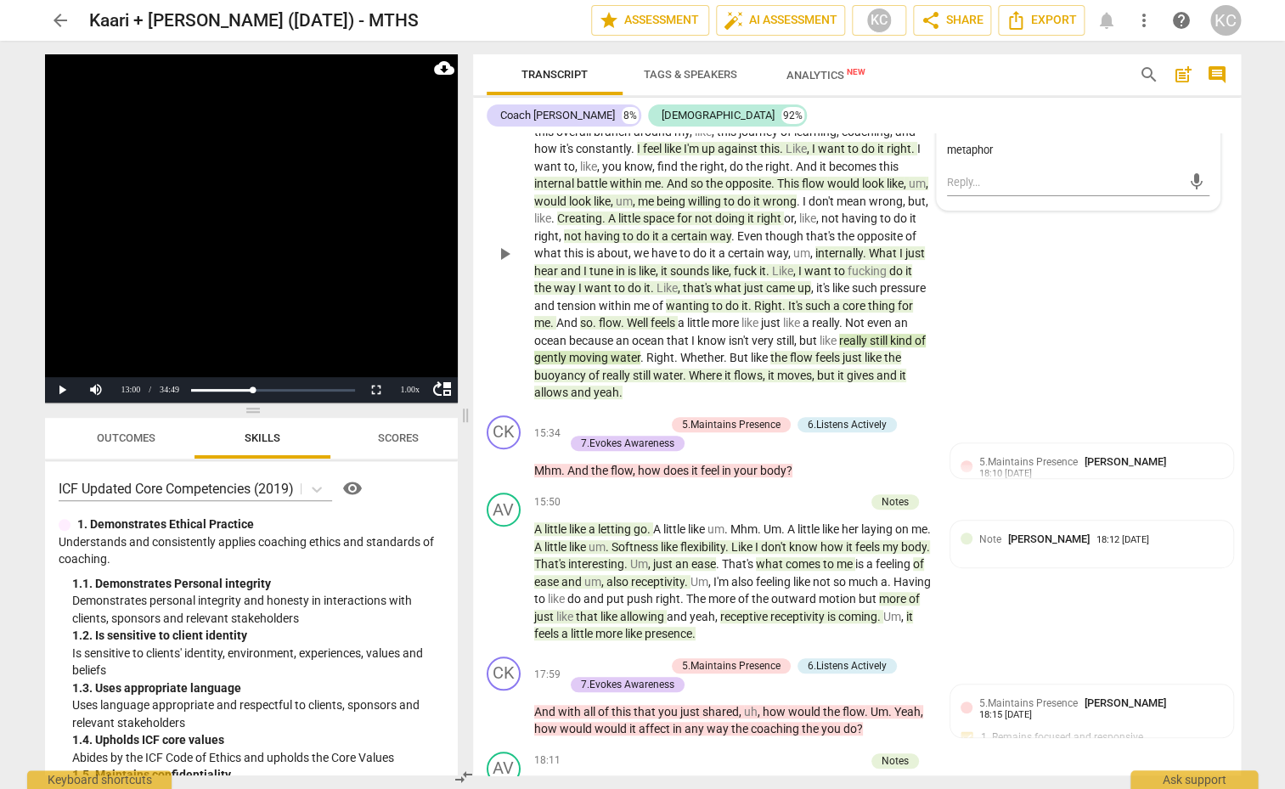
scroll to position [2748, 0]
click at [619, 385] on span "yeah" at bounding box center [606, 391] width 25 height 14
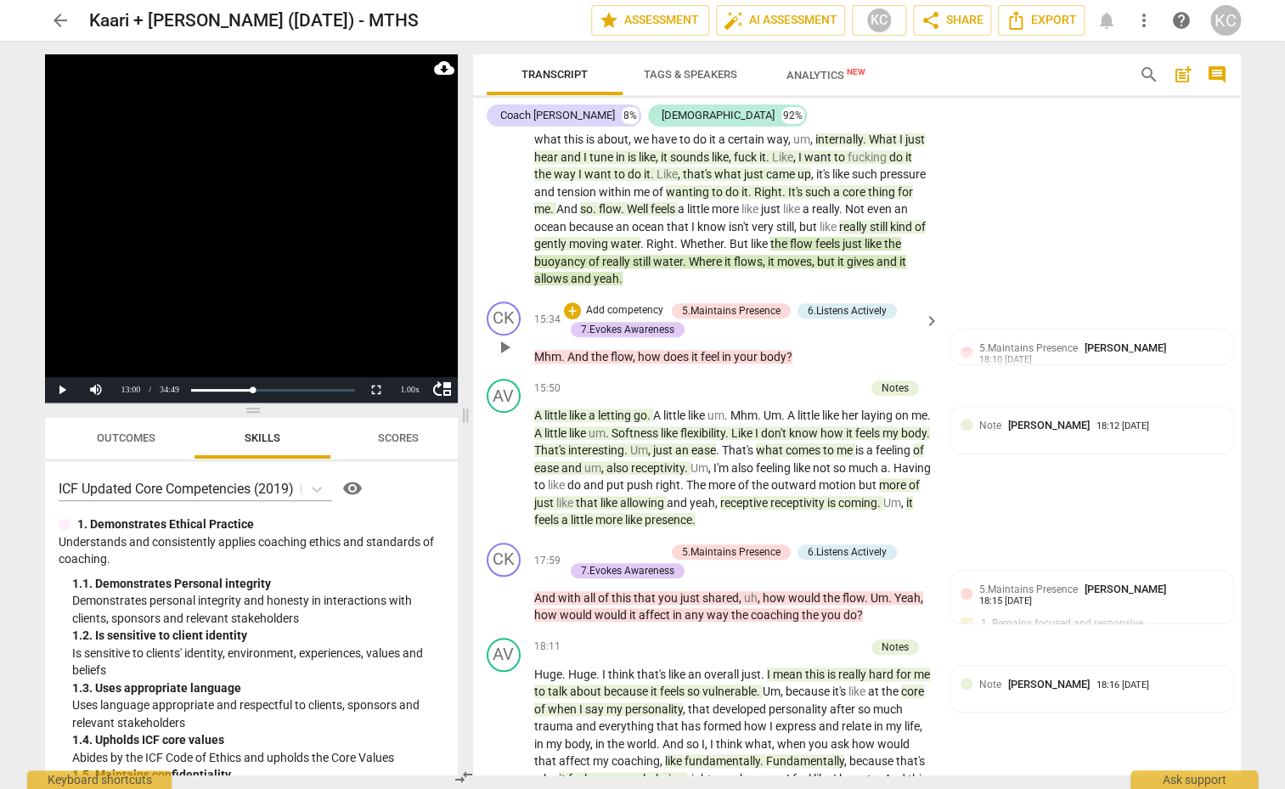
scroll to position [2864, 0]
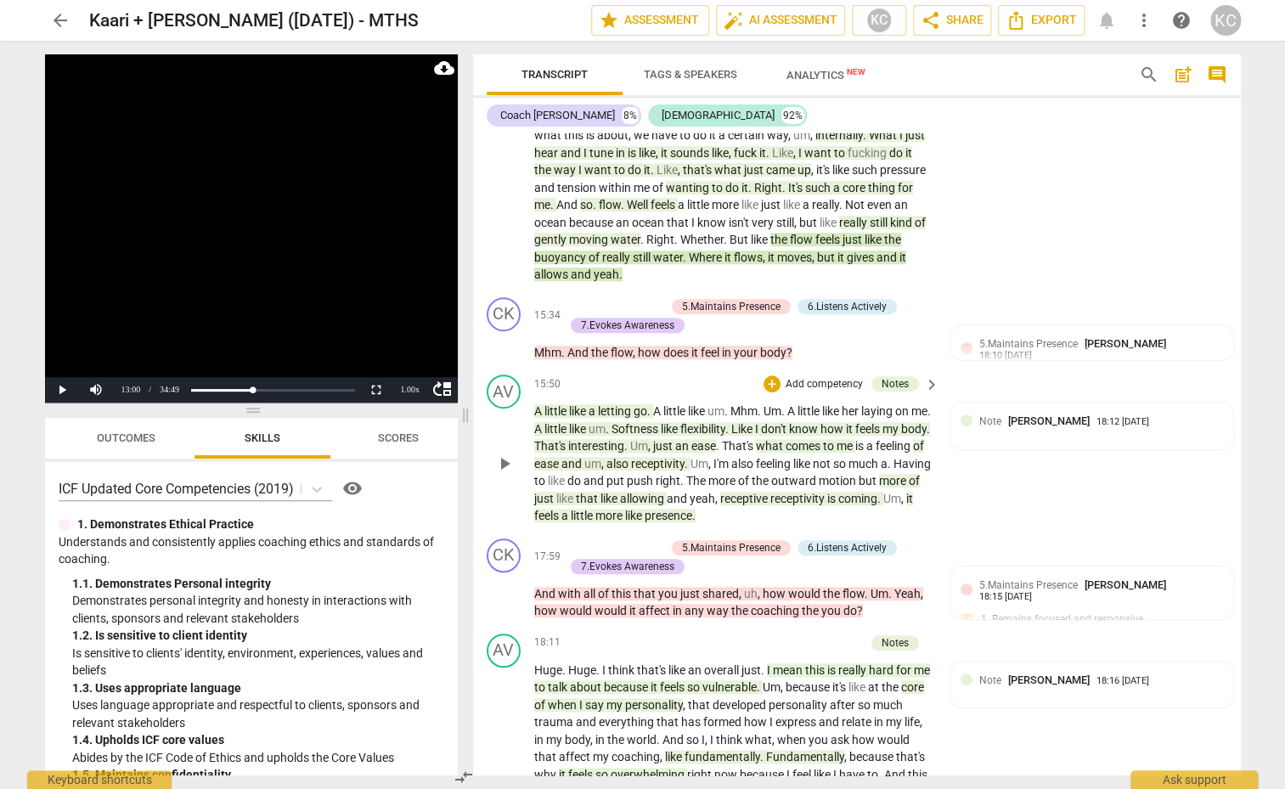
click at [593, 409] on span "a" at bounding box center [592, 411] width 9 height 14
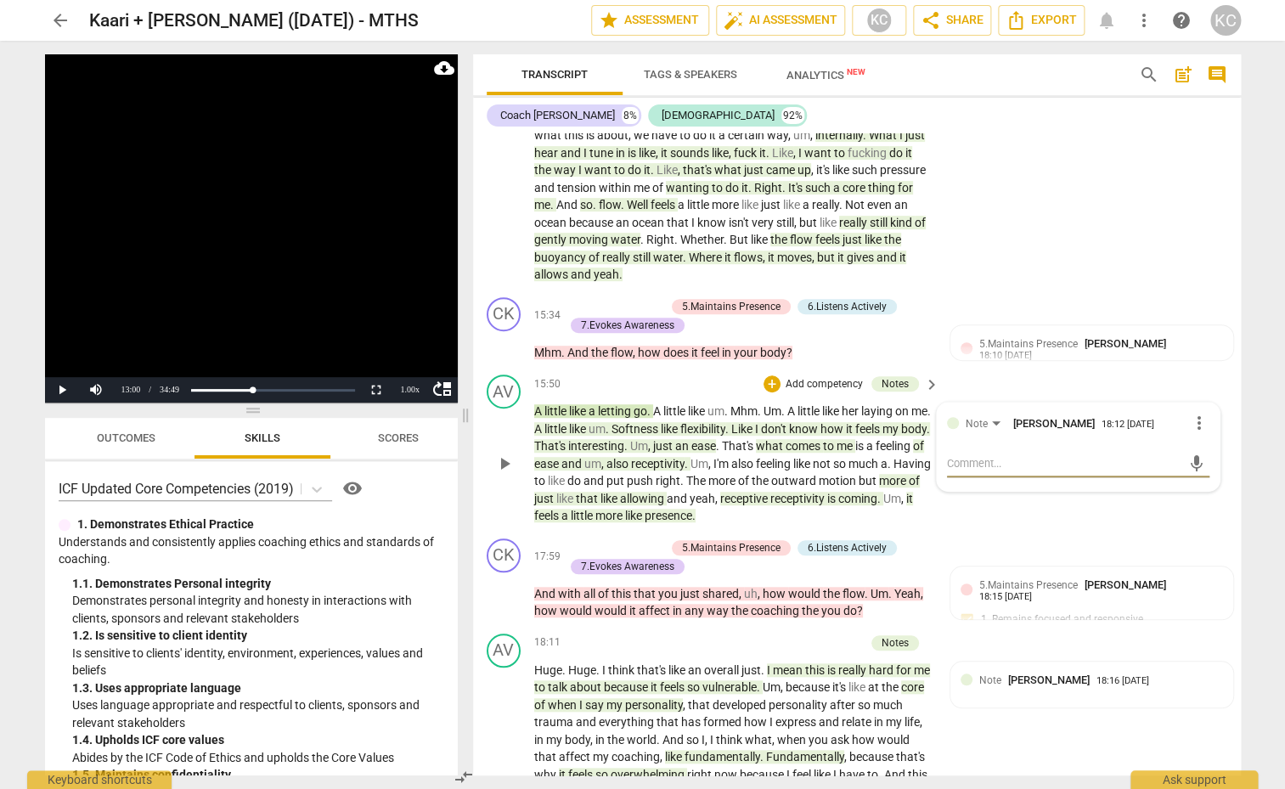
click at [820, 439] on span "comes" at bounding box center [803, 446] width 37 height 14
click at [911, 510] on p "A little like a letting go . A little like um . Mhm . Um . A little like her la…" at bounding box center [732, 463] width 397 height 122
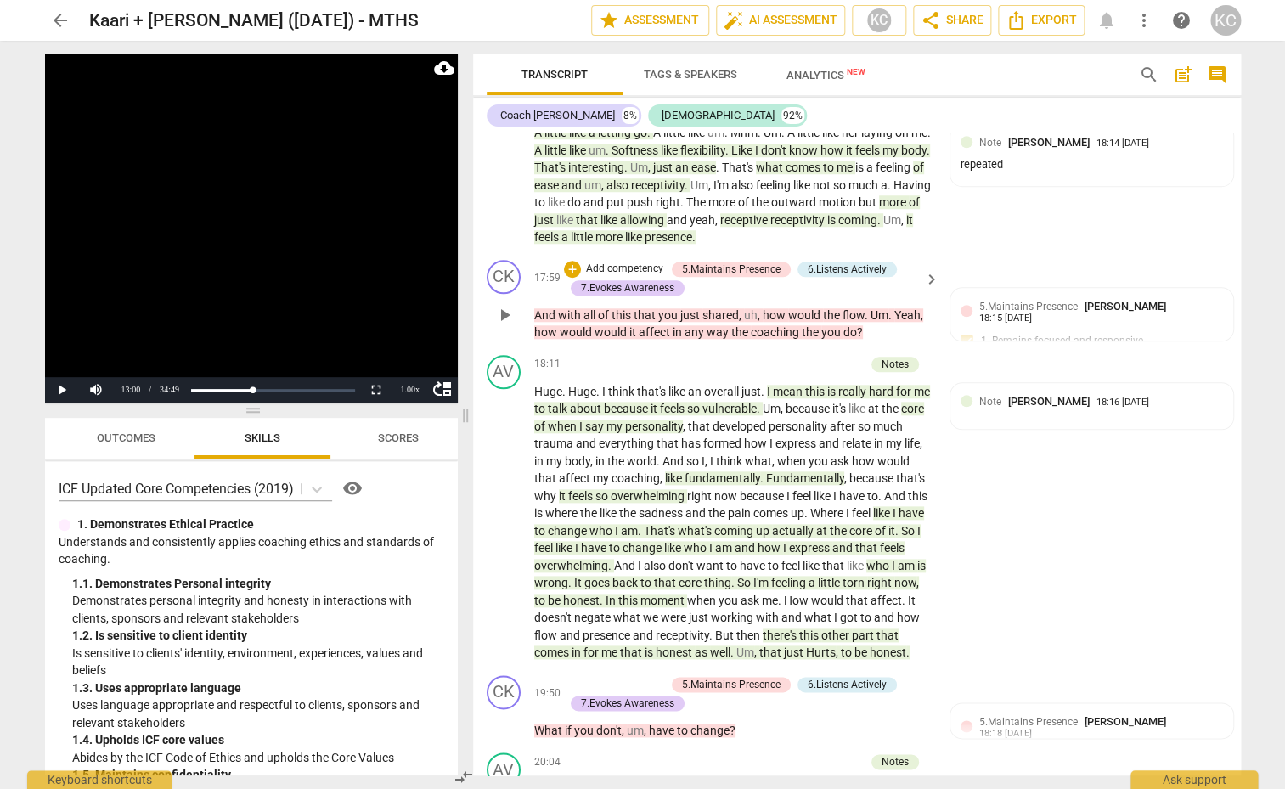
scroll to position [3151, 0]
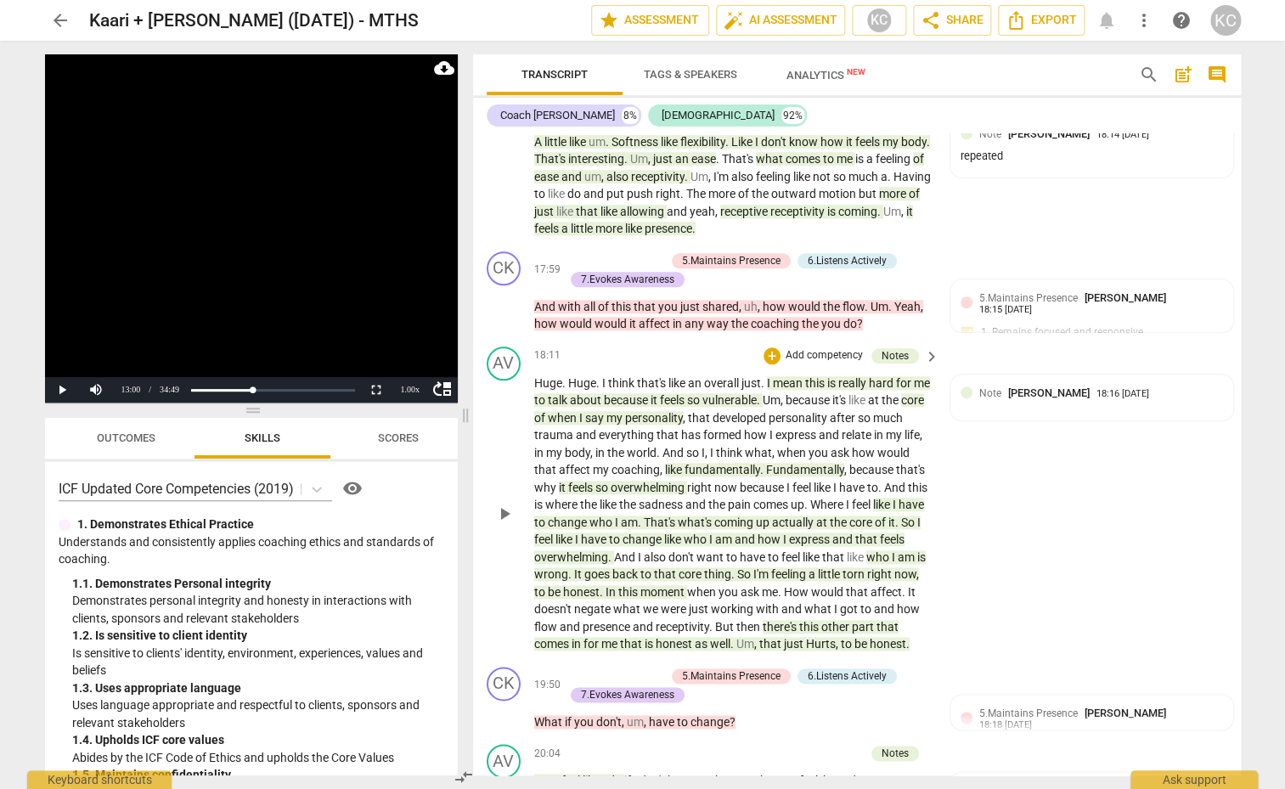
click at [838, 376] on span "is" at bounding box center [832, 383] width 11 height 14
click at [606, 411] on span "say" at bounding box center [595, 418] width 21 height 14
click at [816, 464] on span "Fundamentally" at bounding box center [805, 470] width 78 height 14
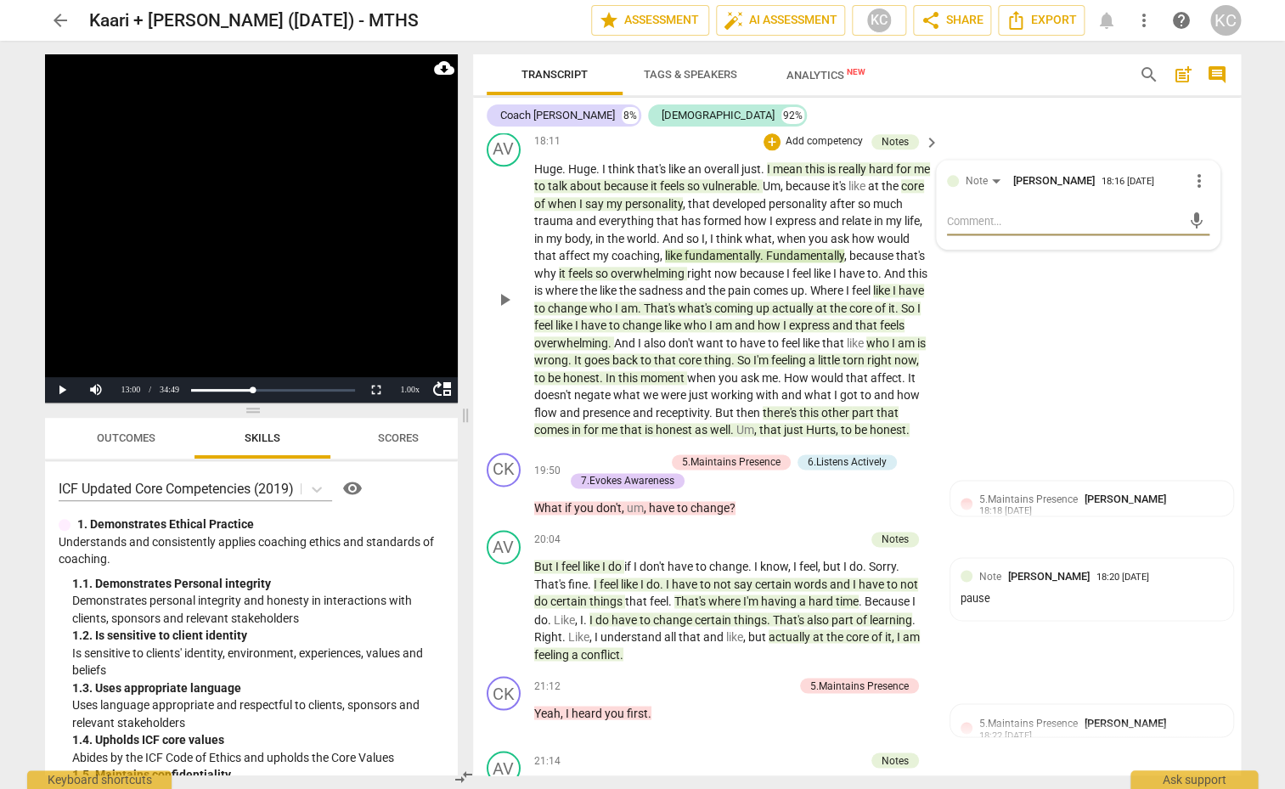
scroll to position [3373, 0]
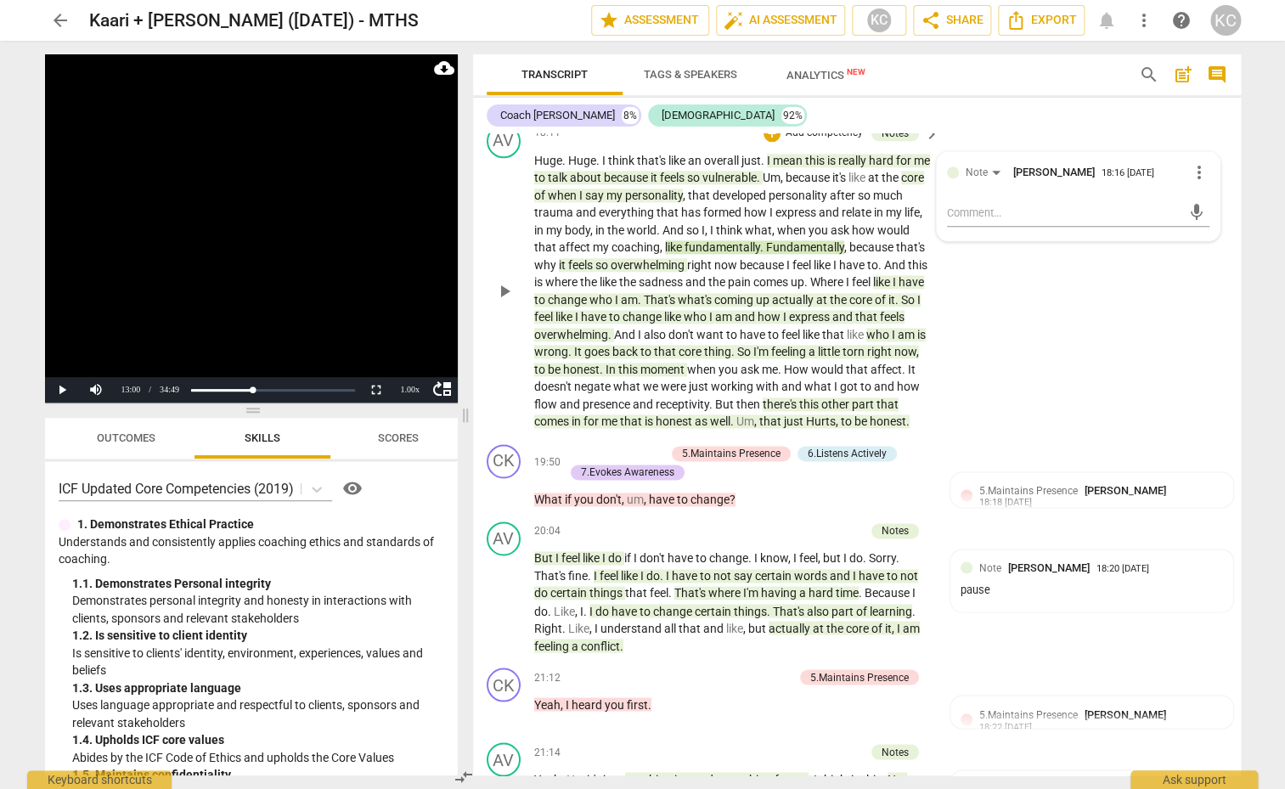
click at [992, 425] on div "AV play_arrow pause 18:11 + Add competency Notes keyboard_arrow_right Huge . Hu…" at bounding box center [857, 277] width 768 height 320
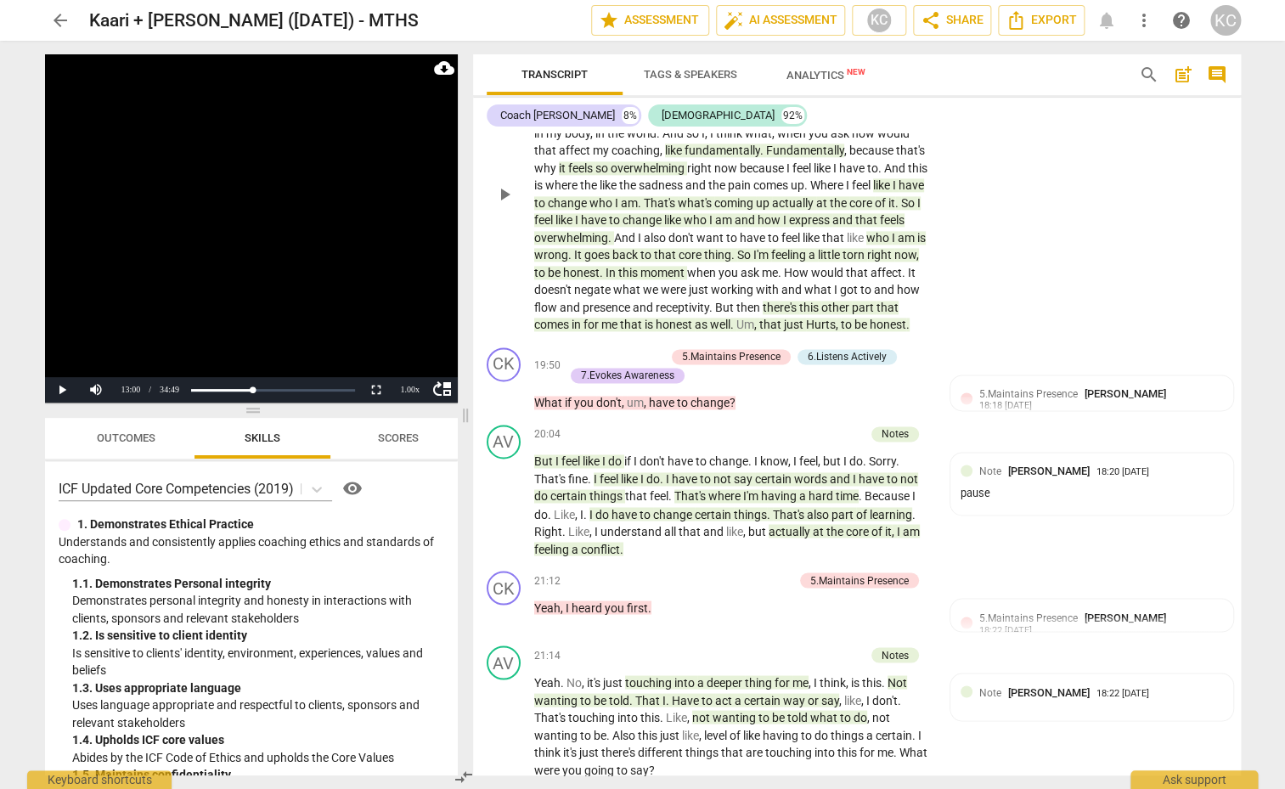
scroll to position [3453, 0]
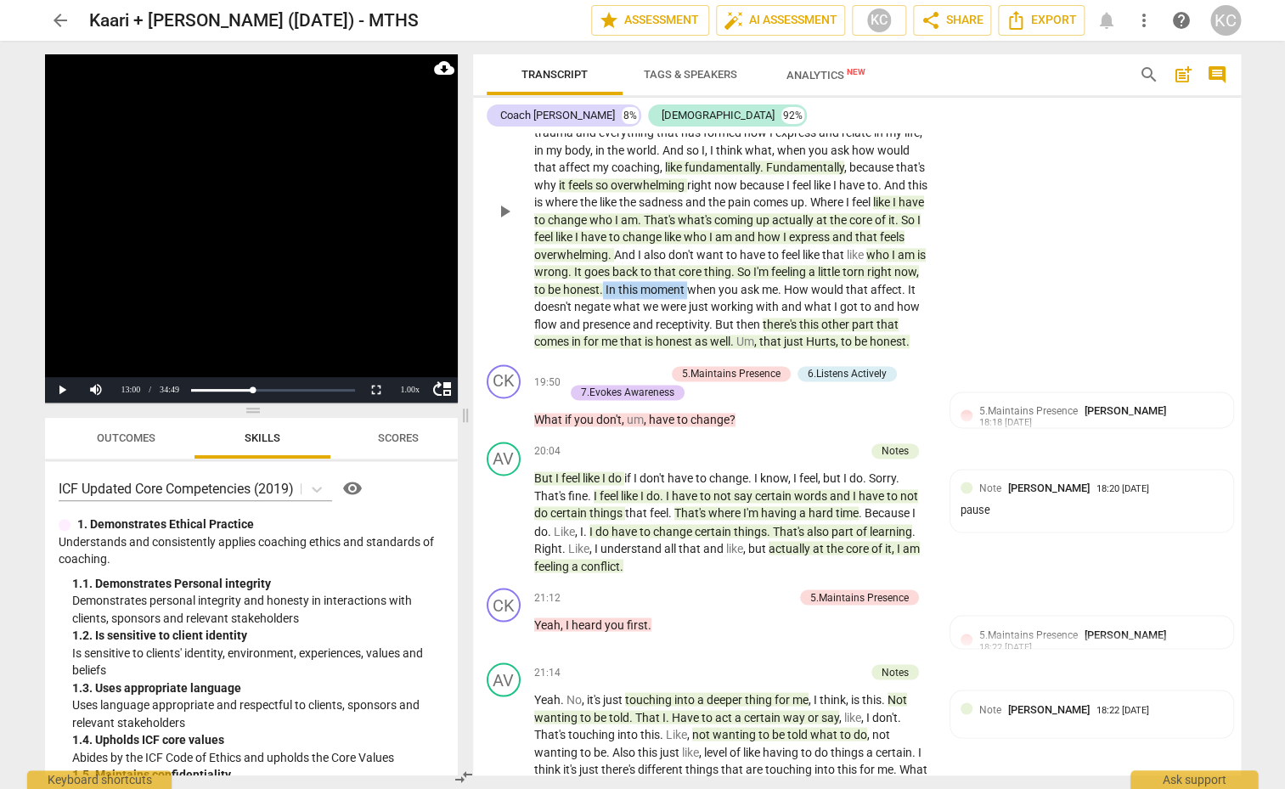
drag, startPoint x: 715, startPoint y: 281, endPoint x: 628, endPoint y: 281, distance: 86.6
click at [628, 280] on p "Huge . Huge . I think that's like an overall just . I mean this is really hard …" at bounding box center [732, 211] width 397 height 278
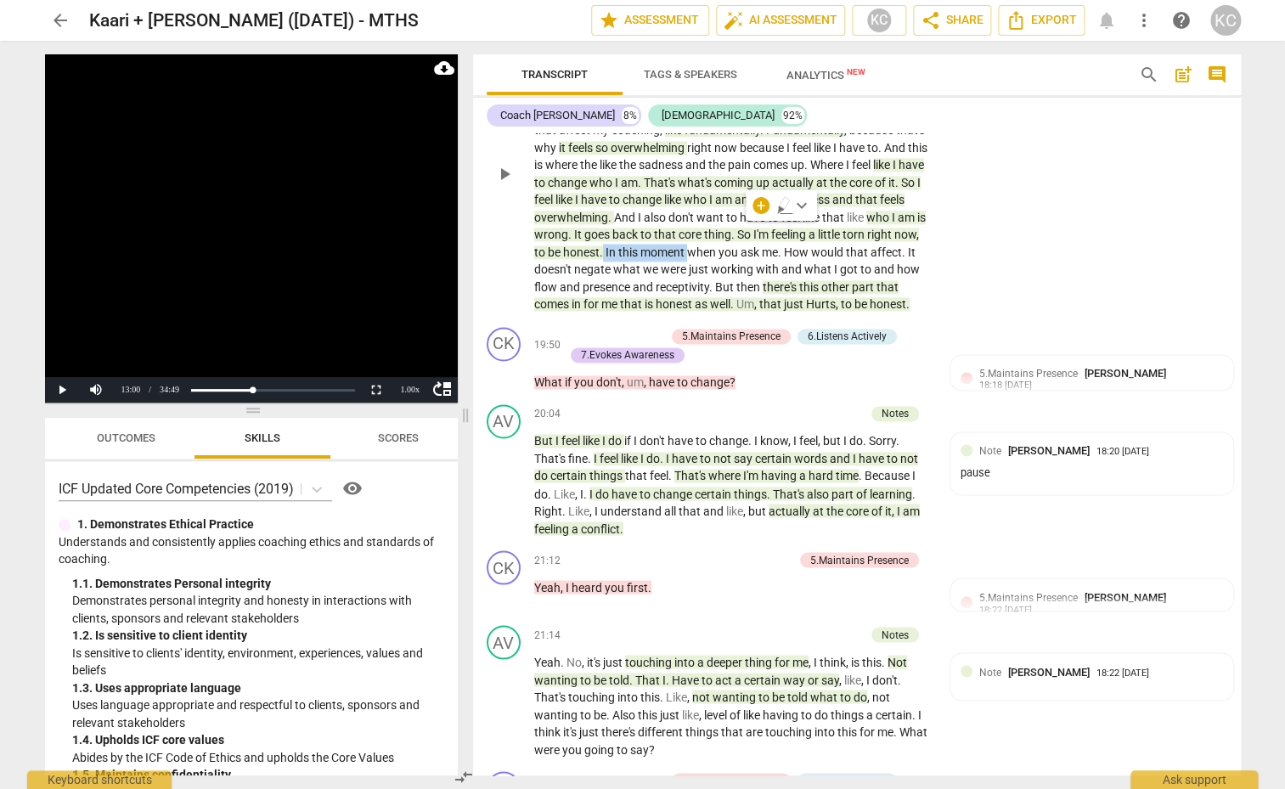
scroll to position [3522, 0]
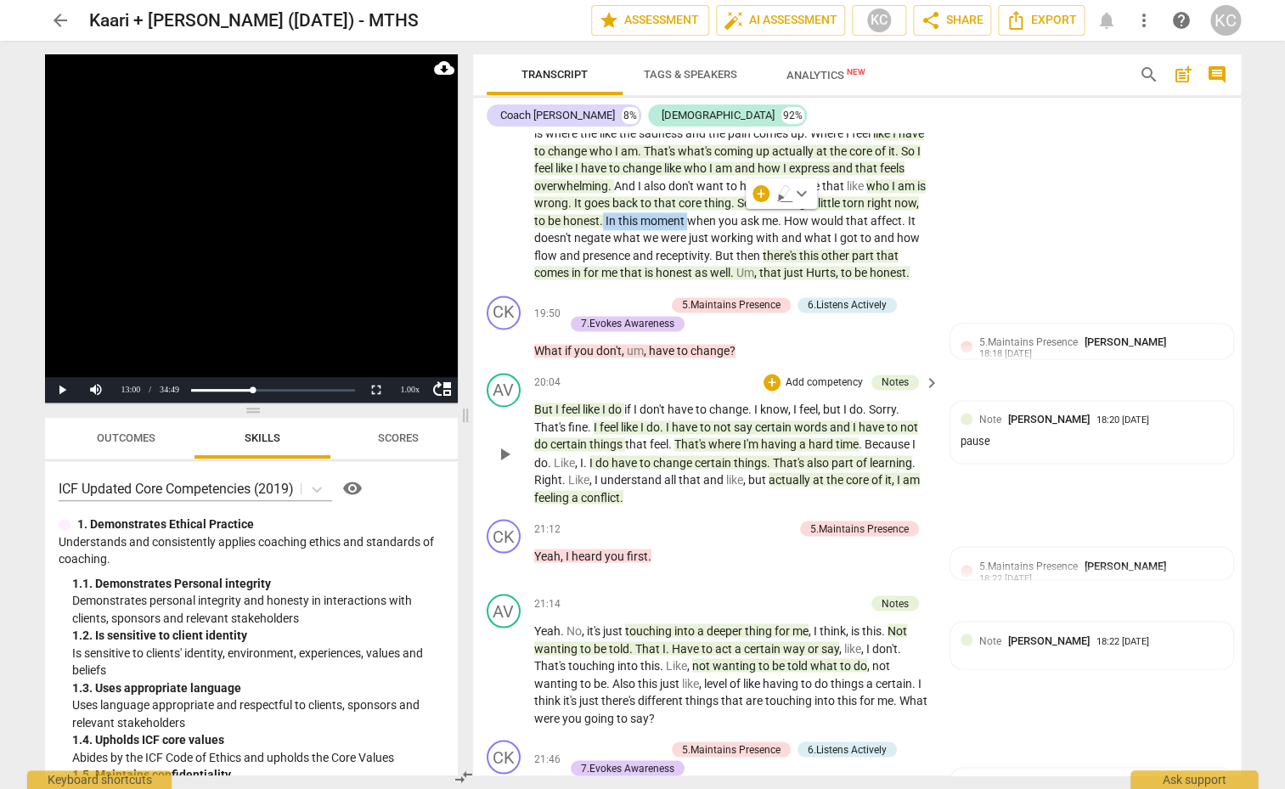
click at [695, 387] on div "20:04 + Add competency Notes keyboard_arrow_right" at bounding box center [738, 382] width 408 height 19
click at [679, 434] on span "have" at bounding box center [686, 427] width 28 height 14
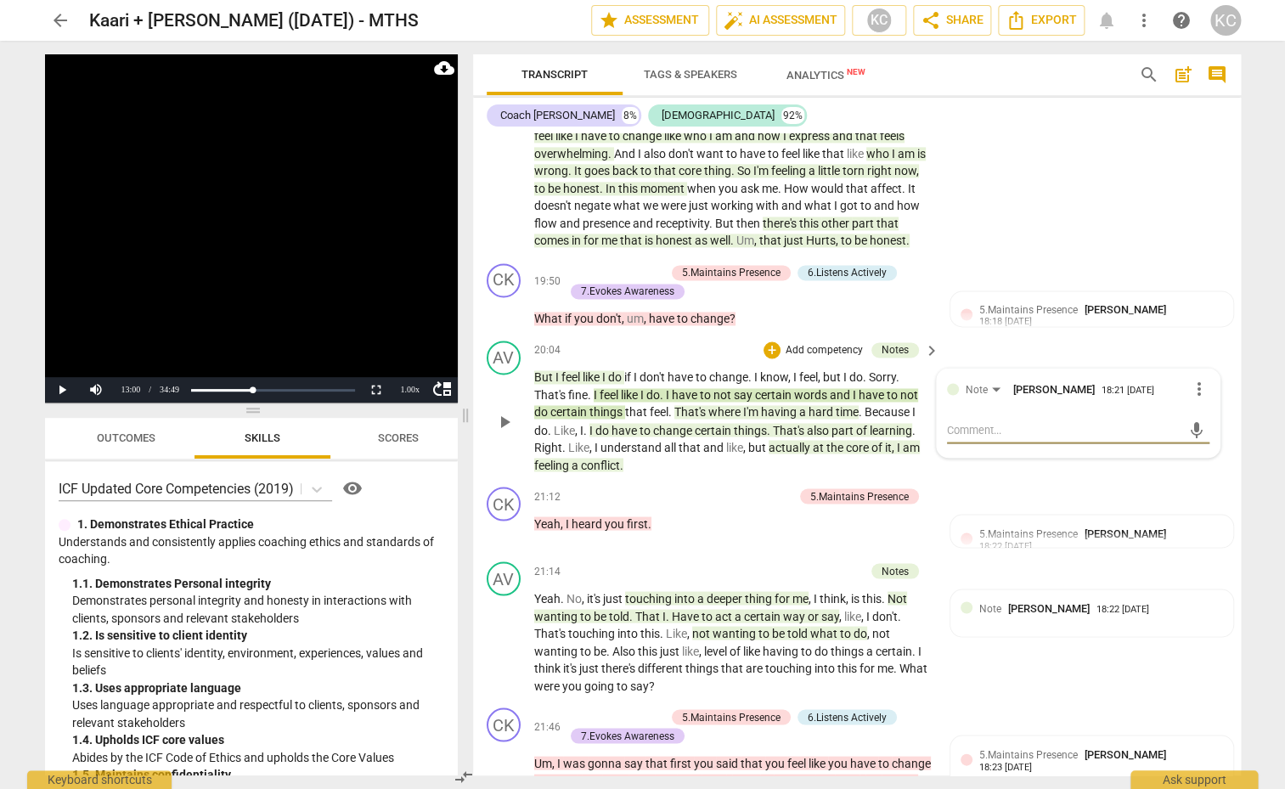
scroll to position [3582, 0]
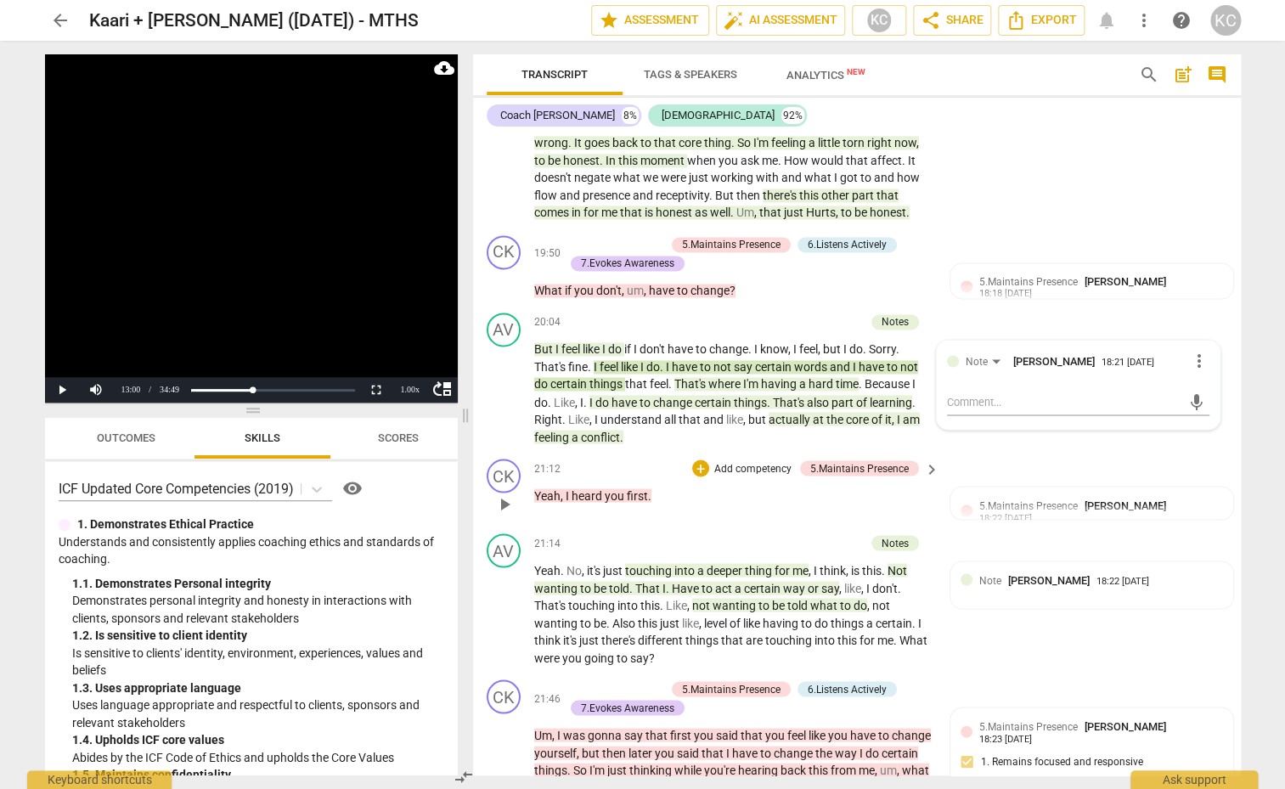
click at [595, 498] on div "21:12 + Add competency 5.Maintains Presence keyboard_arrow_right Yeah , I heard…" at bounding box center [738, 489] width 408 height 61
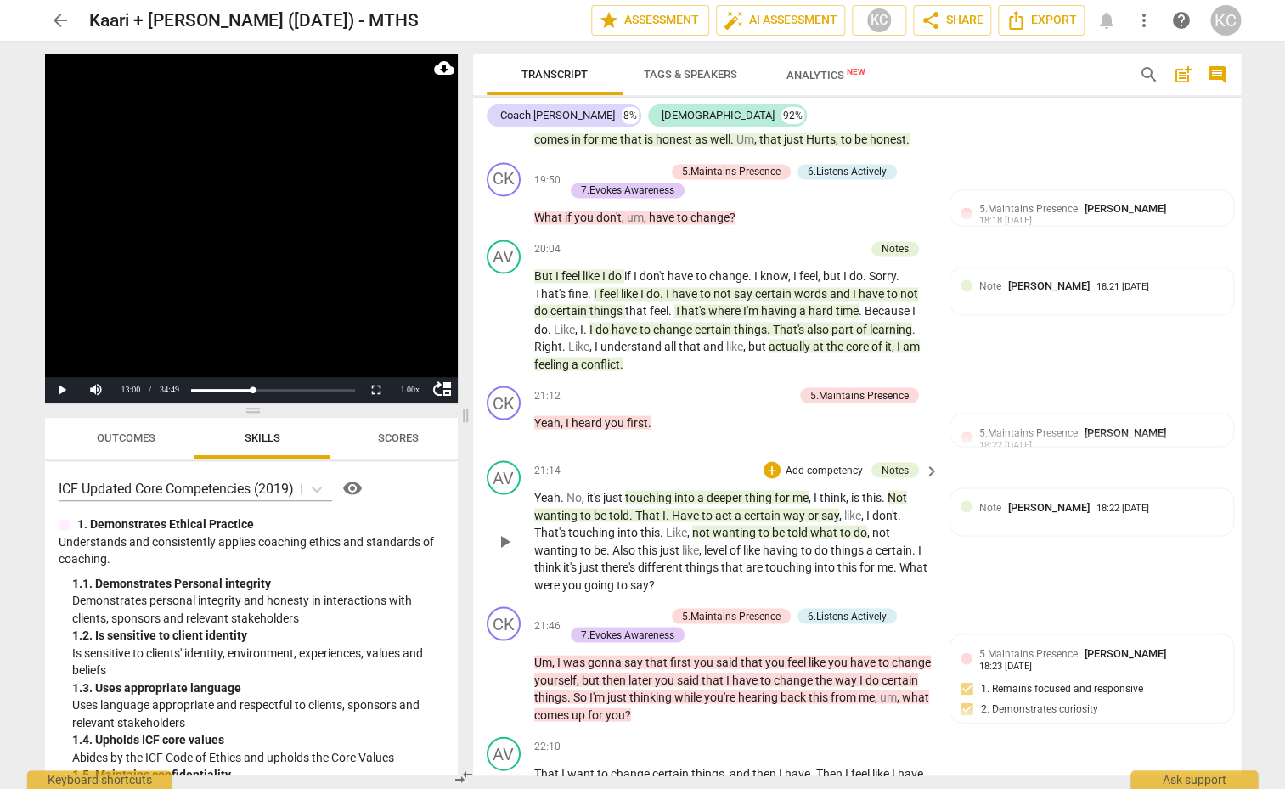
scroll to position [3658, 0]
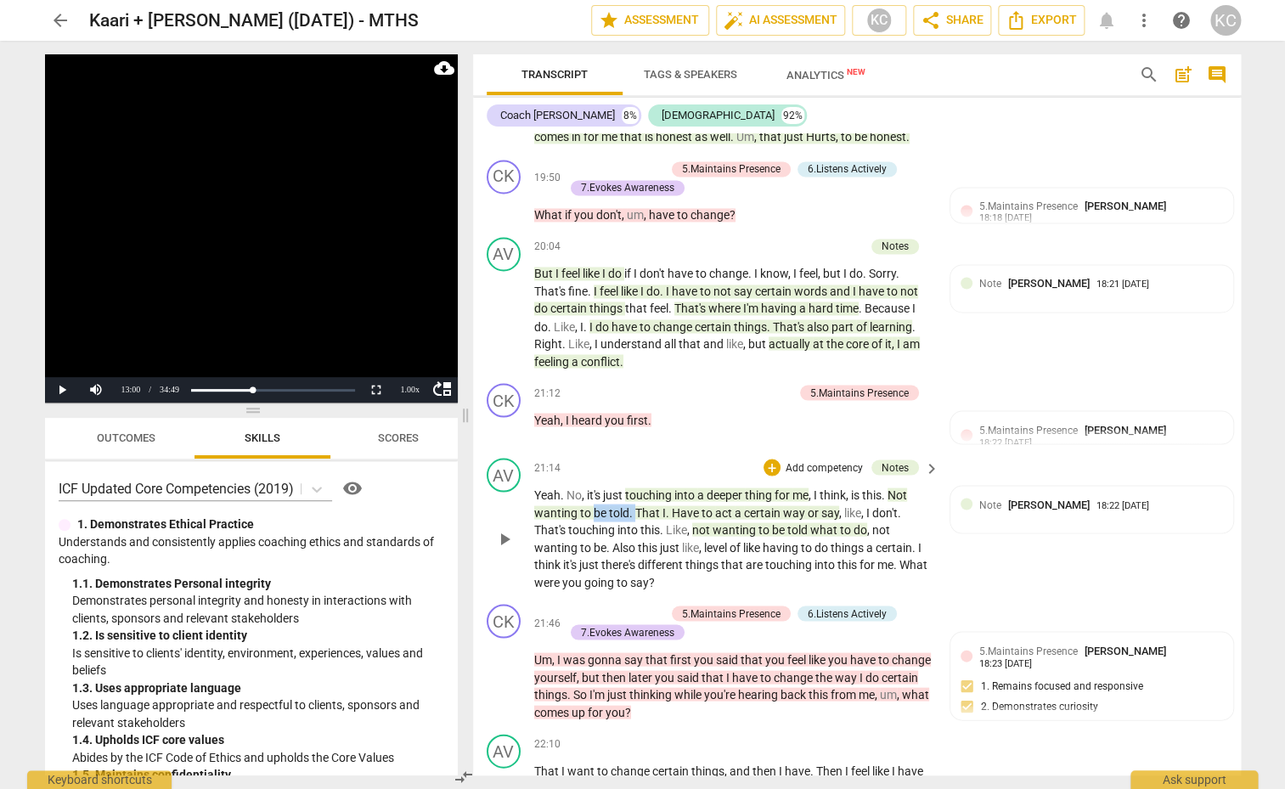
drag, startPoint x: 633, startPoint y: 526, endPoint x: 594, endPoint y: 526, distance: 39.9
click at [594, 526] on p "Yeah . No , it's just touching into a deeper thing for me , I think , is this .…" at bounding box center [732, 538] width 397 height 104
drag, startPoint x: 788, startPoint y: 544, endPoint x: 814, endPoint y: 545, distance: 26.3
click at [814, 545] on p "Yeah . No , it's just touching into a deeper thing for me , I think , is this .…" at bounding box center [732, 538] width 397 height 104
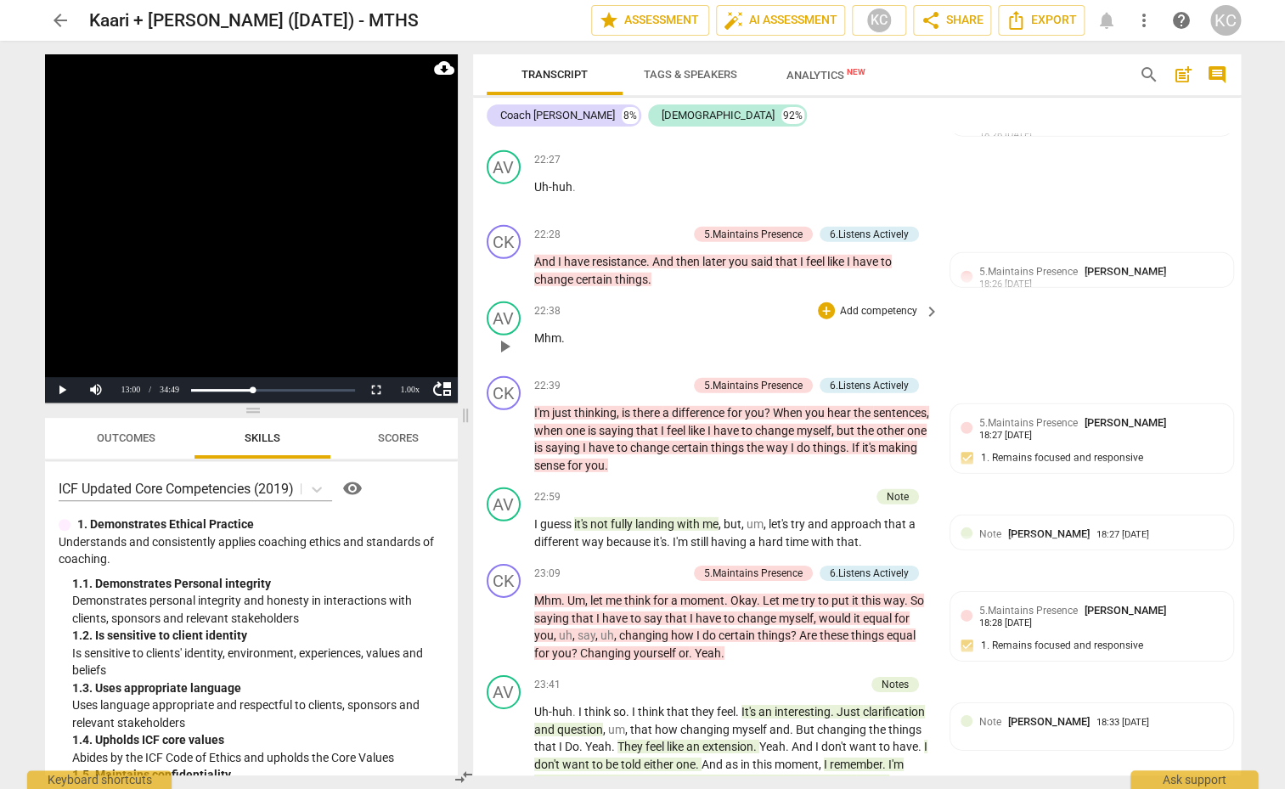
scroll to position [4402, 0]
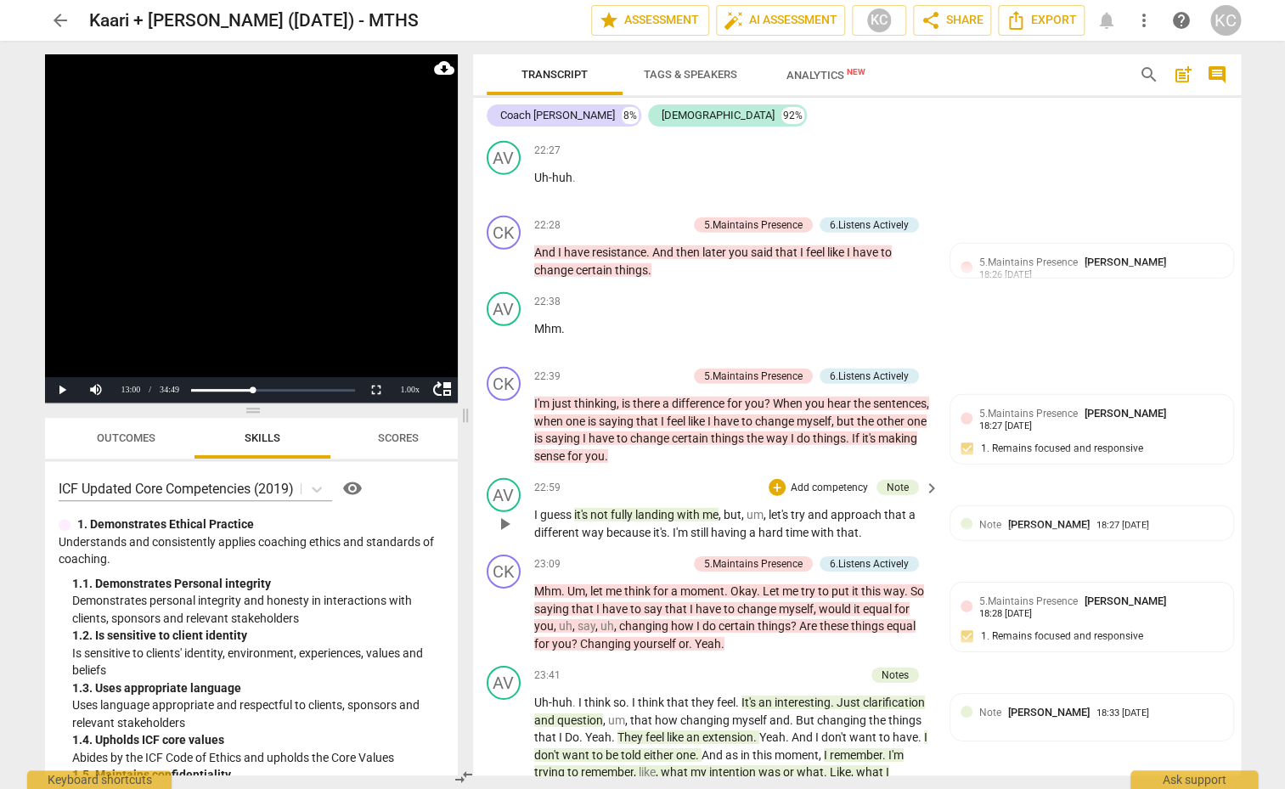
click at [685, 521] on span "with" at bounding box center [689, 515] width 25 height 14
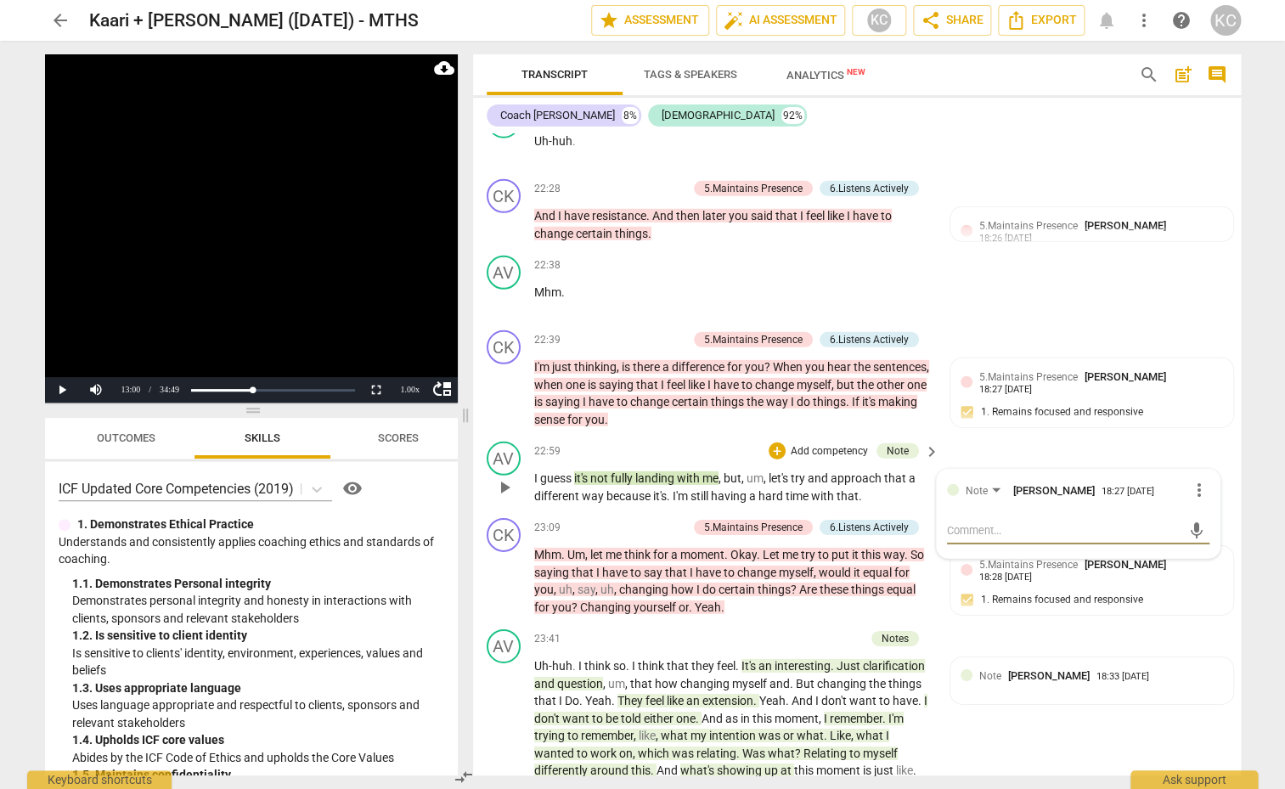
scroll to position [4440, 0]
click at [771, 474] on div "22:59 + Add competency Note keyboard_arrow_right I guess it's not fully landing…" at bounding box center [738, 471] width 408 height 63
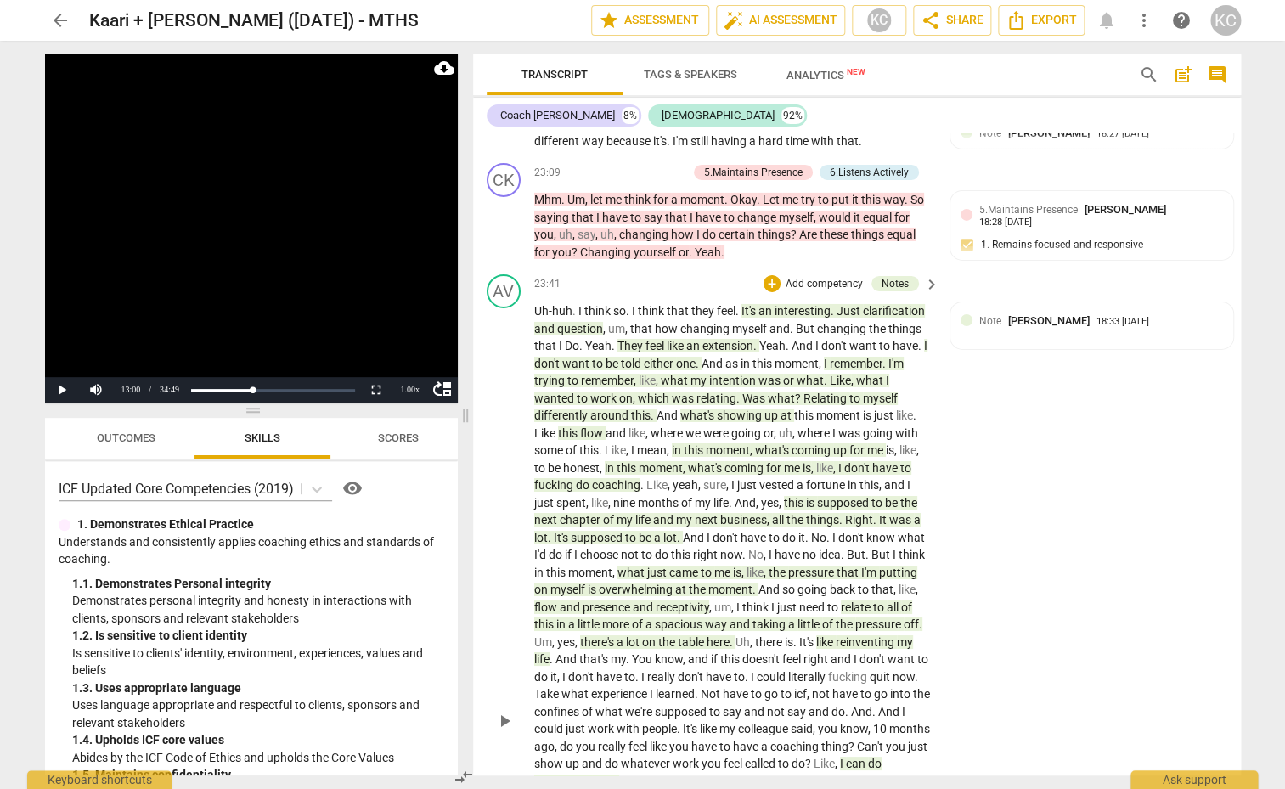
scroll to position [4796, 0]
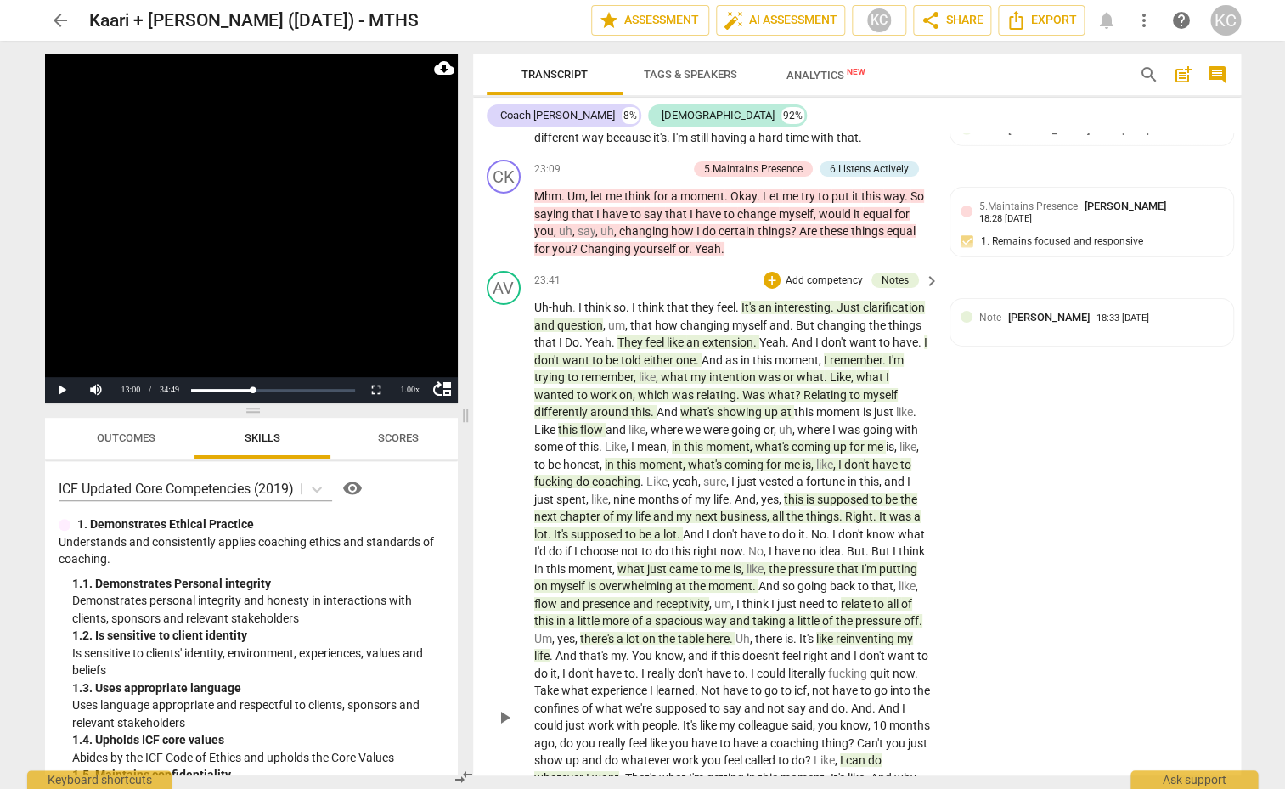
click at [657, 349] on span "feel" at bounding box center [655, 342] width 21 height 14
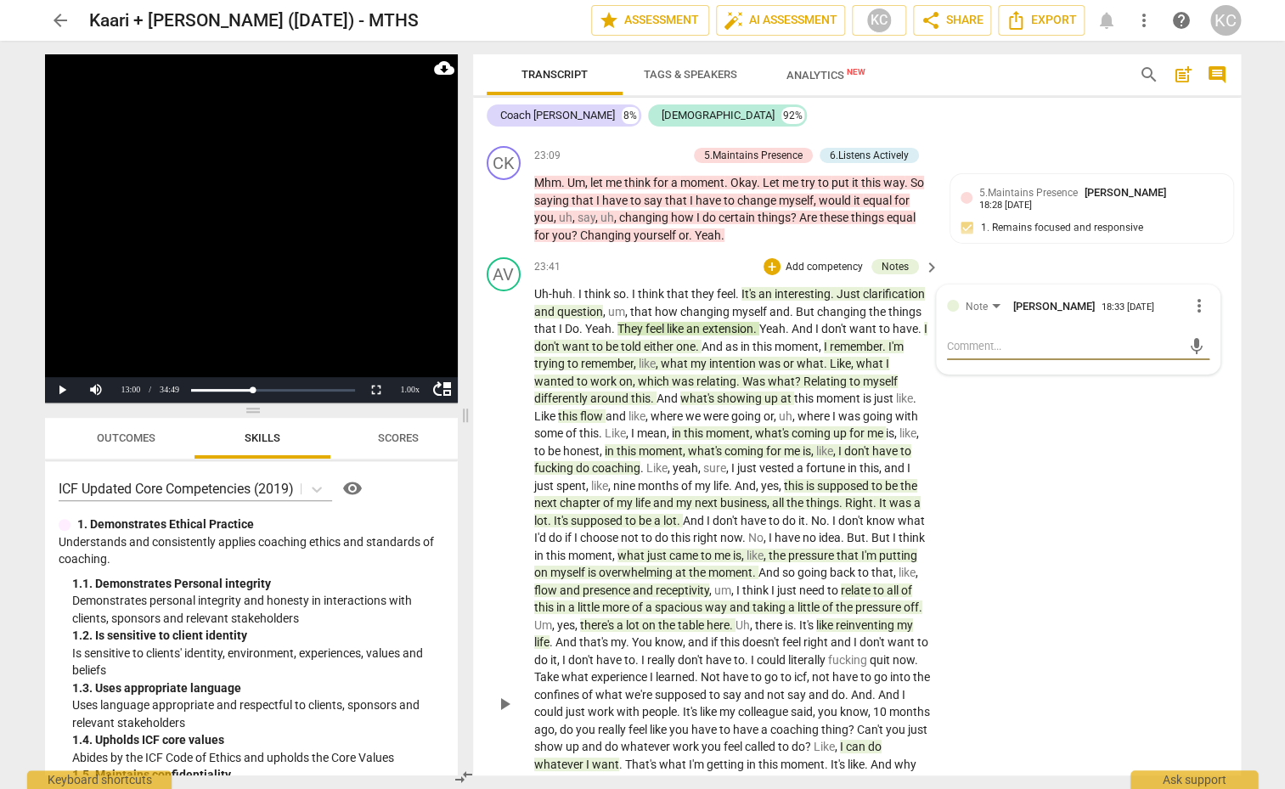
scroll to position [4802, 0]
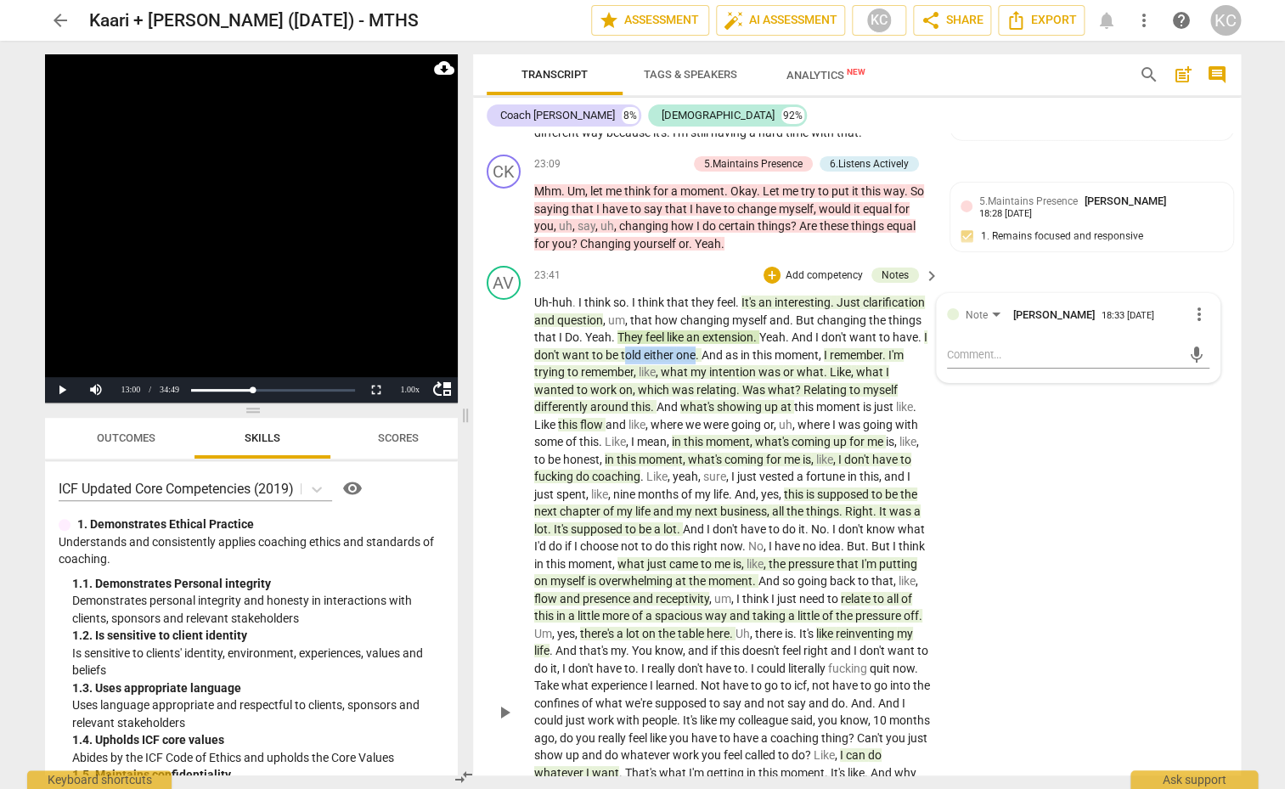
drag, startPoint x: 692, startPoint y: 365, endPoint x: 622, endPoint y: 362, distance: 70.6
click at [622, 362] on p "Uh-huh . I think so . I think that they feel . It's an interesting . Just clari…" at bounding box center [732, 711] width 397 height 835
click at [554, 442] on p "Uh-huh . I think so . I think that they feel . It's an interesting . Just clari…" at bounding box center [732, 711] width 397 height 835
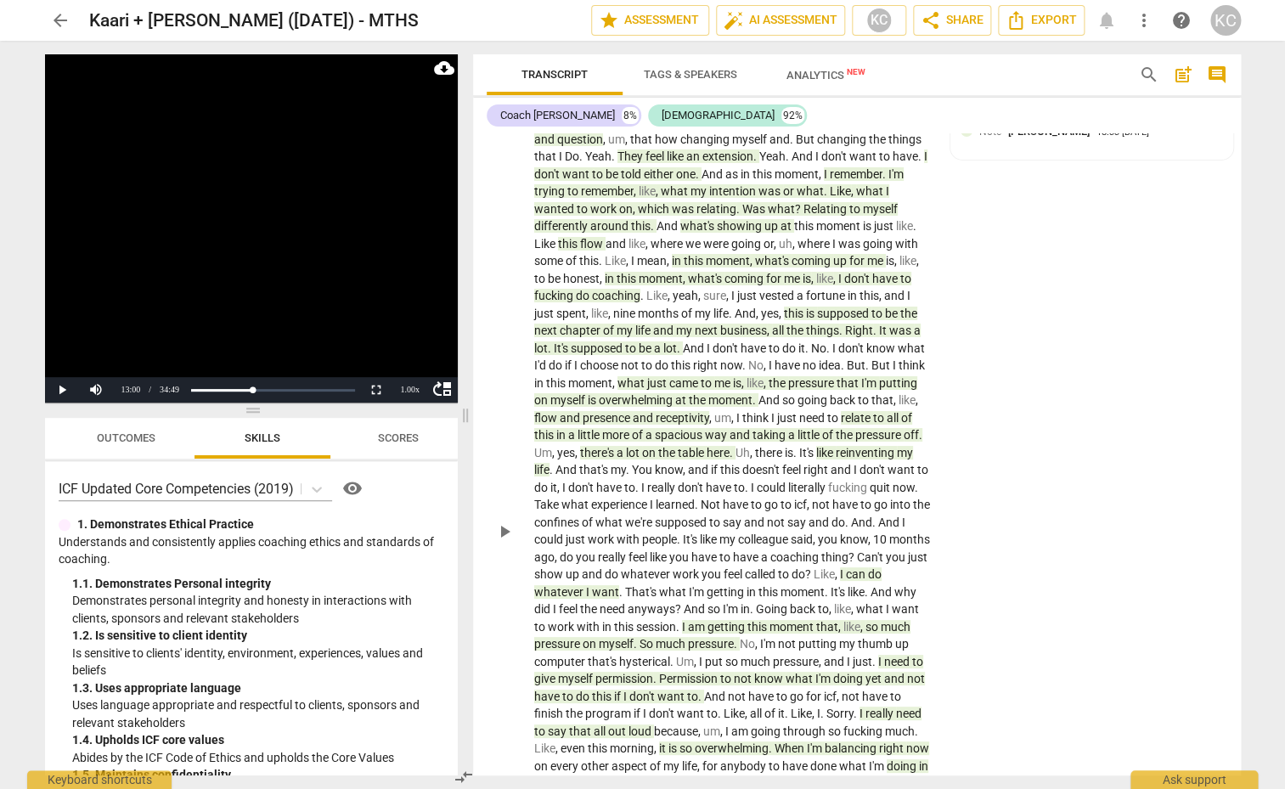
scroll to position [4959, 0]
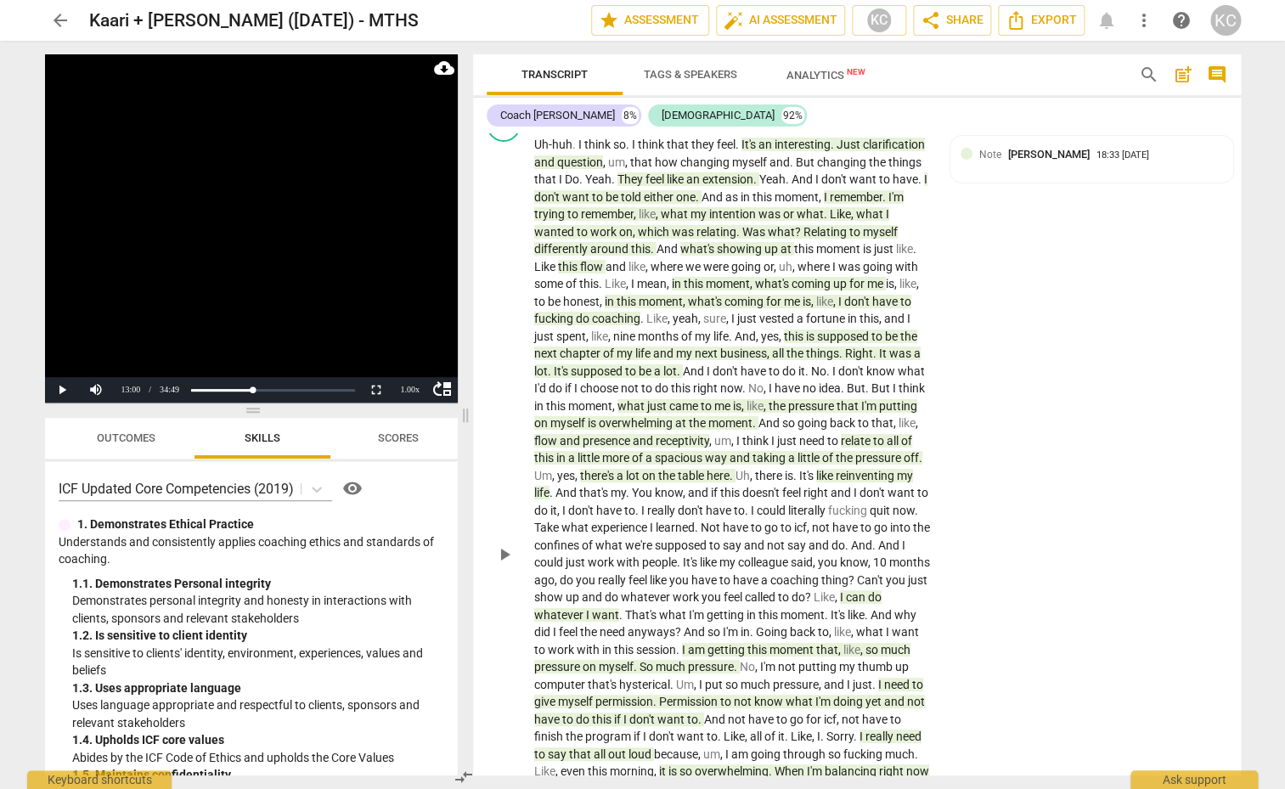
click at [845, 360] on span "Right" at bounding box center [859, 353] width 28 height 14
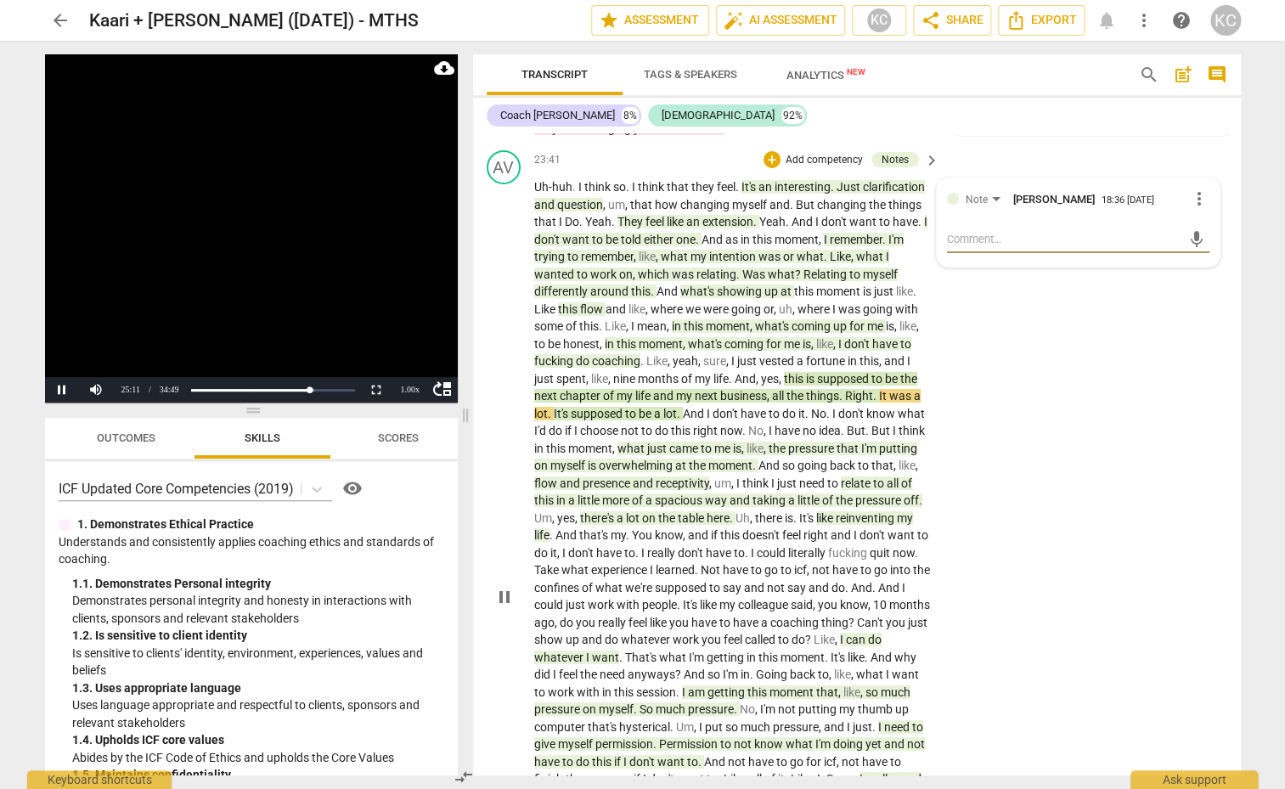
scroll to position [4926, 0]
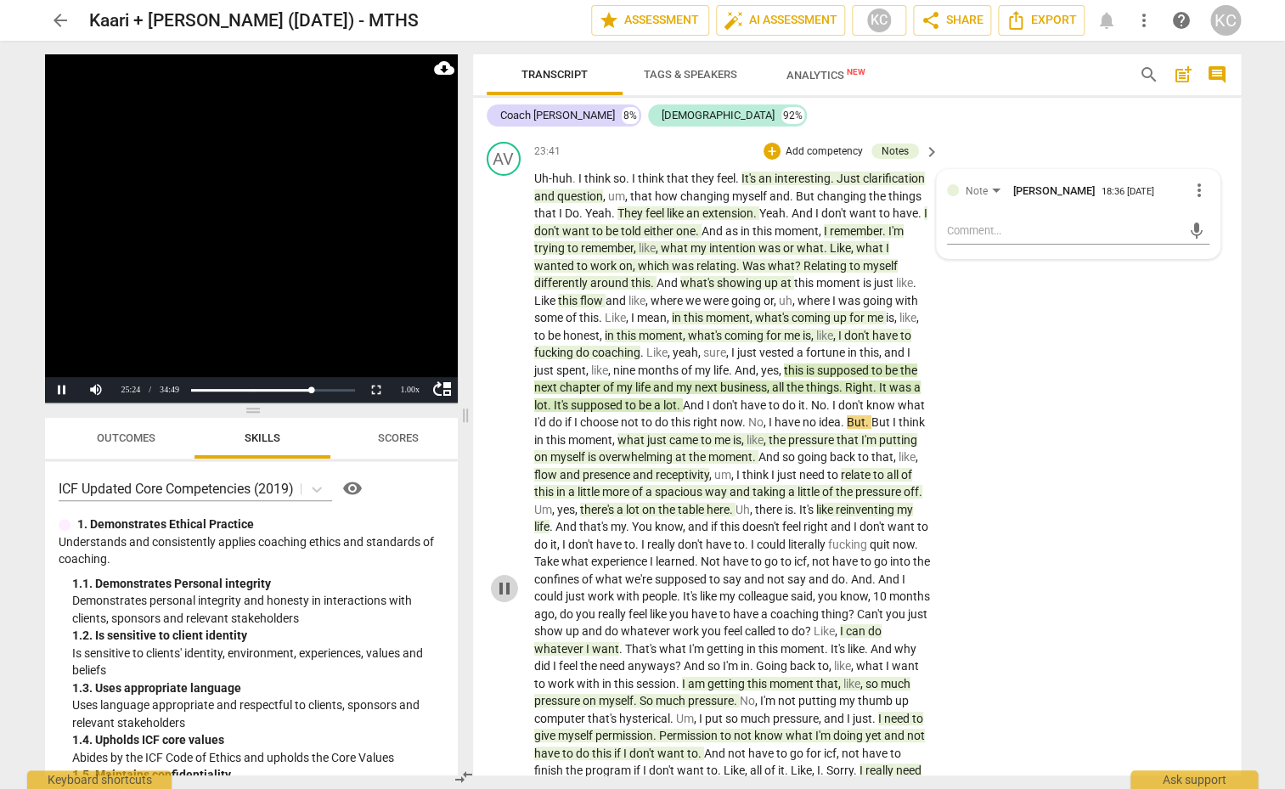
click at [502, 602] on button "pause" at bounding box center [504, 588] width 27 height 27
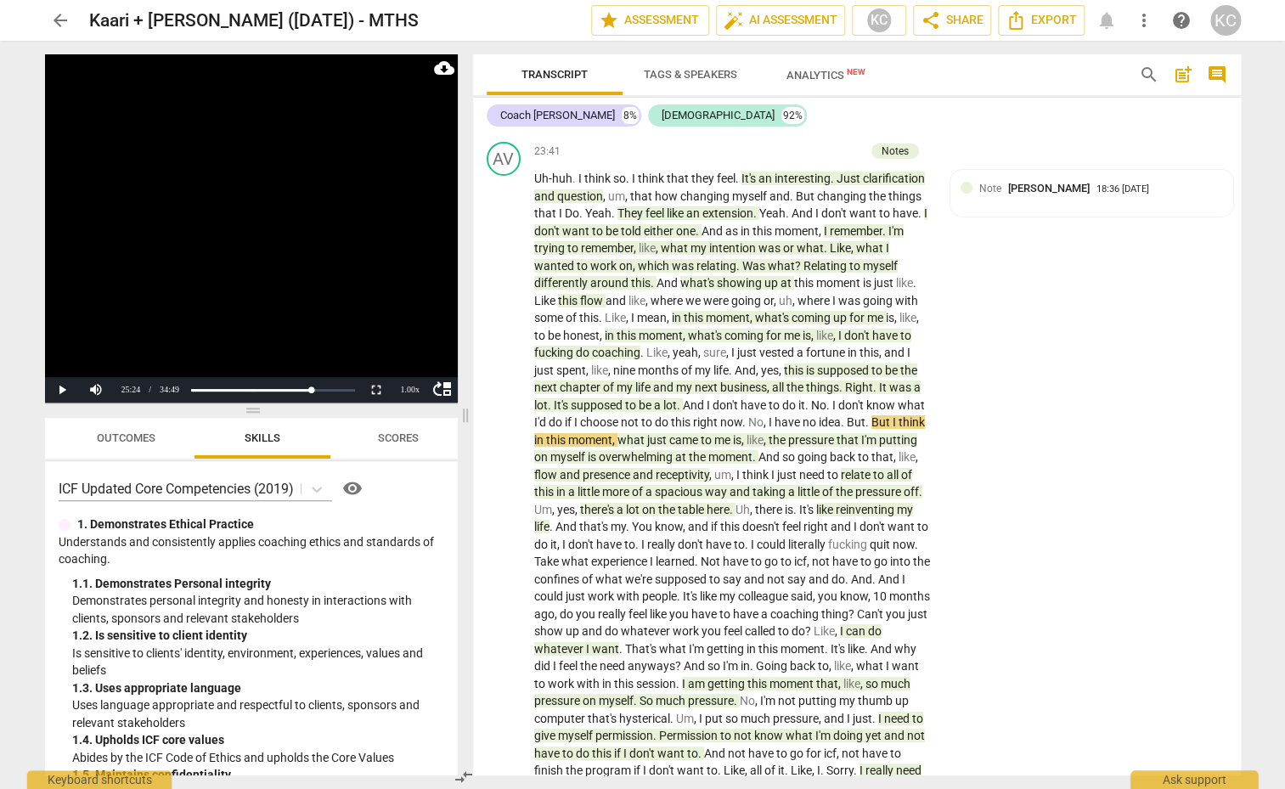
click at [683, 412] on span "And" at bounding box center [695, 405] width 24 height 14
click at [502, 594] on span "pause" at bounding box center [504, 588] width 20 height 20
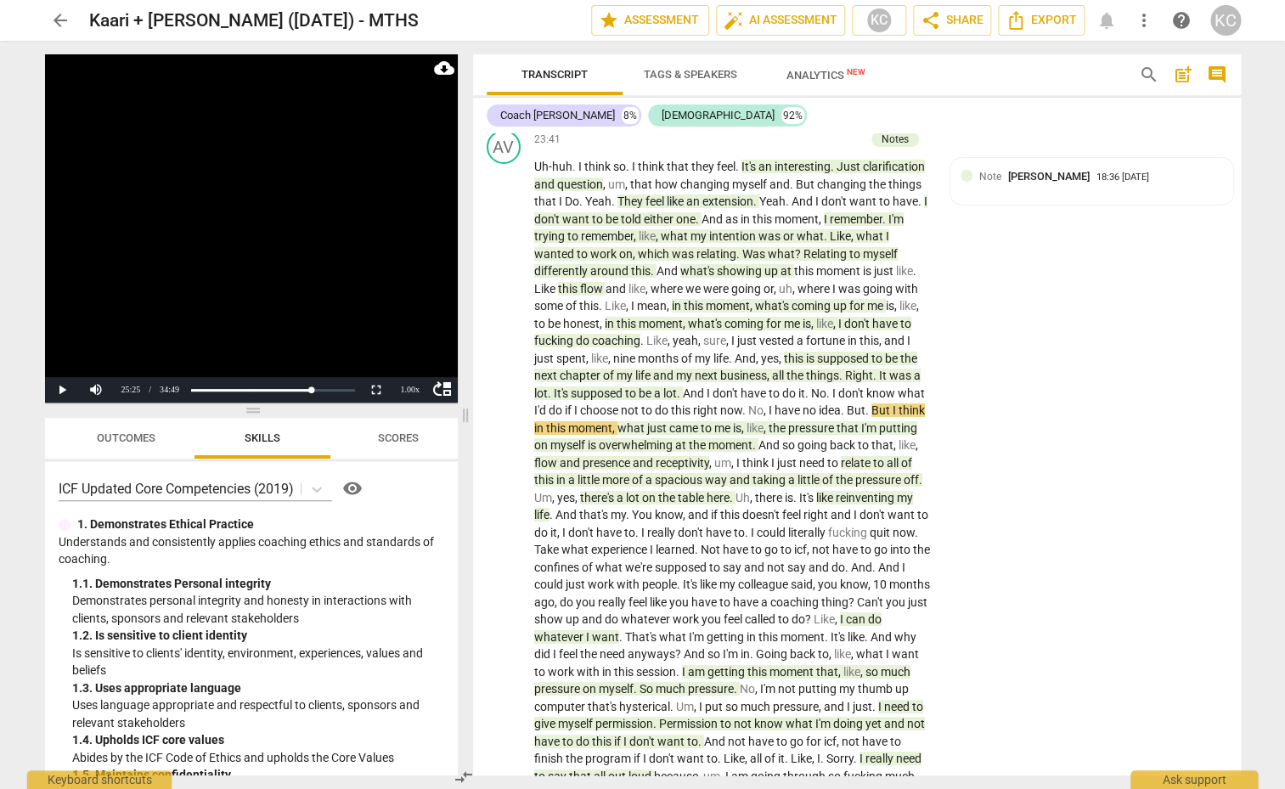
click at [502, 581] on span "play_arrow" at bounding box center [504, 576] width 20 height 20
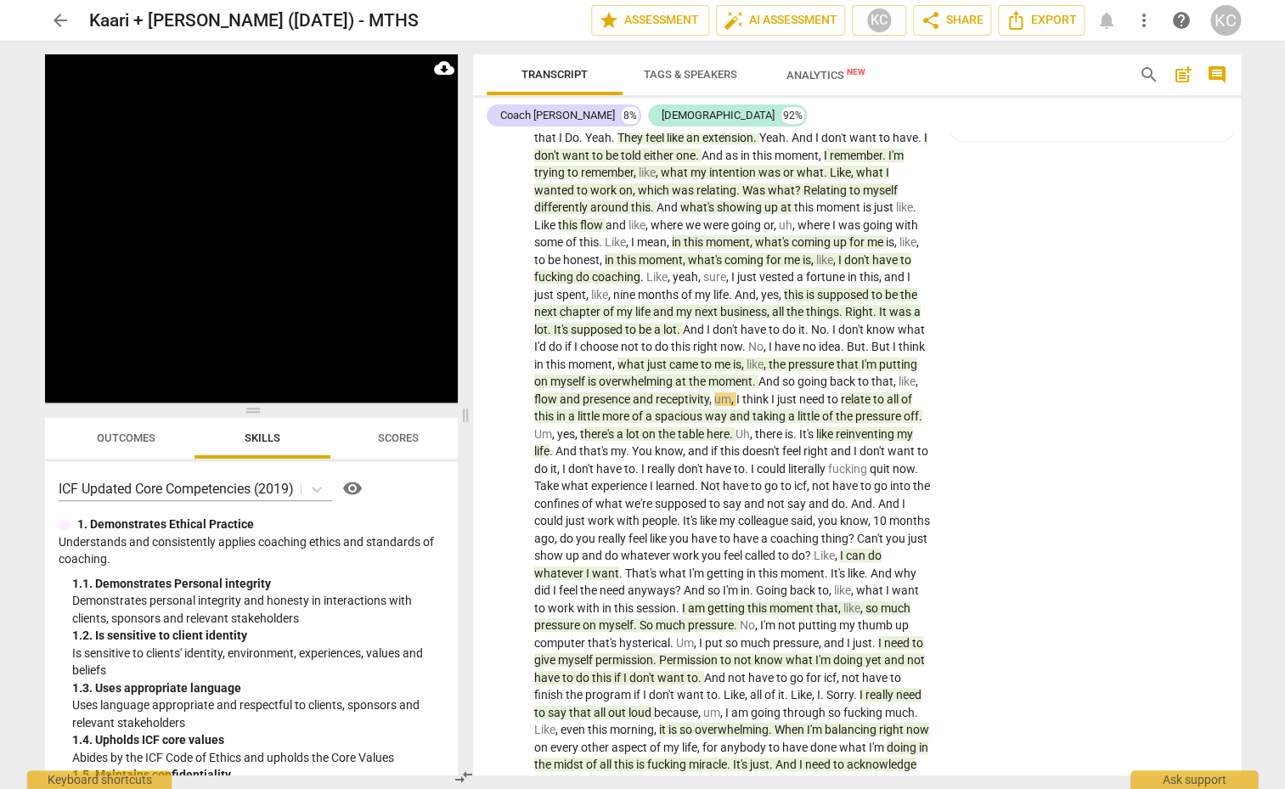
scroll to position [5004, 0]
click at [501, 520] on span "pause" at bounding box center [504, 510] width 20 height 20
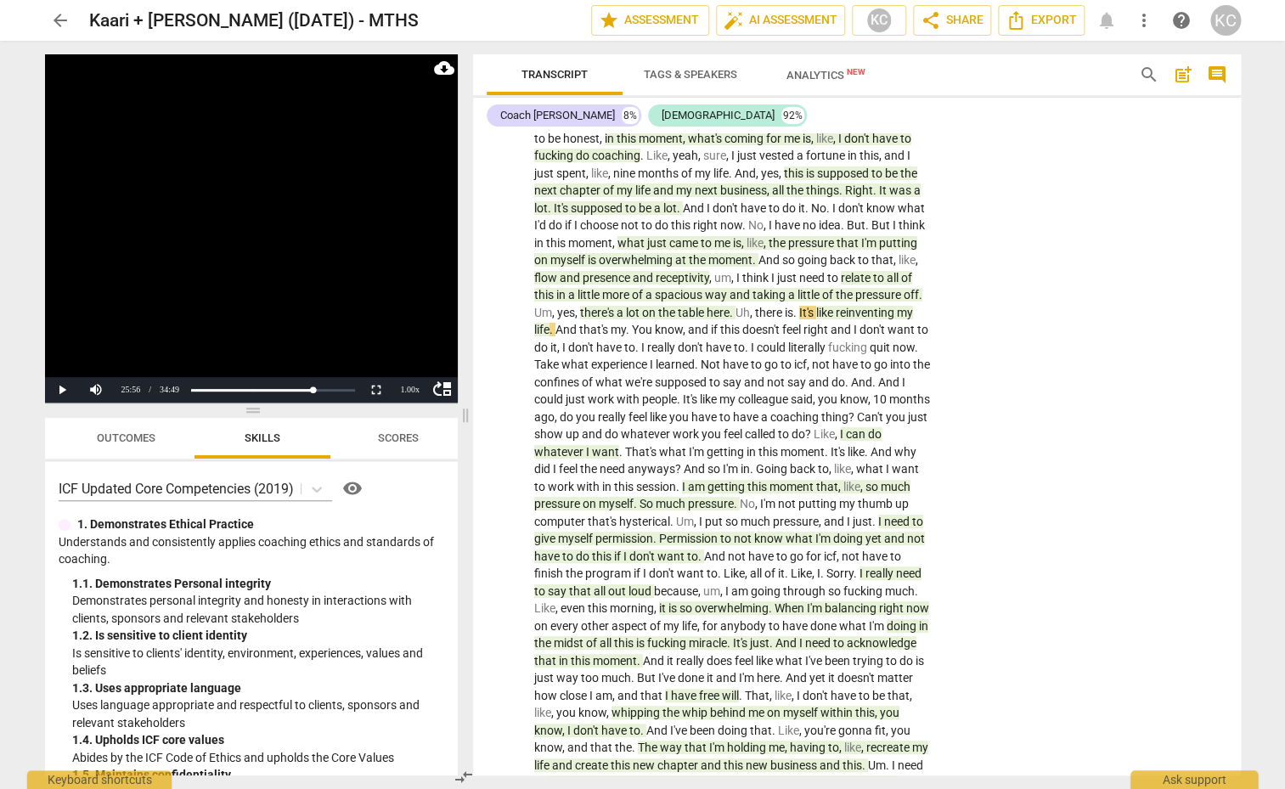
scroll to position [5124, 0]
drag, startPoint x: 884, startPoint y: 442, endPoint x: 617, endPoint y: 463, distance: 267.5
click at [617, 463] on p "Uh-huh . I think so . I think that they feel . It's an interesting . Just clari…" at bounding box center [732, 388] width 397 height 835
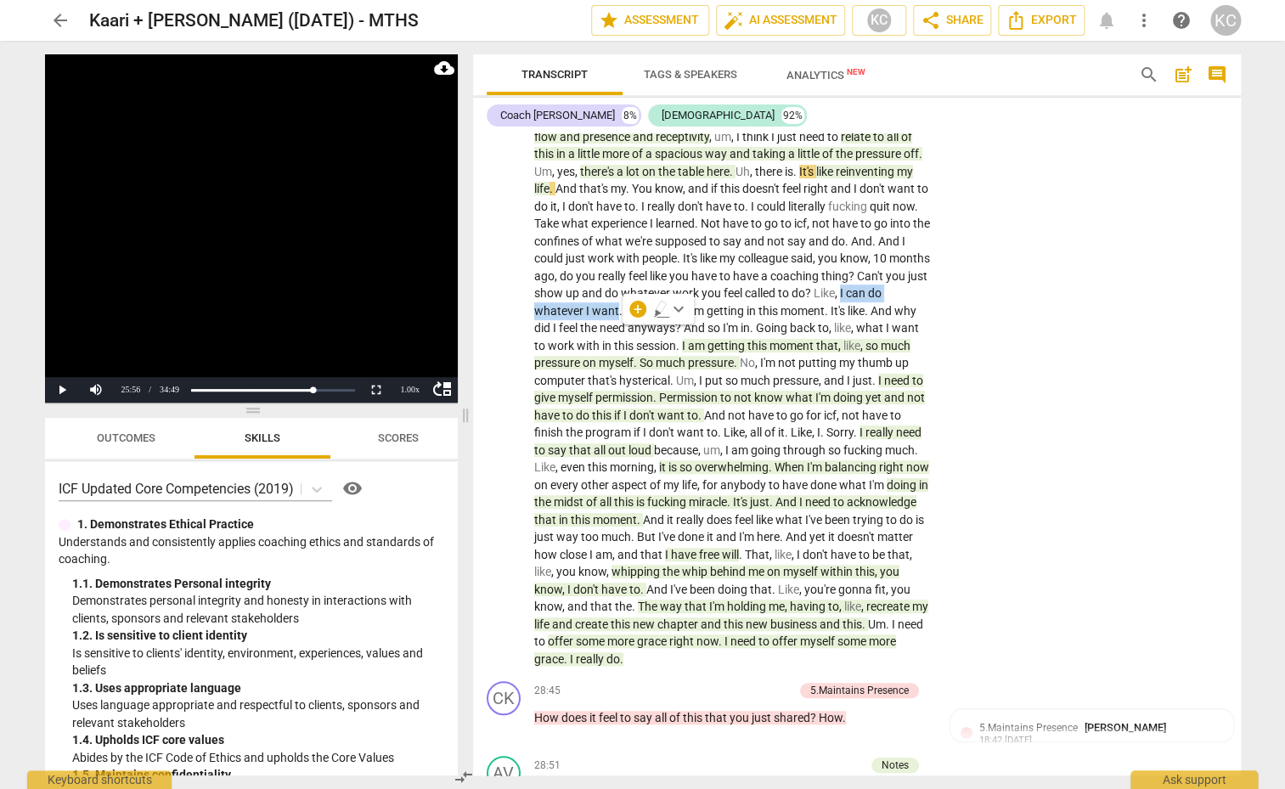
scroll to position [5264, 0]
click at [688, 352] on span "I" at bounding box center [685, 345] width 6 height 14
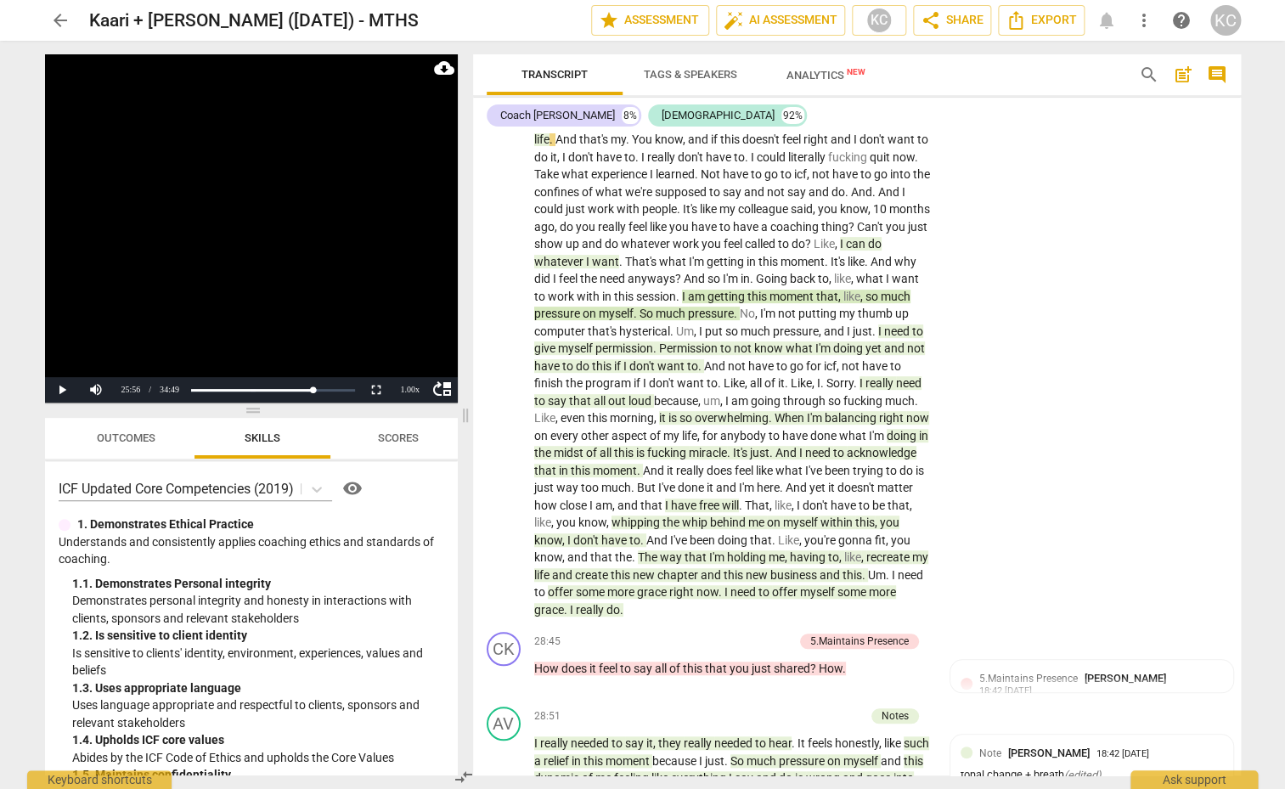
scroll to position [5315, 0]
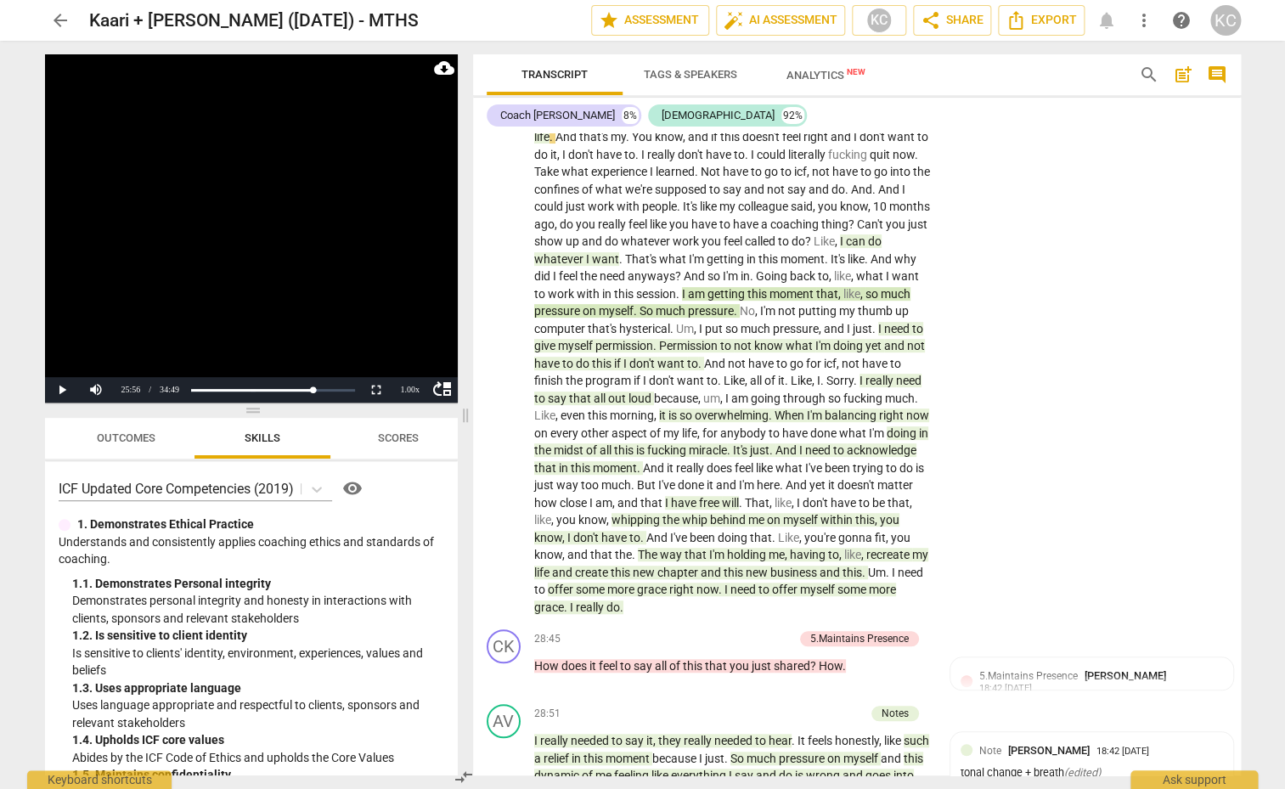
click at [624, 405] on span "out" at bounding box center [618, 398] width 20 height 14
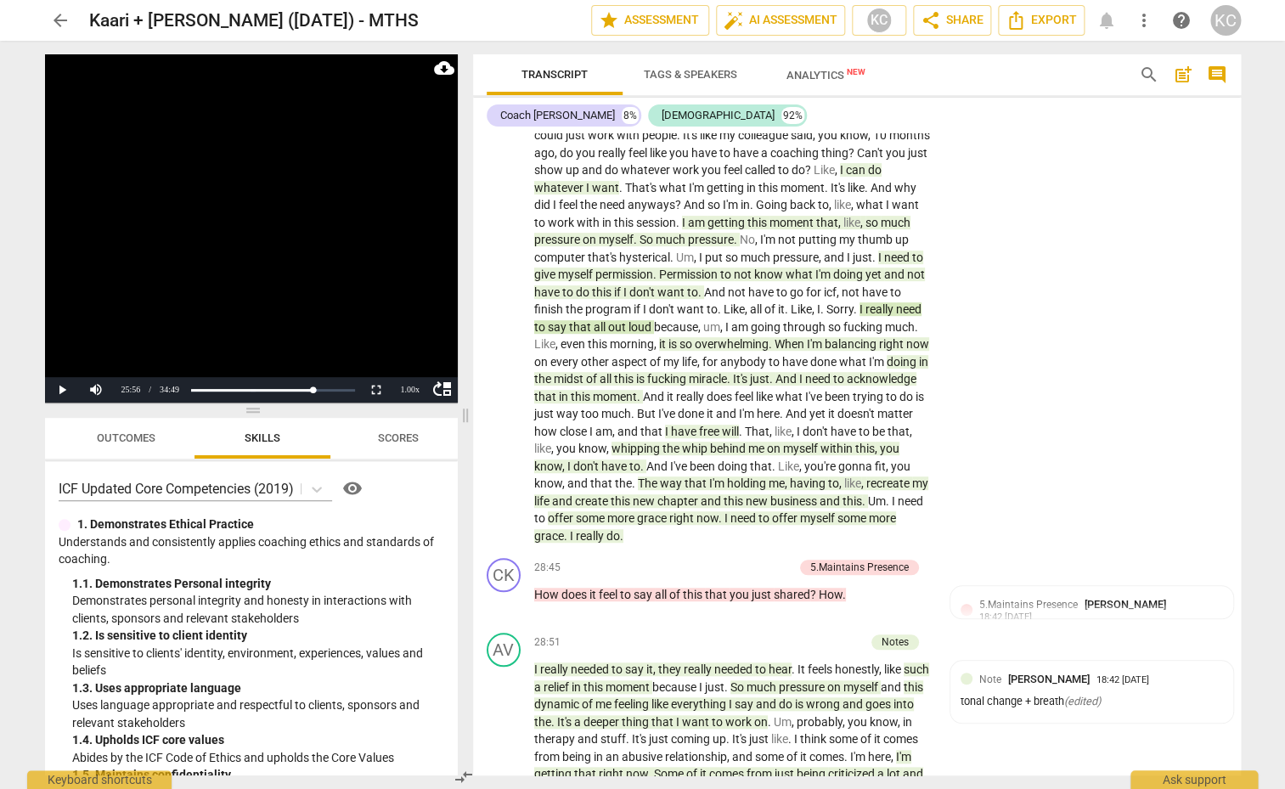
scroll to position [5393, 0]
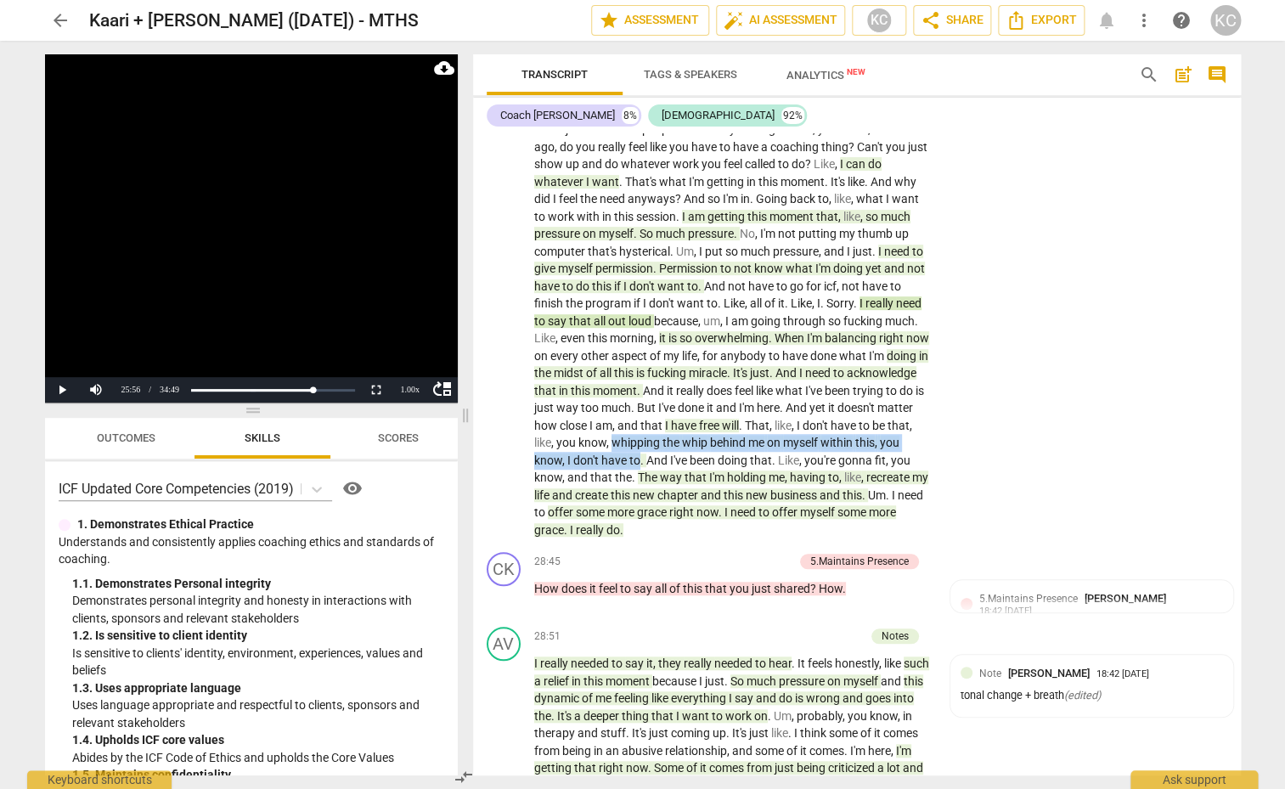
drag, startPoint x: 720, startPoint y: 470, endPoint x: 696, endPoint y: 458, distance: 27.0
click at [696, 458] on p "Uh-huh . I think so . I think that they feel . It's an interesting . Just clari…" at bounding box center [732, 120] width 397 height 835
click at [590, 484] on span "and" at bounding box center [578, 477] width 23 height 14
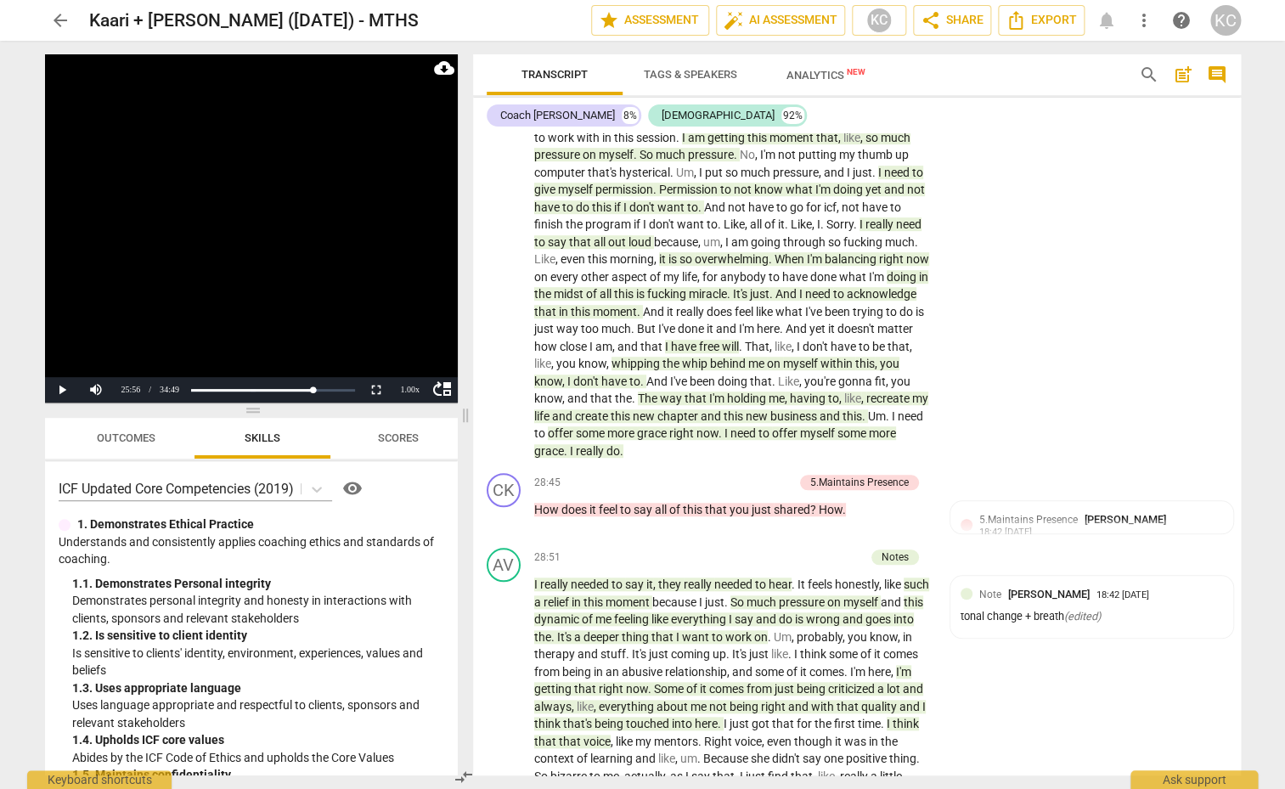
scroll to position [5494, 0]
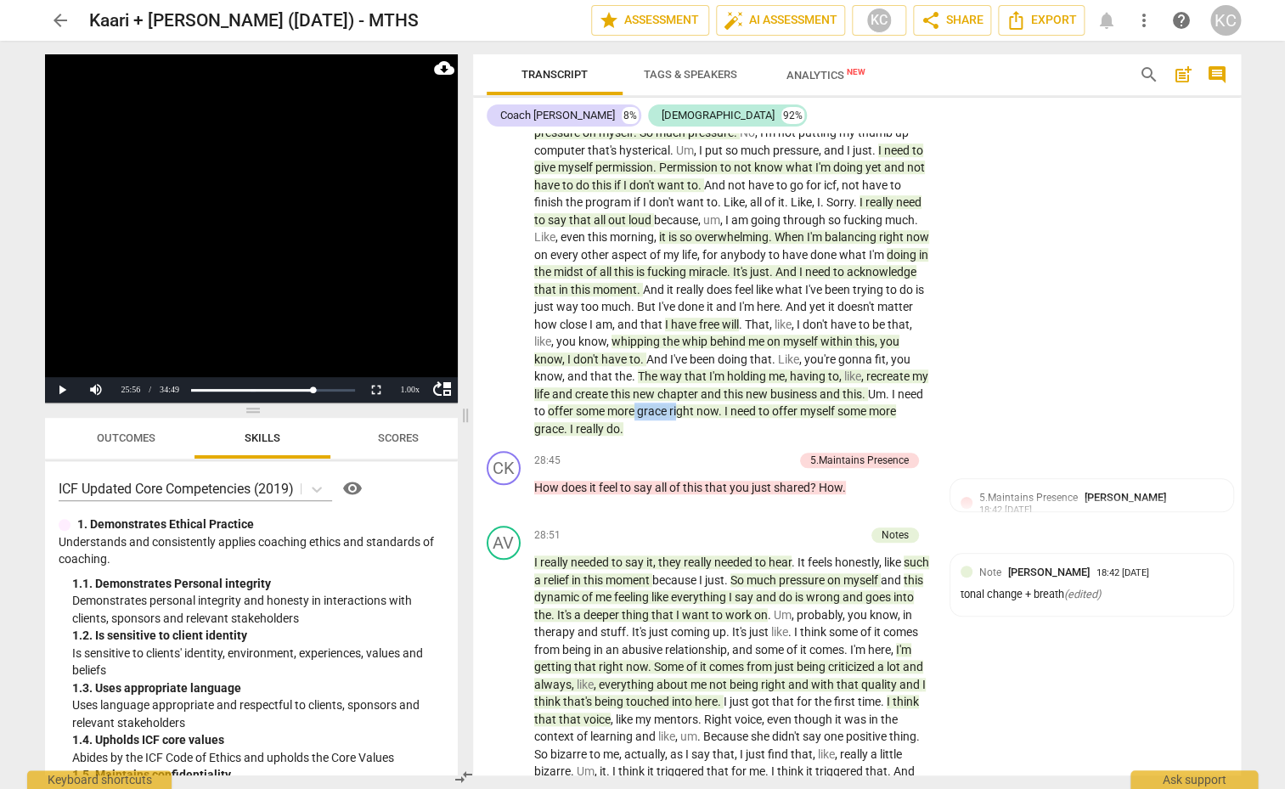
drag, startPoint x: 719, startPoint y: 425, endPoint x: 762, endPoint y: 423, distance: 42.5
click at [762, 424] on p "Uh-huh . I think so . I think that they feel . It's an interesting . Just clari…" at bounding box center [732, 19] width 397 height 835
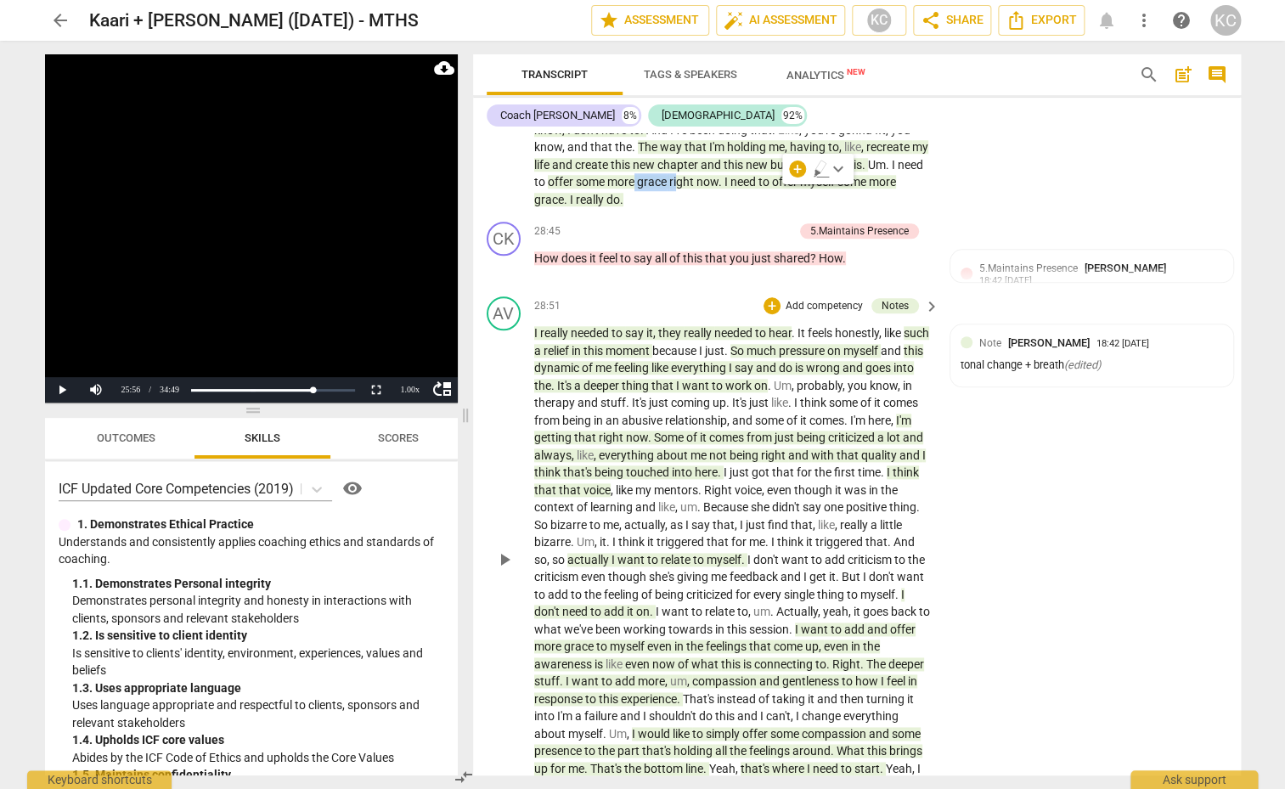
scroll to position [5749, 0]
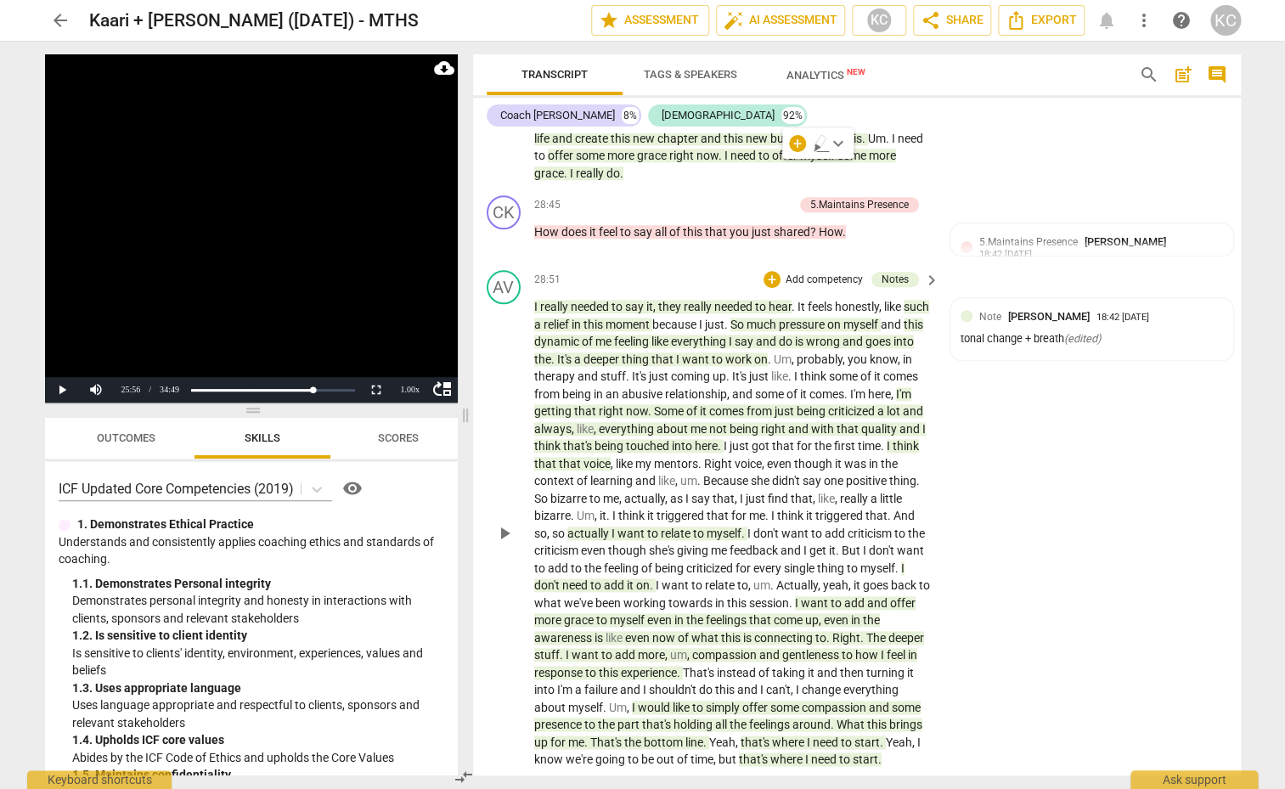
click at [666, 313] on span "they" at bounding box center [670, 307] width 25 height 14
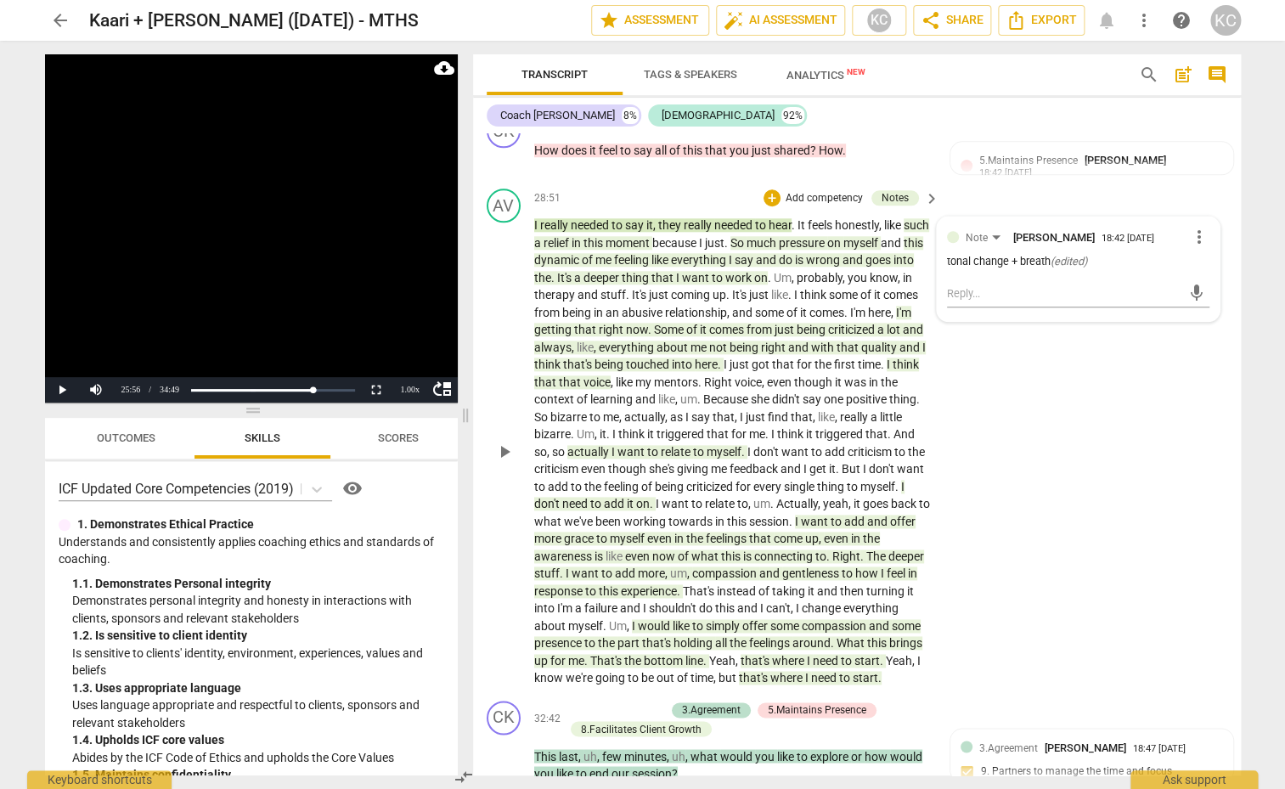
scroll to position [5831, 0]
click at [505, 461] on span "play_arrow" at bounding box center [504, 451] width 20 height 20
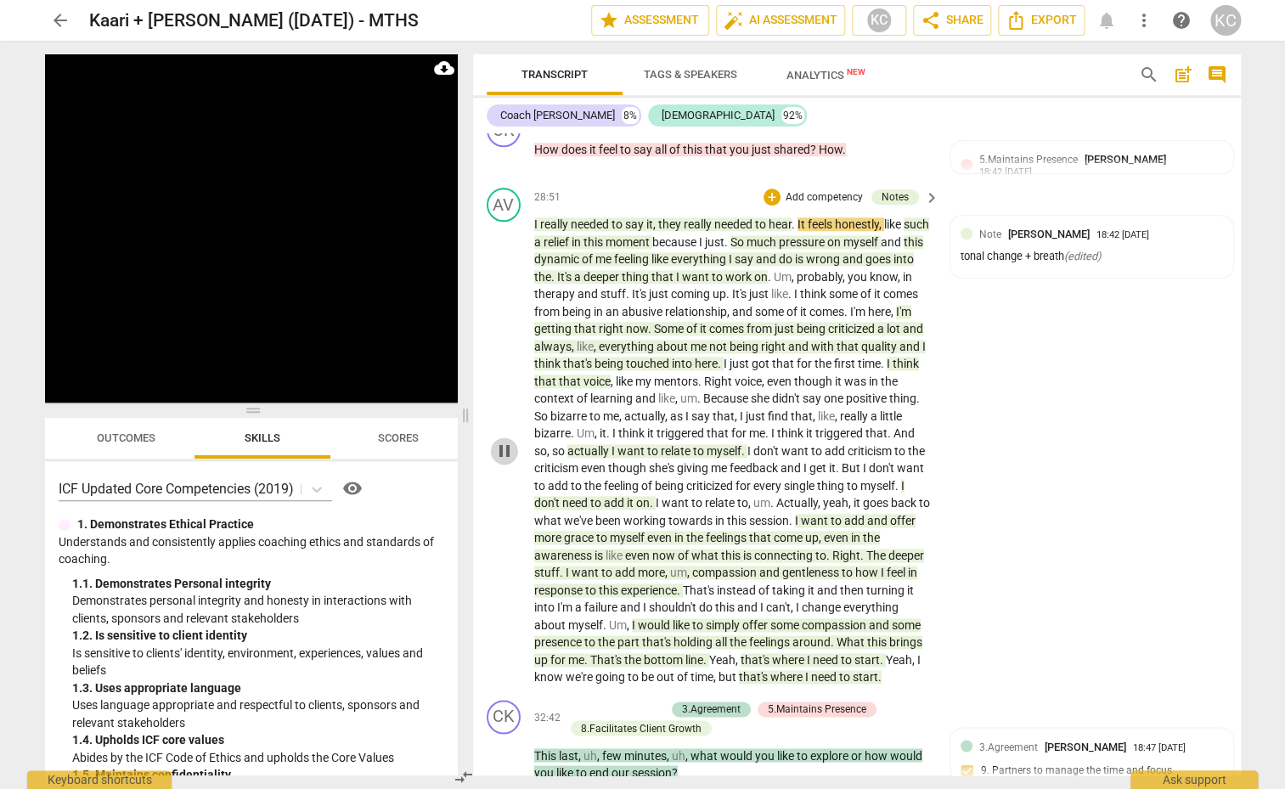
click at [505, 461] on span "pause" at bounding box center [504, 451] width 20 height 20
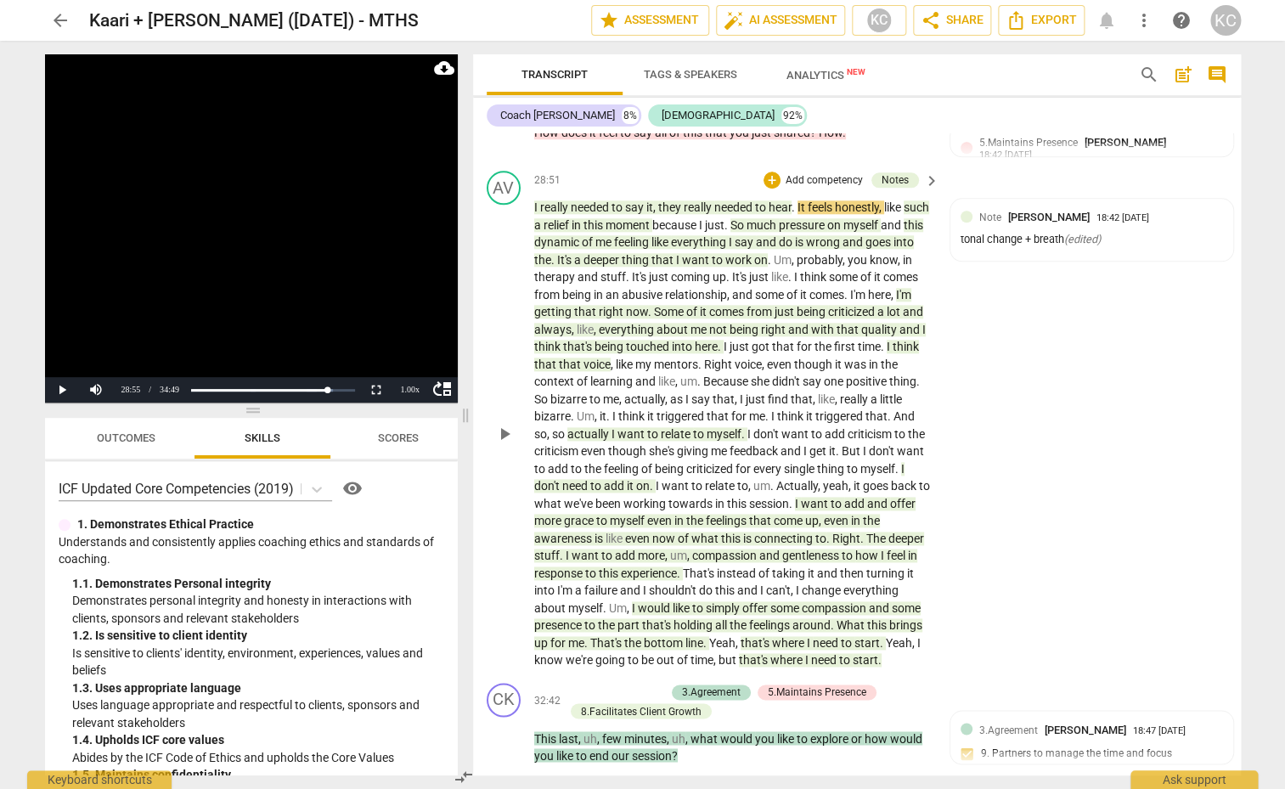
scroll to position [5853, 0]
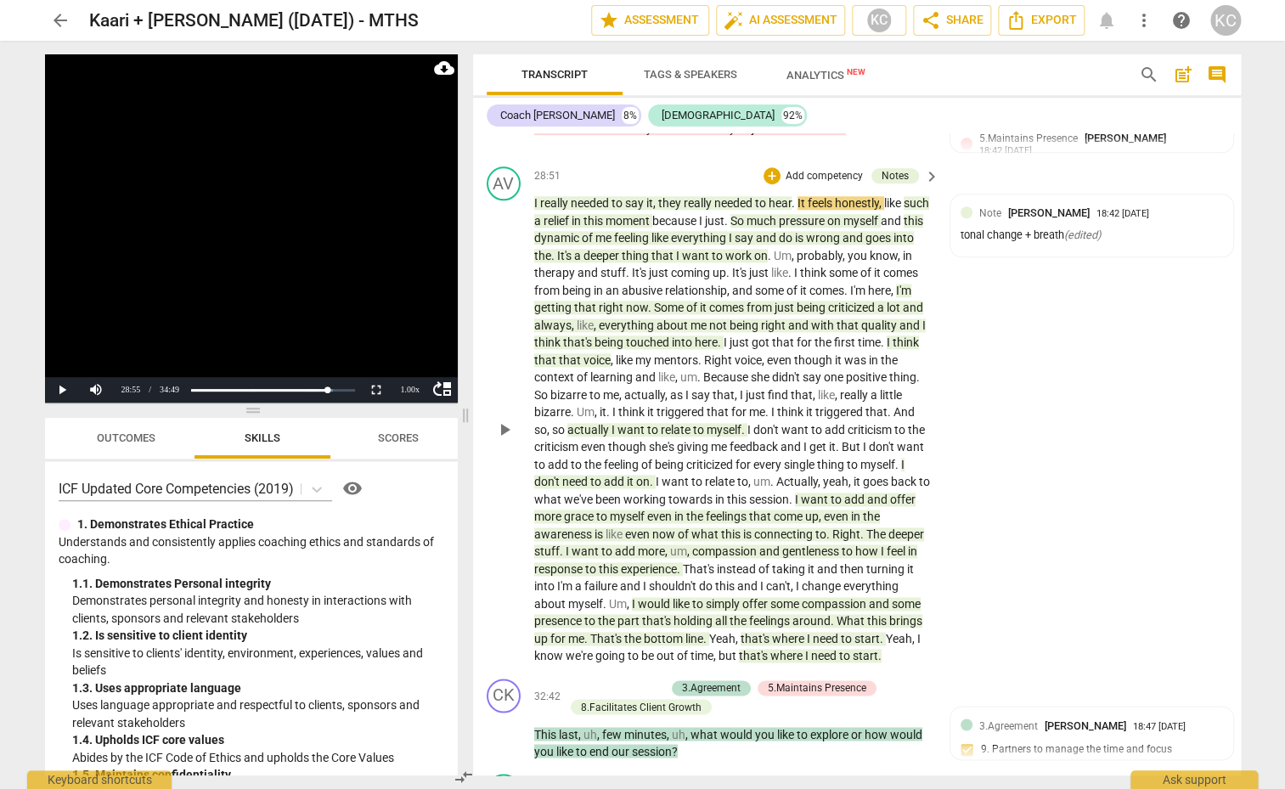
click at [729, 245] on span "everything" at bounding box center [700, 238] width 58 height 14
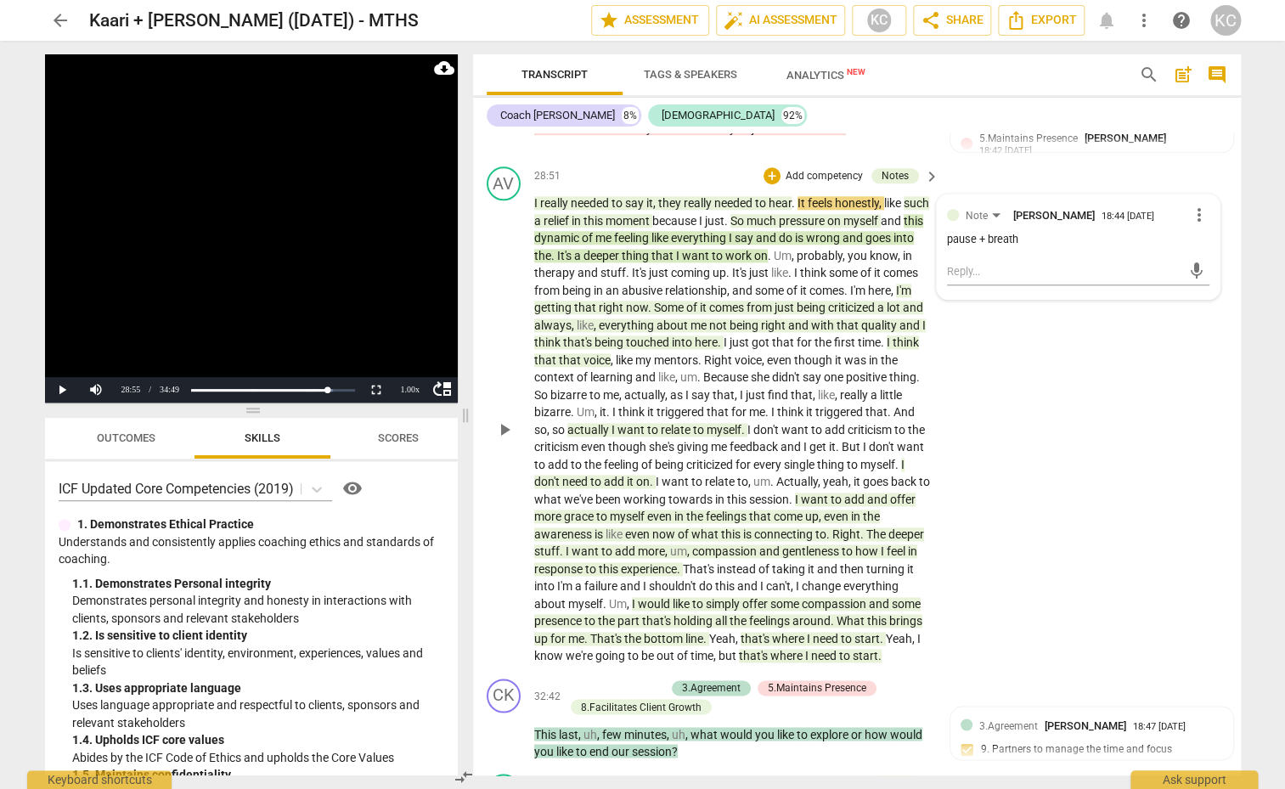
click at [622, 259] on span "deeper" at bounding box center [602, 256] width 38 height 14
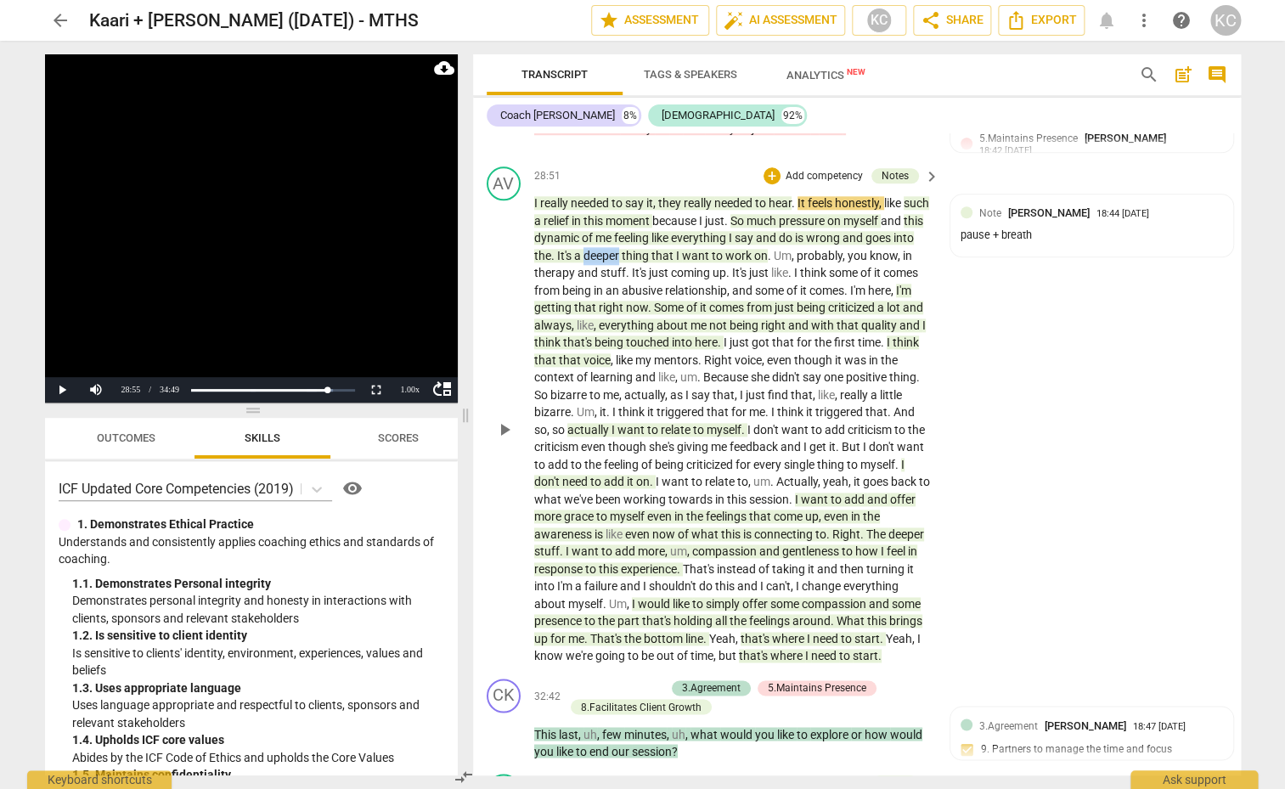
click at [622, 259] on span "deeper" at bounding box center [602, 256] width 38 height 14
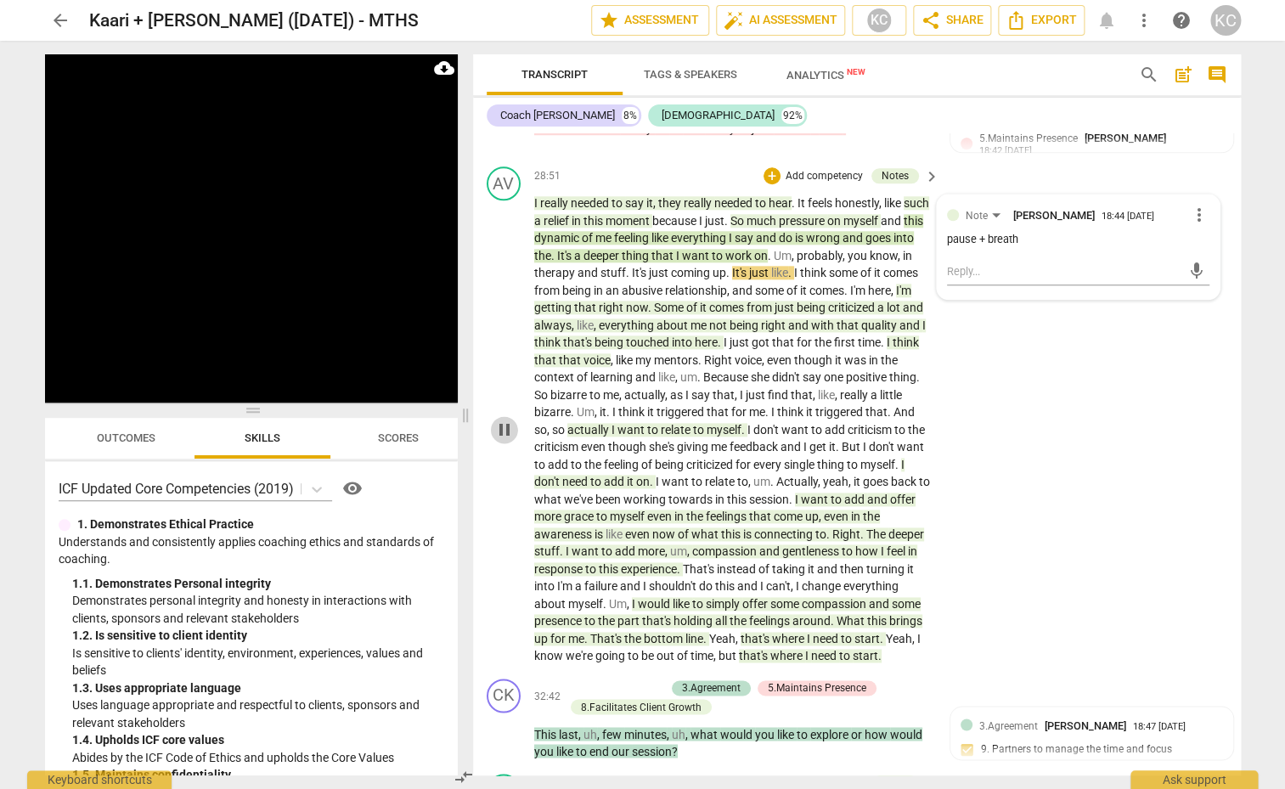
click at [506, 440] on span "pause" at bounding box center [504, 429] width 20 height 20
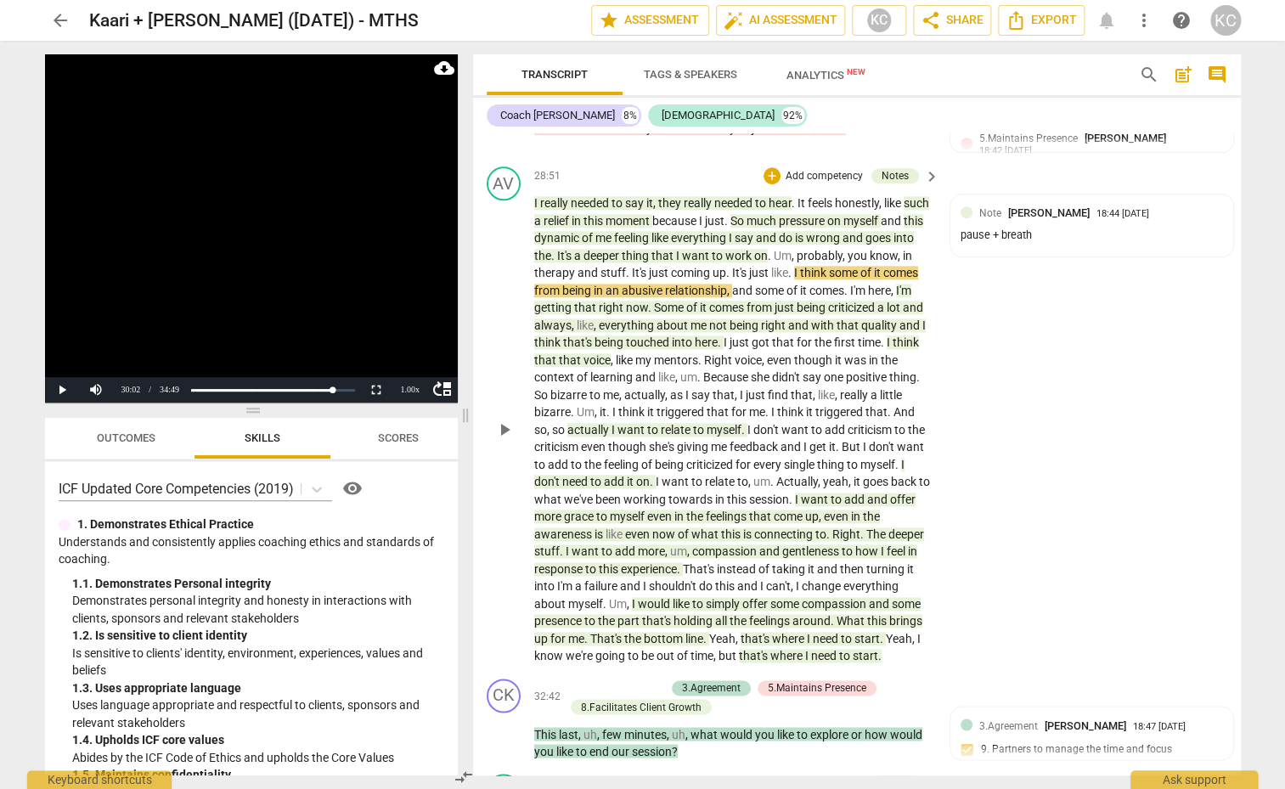
click at [724, 224] on span "just" at bounding box center [715, 221] width 20 height 14
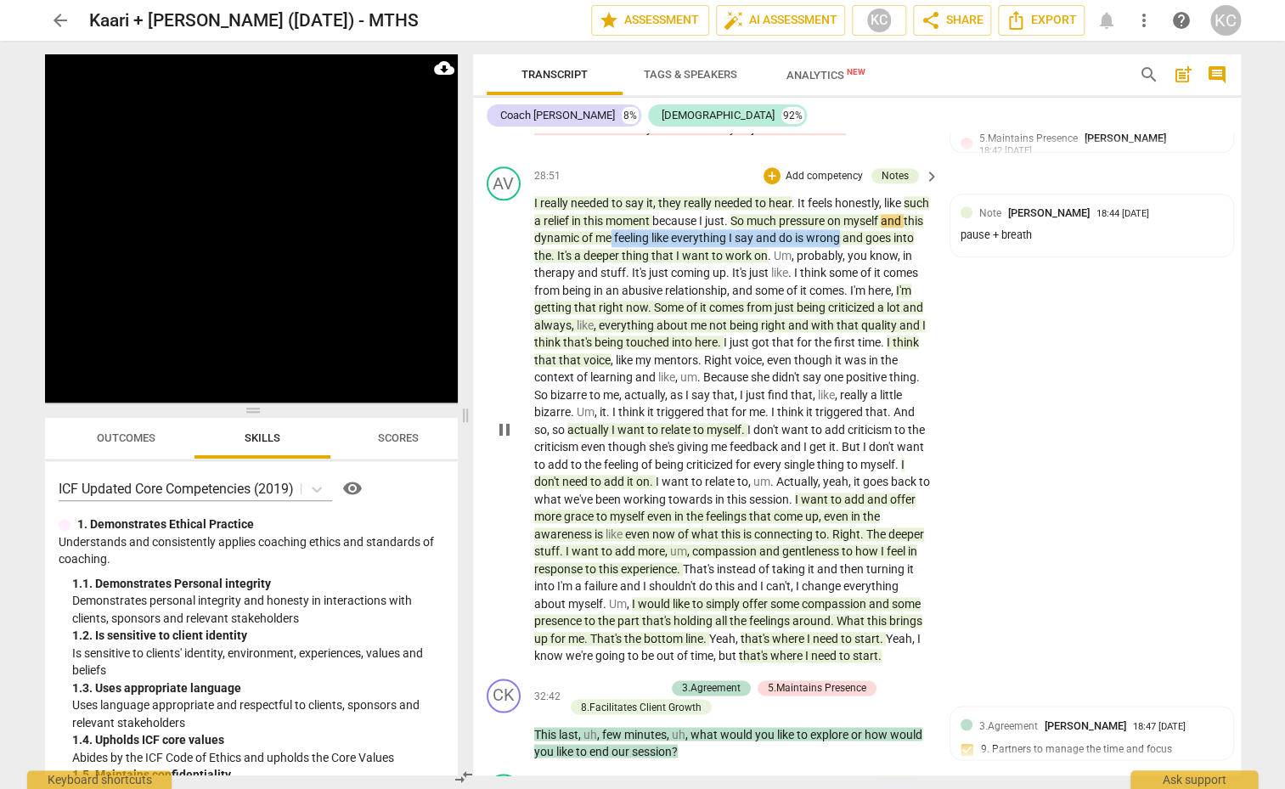
drag, startPoint x: 657, startPoint y: 246, endPoint x: 886, endPoint y: 253, distance: 229.4
click at [886, 253] on p "I really needed to say it , they really needed to hear . It feels honestly , li…" at bounding box center [732, 429] width 397 height 470
click at [498, 440] on span "pause" at bounding box center [504, 429] width 20 height 20
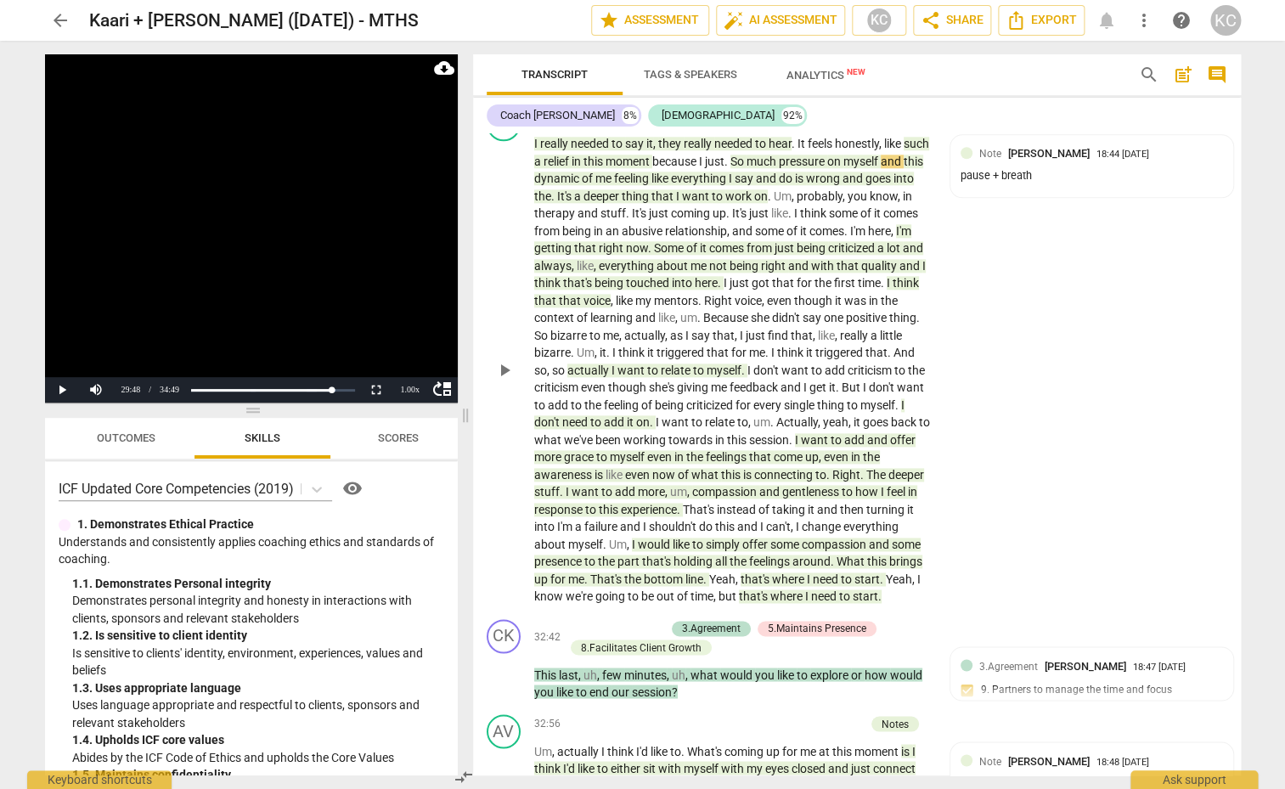
scroll to position [5933, 0]
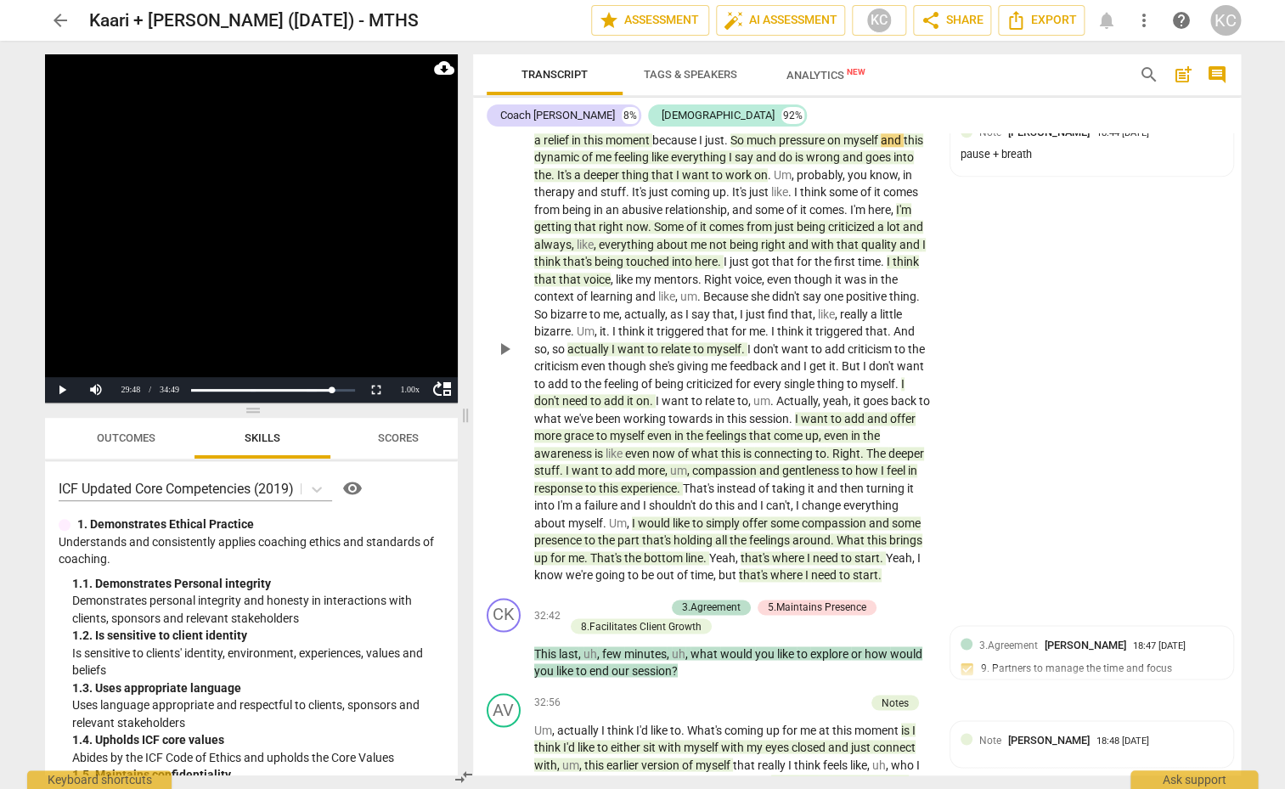
click at [608, 295] on p "I really needed to say it , they really needed to hear . It feels honestly , li…" at bounding box center [732, 349] width 397 height 470
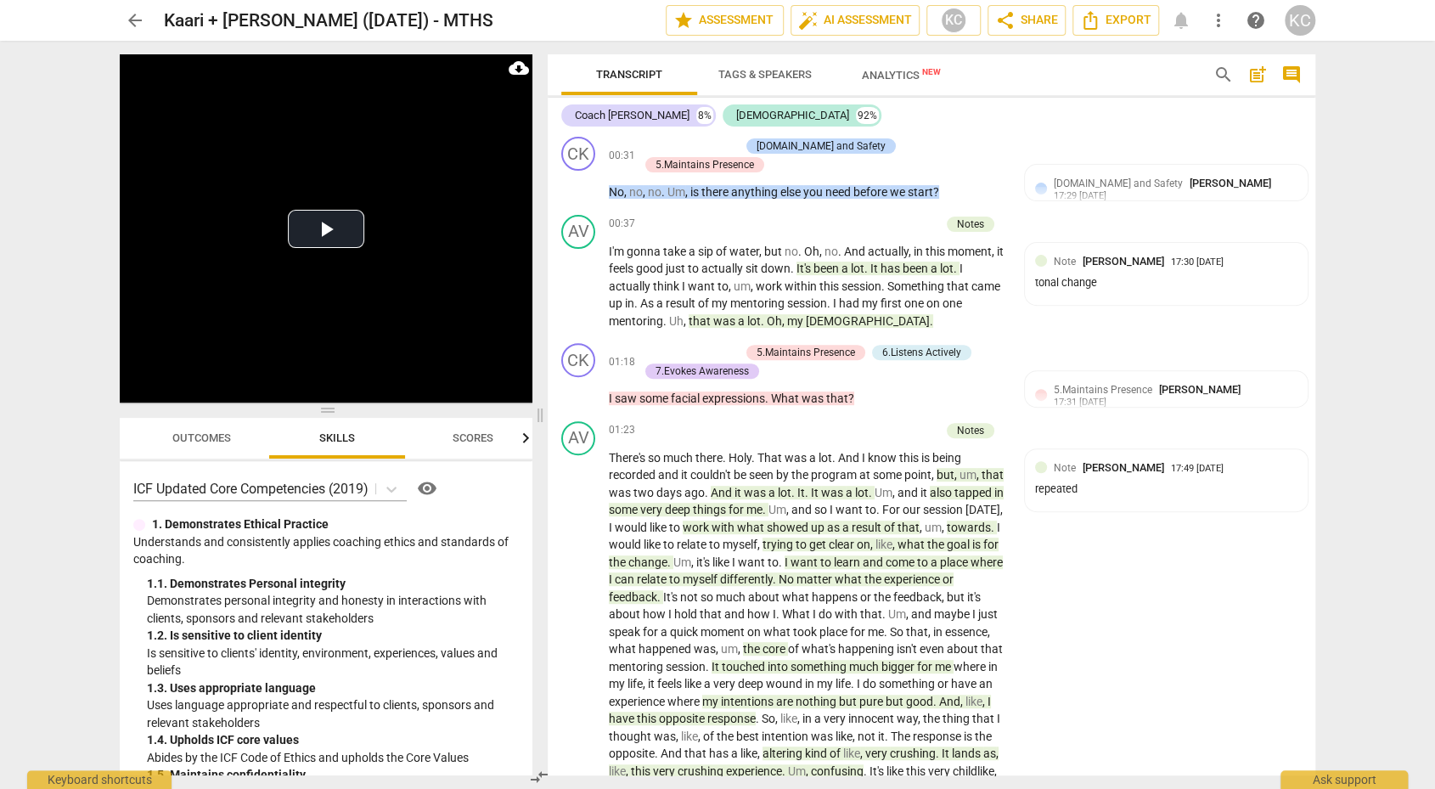
scroll to position [296, 0]
